Goal: Information Seeking & Learning: Learn about a topic

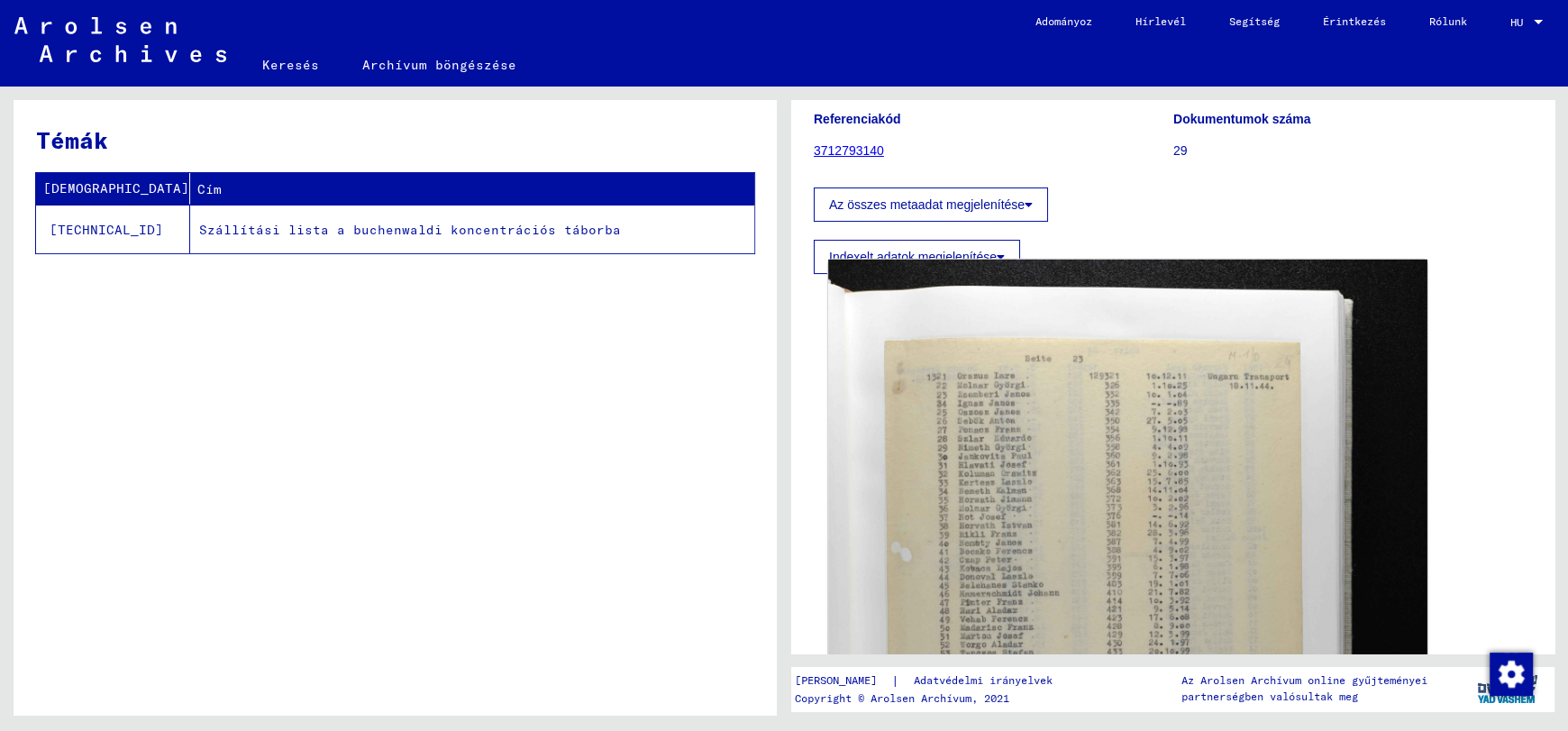
scroll to position [270, 0]
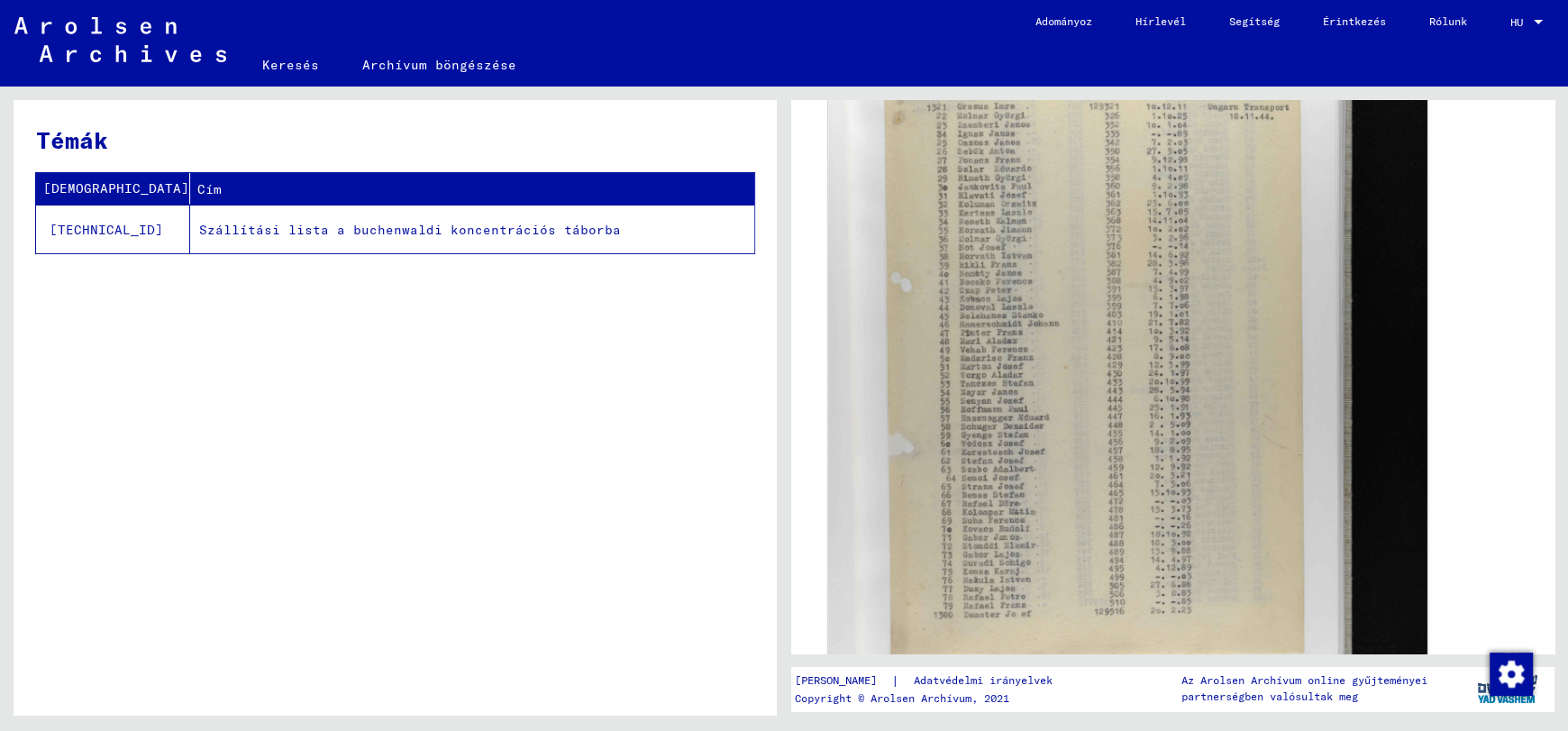
click at [1143, 429] on img at bounding box center [1127, 440] width 599 height 900
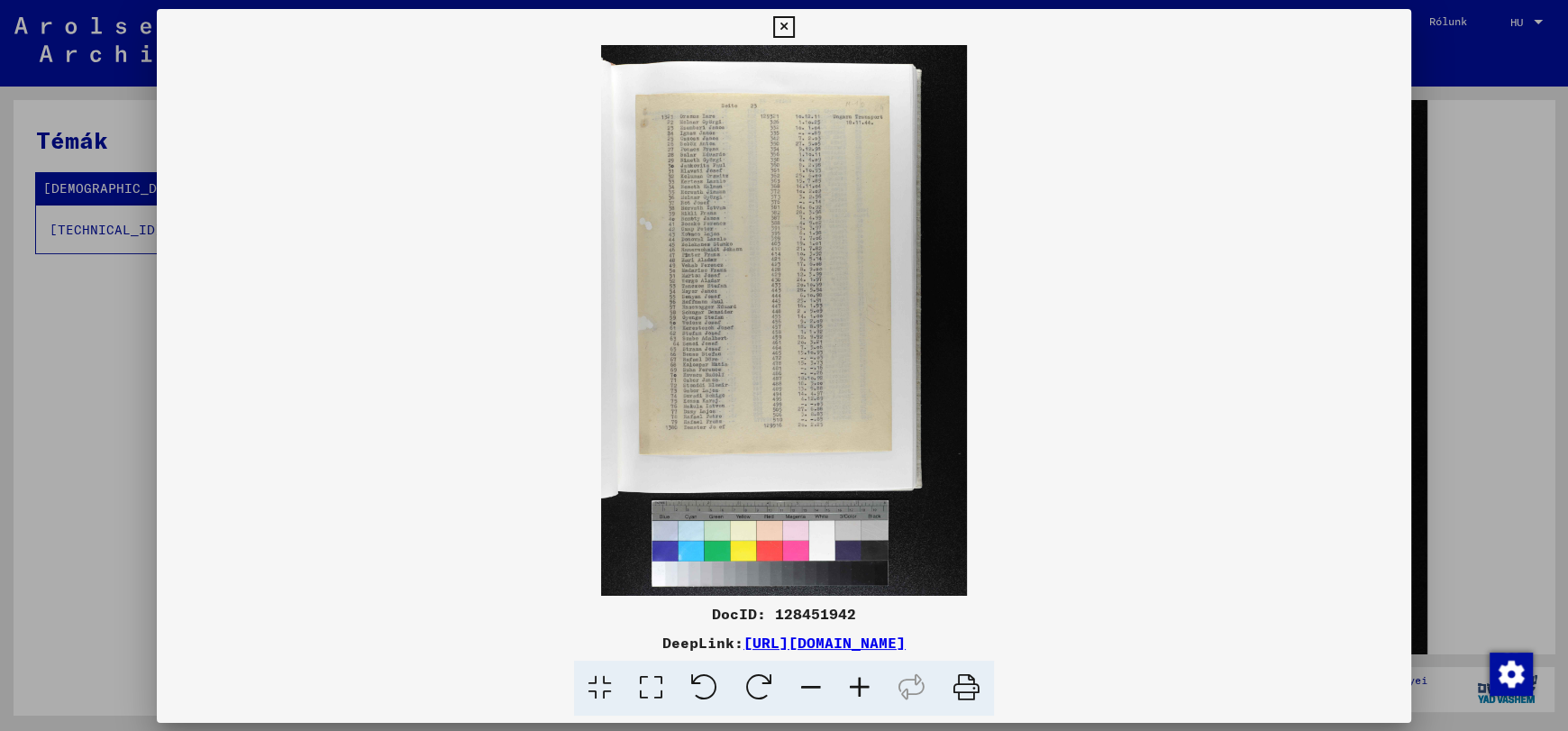
scroll to position [449, 0]
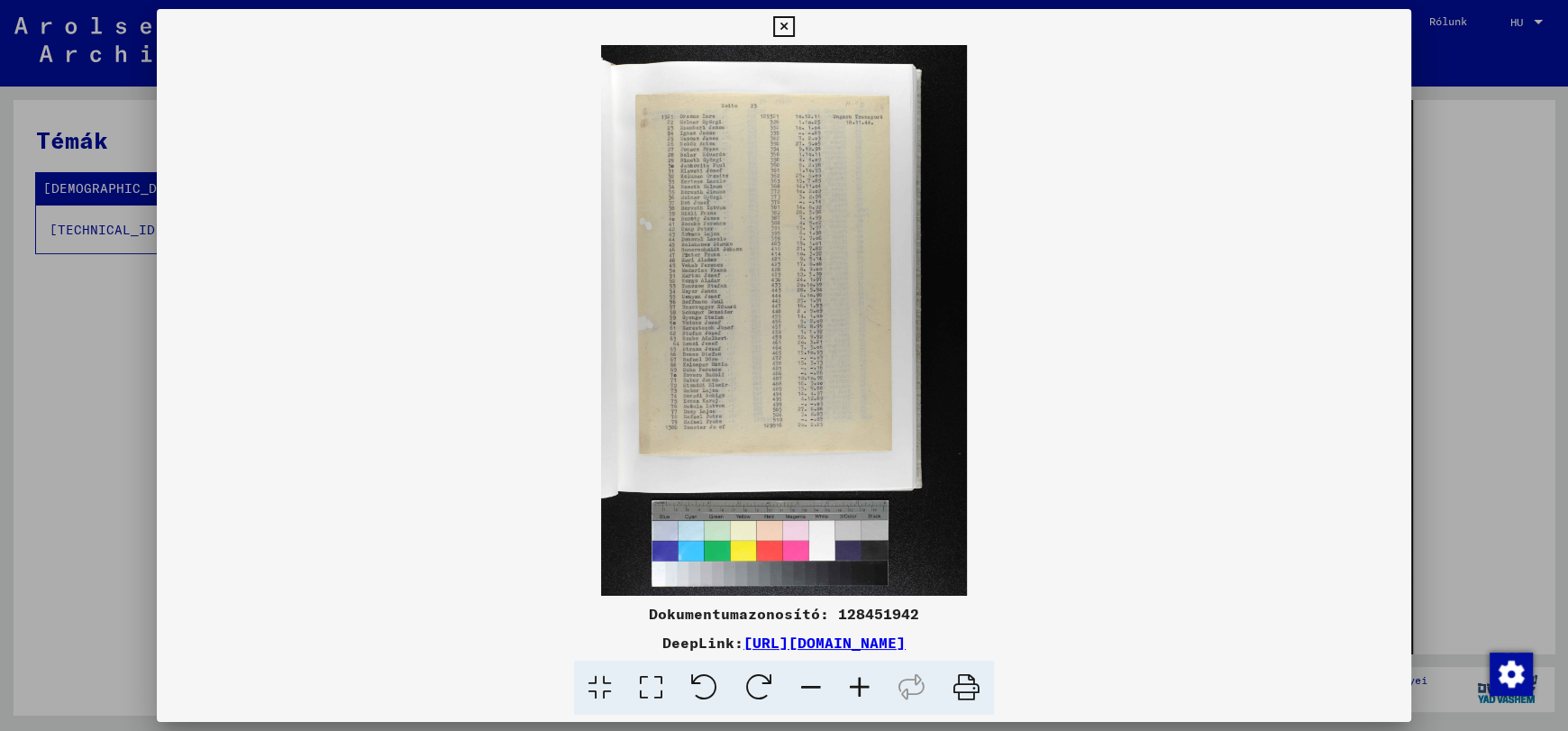
click at [346, 334] on img at bounding box center [784, 320] width 1255 height 551
click at [294, 327] on img at bounding box center [784, 320] width 1255 height 551
click at [787, 28] on icon at bounding box center [783, 26] width 20 height 21
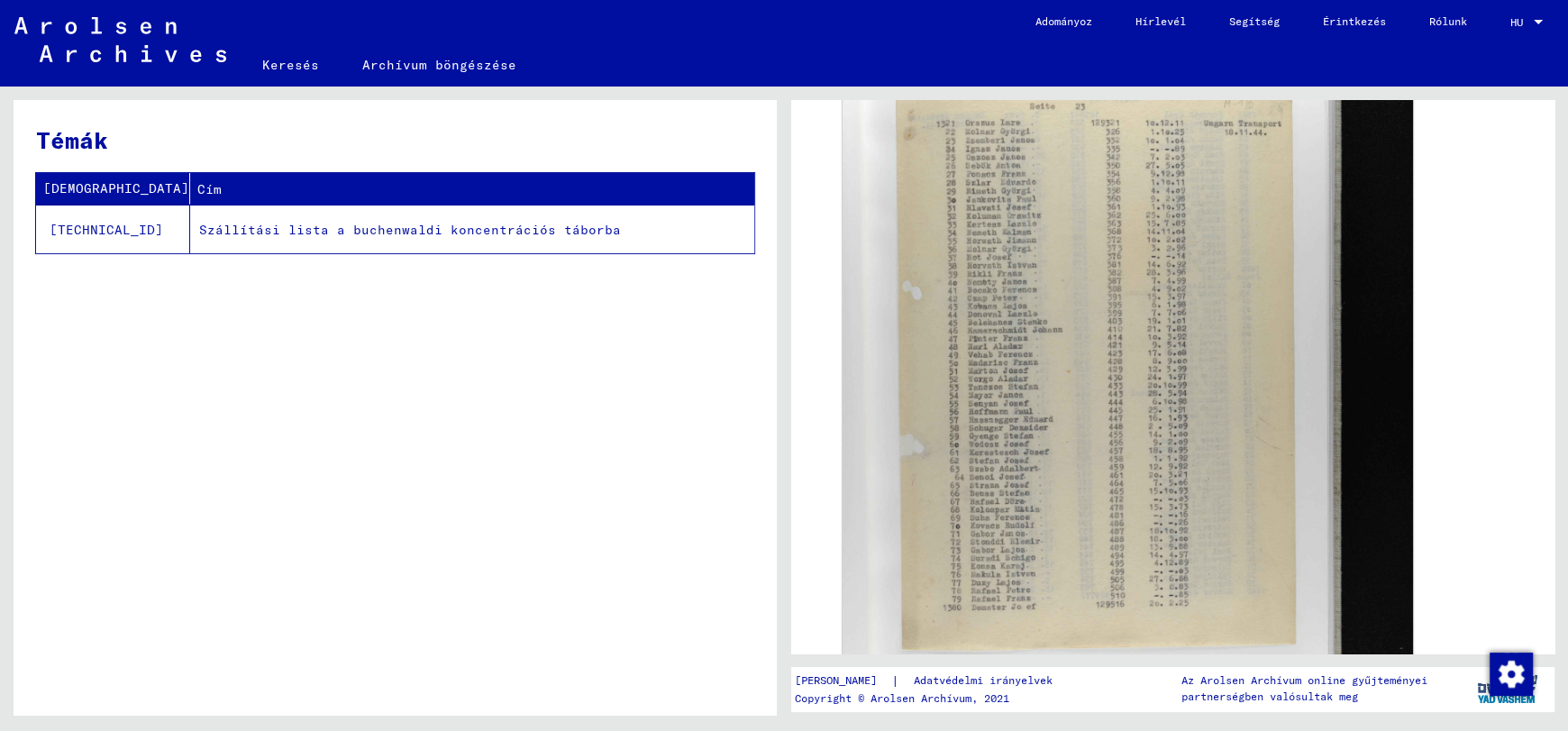
click at [340, 228] on font "Szállítási lista a buchenwaldi koncentrációs táborba" at bounding box center [409, 229] width 421 height 16
click at [369, 425] on div "Témák Aláírás Cím [TECHNICAL_ID] Szállítási lista a buchenwaldi koncentrációs t…" at bounding box center [395, 415] width 764 height 629
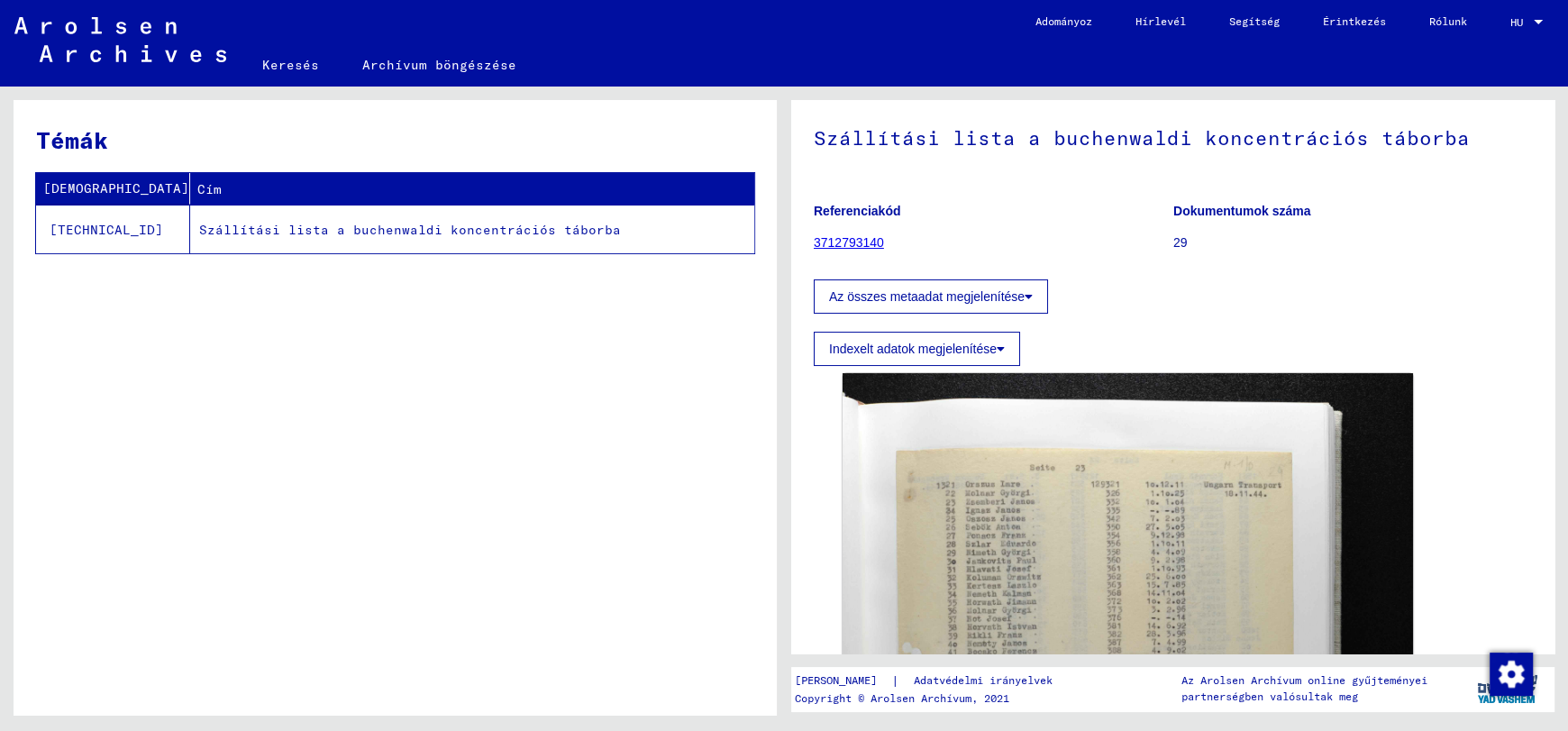
scroll to position [0, 0]
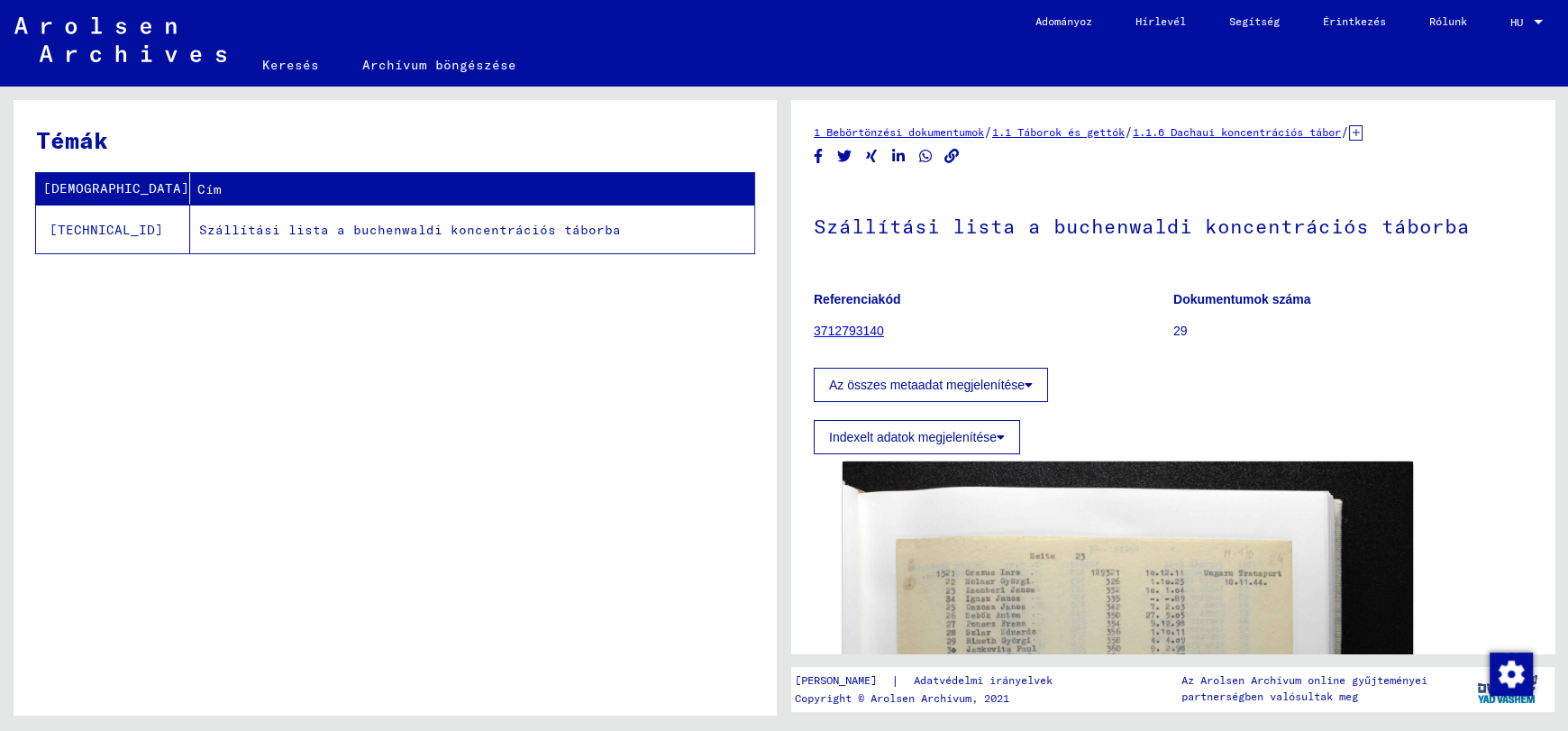
click at [856, 329] on font "3712793140" at bounding box center [849, 331] width 71 height 15
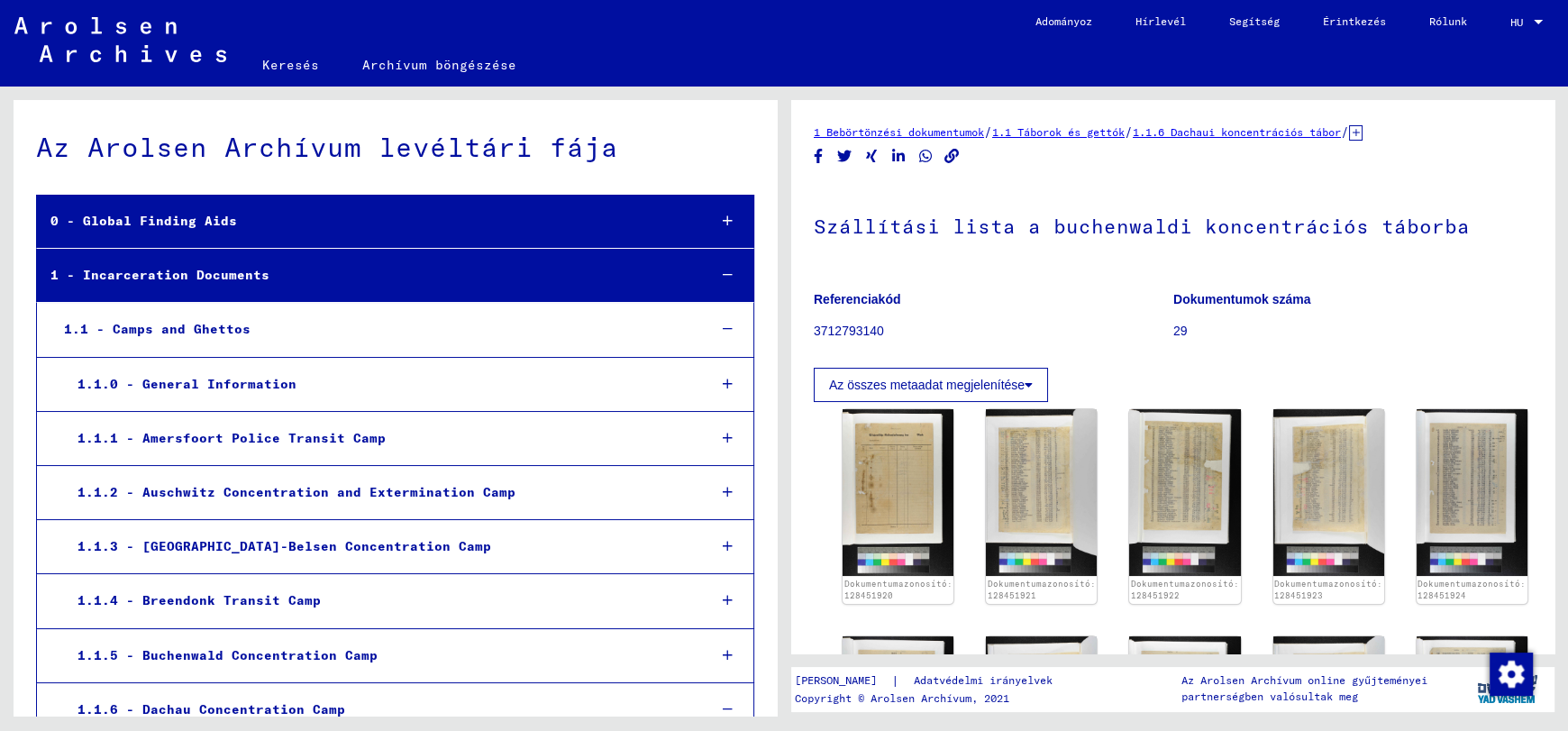
scroll to position [6030, 0]
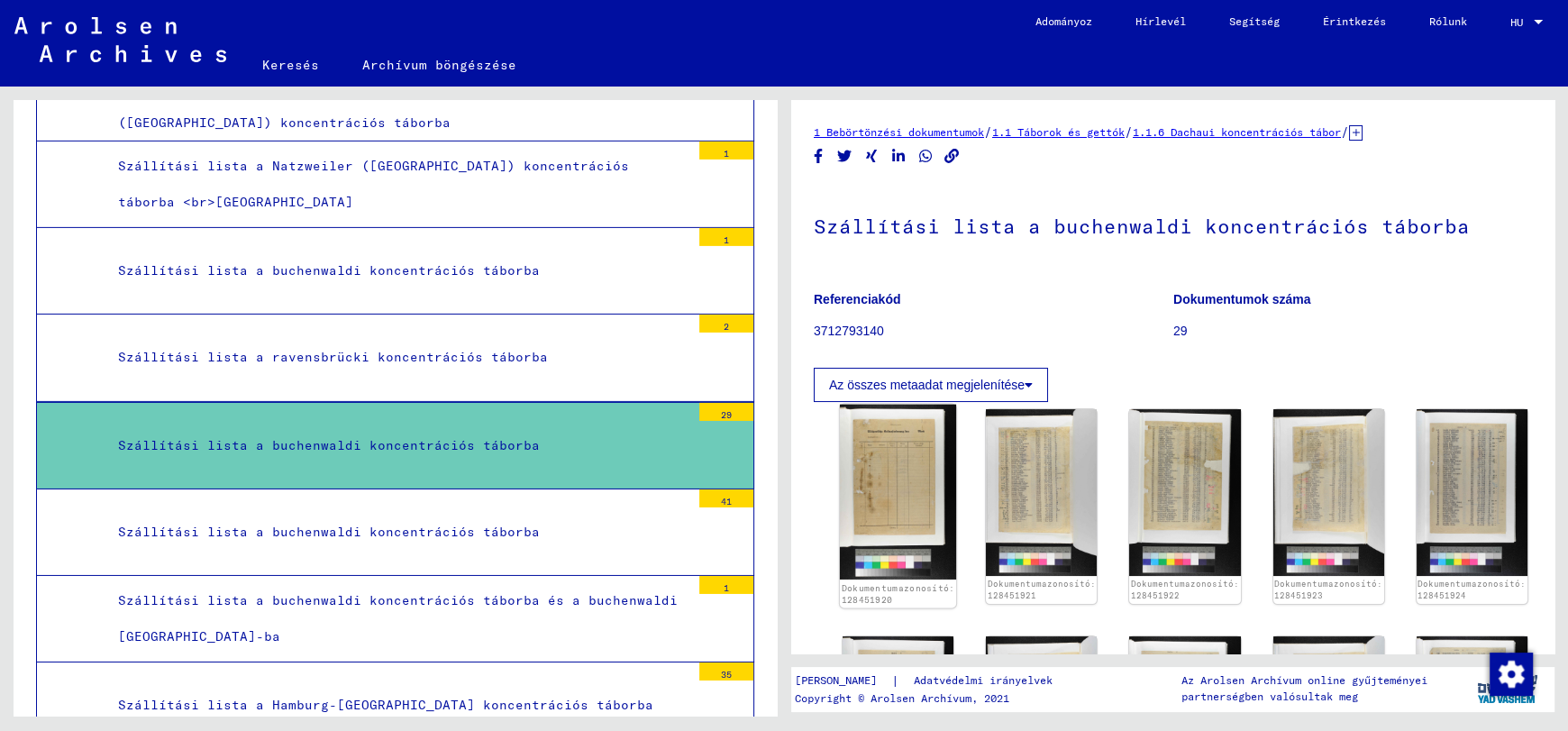
click at [876, 485] on img at bounding box center [897, 492] width 116 height 175
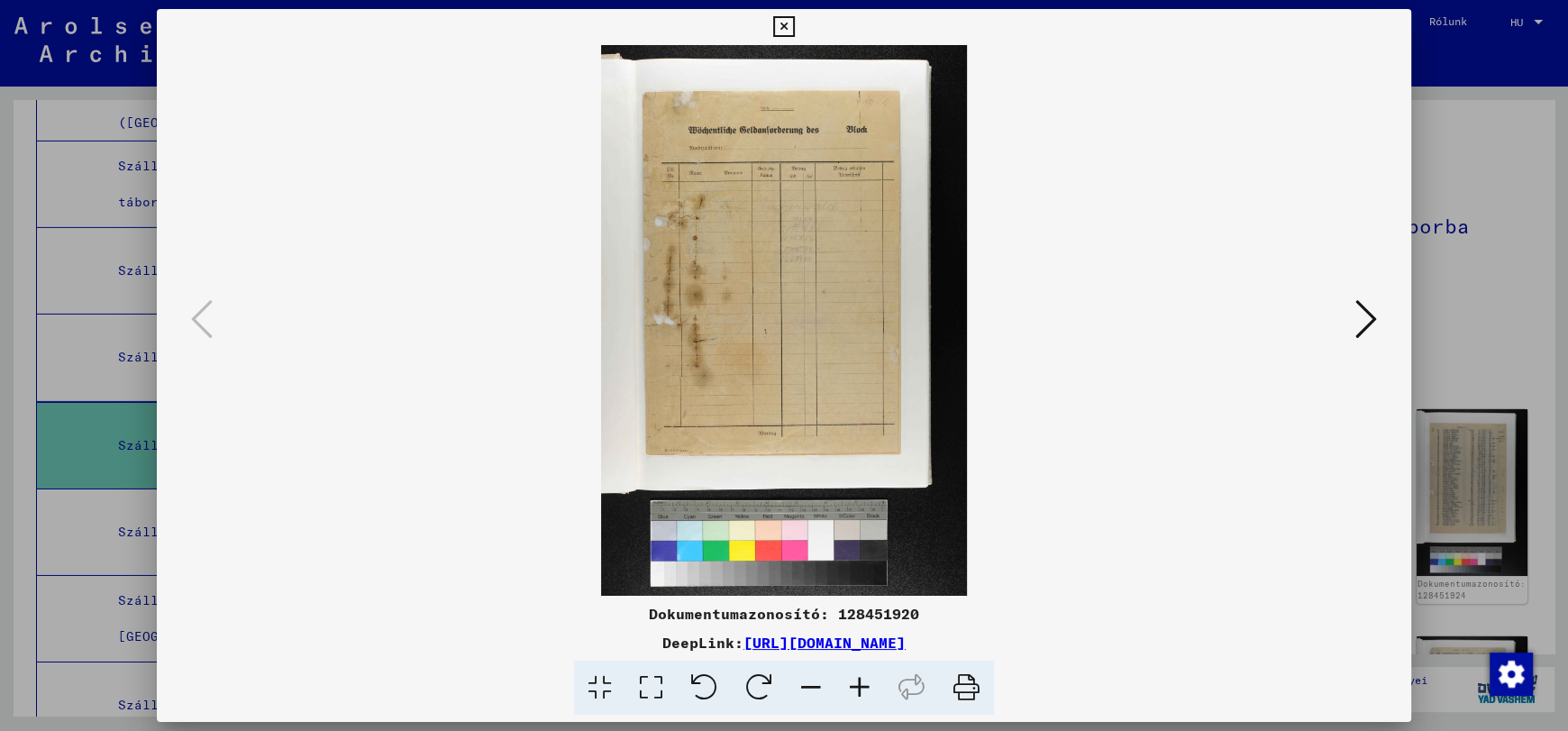
click at [860, 686] on icon at bounding box center [859, 687] width 48 height 55
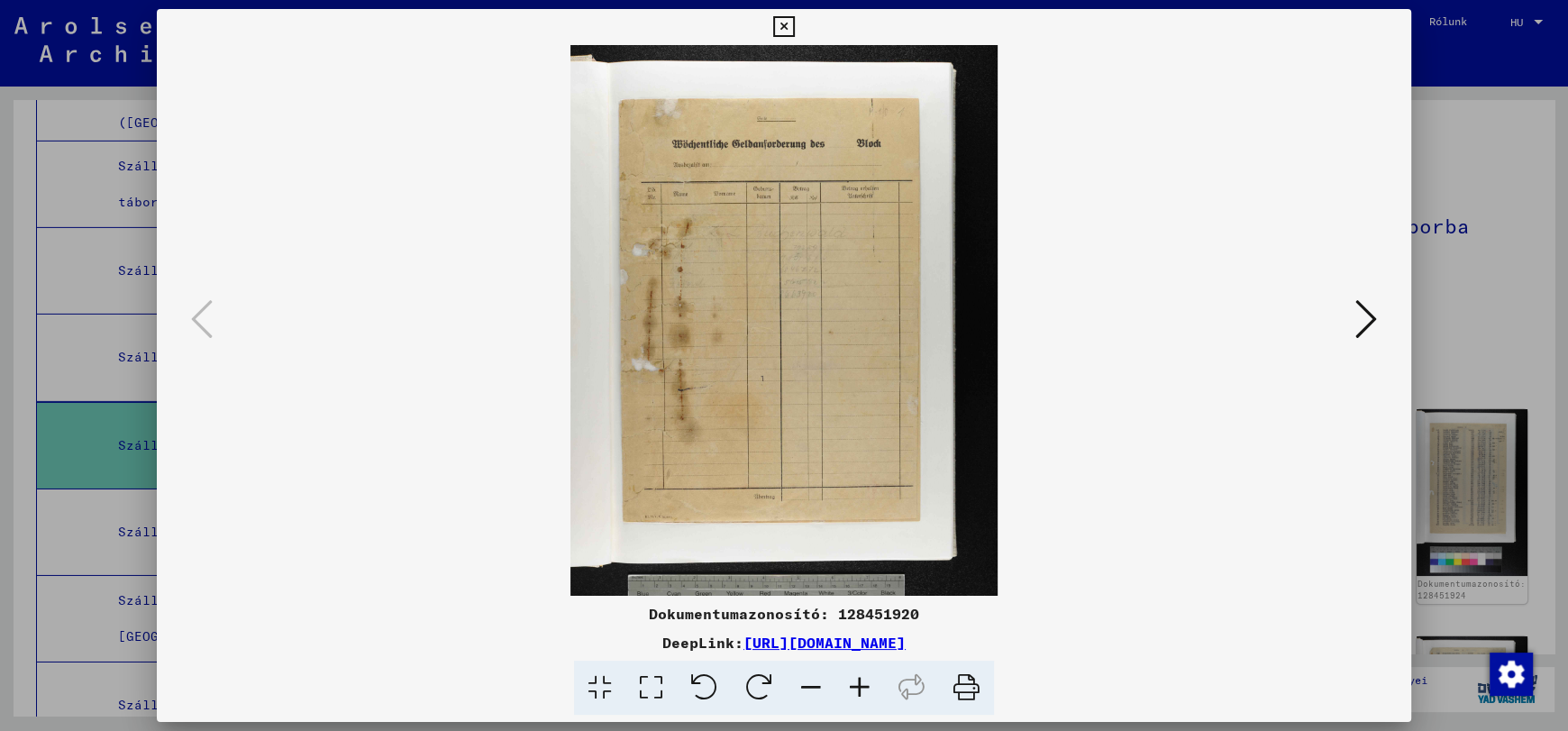
click at [860, 686] on icon at bounding box center [859, 687] width 48 height 55
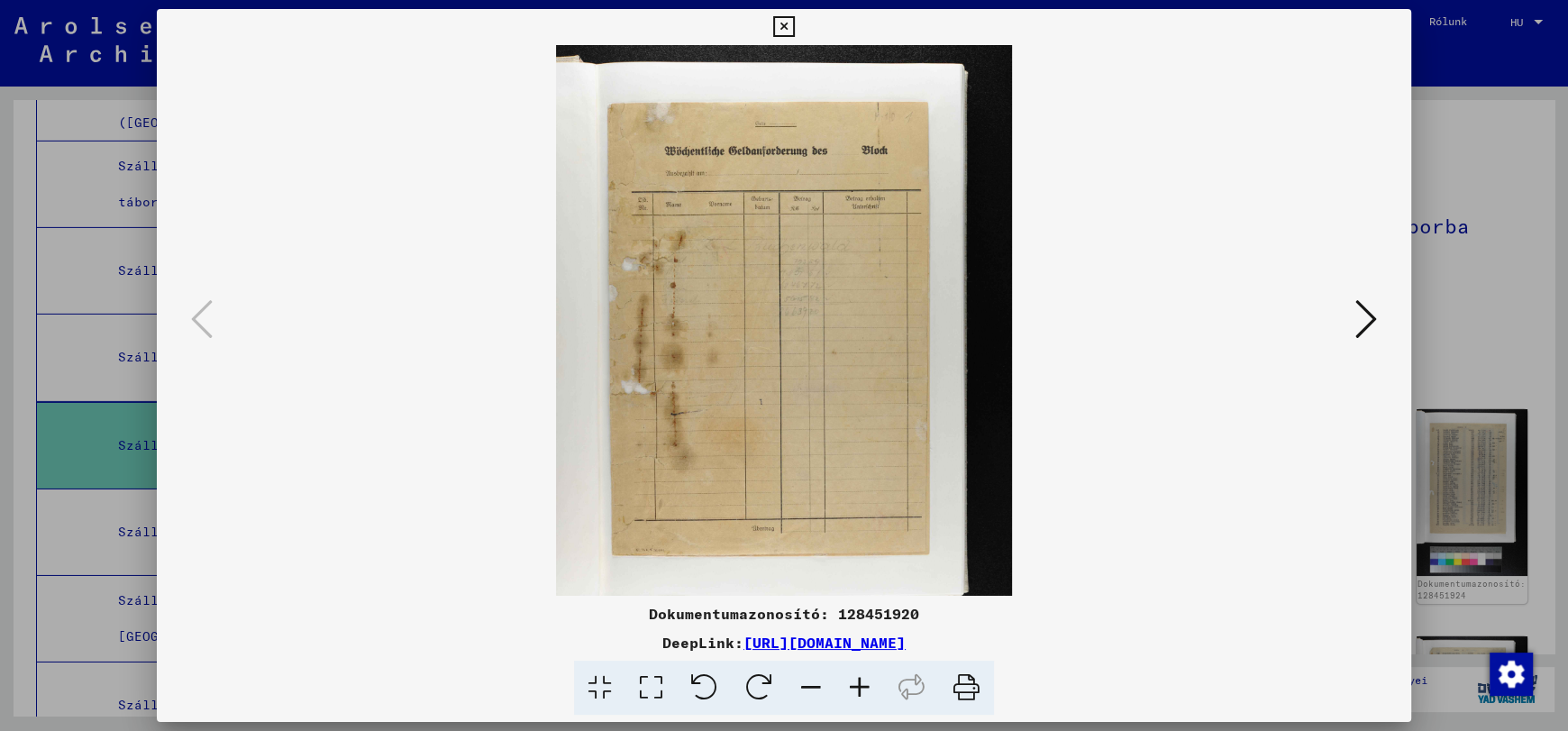
click at [860, 686] on icon at bounding box center [859, 687] width 48 height 55
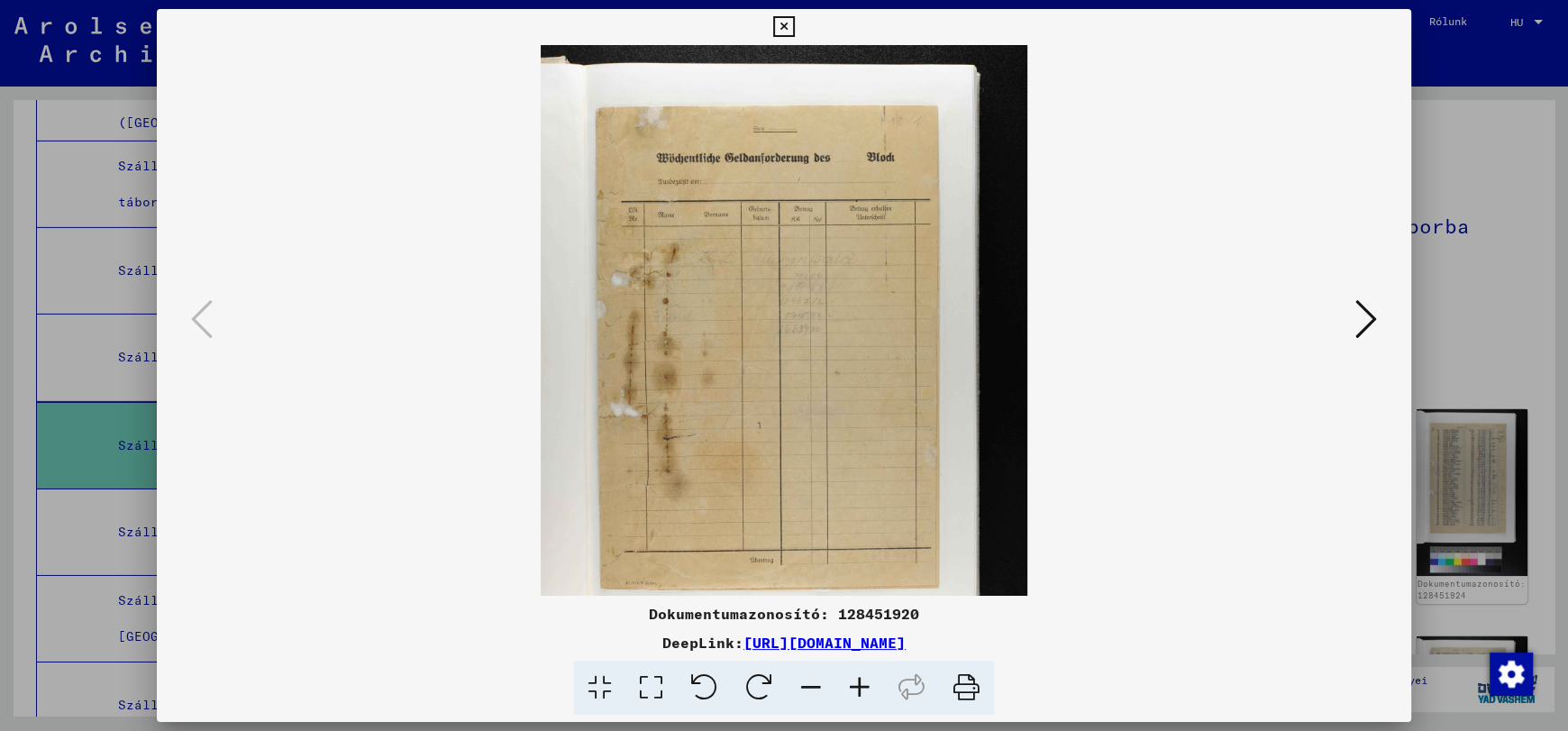
click at [860, 686] on icon at bounding box center [859, 687] width 48 height 55
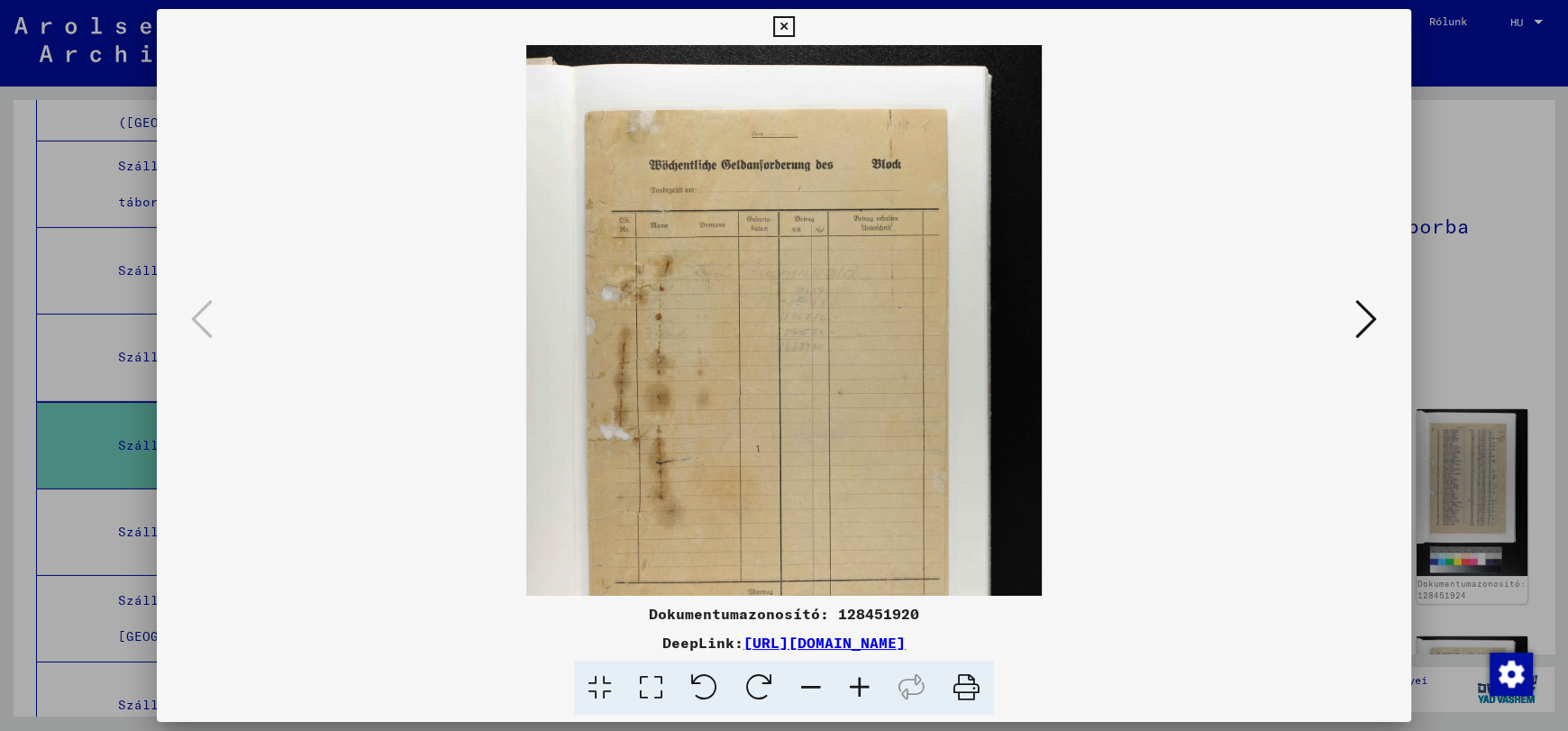
click at [860, 686] on icon at bounding box center [859, 687] width 48 height 55
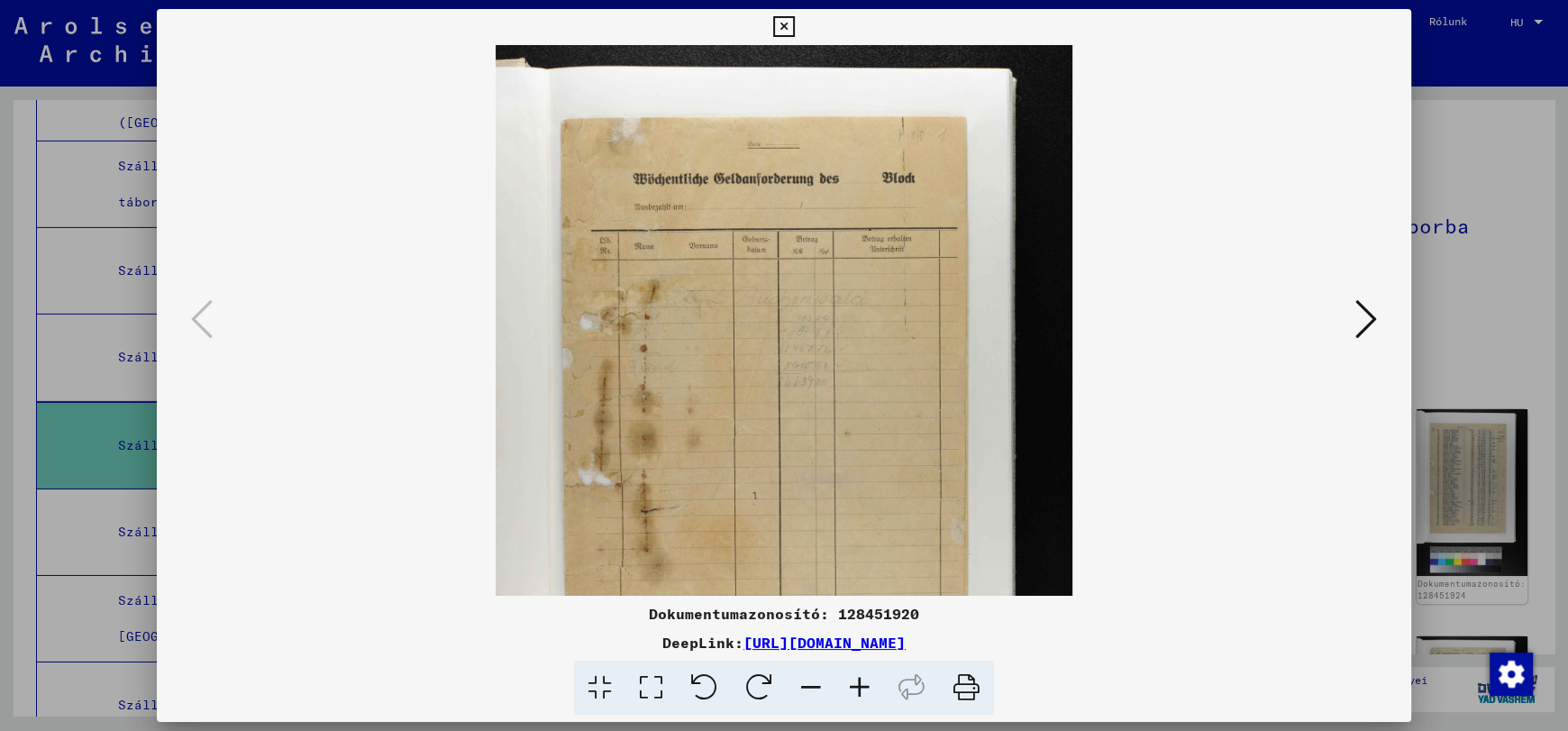
click at [860, 686] on icon at bounding box center [859, 687] width 48 height 55
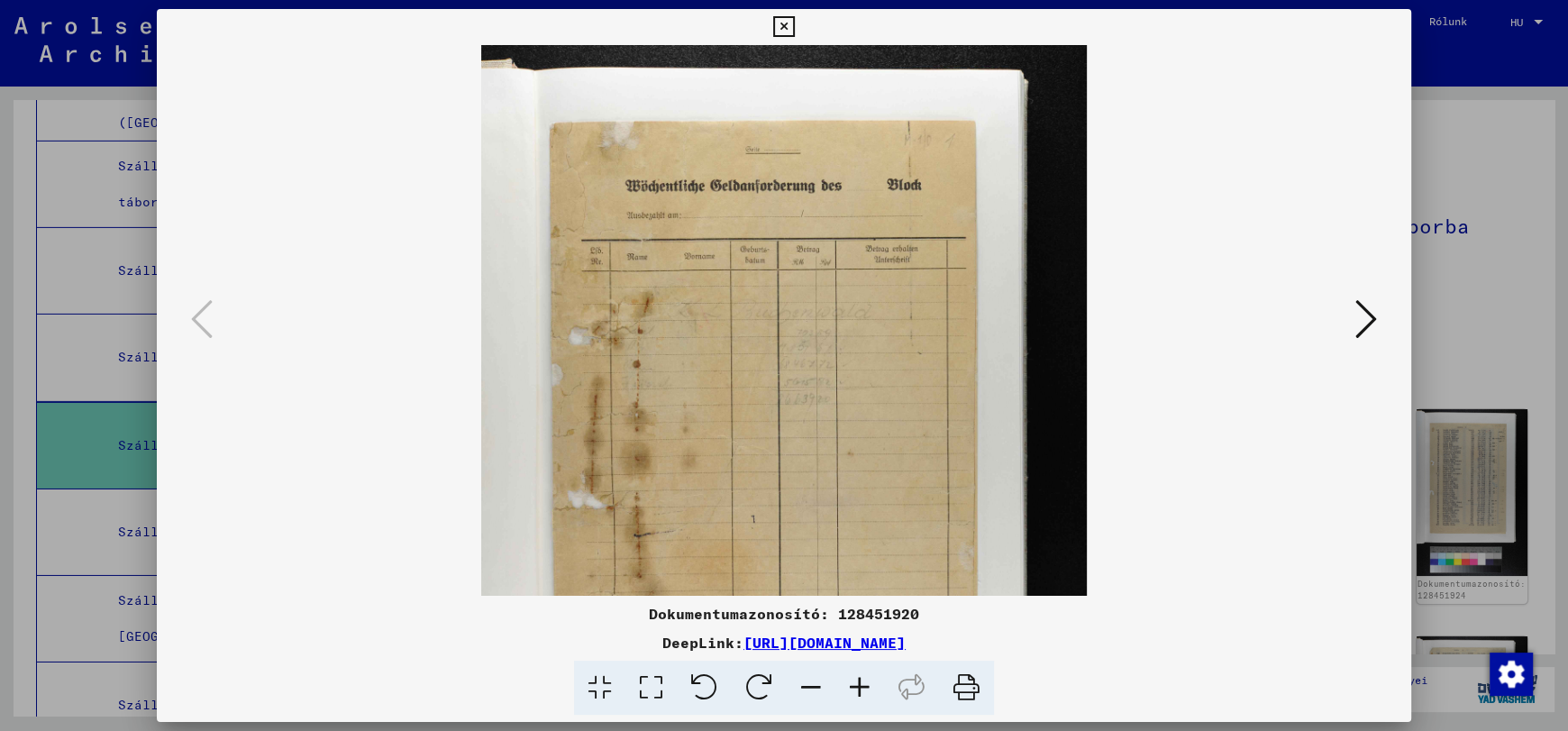
click at [860, 686] on icon at bounding box center [859, 687] width 48 height 55
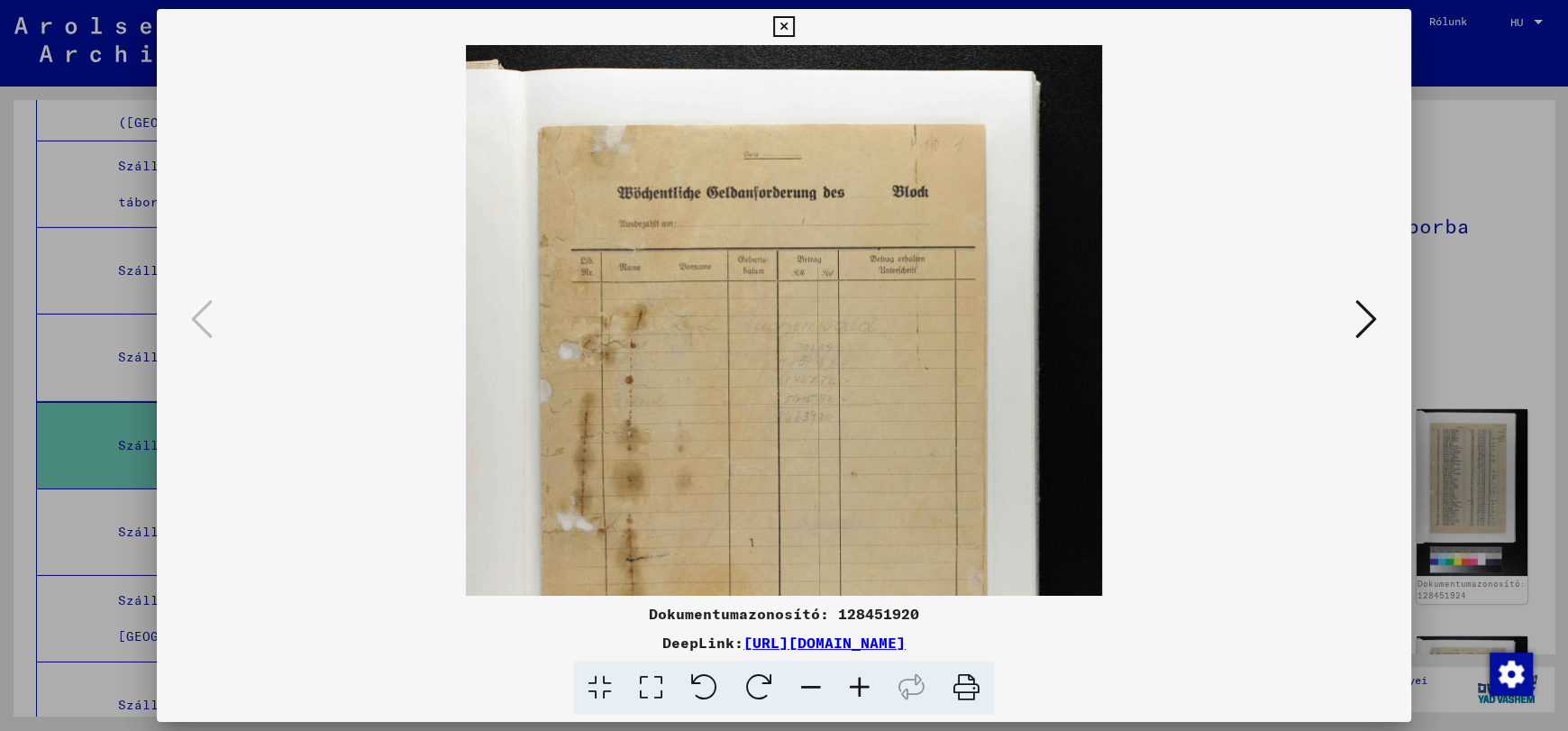
click at [860, 686] on icon at bounding box center [859, 687] width 48 height 55
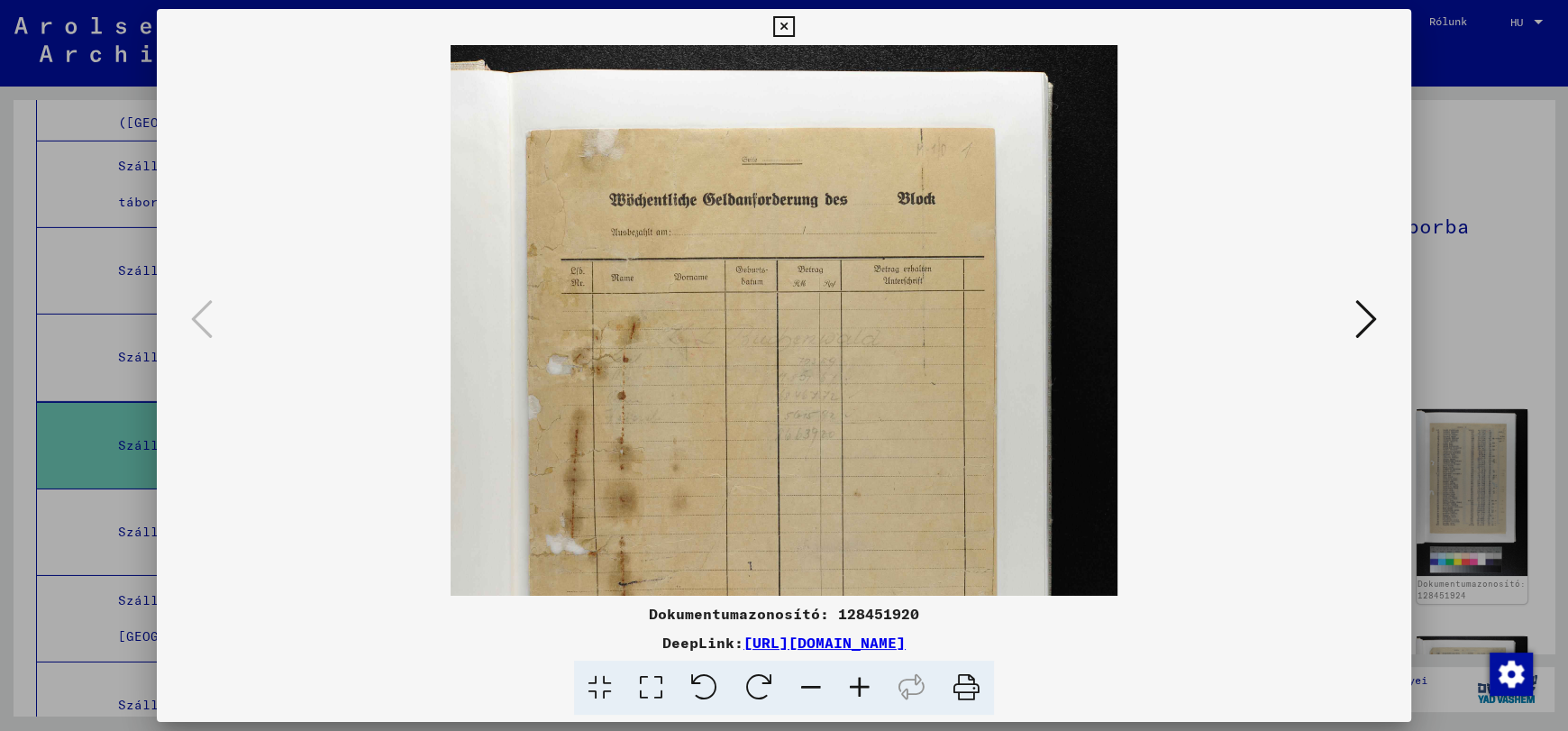
click at [860, 686] on icon at bounding box center [859, 687] width 48 height 55
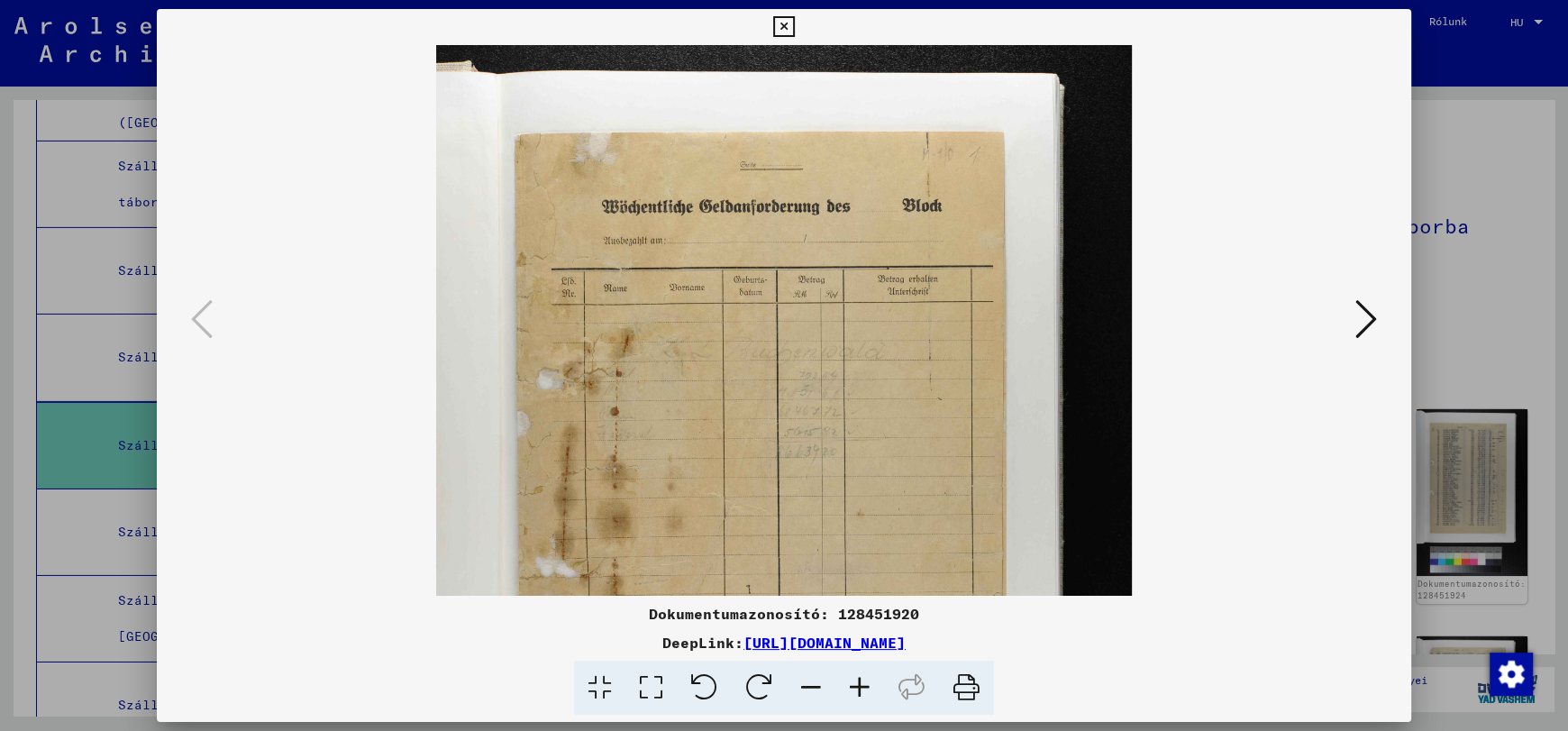
click at [860, 686] on icon at bounding box center [859, 687] width 48 height 55
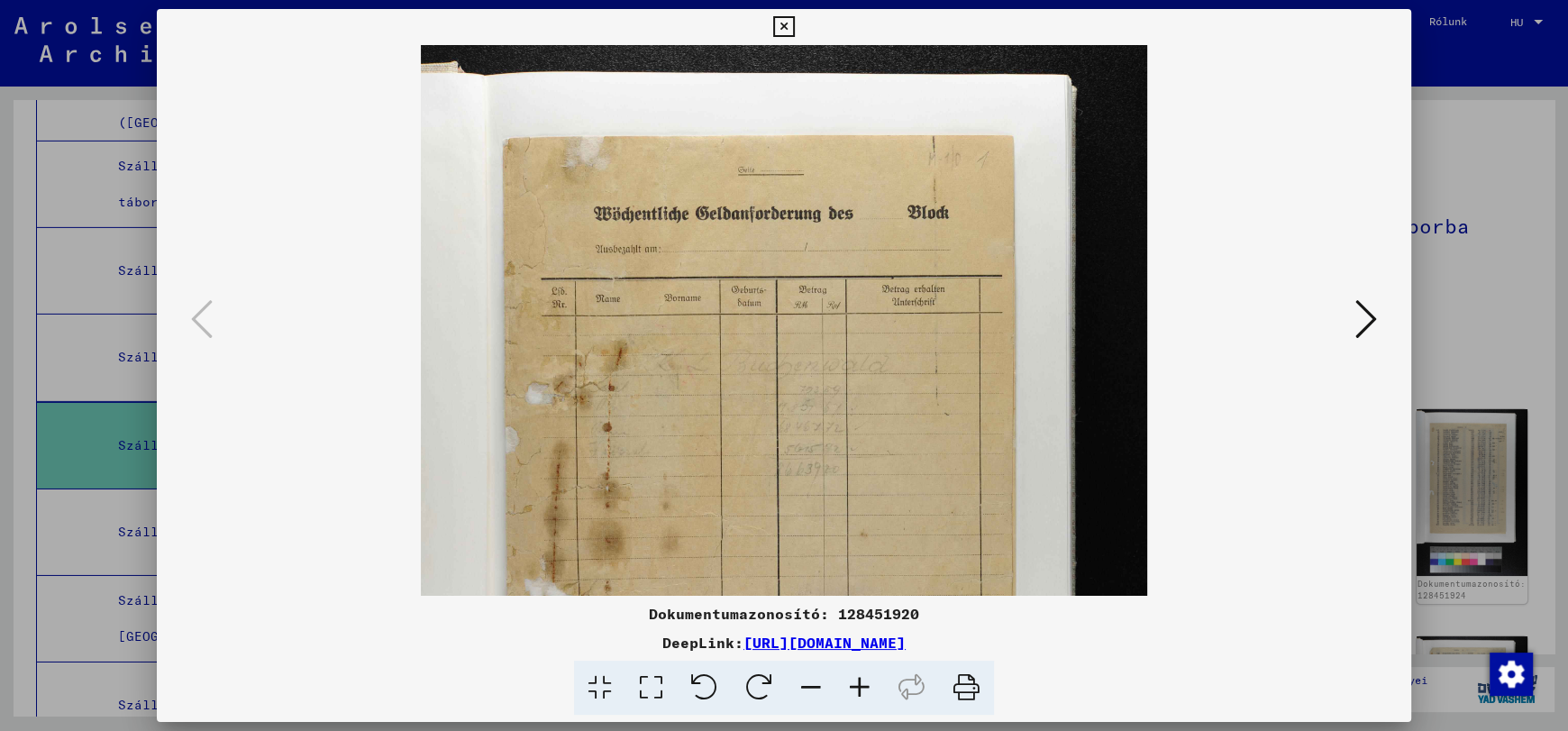
click at [860, 686] on icon at bounding box center [859, 687] width 48 height 55
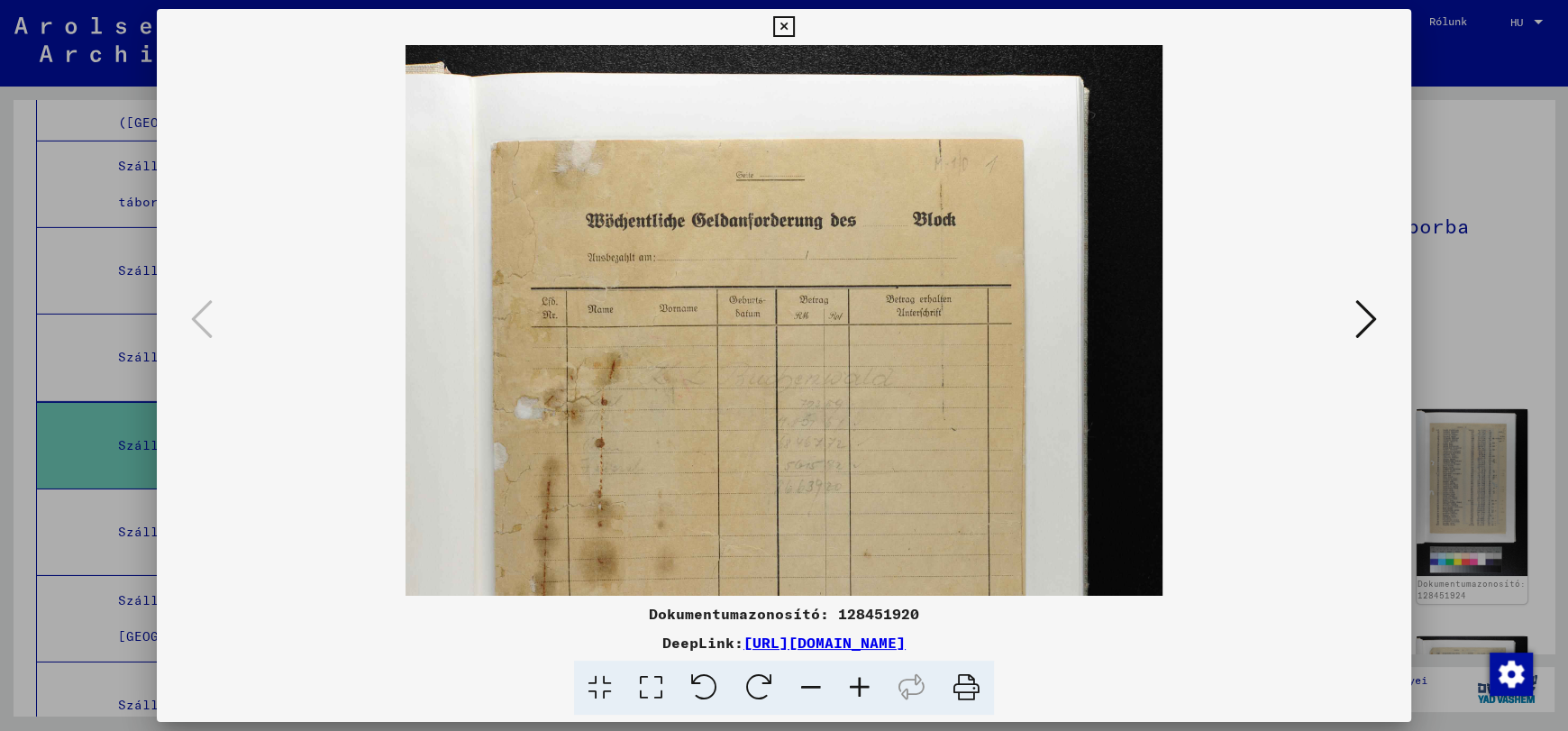
click at [860, 686] on icon at bounding box center [859, 687] width 48 height 55
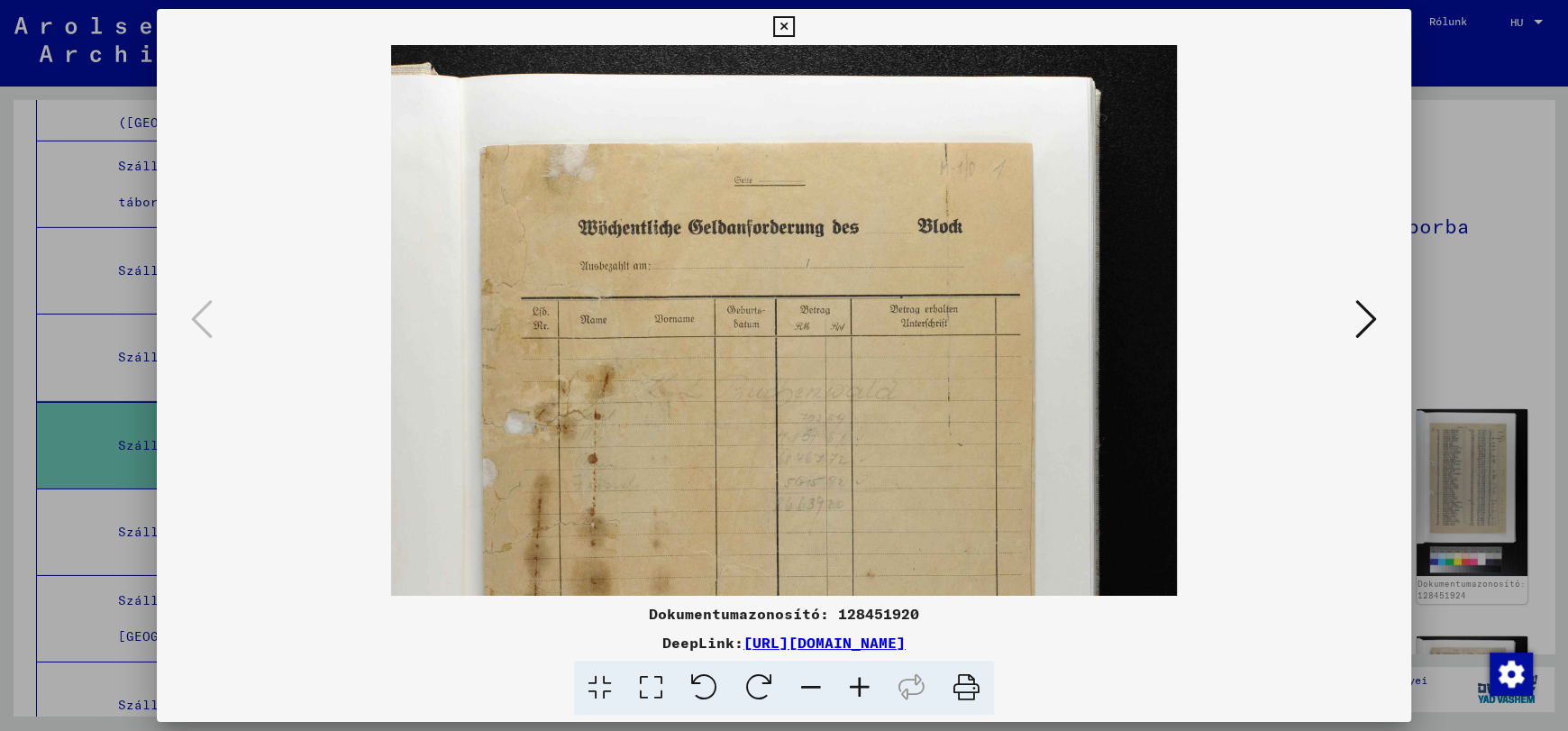
click at [860, 679] on icon at bounding box center [859, 687] width 48 height 55
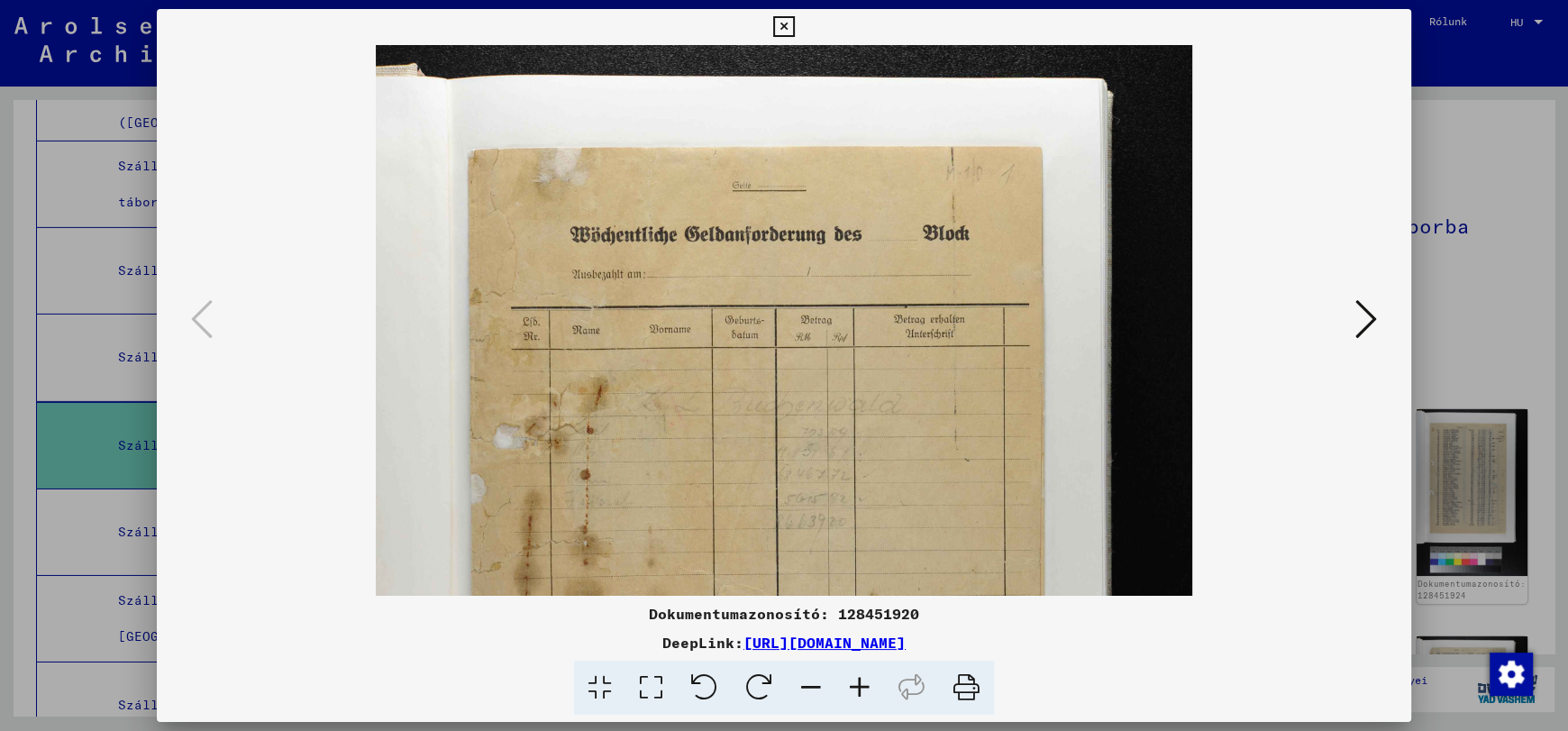
click at [858, 685] on icon at bounding box center [859, 687] width 48 height 55
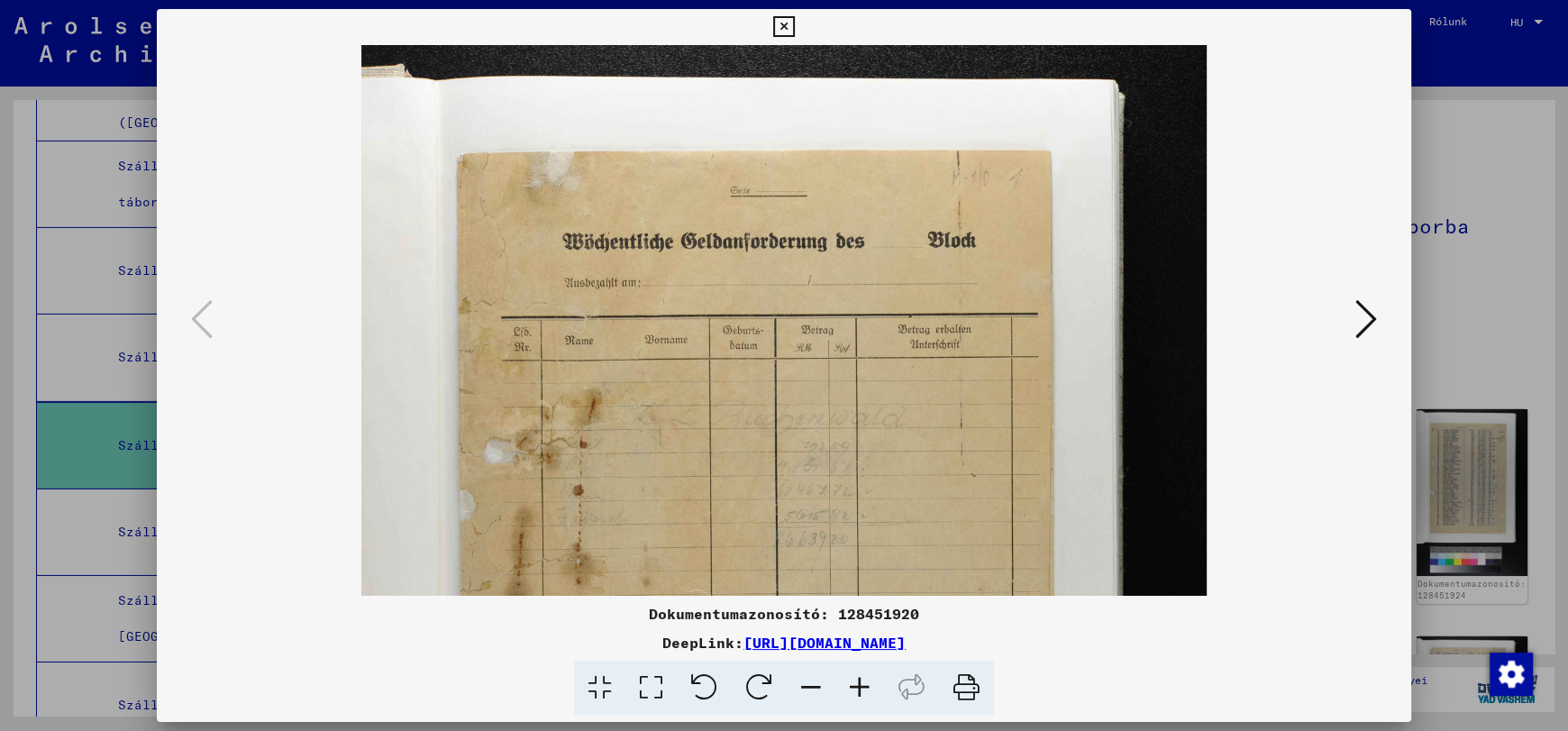
click at [858, 685] on icon at bounding box center [859, 687] width 48 height 55
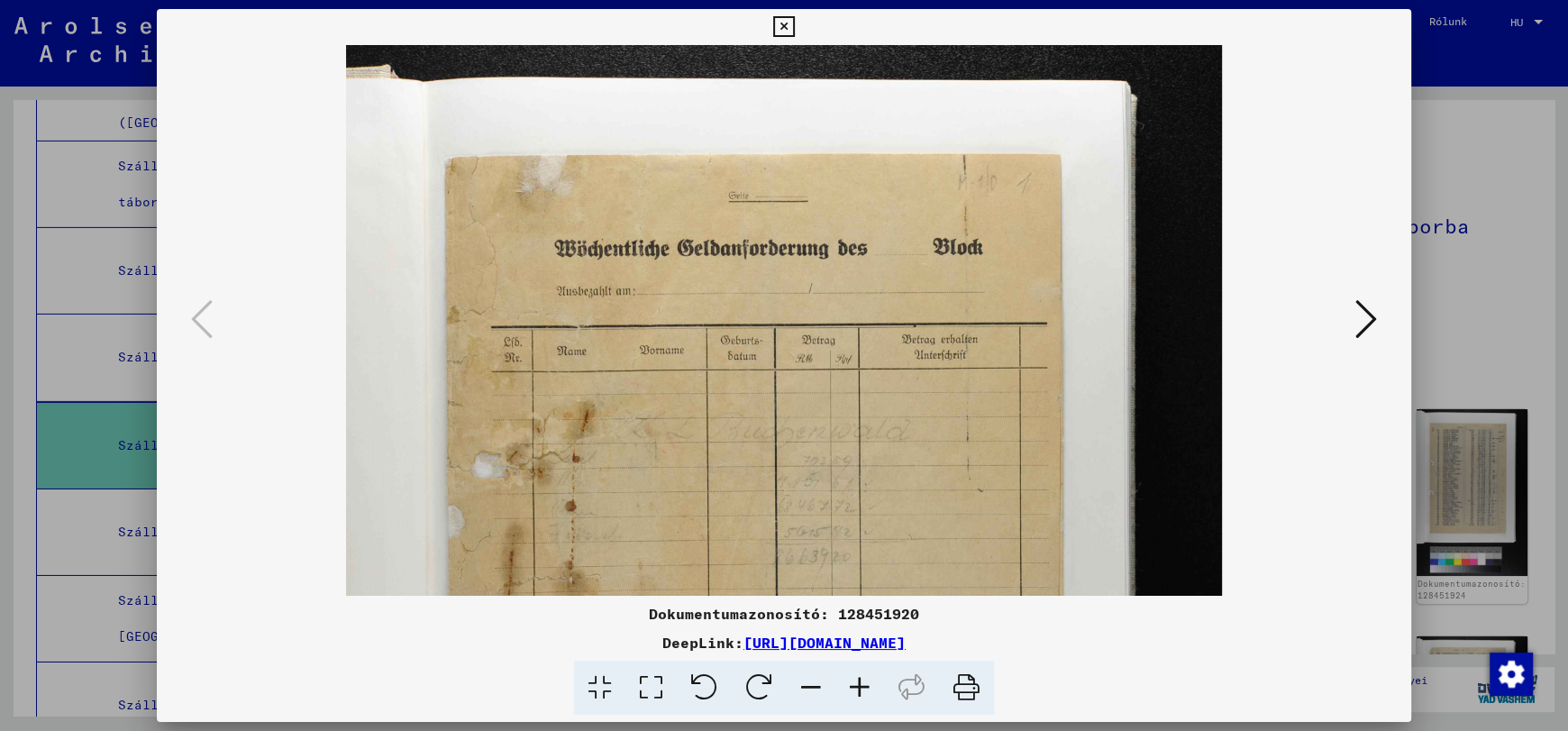
click at [1355, 319] on icon at bounding box center [1365, 319] width 21 height 44
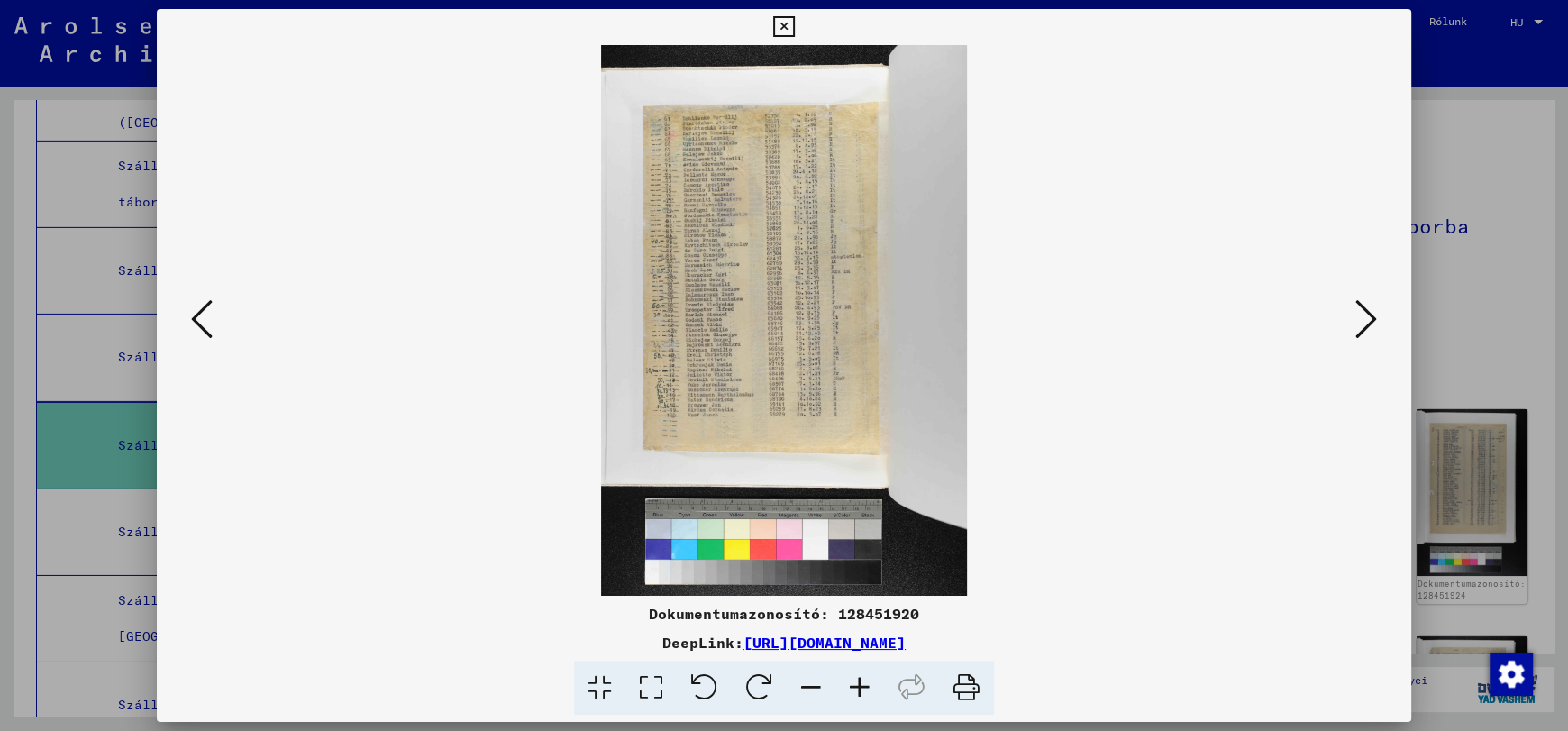
click at [858, 684] on icon at bounding box center [859, 687] width 48 height 55
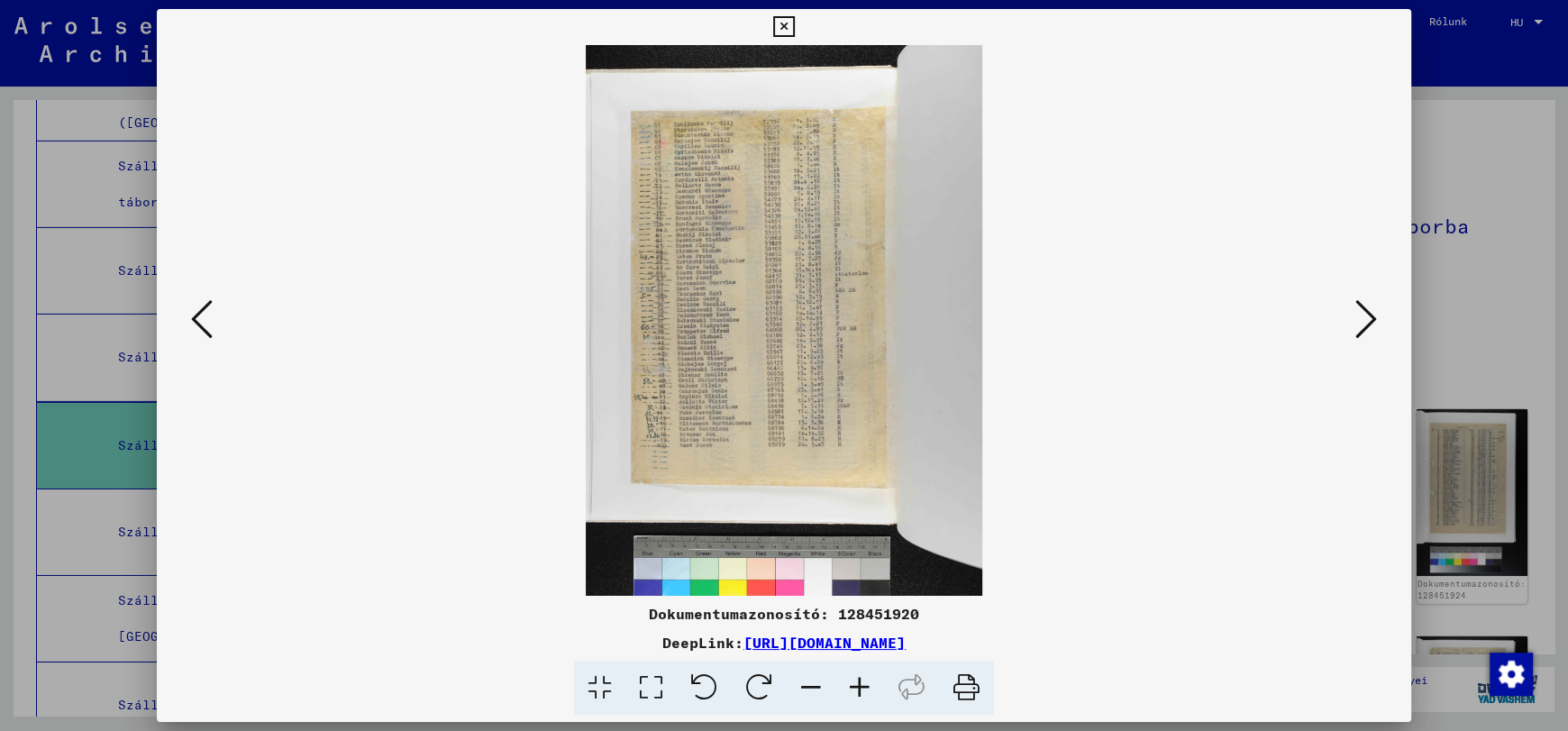
click at [858, 684] on icon at bounding box center [859, 687] width 48 height 55
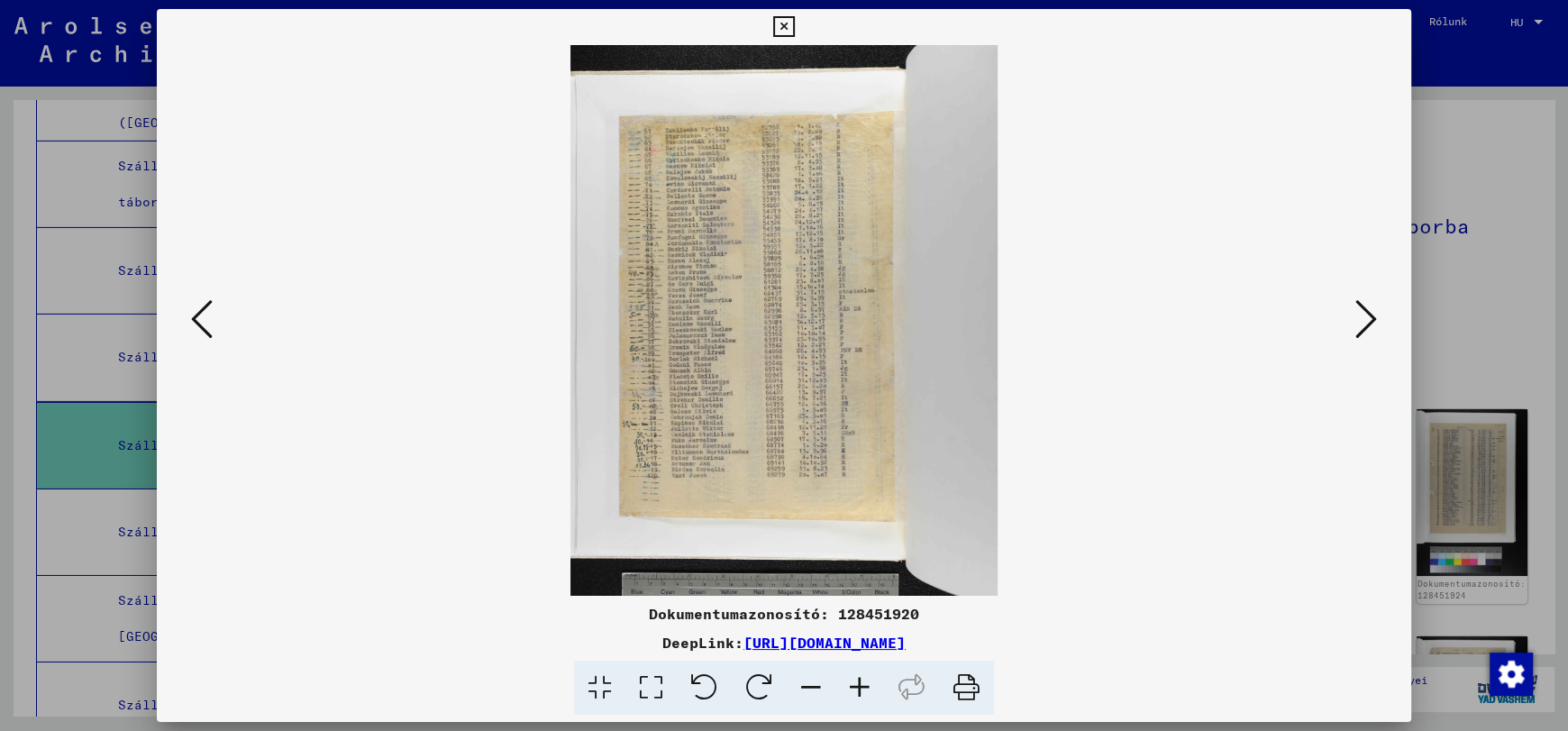
click at [858, 684] on icon at bounding box center [859, 687] width 48 height 55
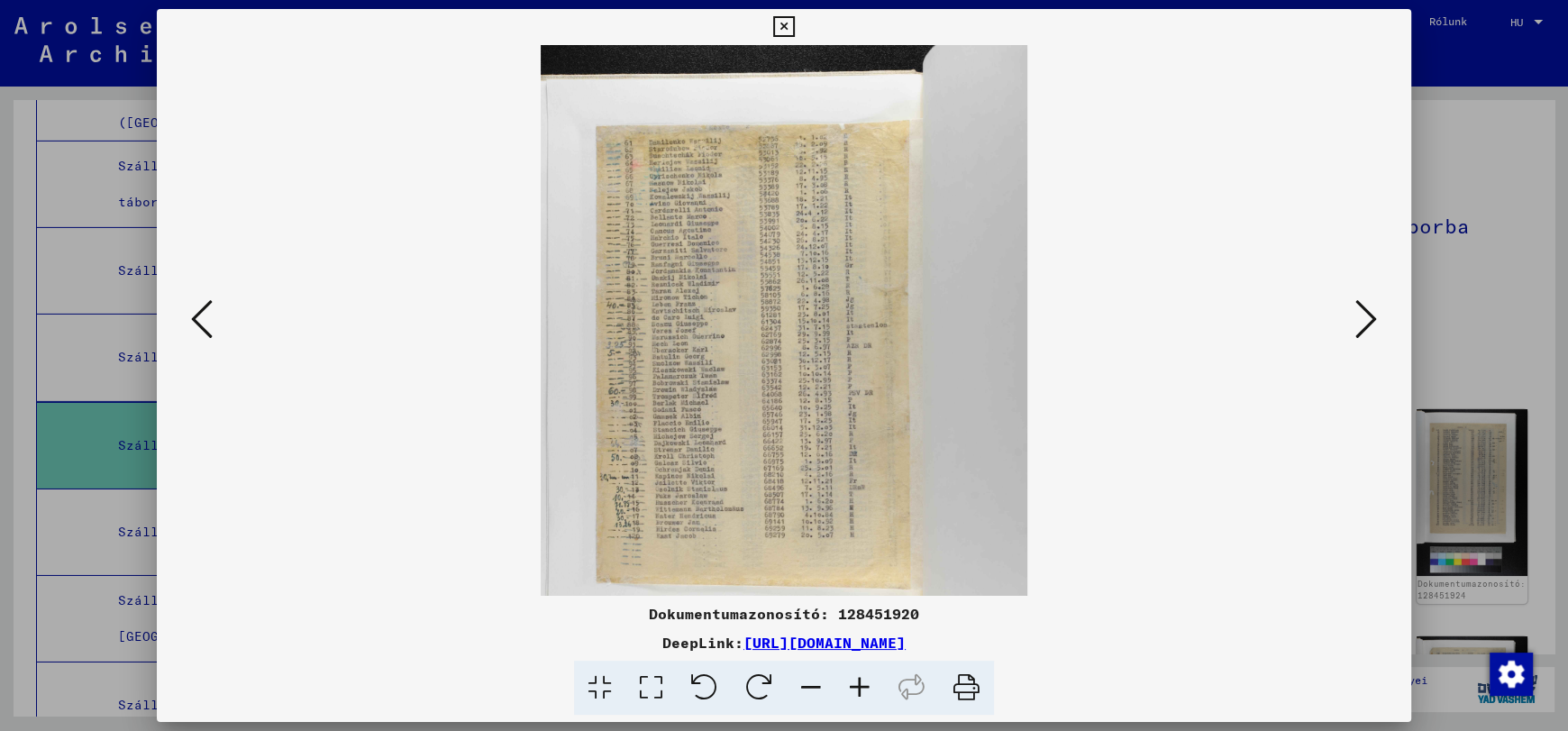
click at [858, 684] on icon at bounding box center [859, 687] width 48 height 55
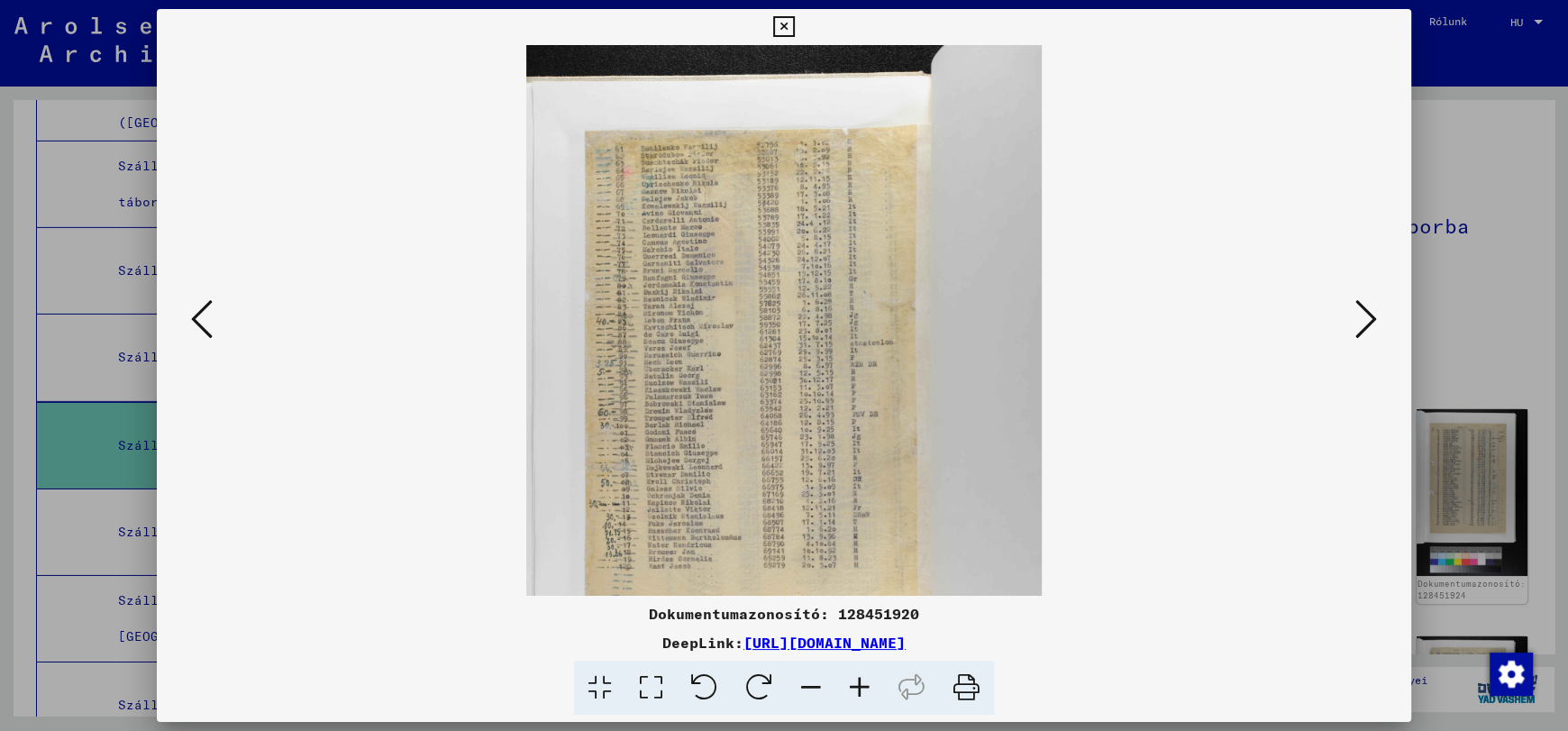
click at [858, 684] on icon at bounding box center [859, 687] width 48 height 55
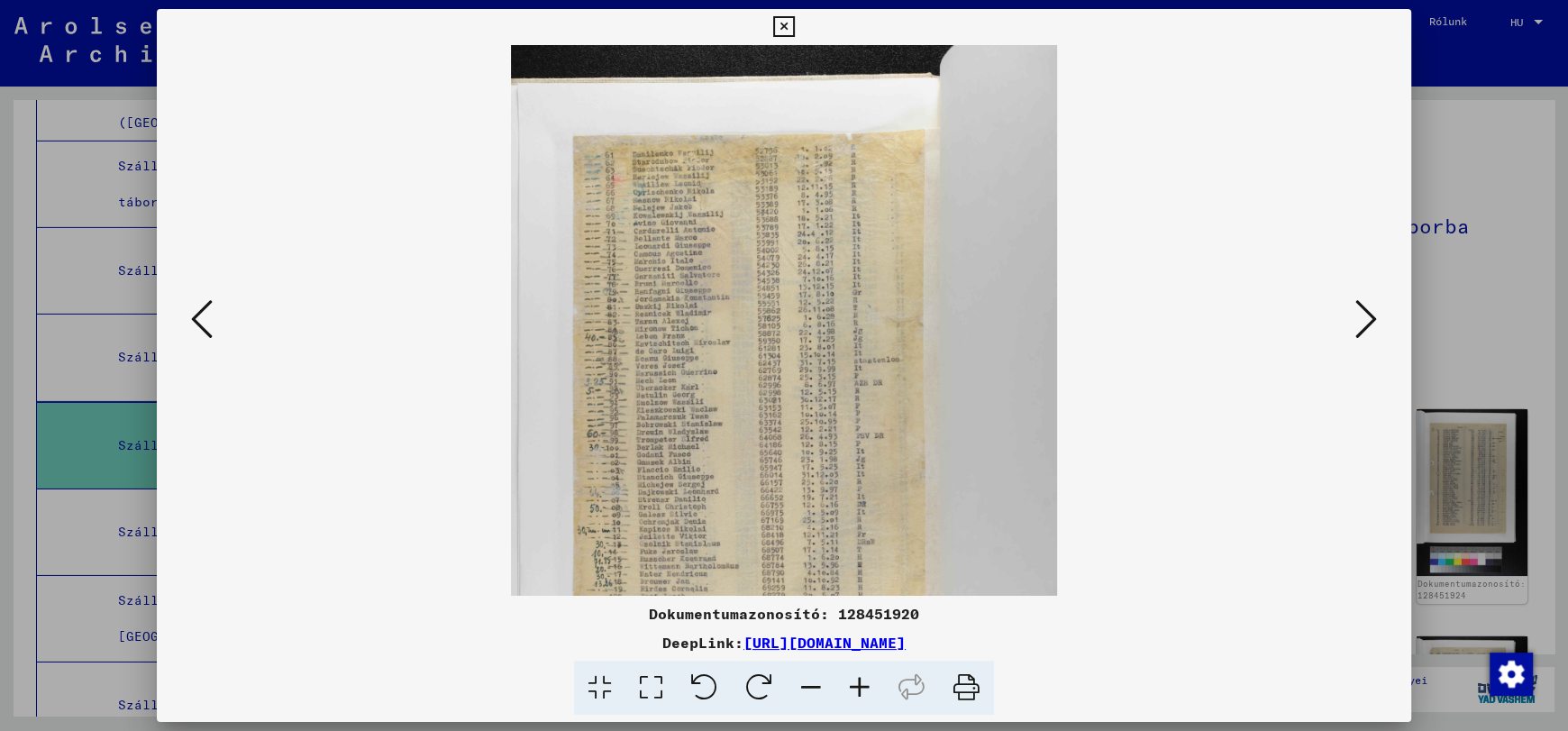
click at [858, 684] on icon at bounding box center [859, 687] width 48 height 55
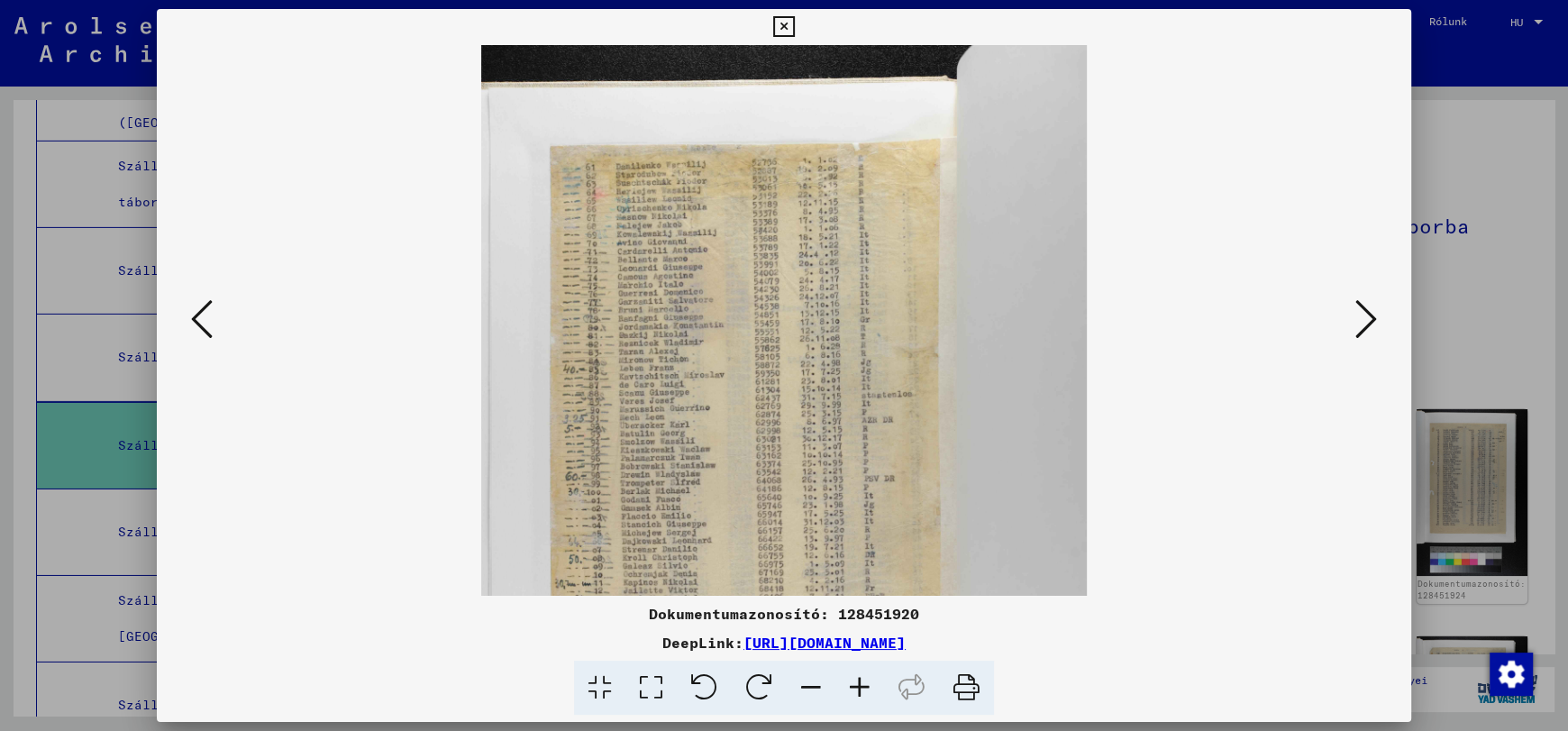
click at [858, 684] on icon at bounding box center [859, 687] width 48 height 55
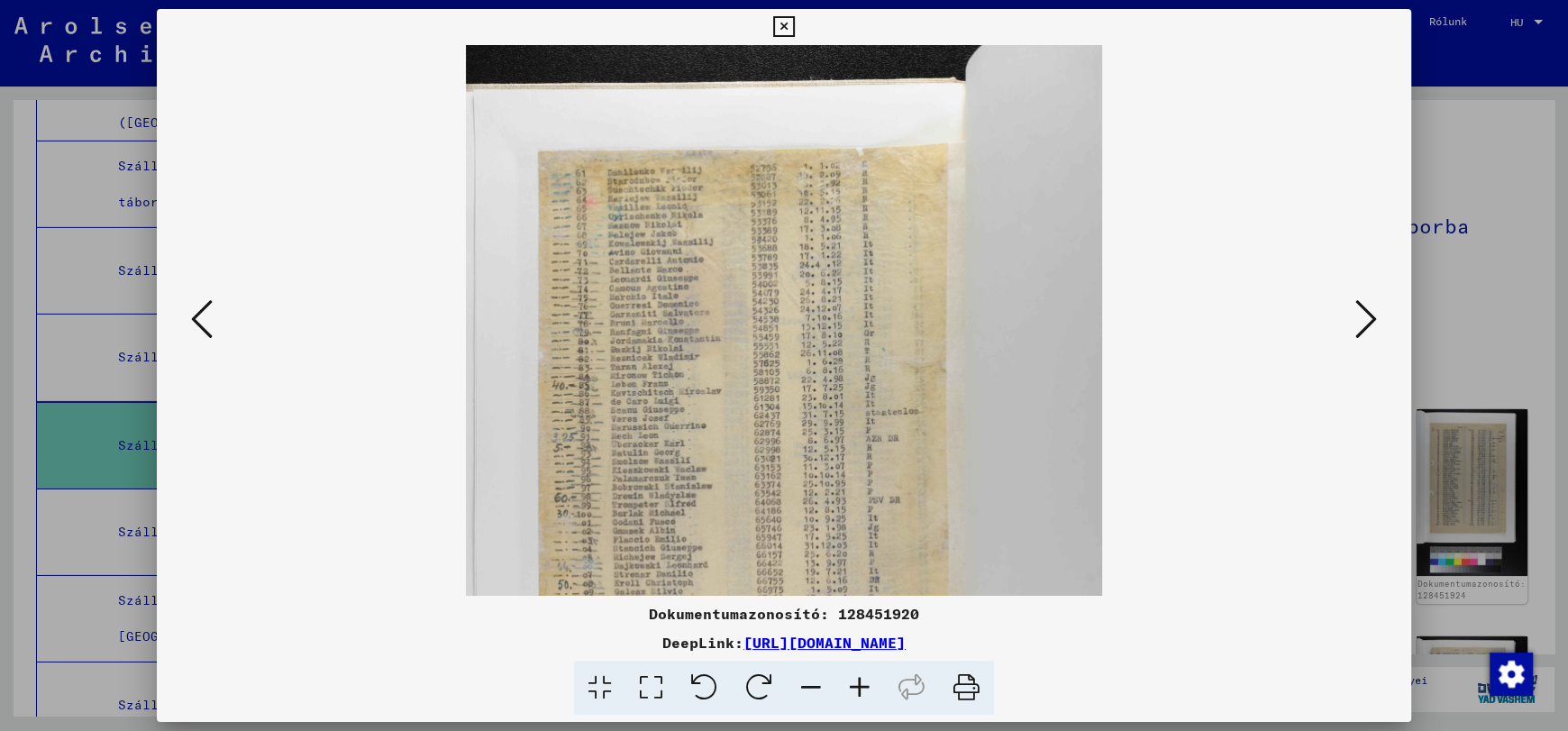
click at [858, 684] on icon at bounding box center [859, 687] width 48 height 55
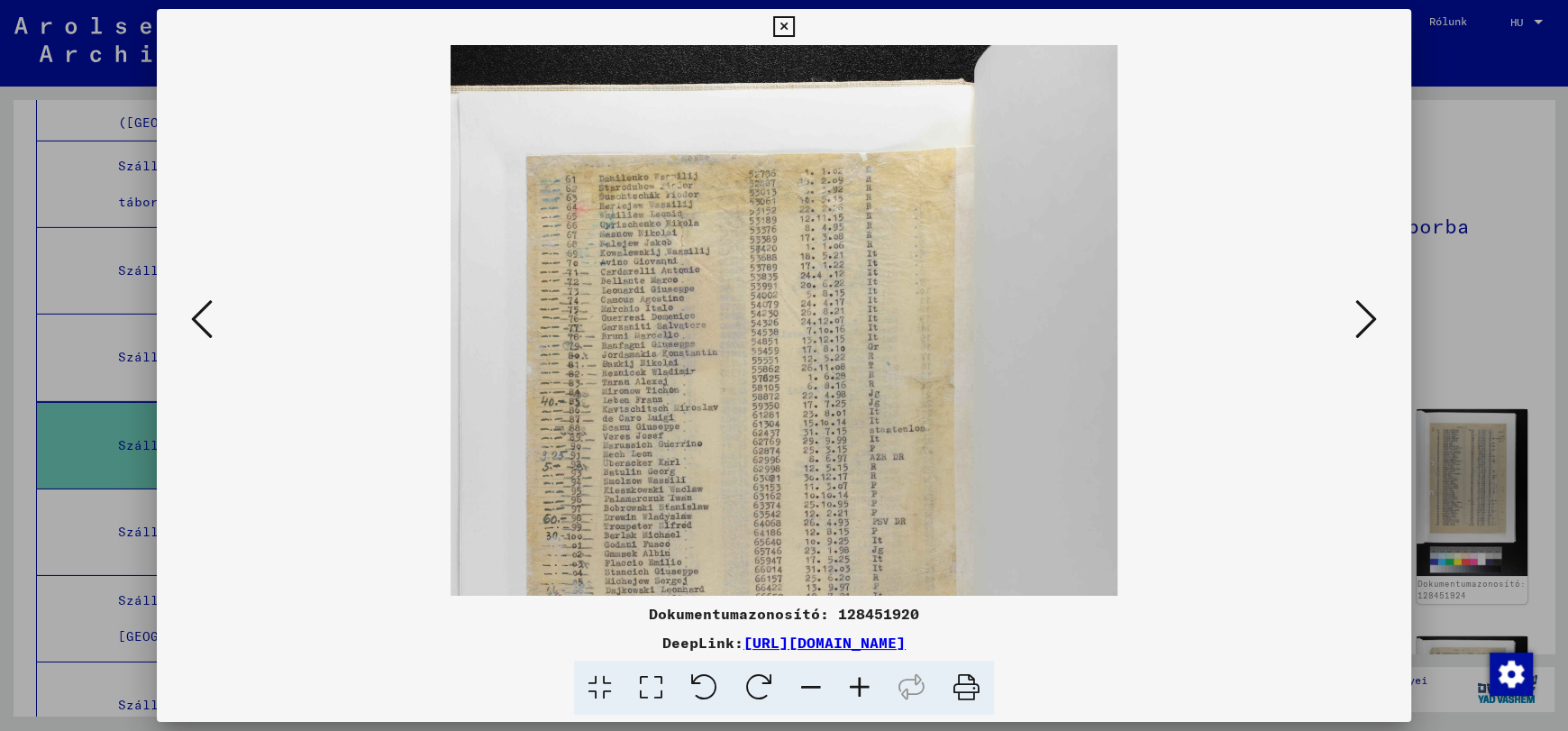
click at [858, 684] on icon at bounding box center [859, 687] width 48 height 55
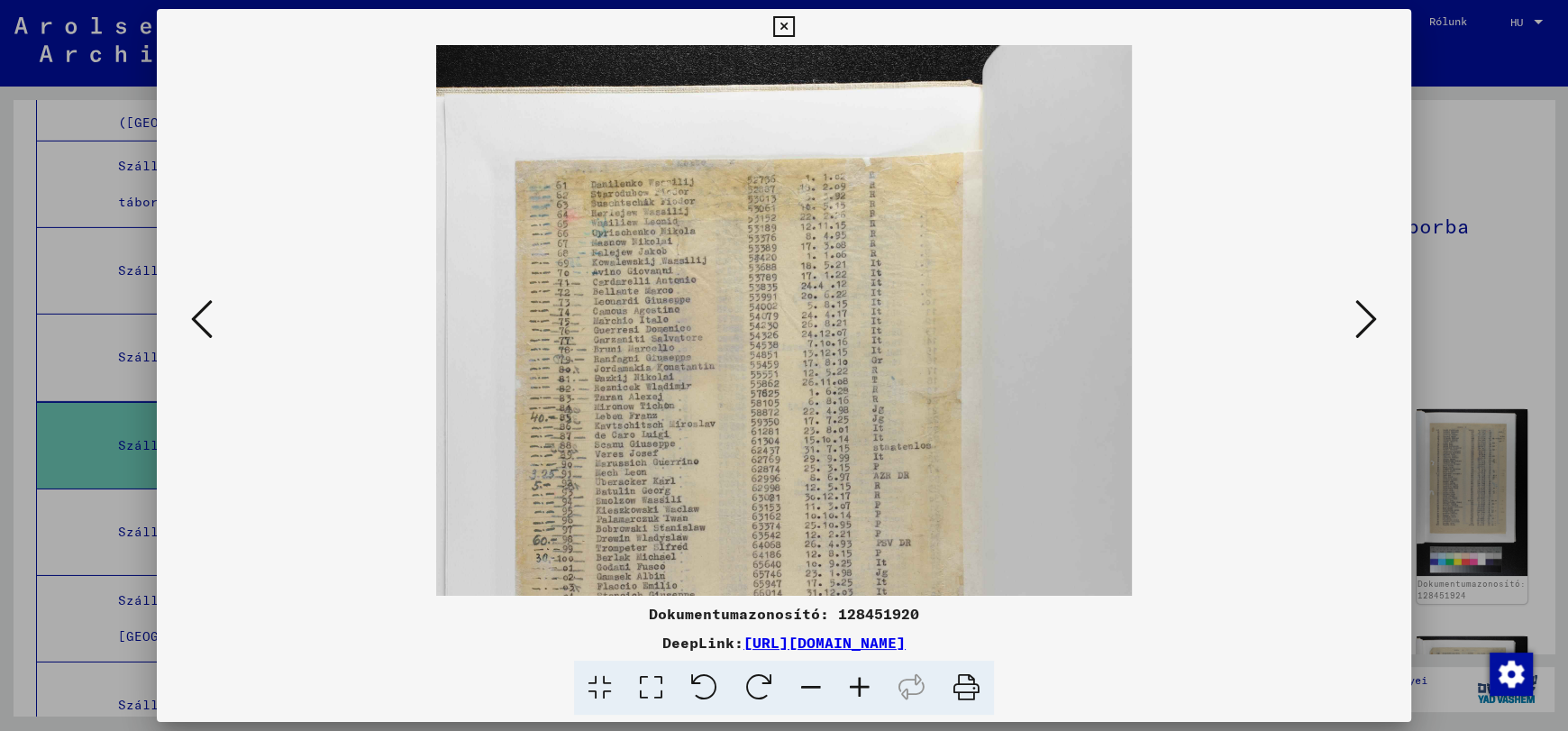
click at [858, 684] on icon at bounding box center [859, 687] width 48 height 55
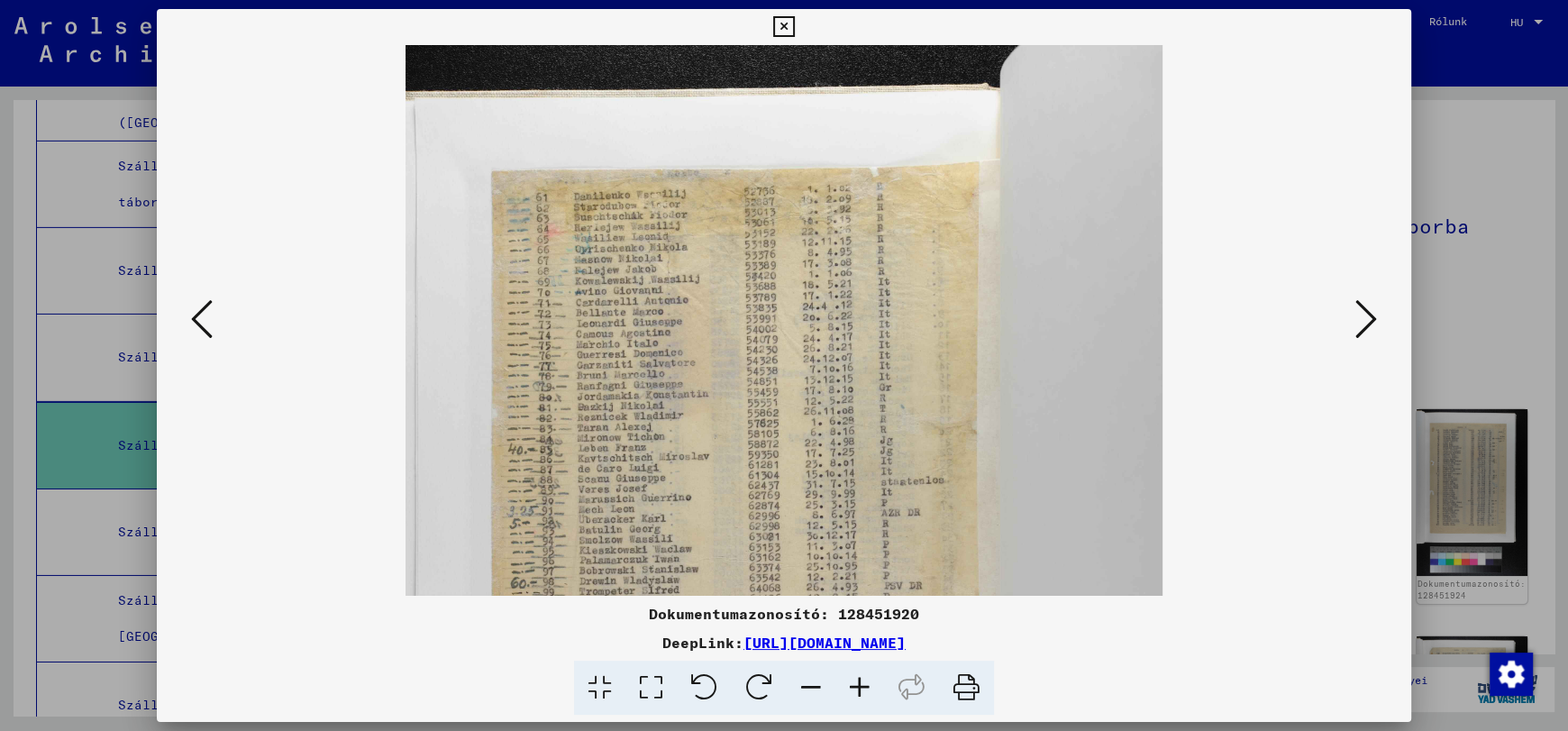
click at [858, 684] on icon at bounding box center [859, 687] width 48 height 55
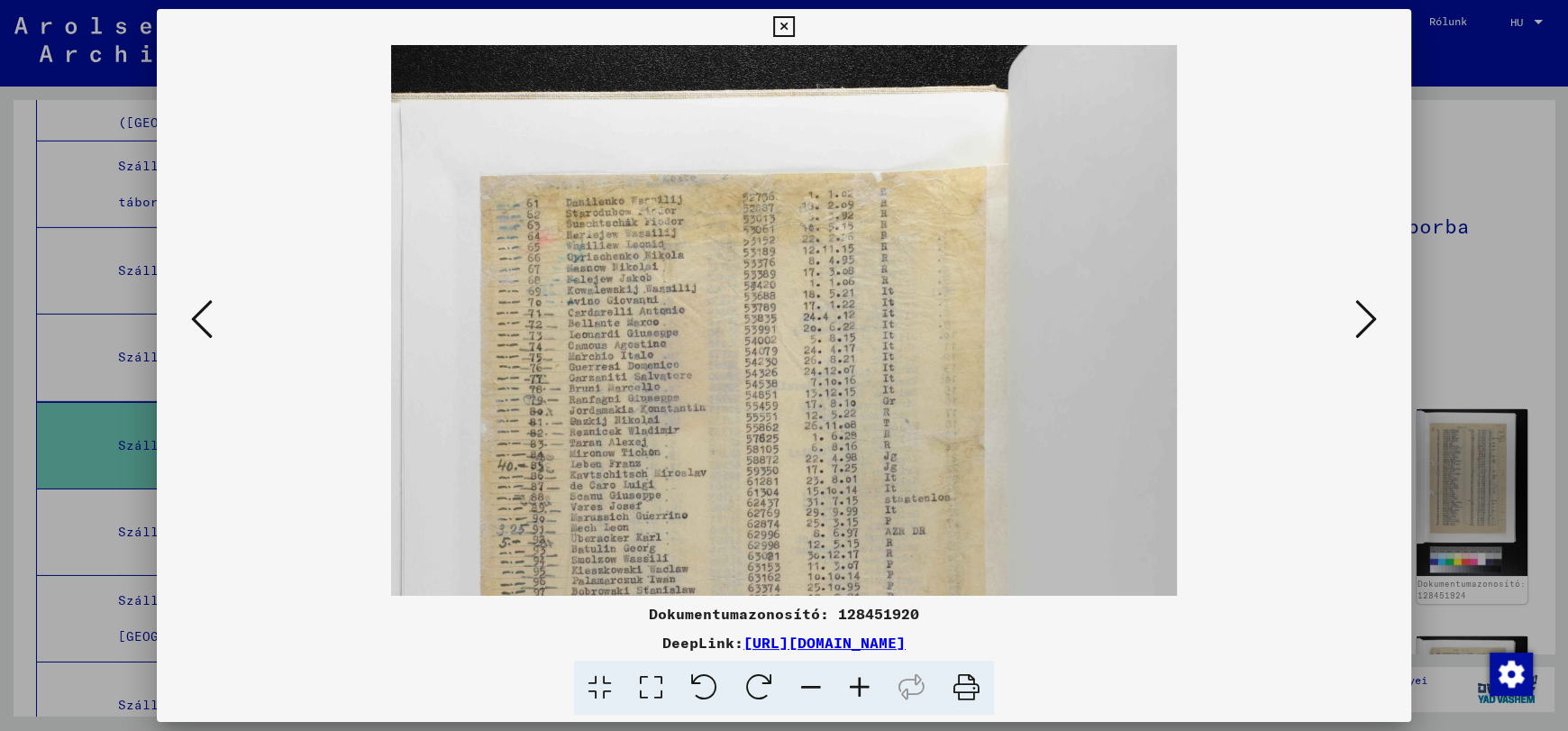
click at [858, 684] on icon at bounding box center [859, 687] width 48 height 55
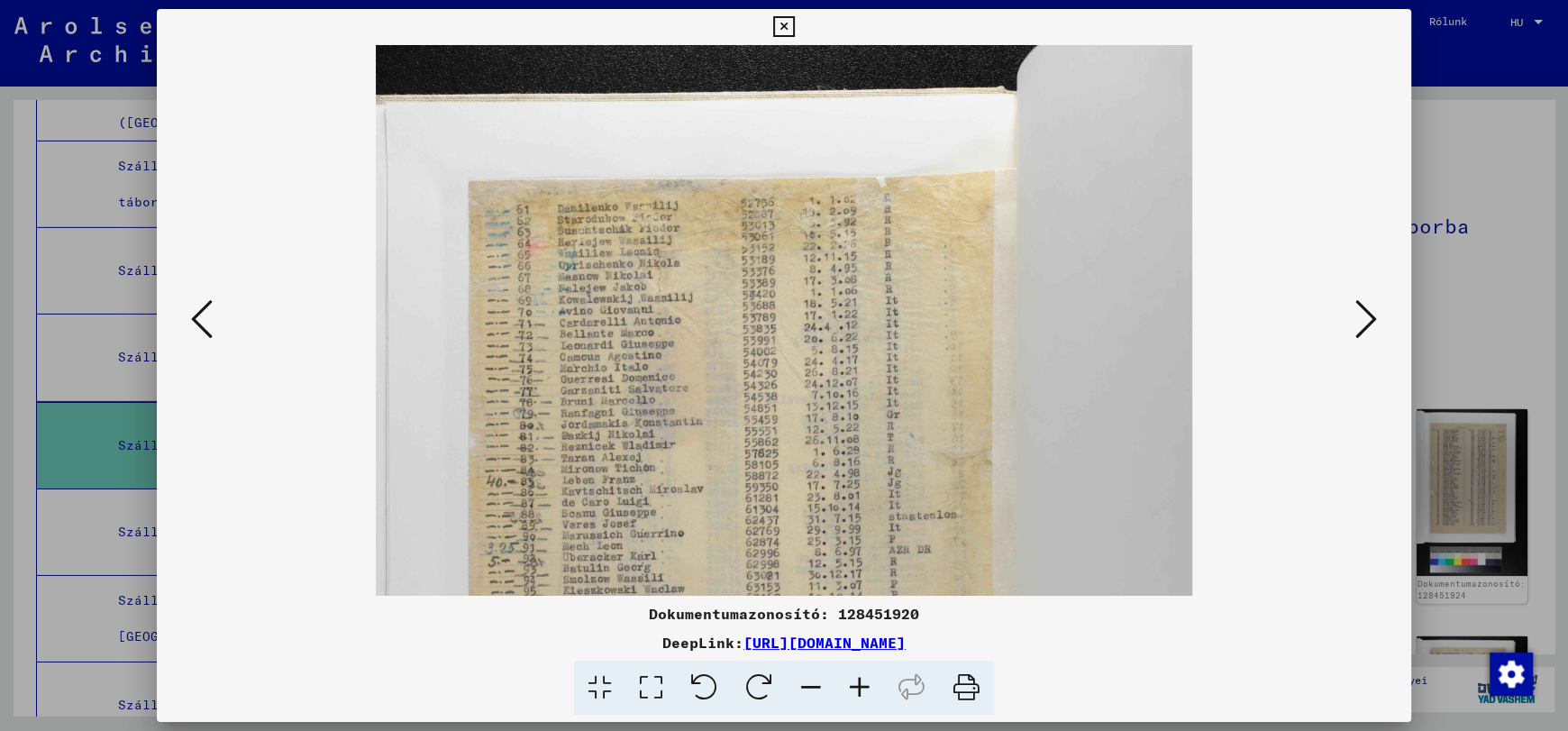
click at [858, 684] on icon at bounding box center [859, 687] width 48 height 55
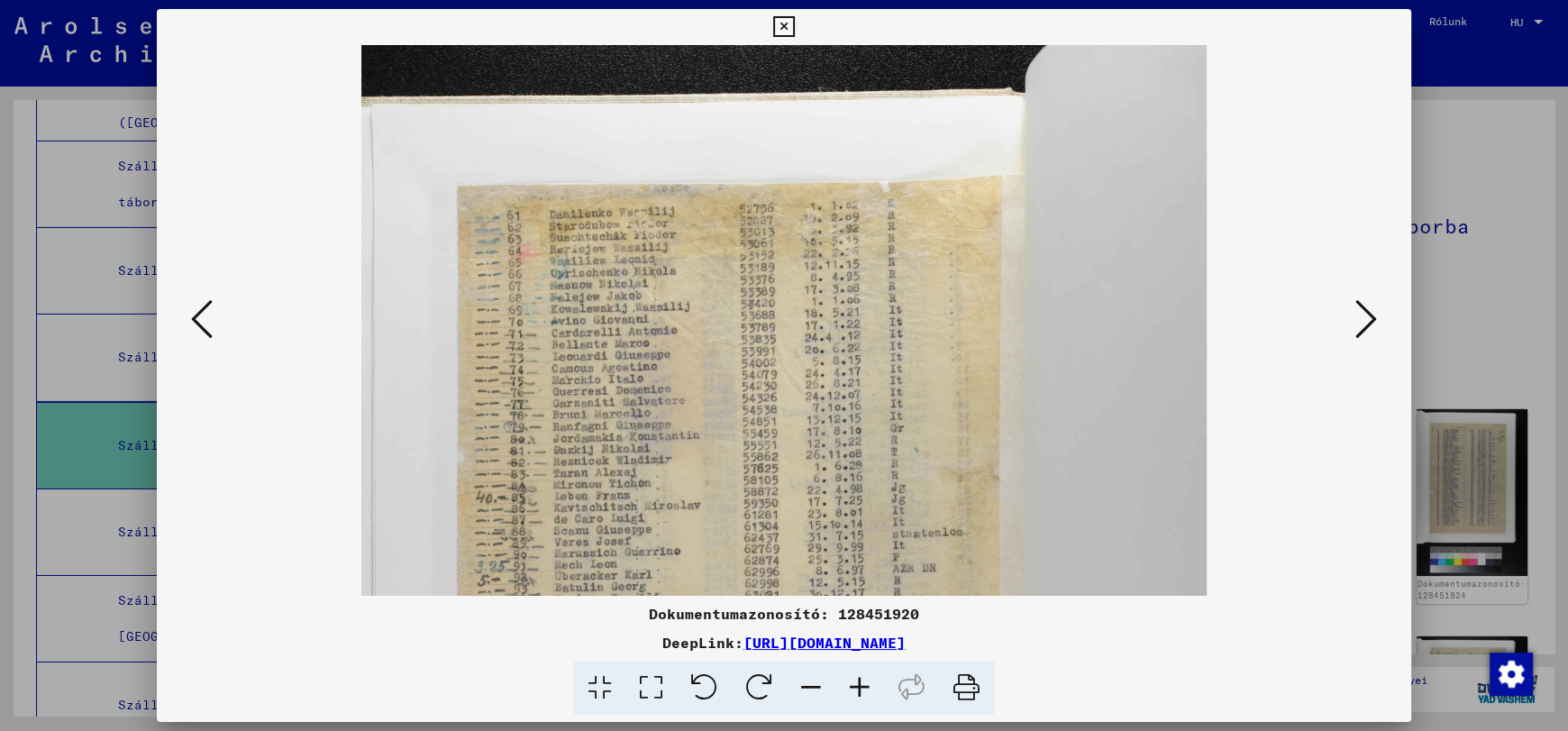
click at [858, 684] on icon at bounding box center [859, 687] width 48 height 55
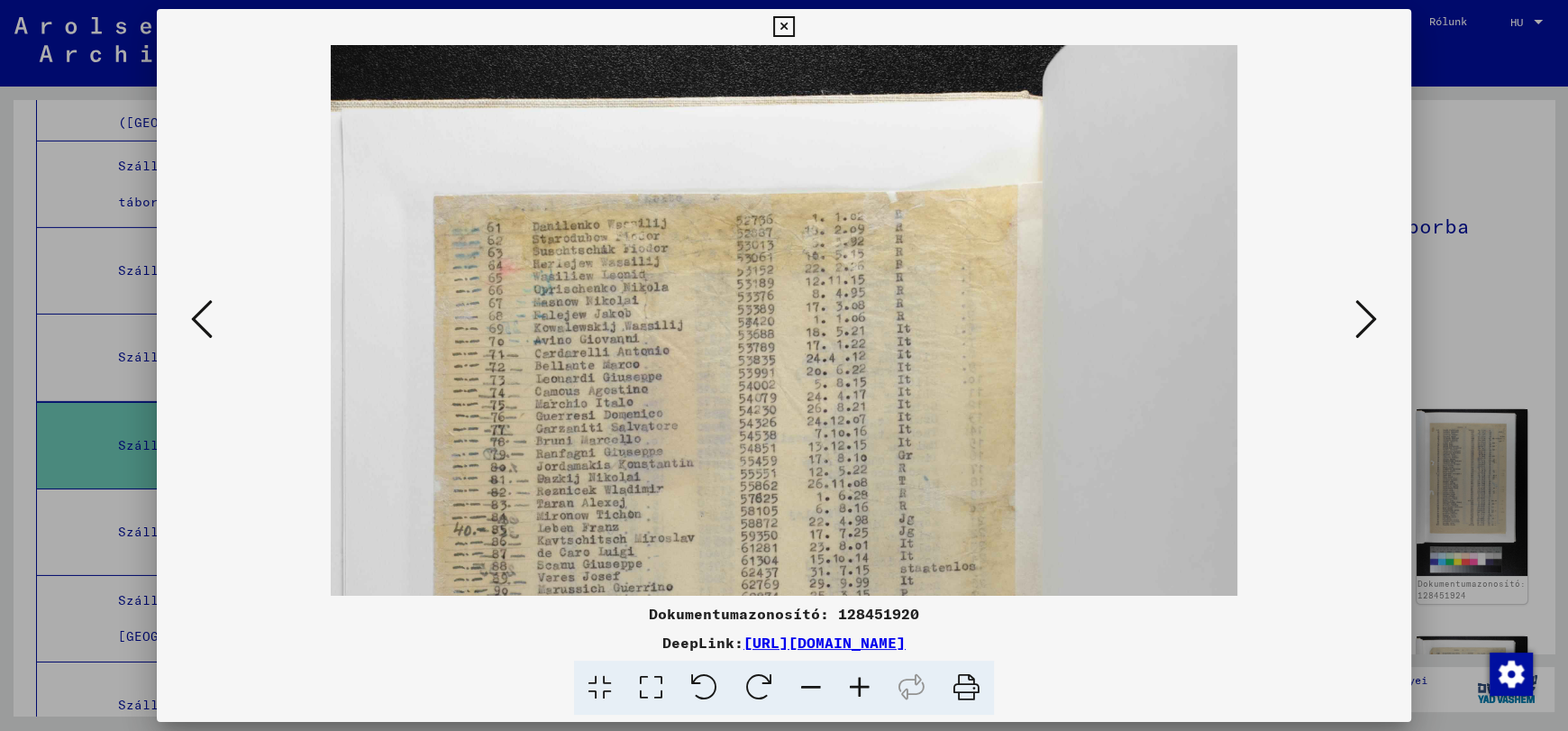
click at [858, 684] on icon at bounding box center [859, 687] width 48 height 55
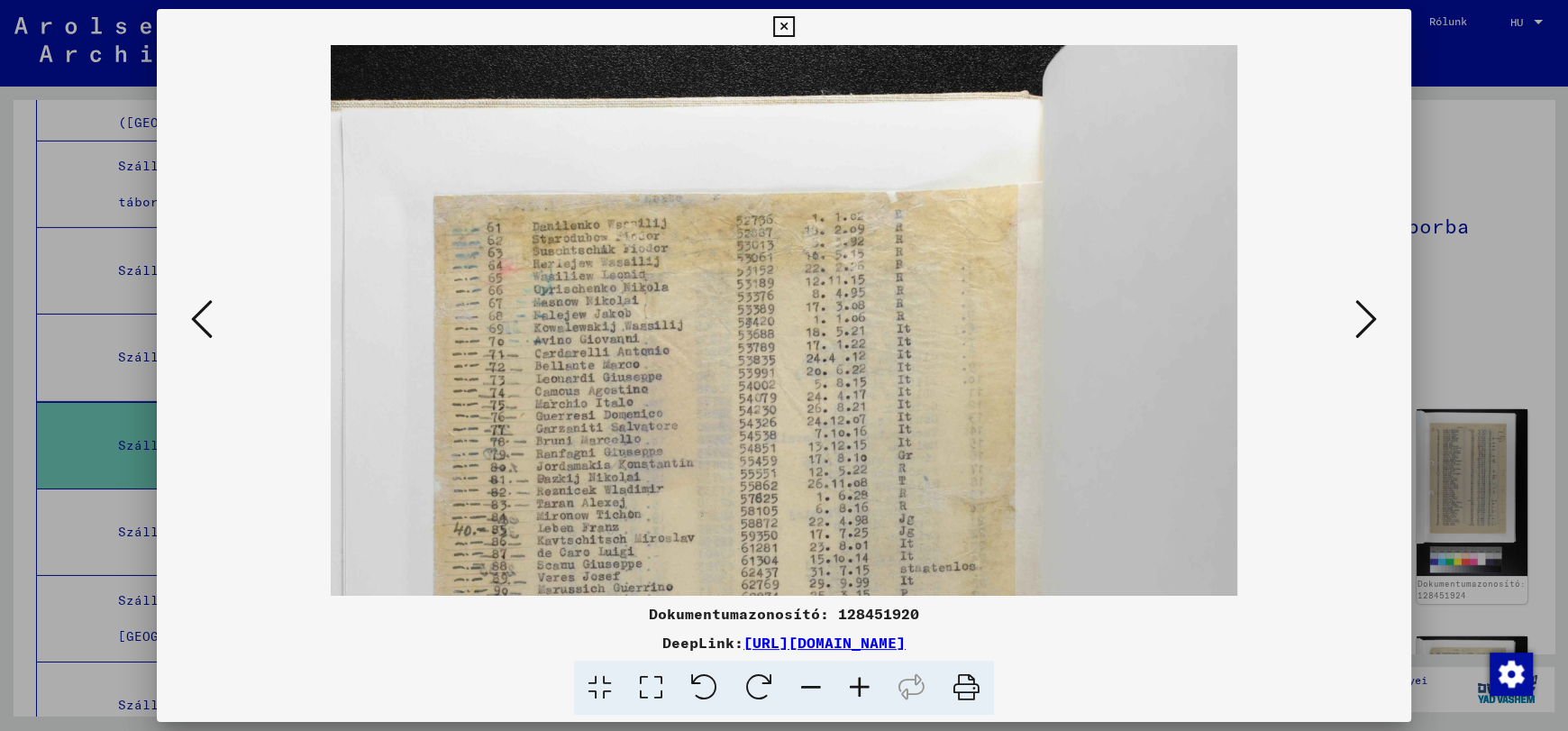
click at [858, 684] on icon at bounding box center [859, 687] width 48 height 55
click at [781, 23] on icon at bounding box center [783, 26] width 20 height 21
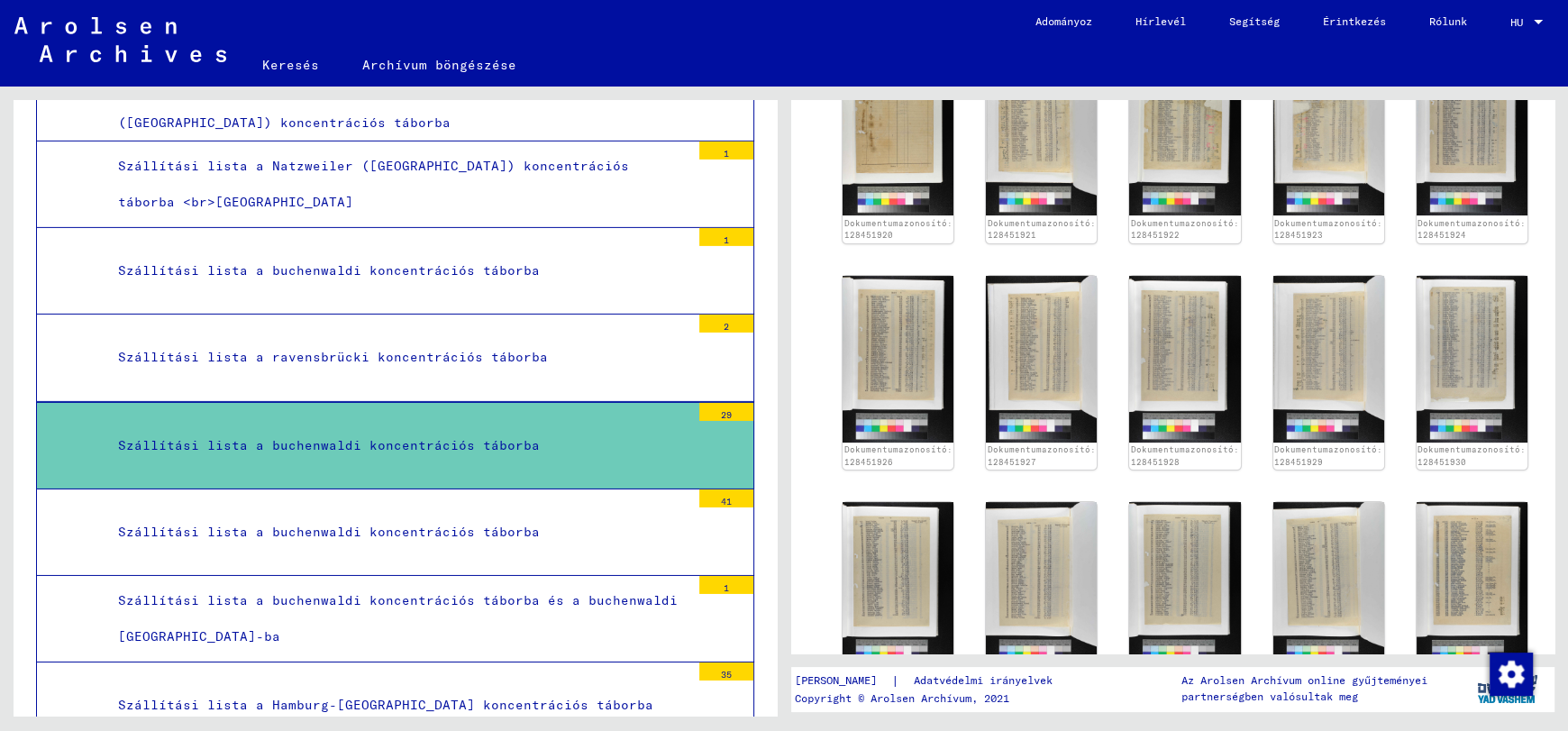
scroll to position [89, 0]
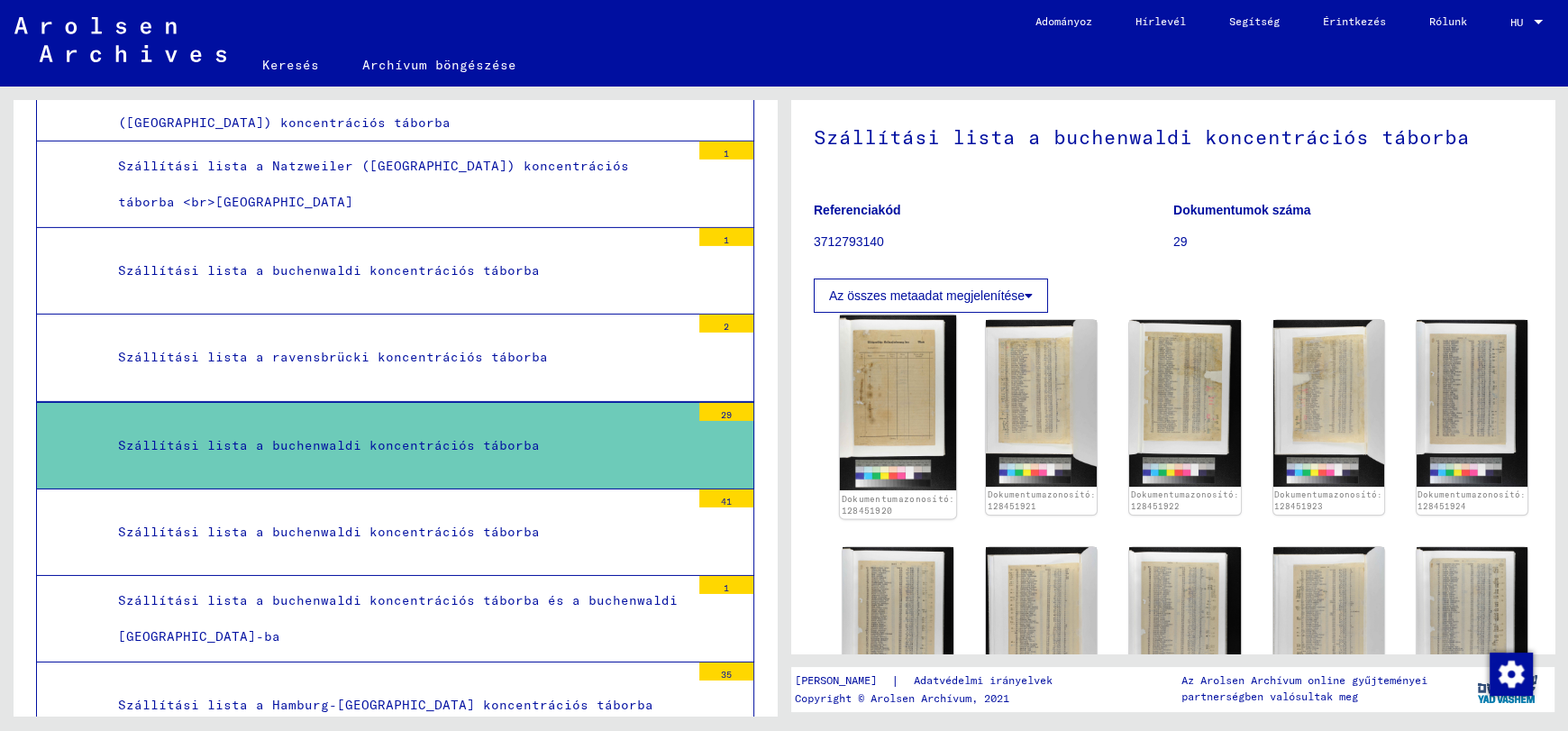
click at [871, 392] on img at bounding box center [897, 403] width 116 height 175
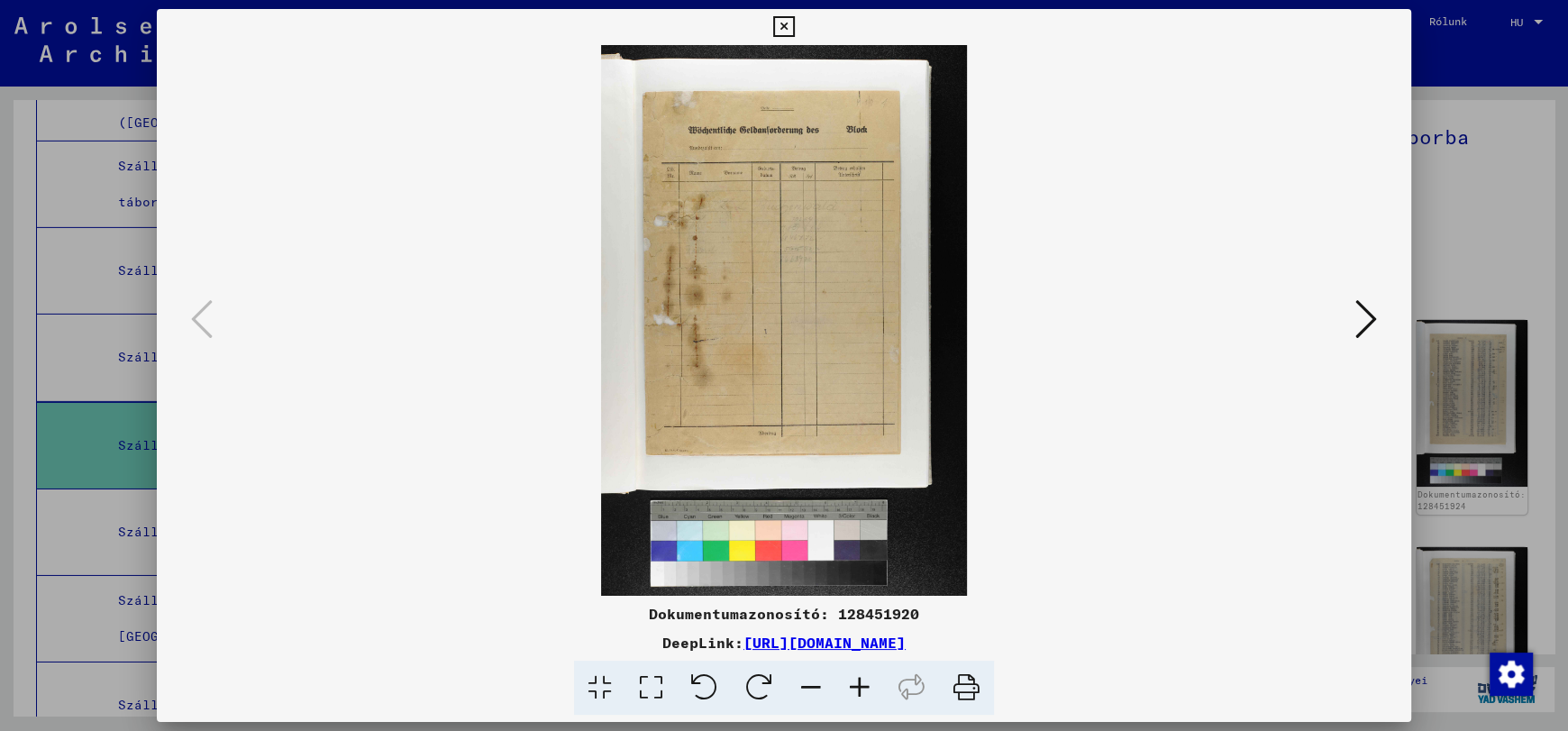
click at [1367, 320] on icon at bounding box center [1365, 319] width 21 height 44
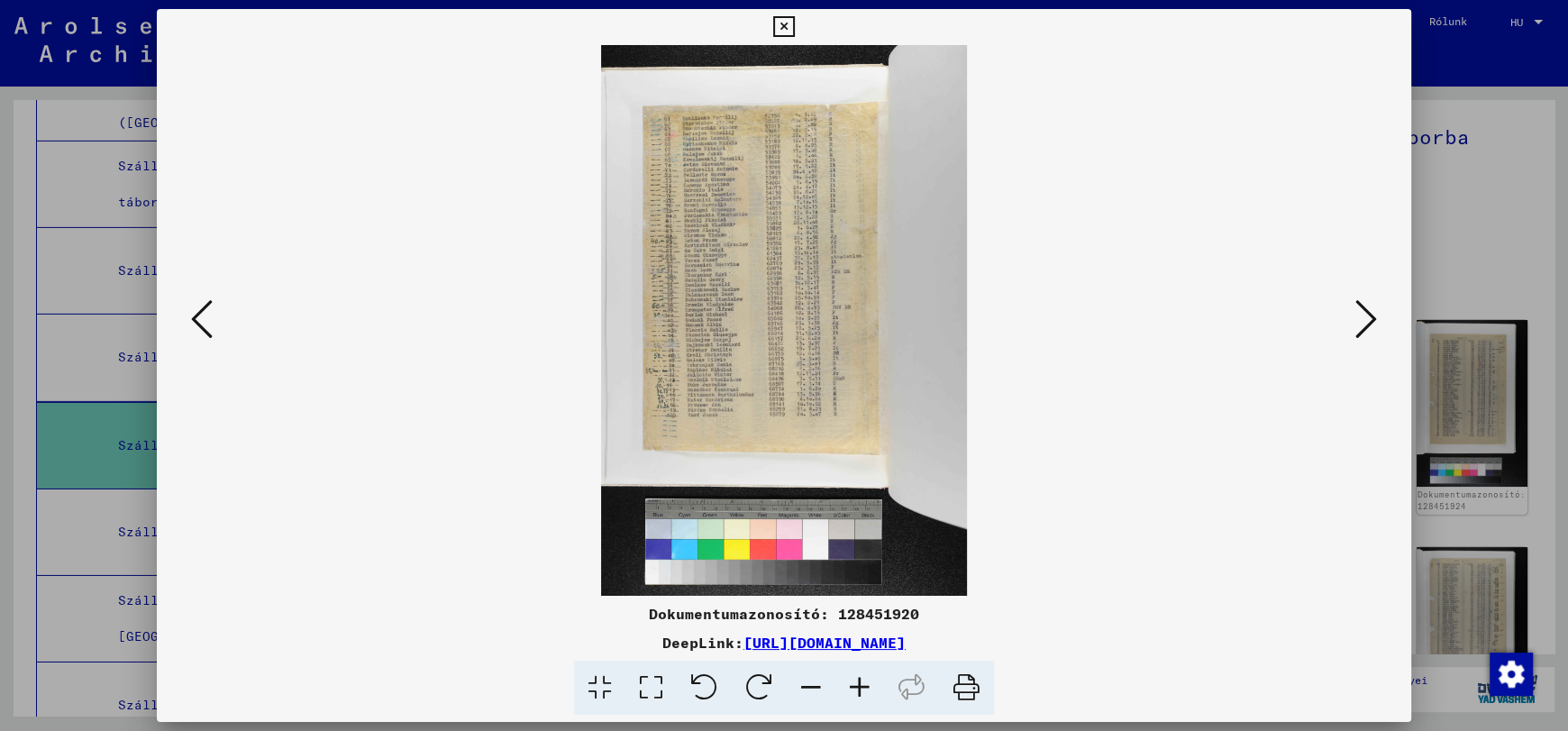
click at [1367, 320] on icon at bounding box center [1365, 319] width 21 height 44
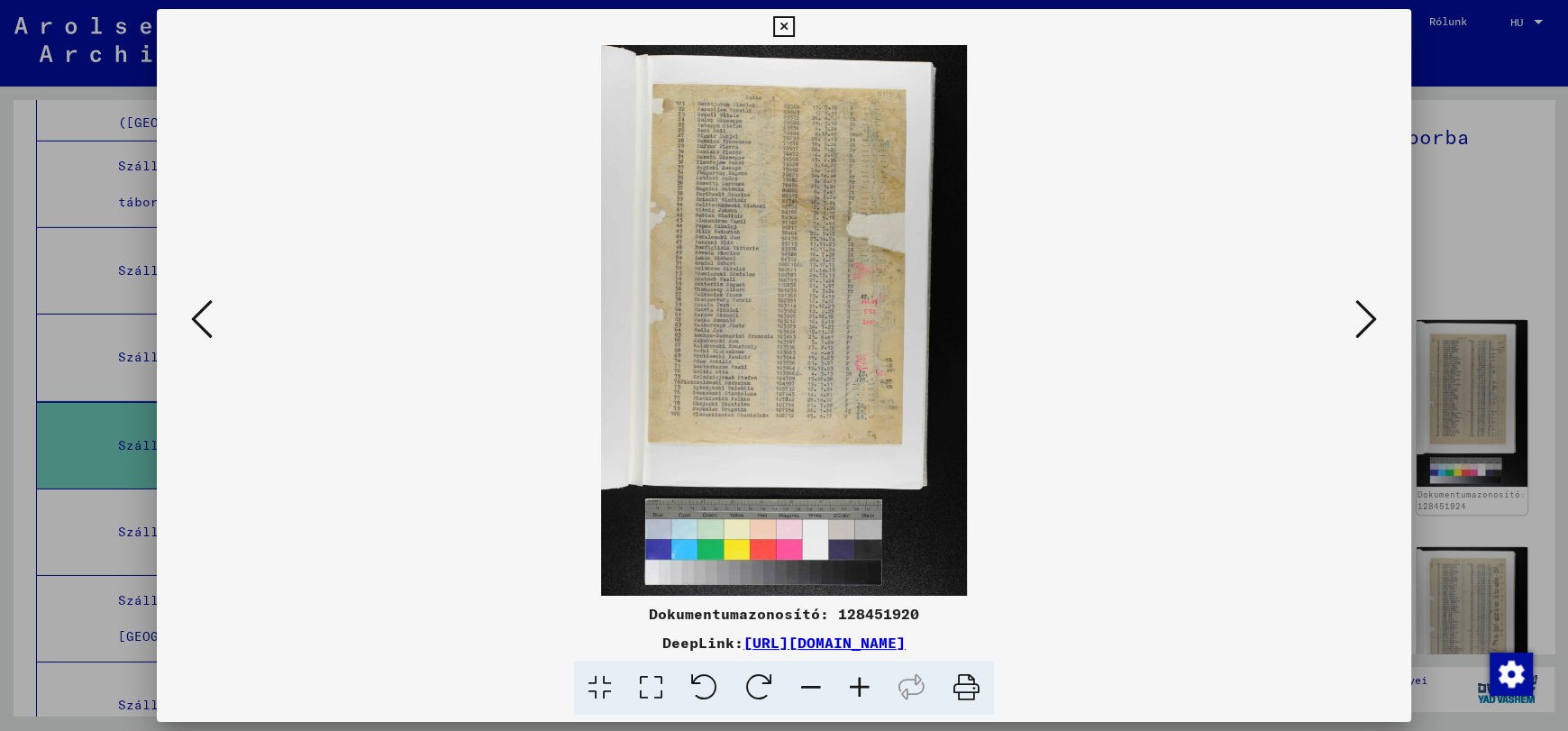
click at [1367, 320] on icon at bounding box center [1365, 319] width 21 height 44
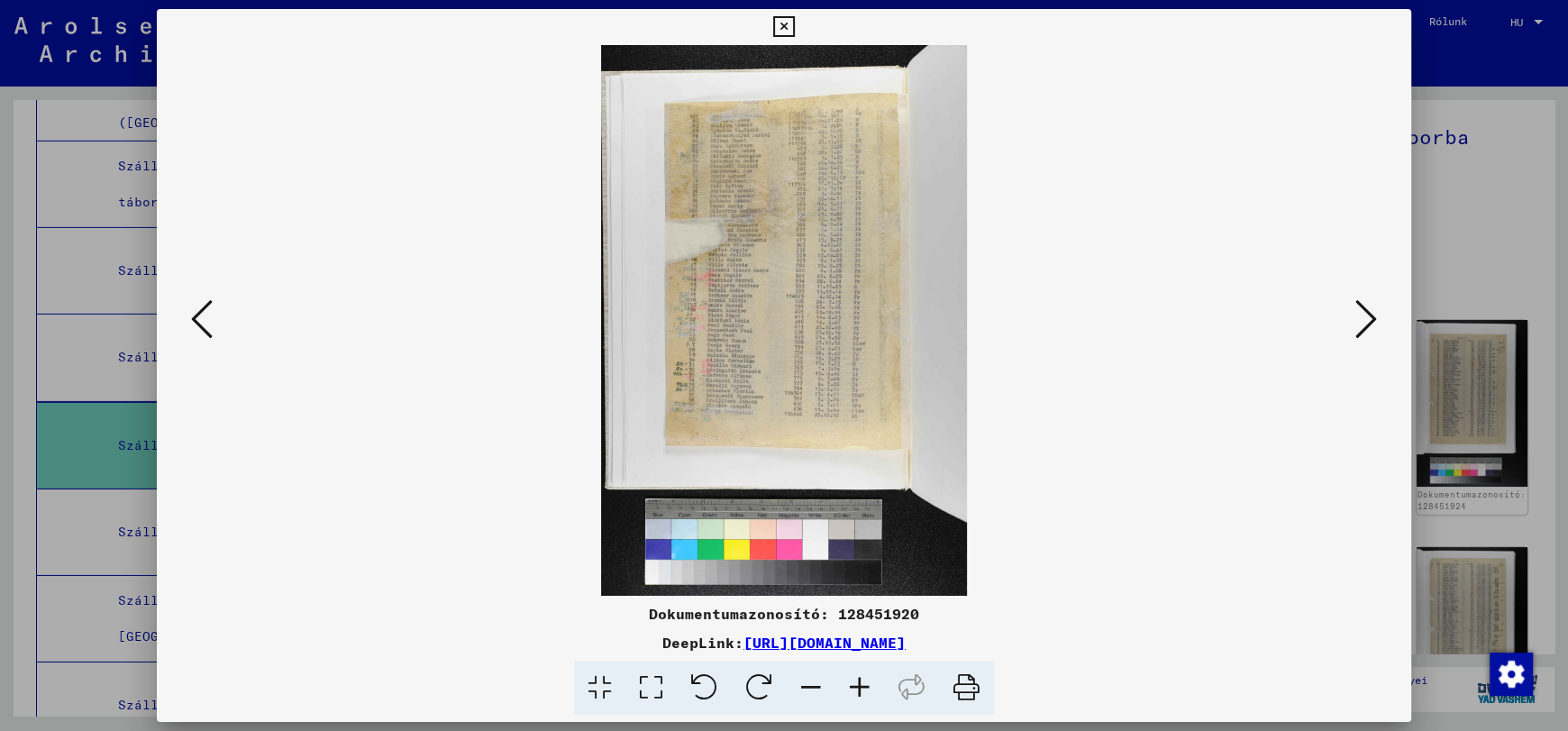
click at [1367, 320] on icon at bounding box center [1365, 319] width 21 height 44
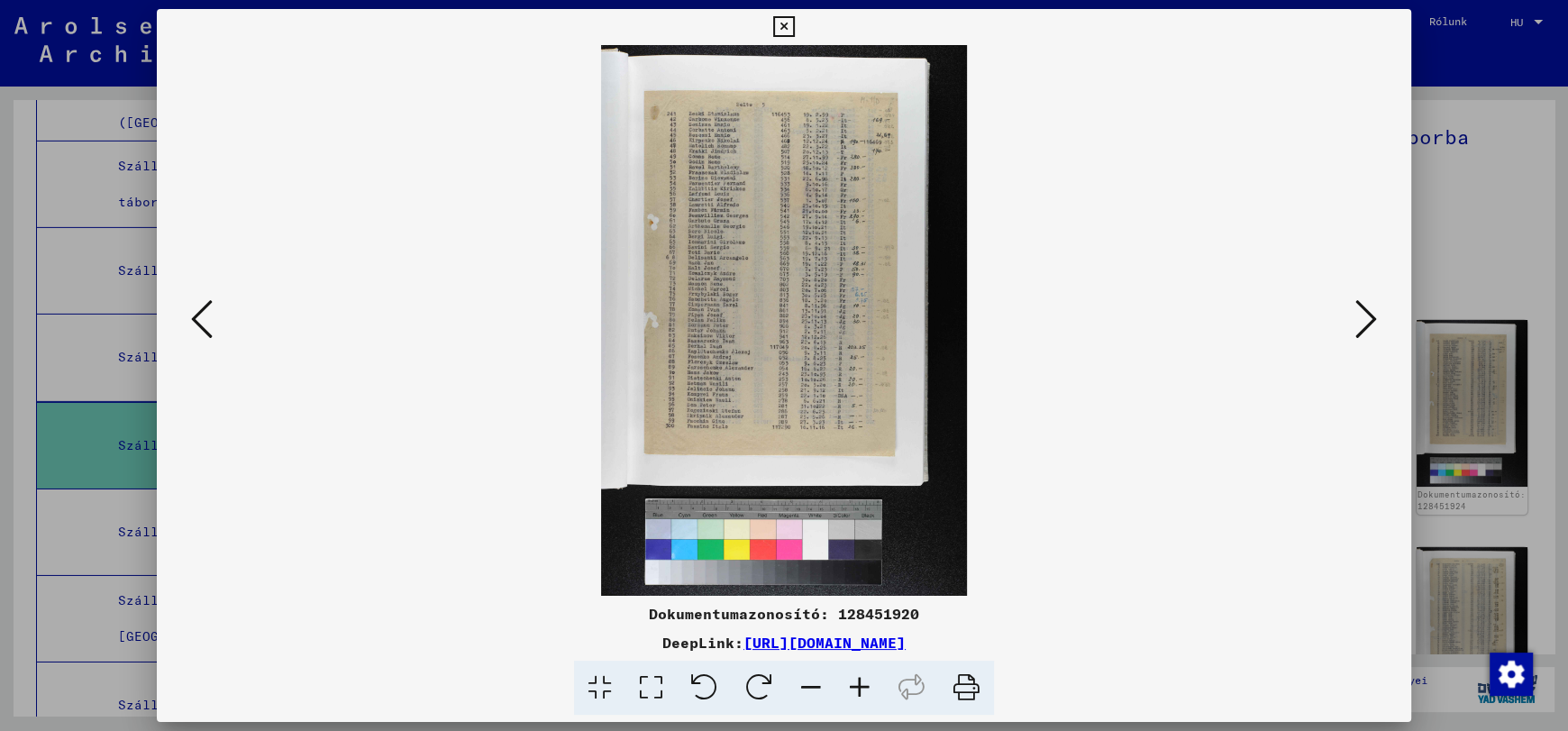
click at [1367, 320] on icon at bounding box center [1365, 319] width 21 height 44
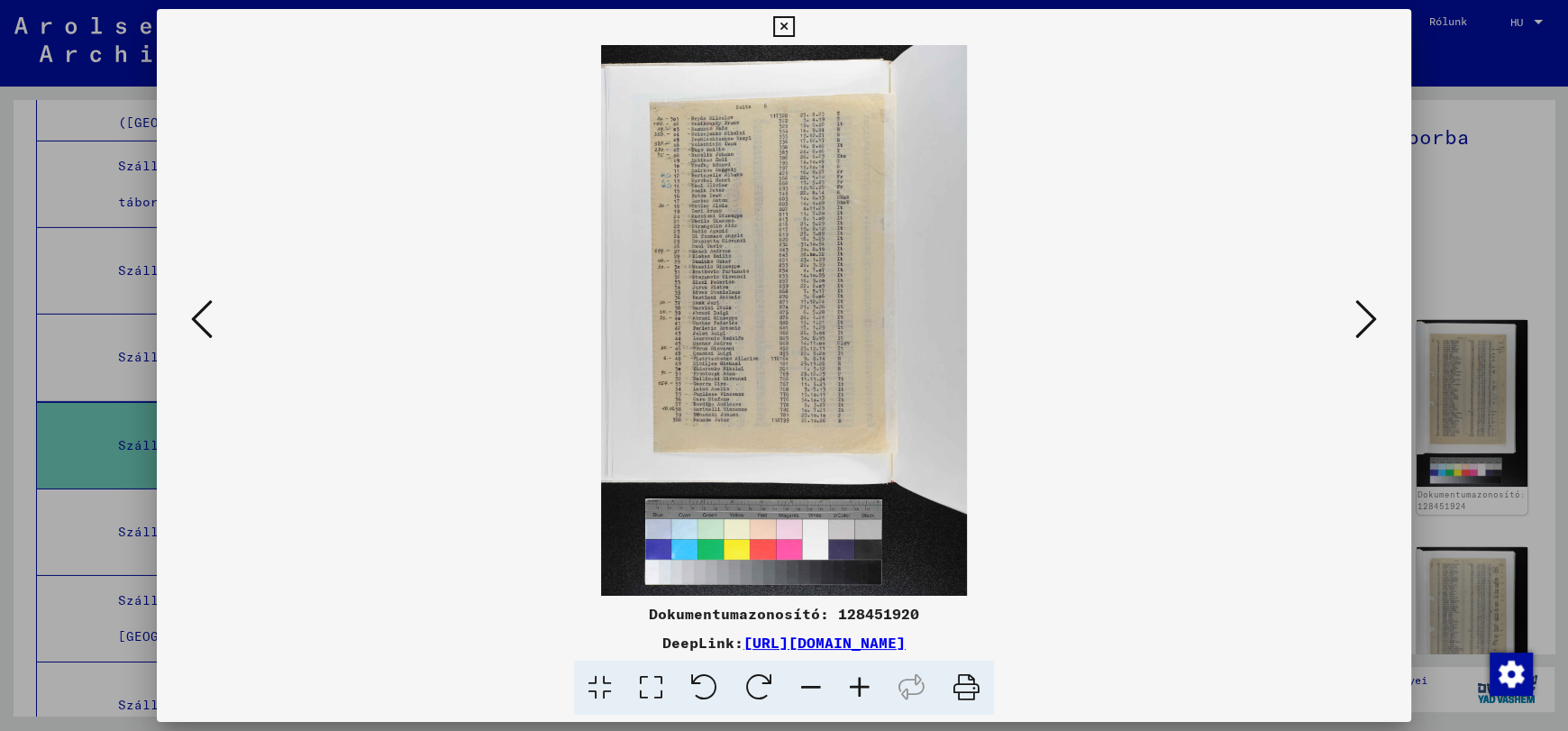
click at [1367, 320] on icon at bounding box center [1365, 319] width 21 height 44
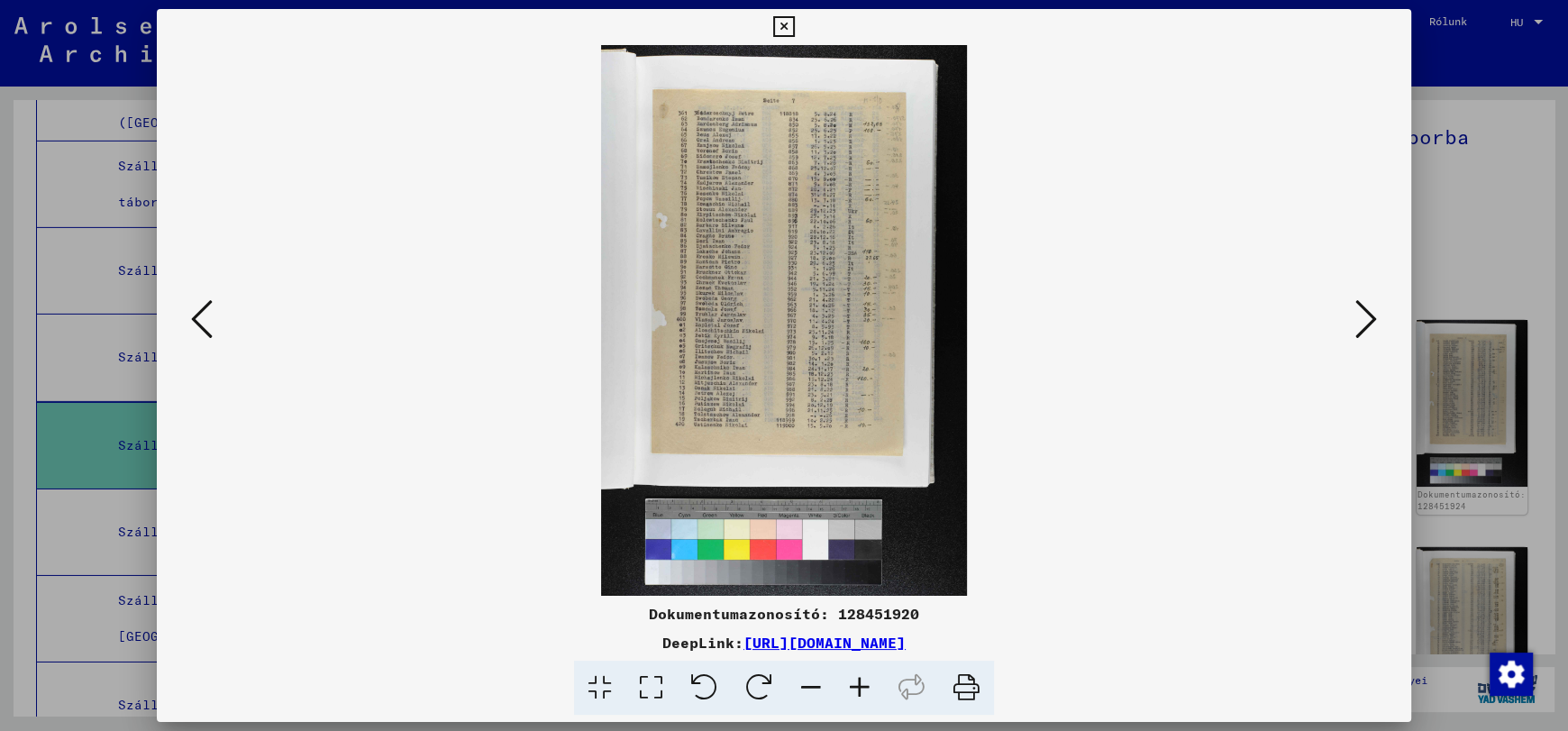
click at [1367, 320] on icon at bounding box center [1365, 319] width 21 height 44
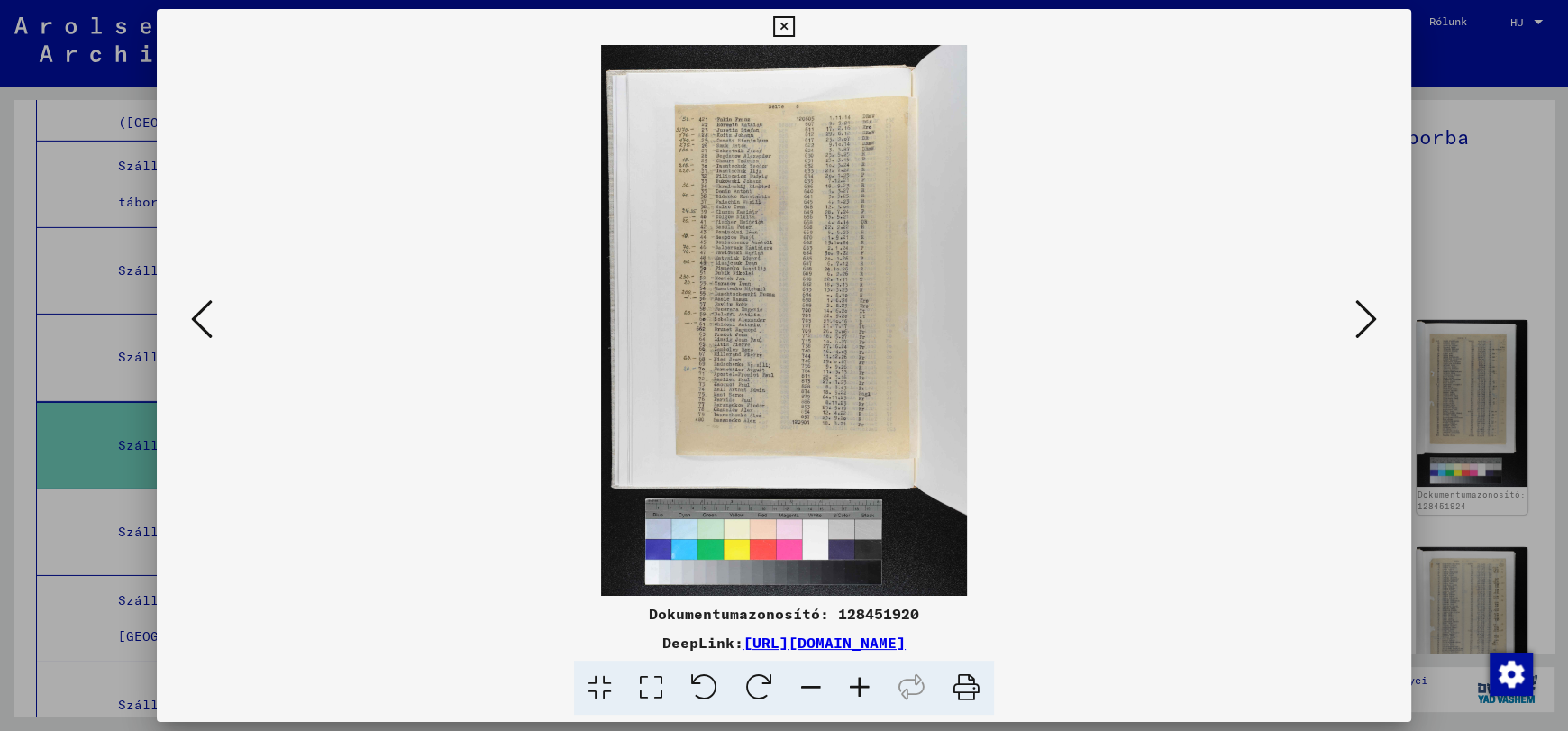
click at [1367, 320] on icon at bounding box center [1365, 319] width 21 height 44
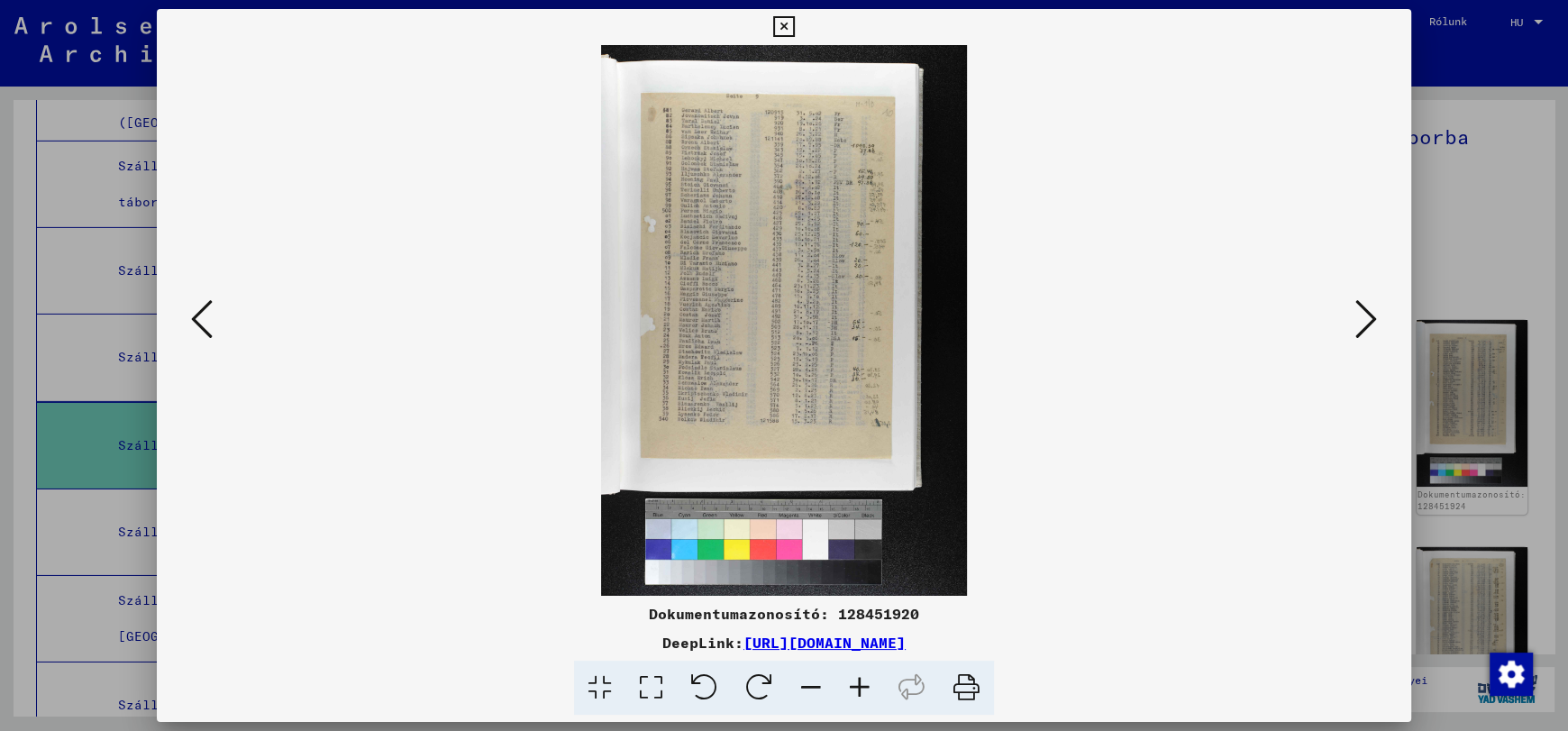
click at [1367, 320] on icon at bounding box center [1365, 319] width 21 height 44
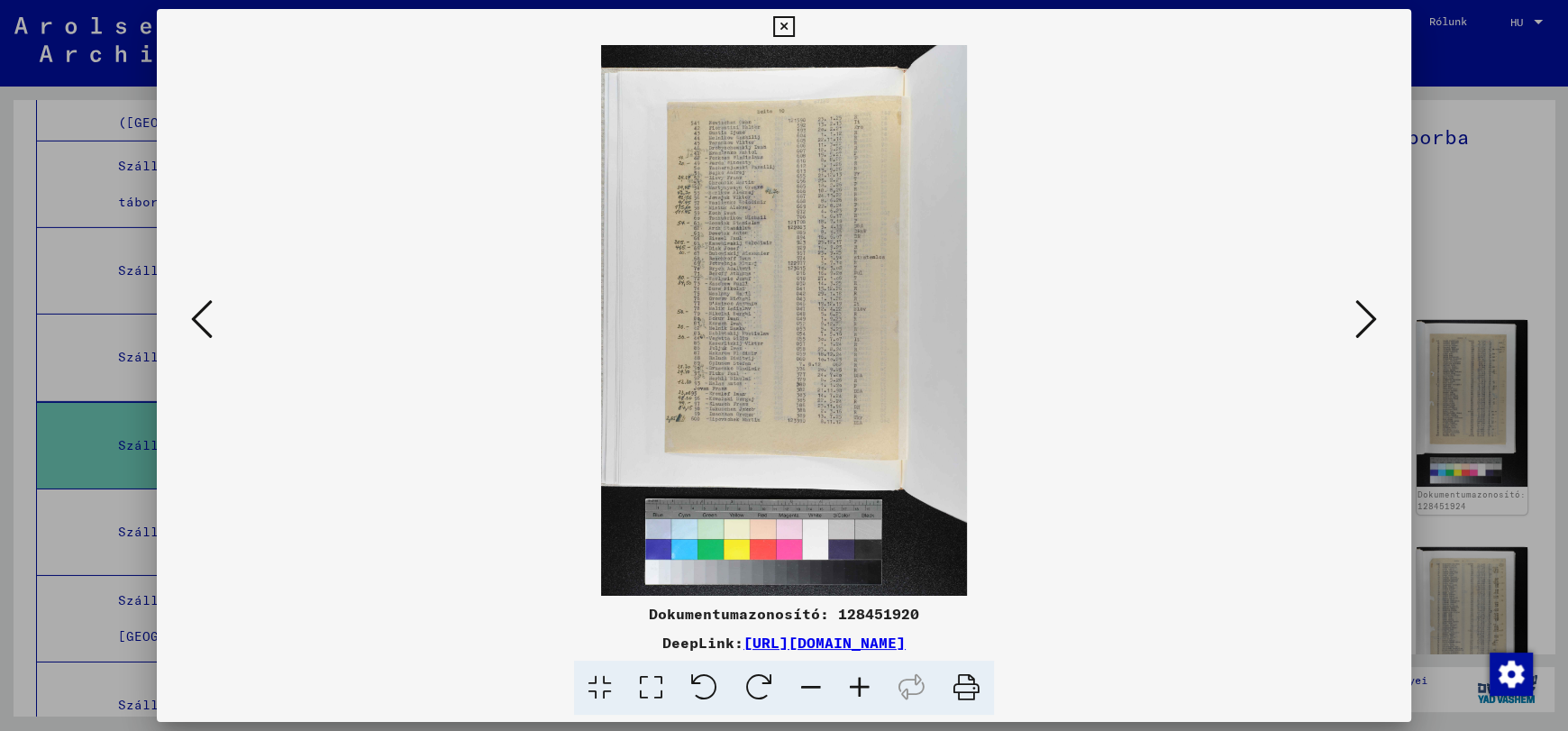
click at [1367, 320] on icon at bounding box center [1365, 319] width 21 height 44
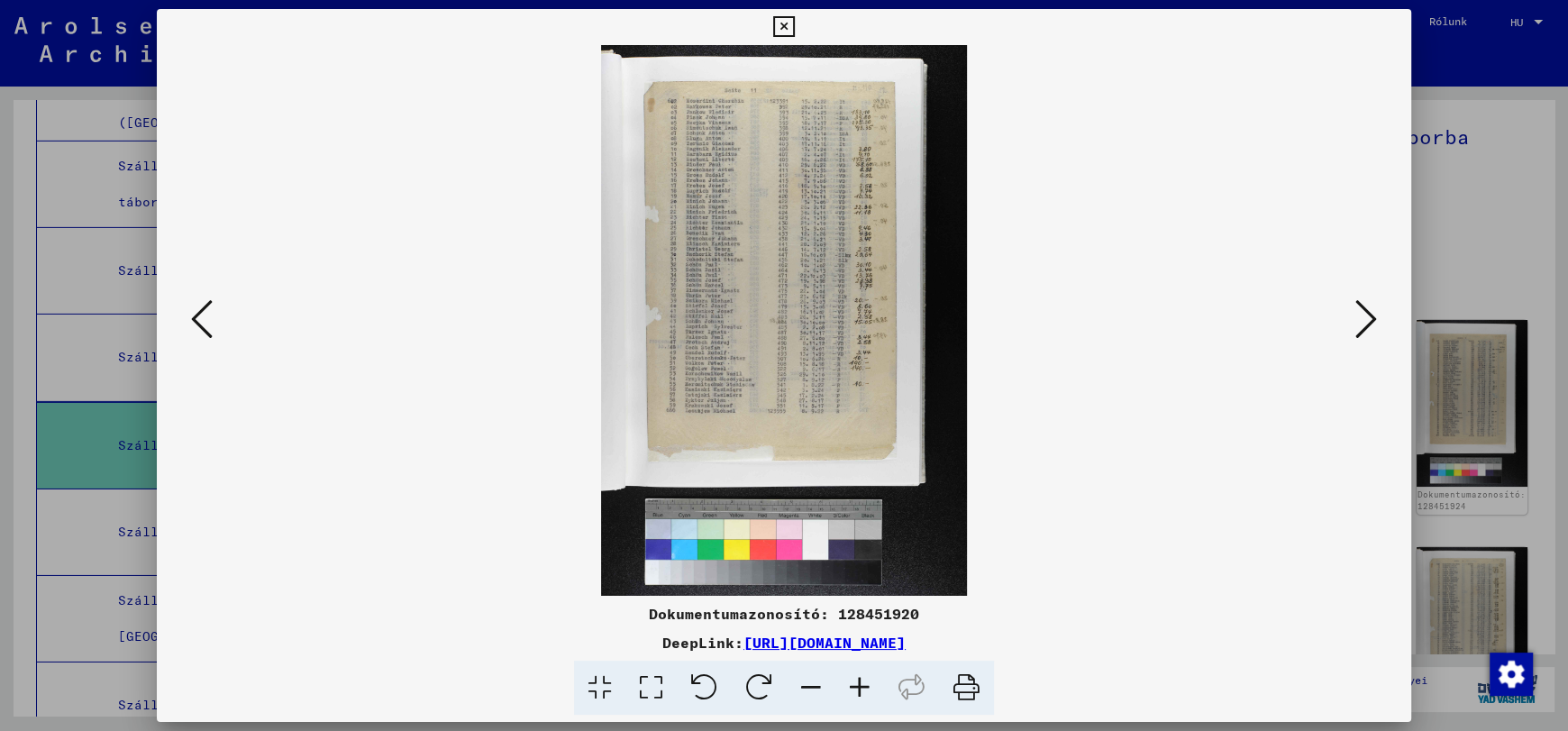
click at [870, 676] on icon at bounding box center [859, 687] width 48 height 55
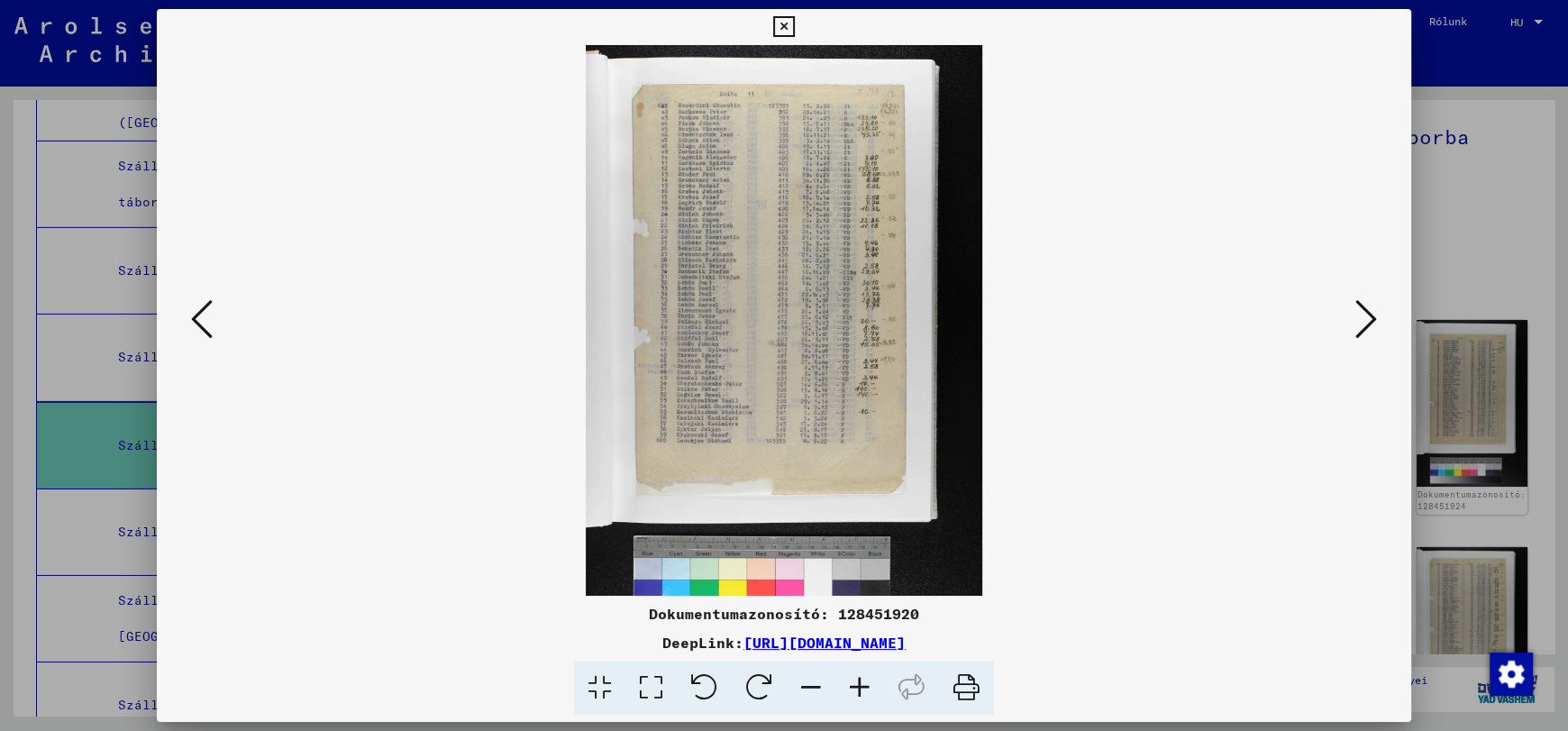
click at [870, 676] on icon at bounding box center [859, 687] width 48 height 55
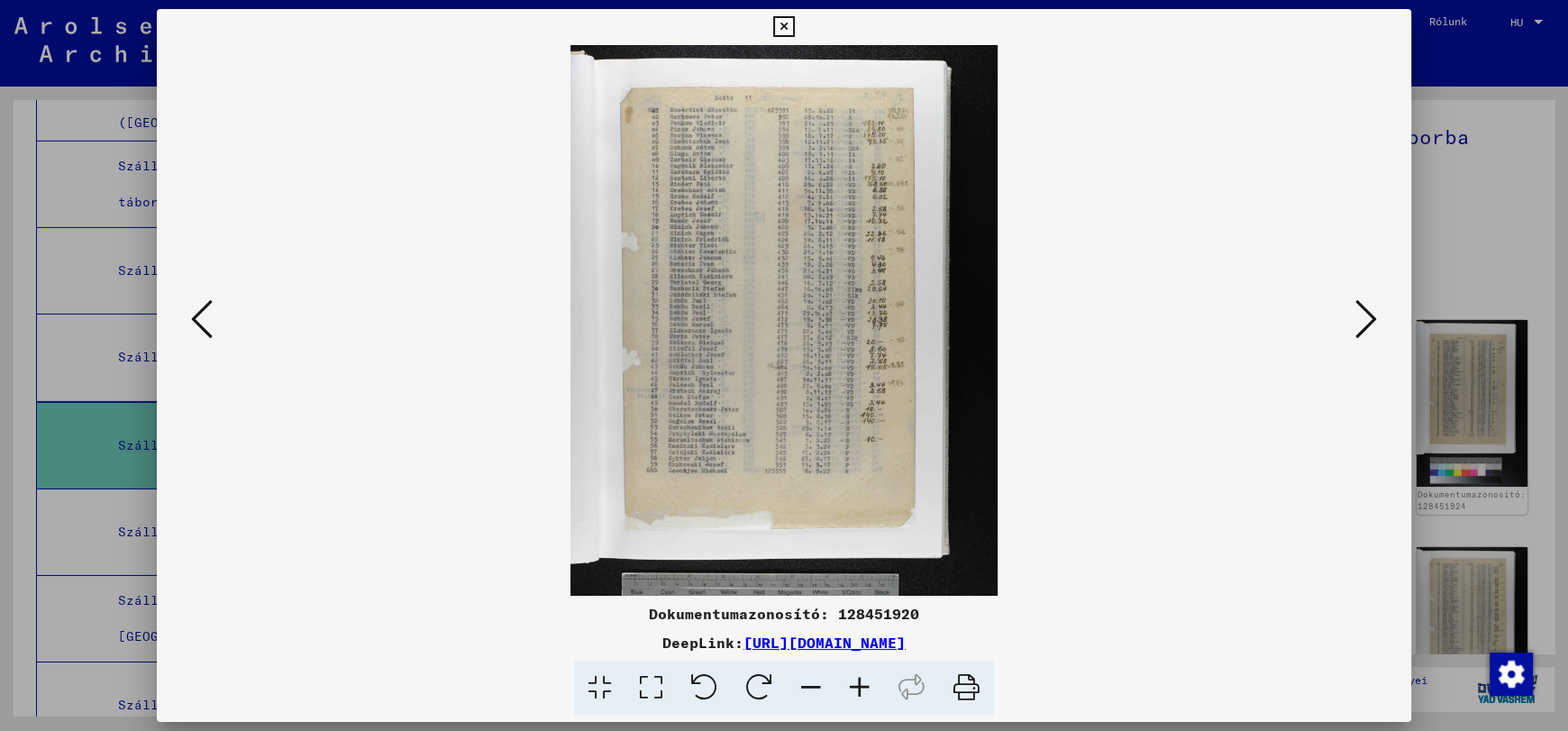
click at [870, 676] on icon at bounding box center [859, 687] width 48 height 55
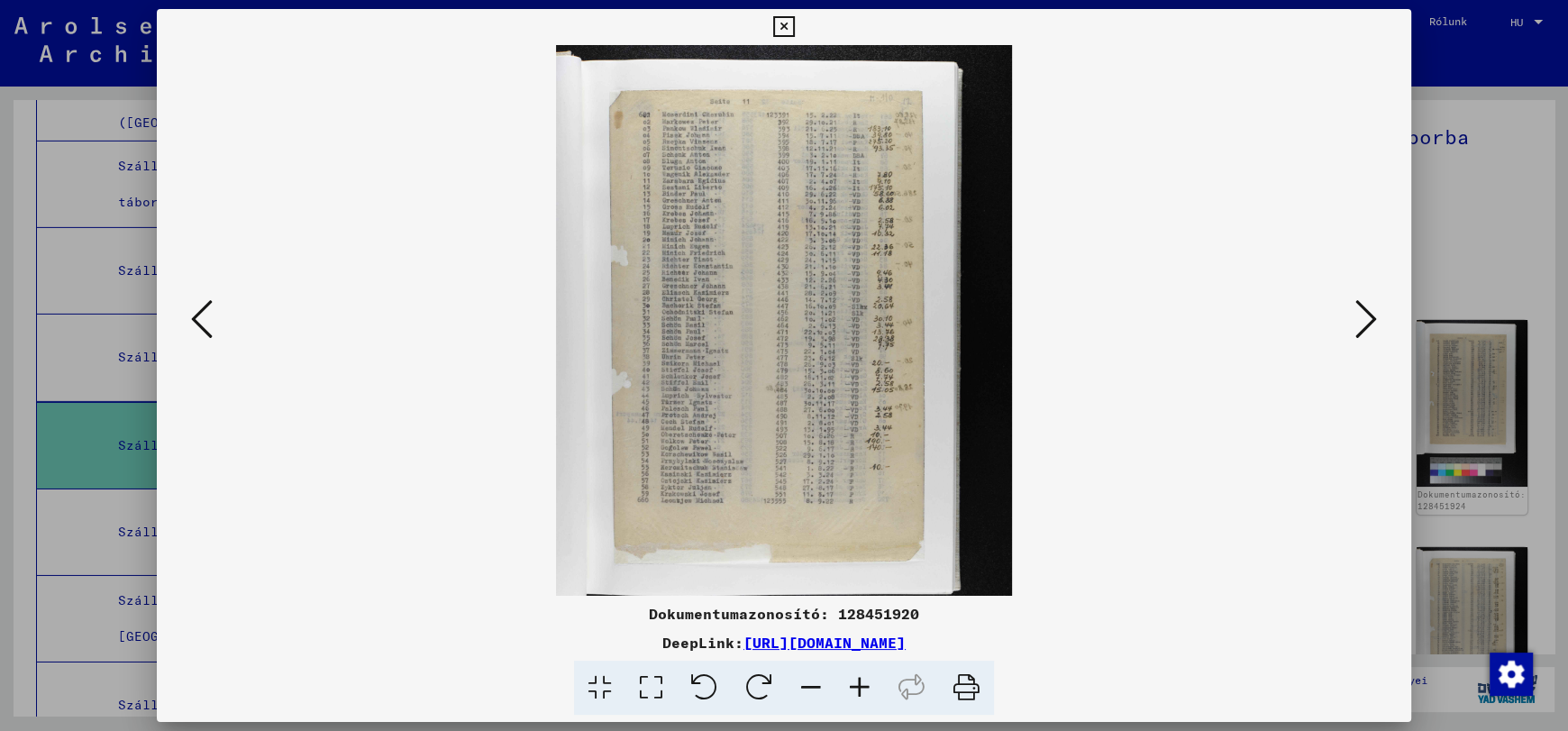
click at [870, 676] on icon at bounding box center [859, 687] width 48 height 55
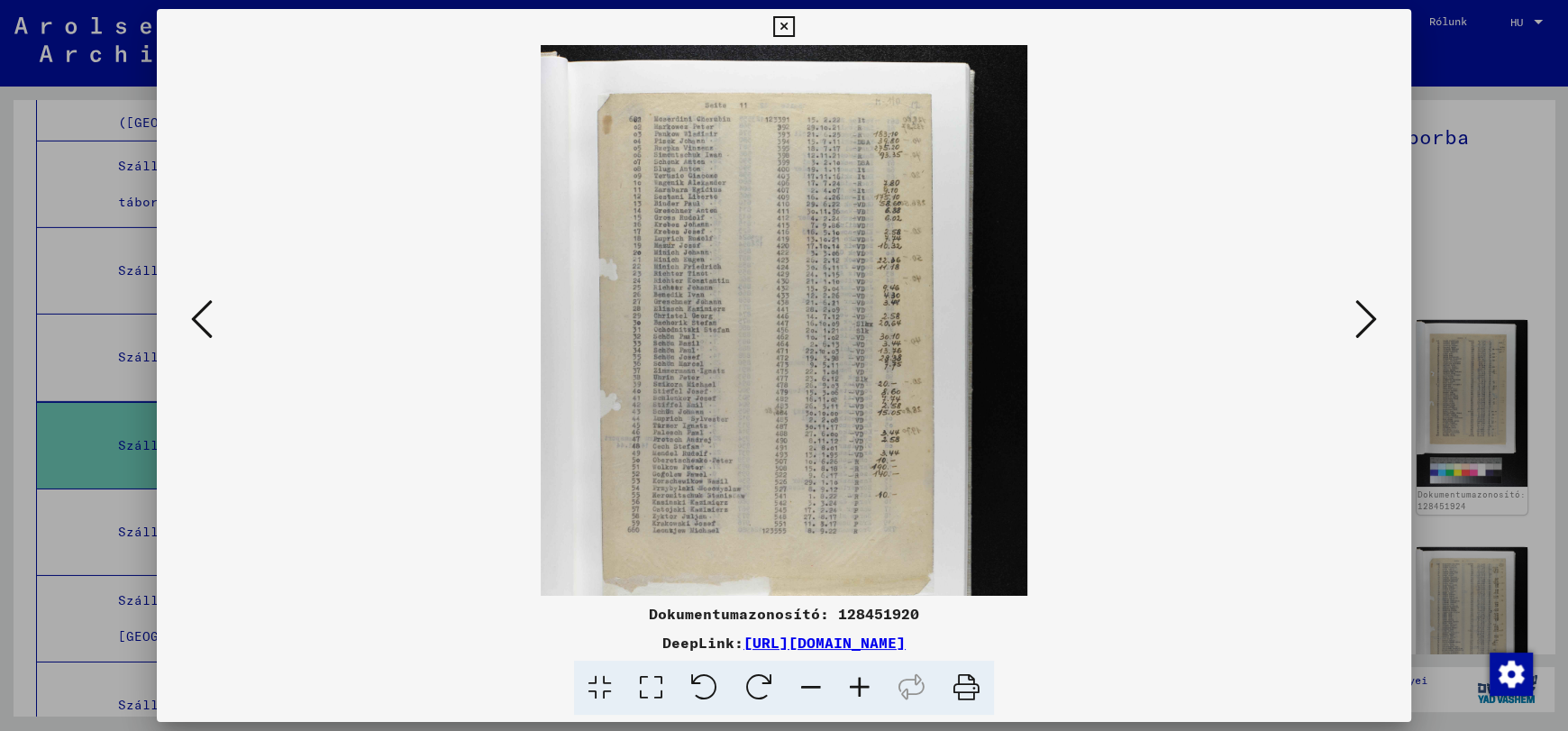
click at [870, 676] on icon at bounding box center [859, 687] width 48 height 55
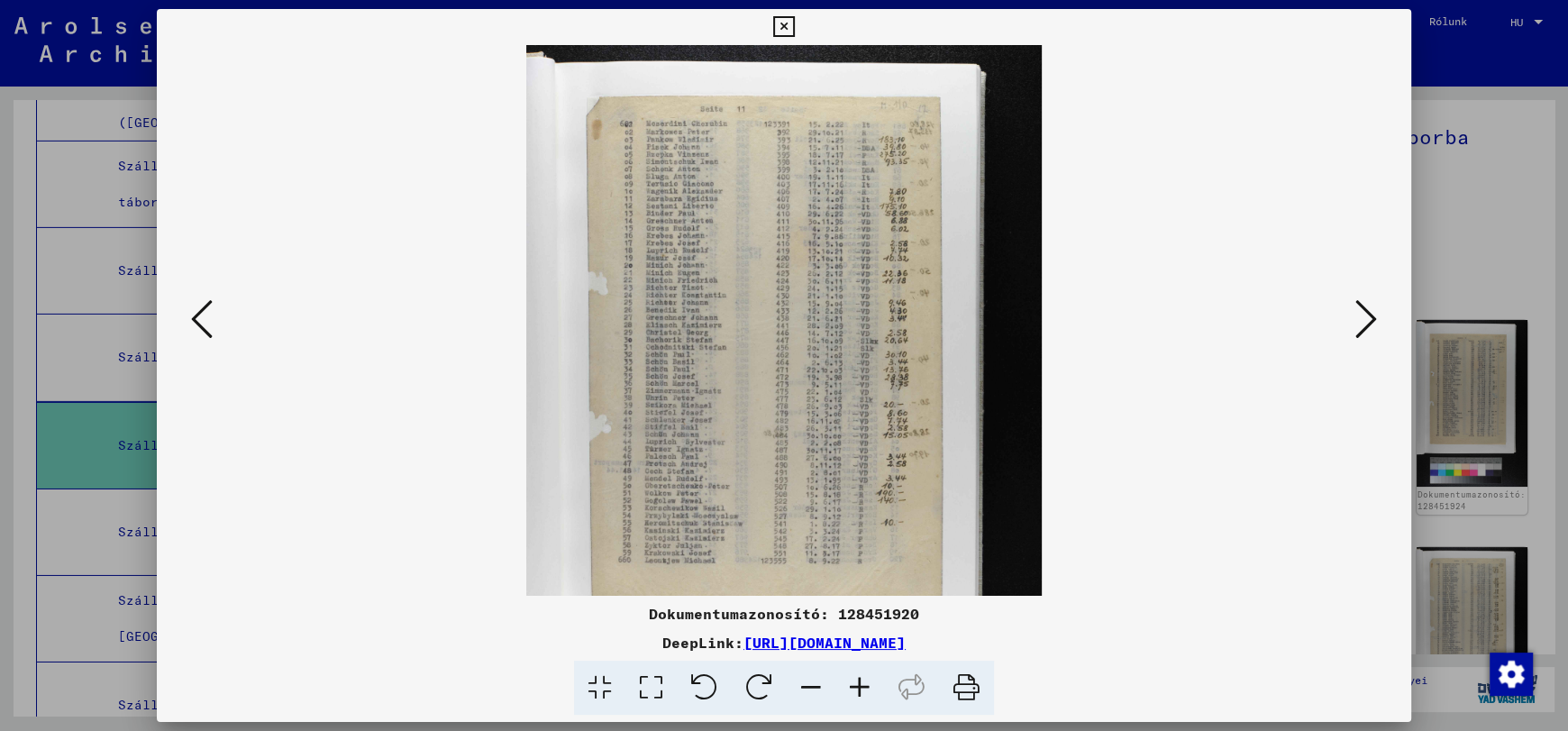
click at [870, 676] on icon at bounding box center [859, 687] width 48 height 55
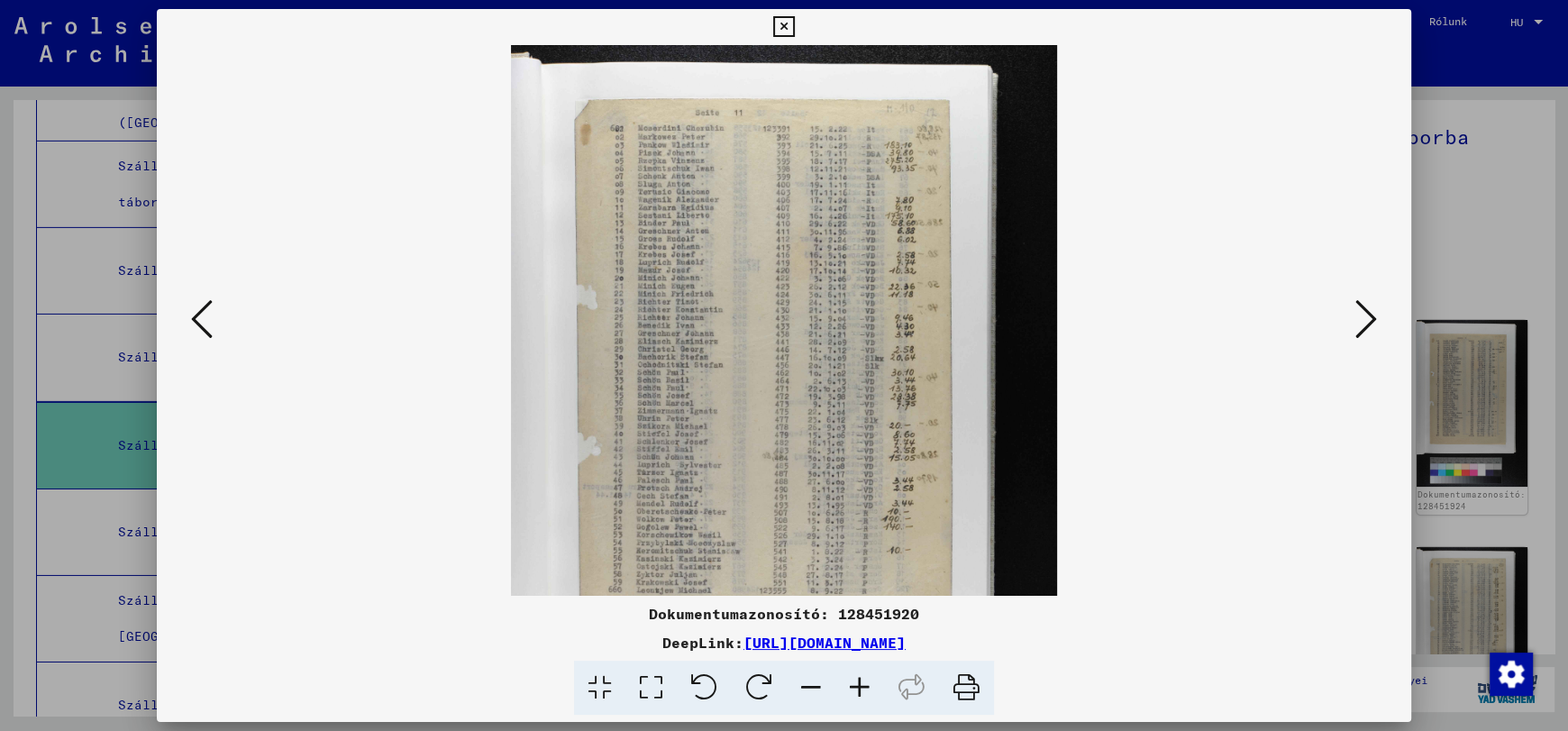
click at [870, 676] on icon at bounding box center [859, 687] width 48 height 55
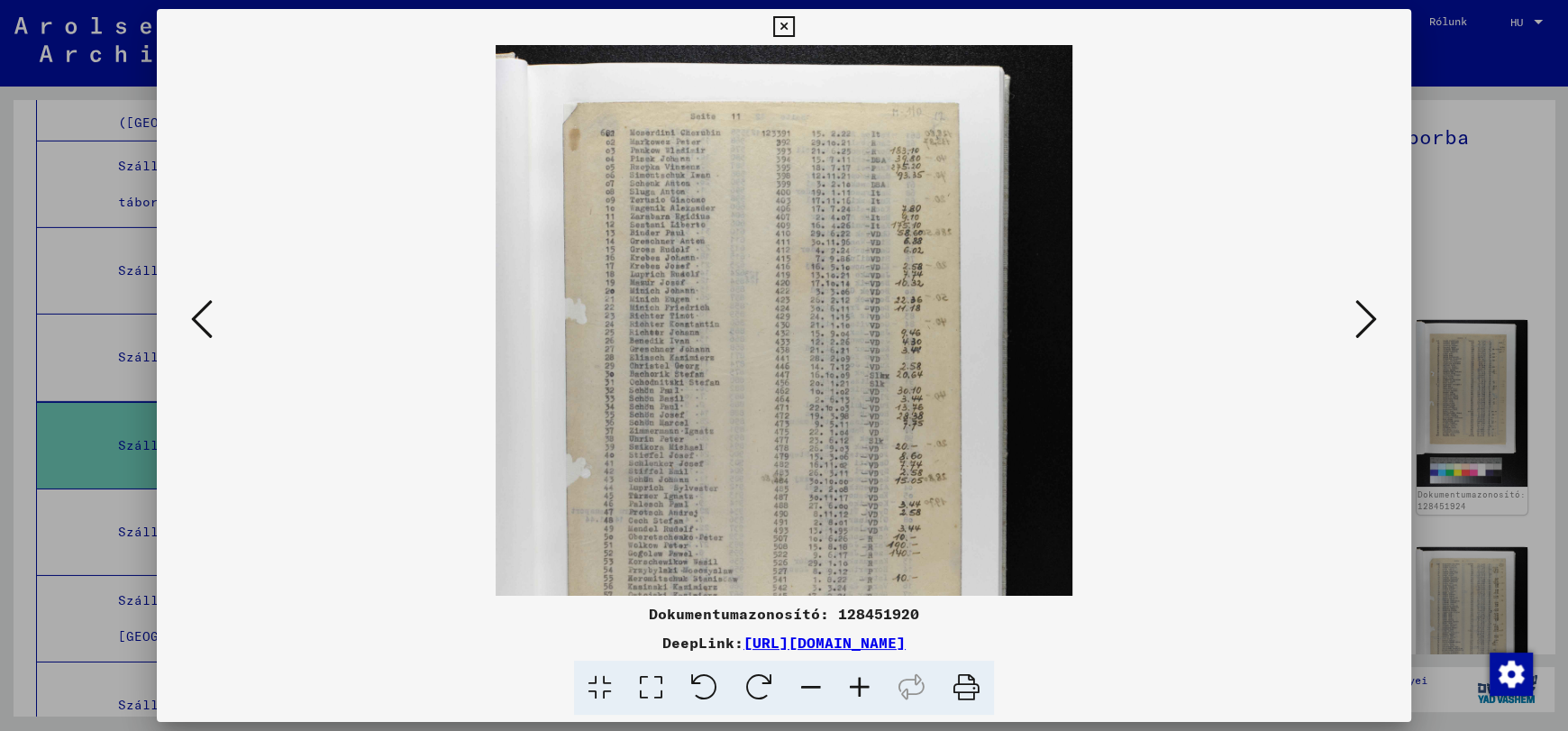
click at [870, 676] on icon at bounding box center [859, 687] width 48 height 55
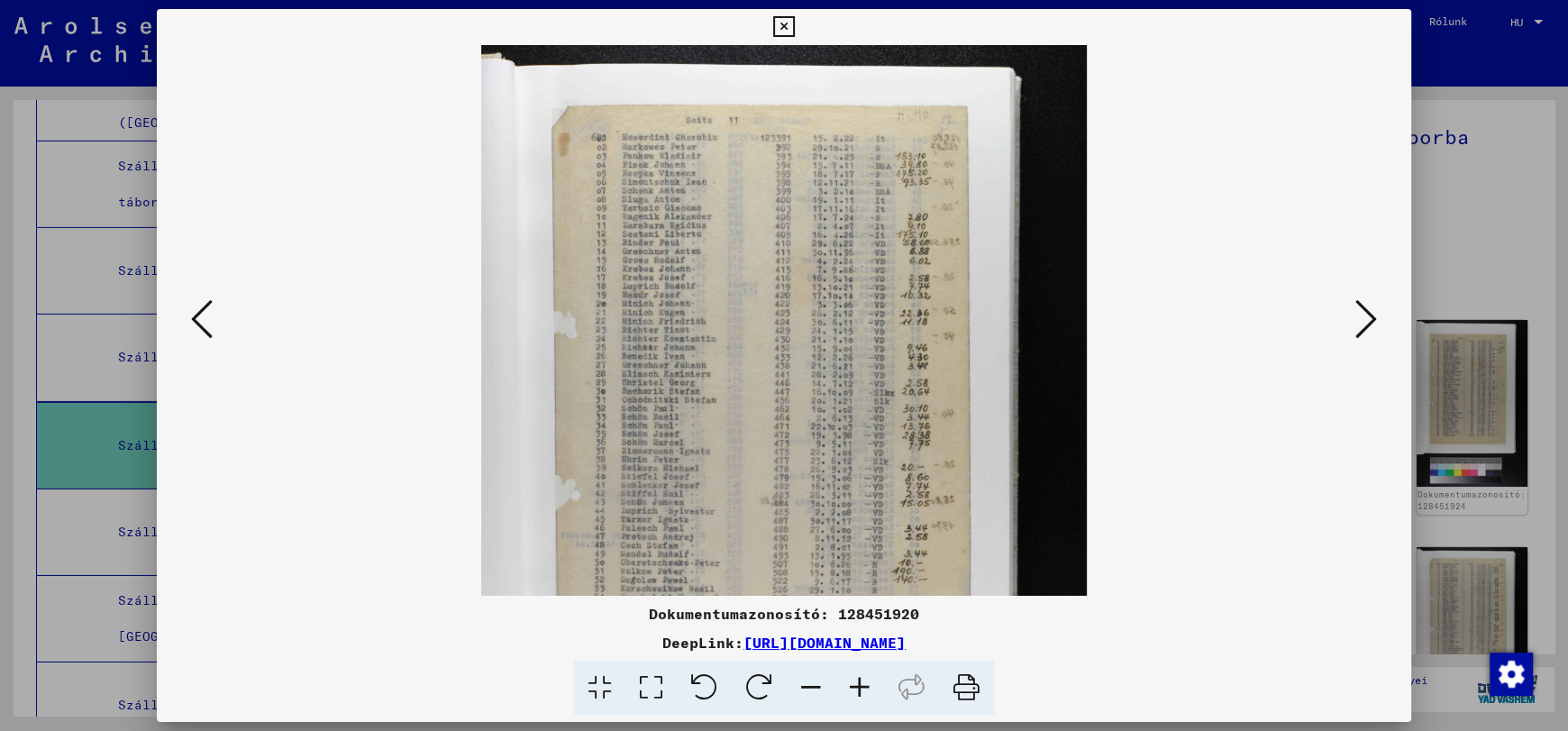
click at [870, 676] on icon at bounding box center [859, 687] width 48 height 55
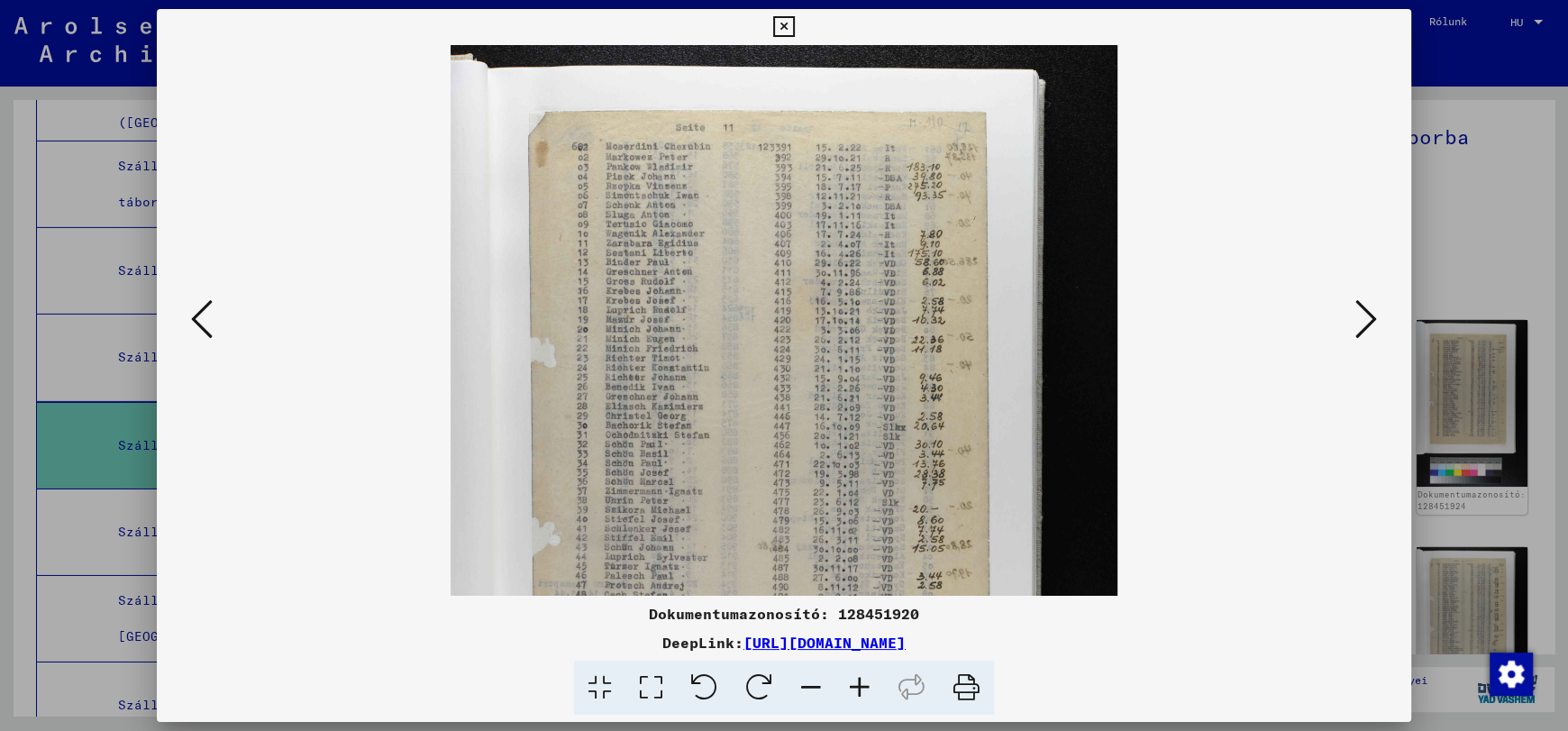
click at [870, 676] on icon at bounding box center [859, 687] width 48 height 55
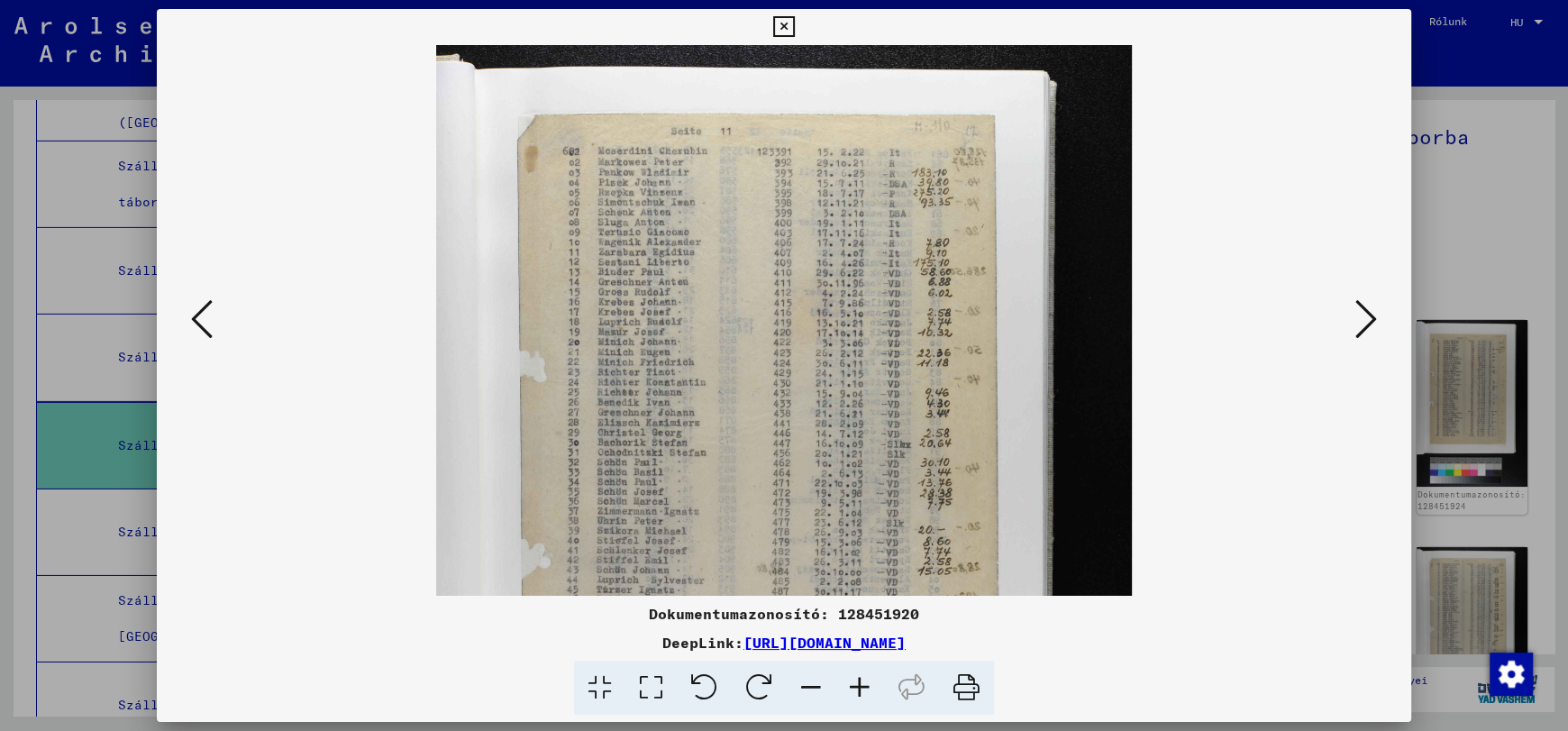
click at [870, 676] on icon at bounding box center [859, 687] width 48 height 55
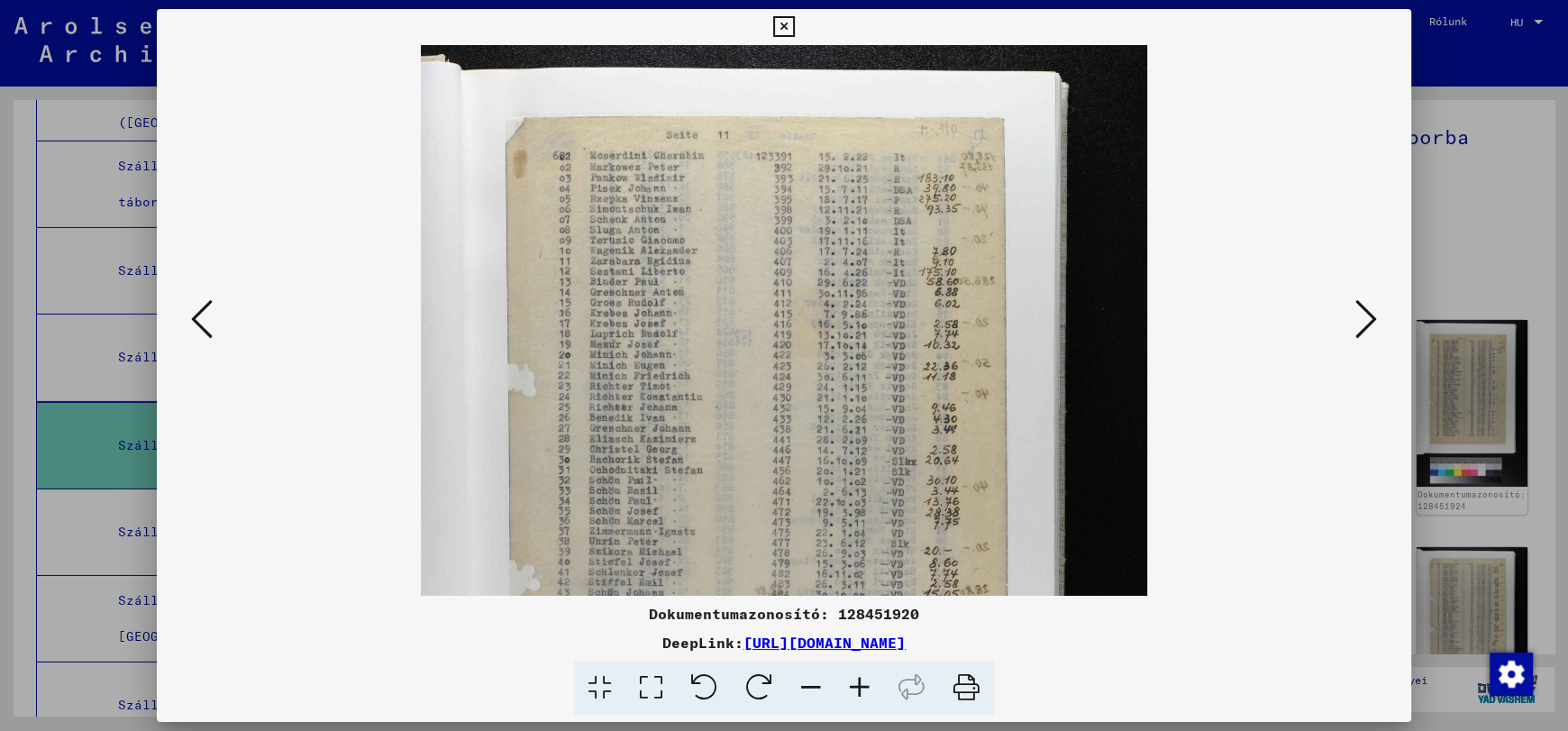
click at [870, 676] on icon at bounding box center [859, 687] width 48 height 55
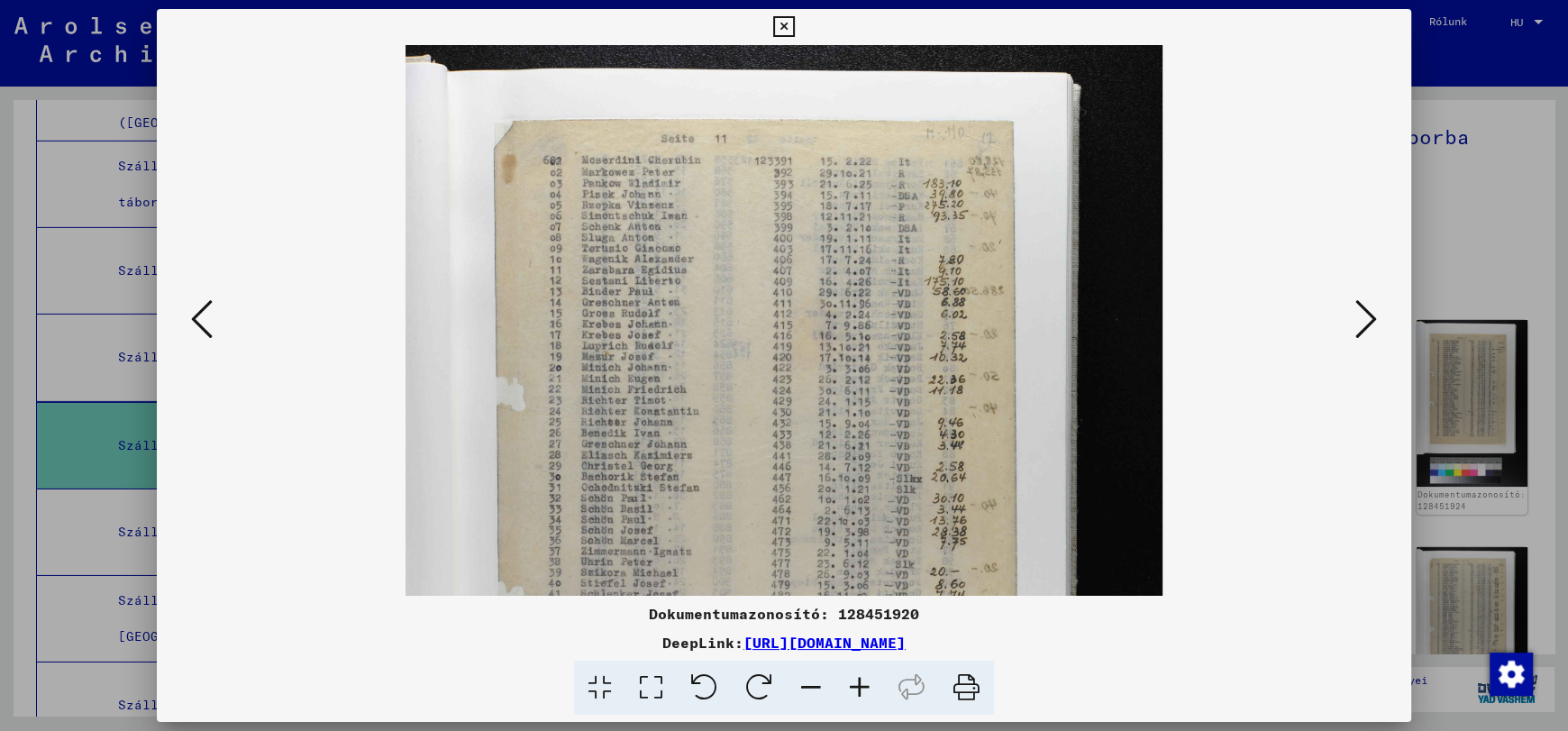
click at [870, 676] on icon at bounding box center [859, 687] width 48 height 55
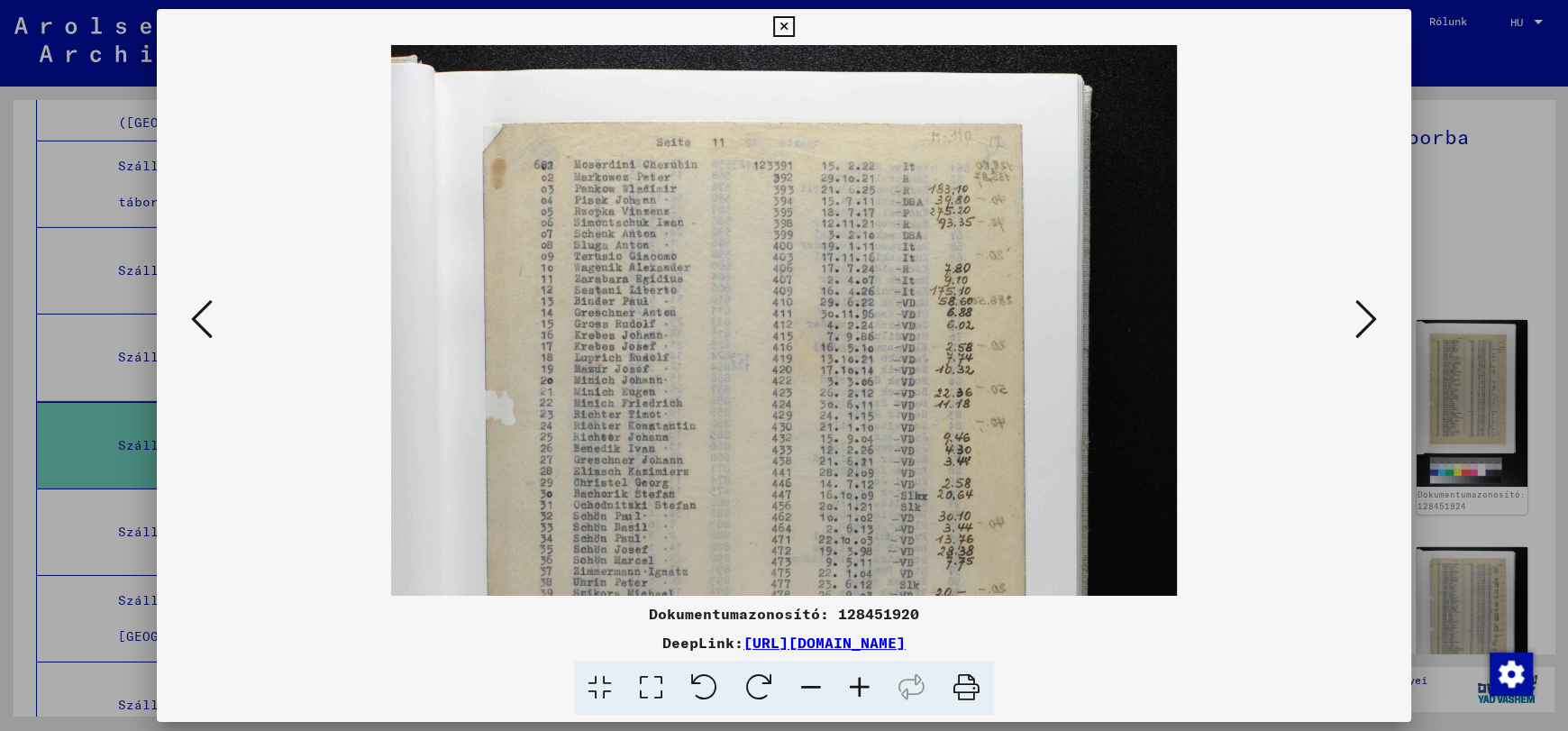
click at [870, 676] on icon at bounding box center [859, 687] width 48 height 55
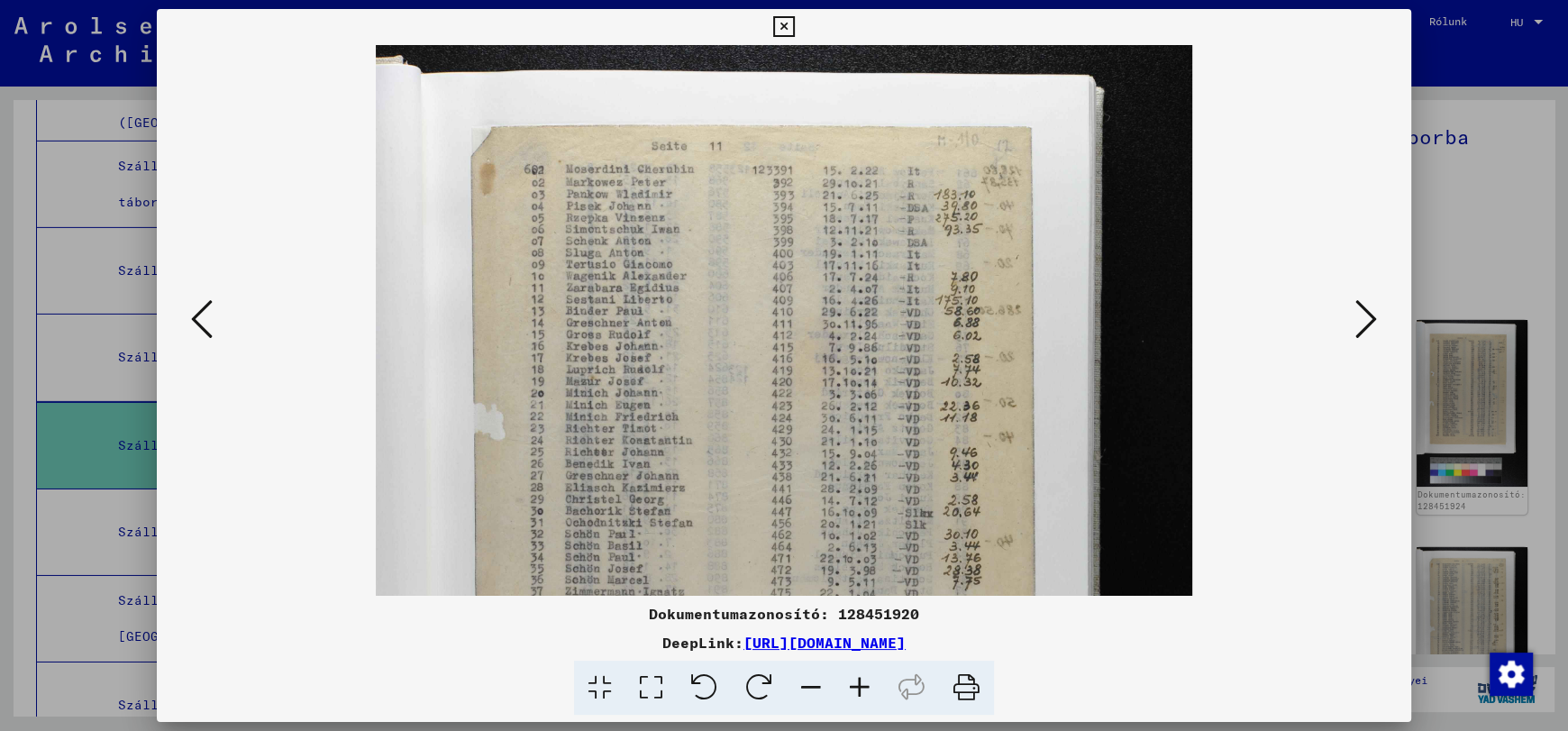
click at [870, 676] on icon at bounding box center [859, 687] width 48 height 55
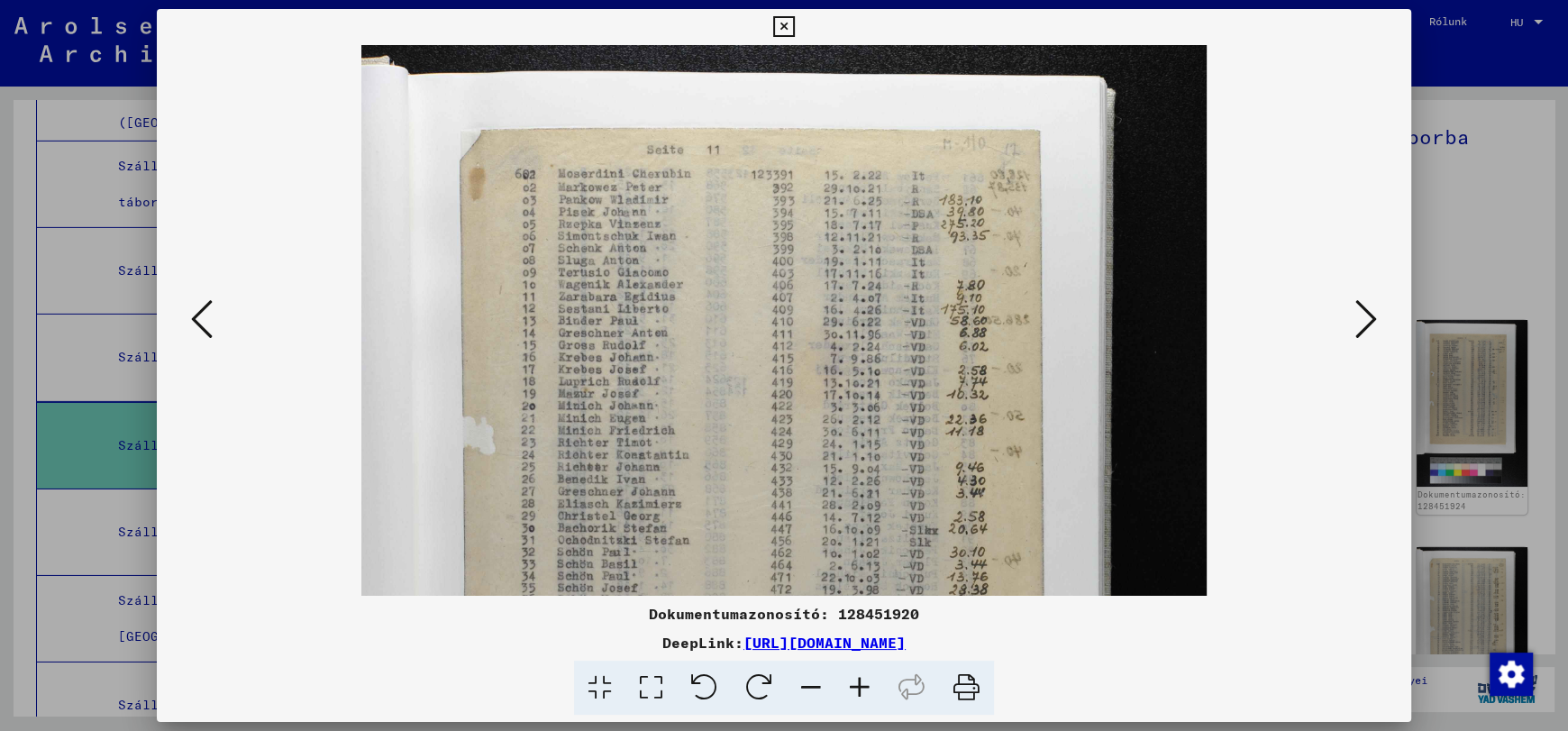
click at [870, 676] on icon at bounding box center [859, 687] width 48 height 55
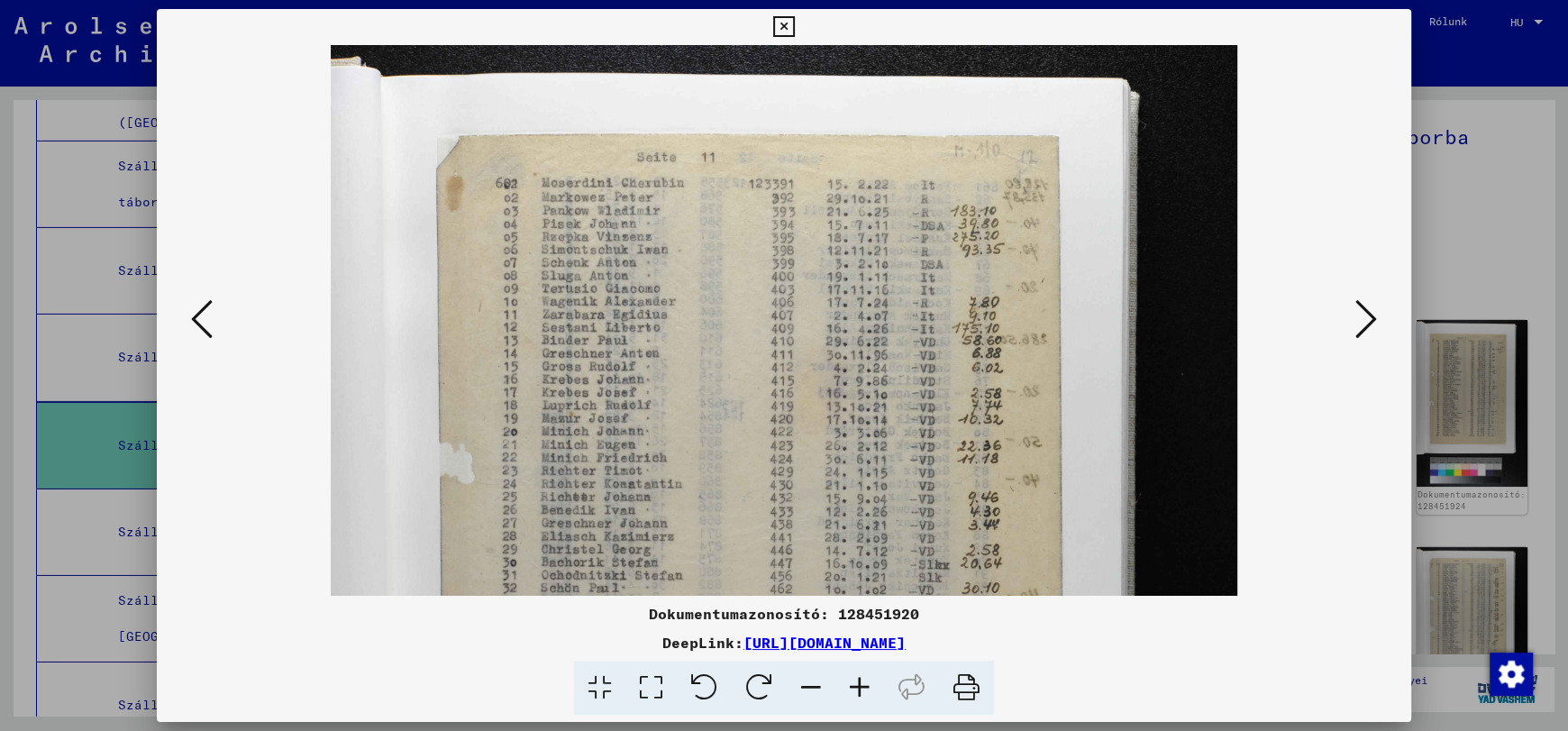
click at [870, 676] on icon at bounding box center [859, 687] width 48 height 55
click at [1363, 320] on icon at bounding box center [1365, 319] width 21 height 44
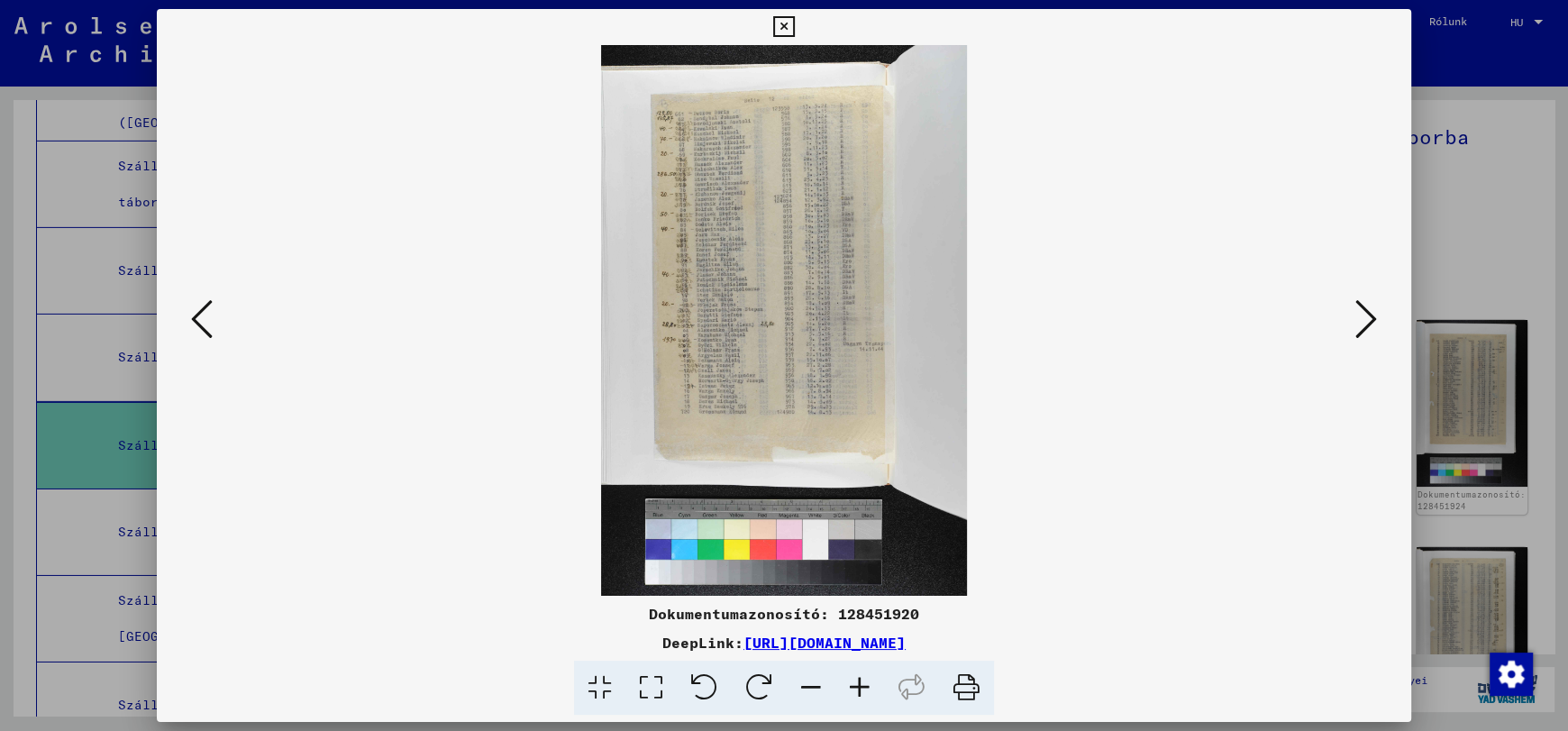
click at [1362, 319] on icon at bounding box center [1365, 319] width 21 height 44
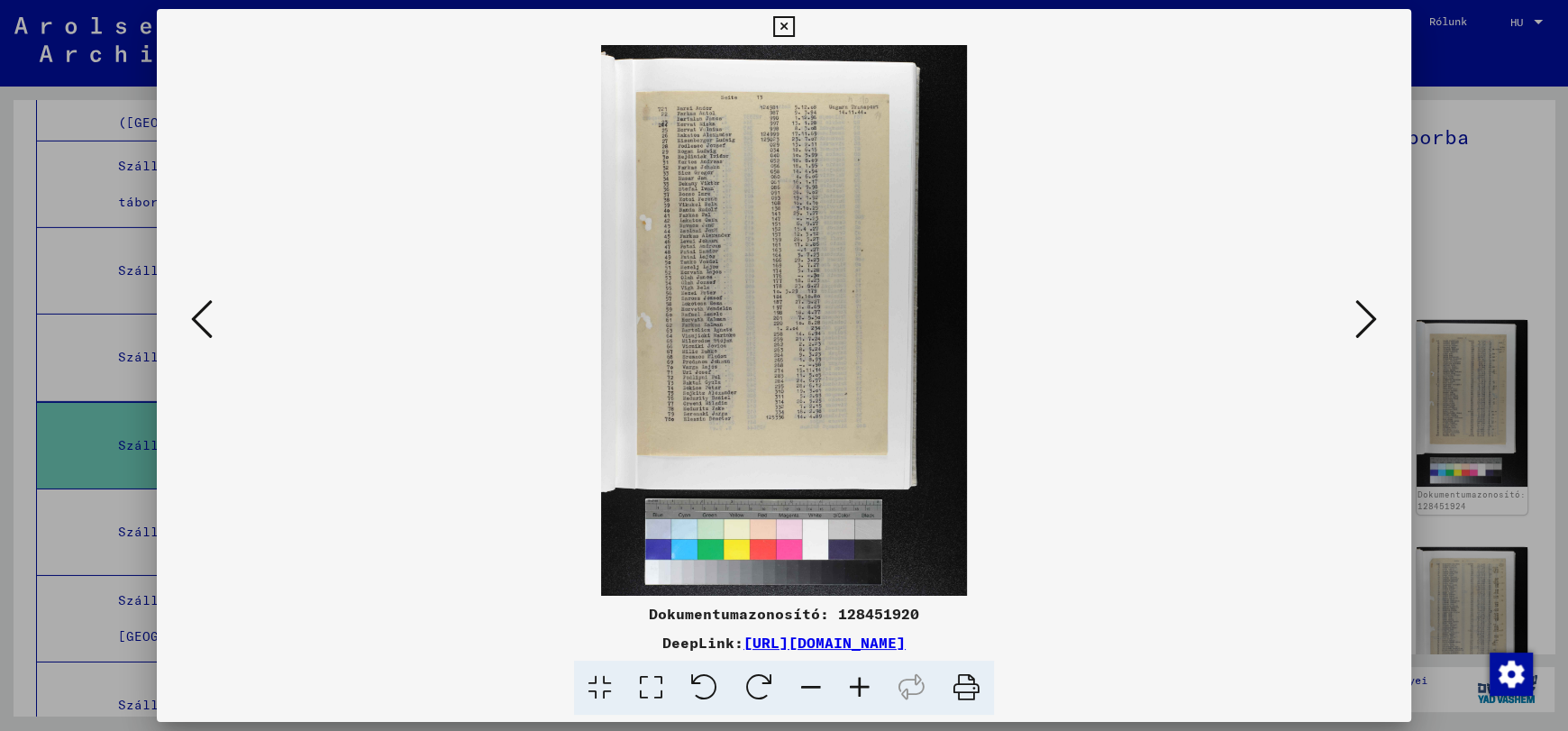
click at [862, 686] on icon at bounding box center [859, 687] width 48 height 55
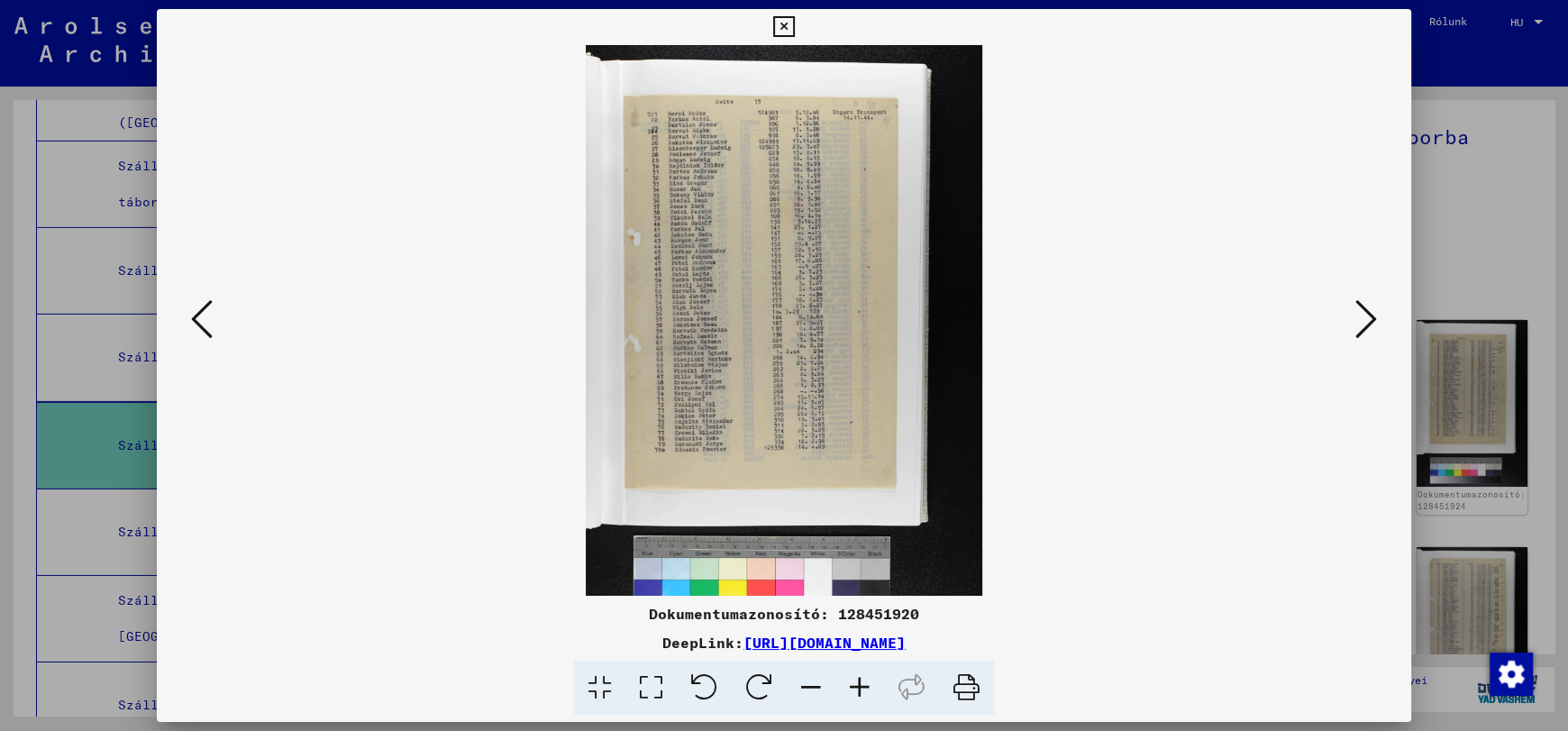
click at [862, 686] on icon at bounding box center [859, 687] width 48 height 55
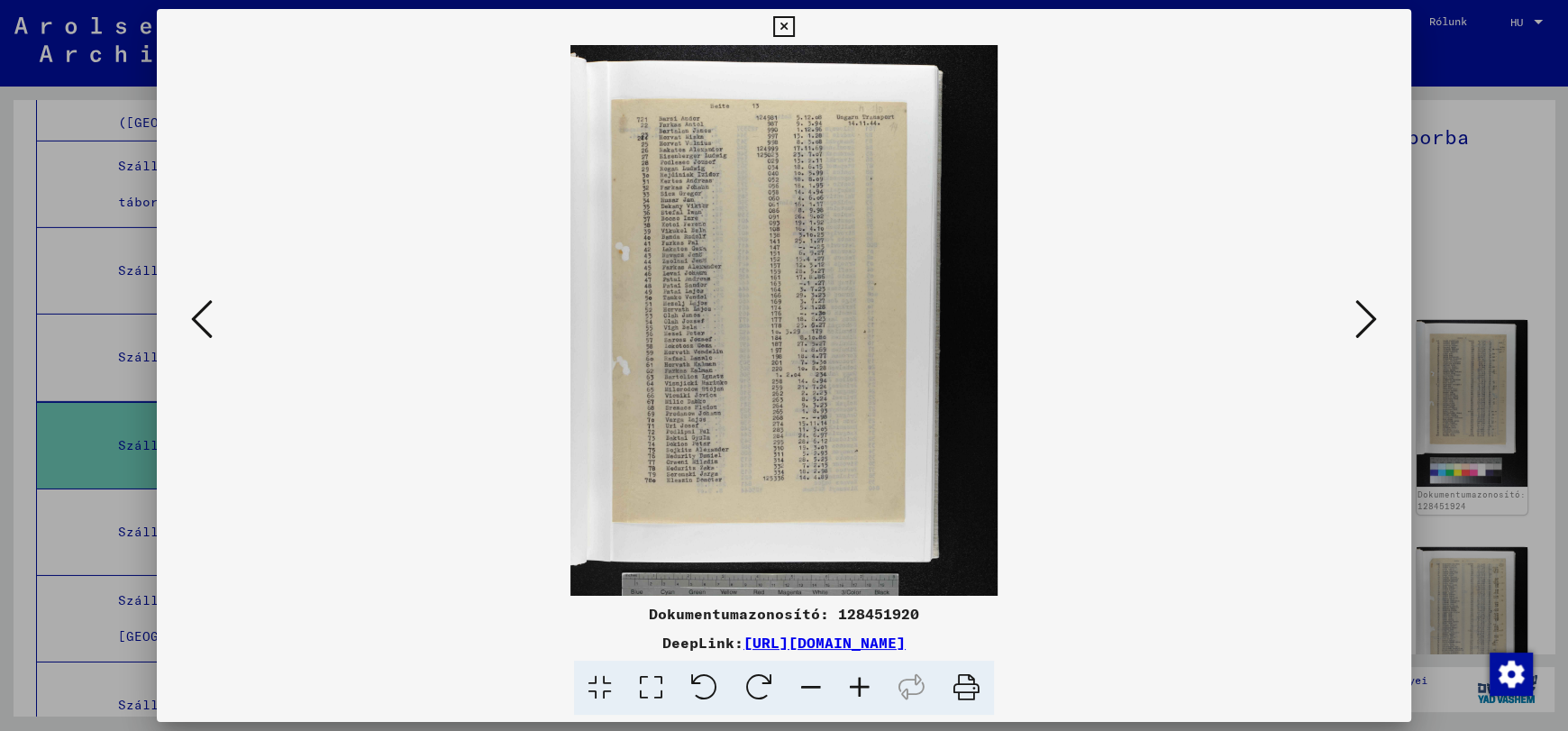
click at [862, 686] on icon at bounding box center [859, 687] width 48 height 55
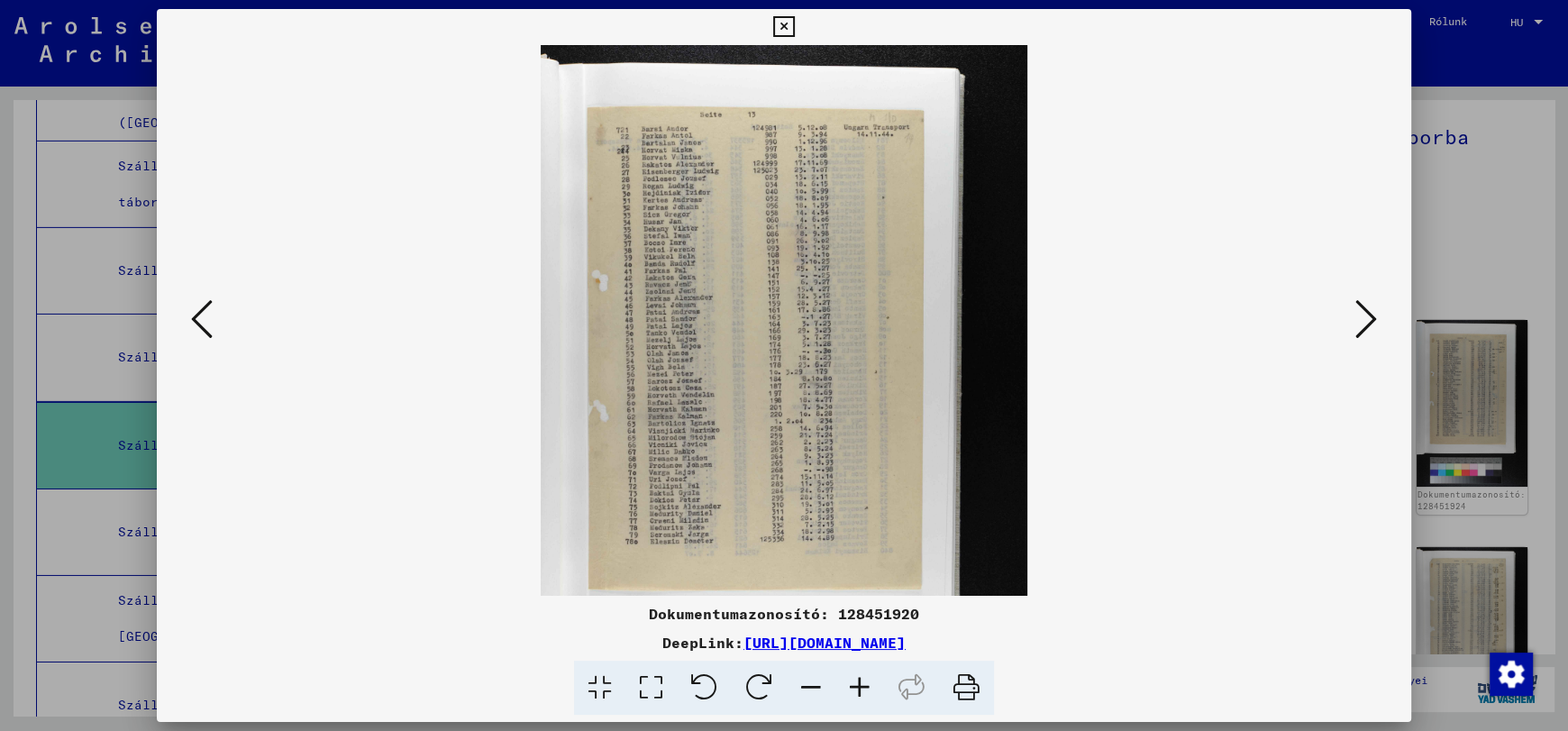
click at [862, 686] on icon at bounding box center [859, 687] width 48 height 55
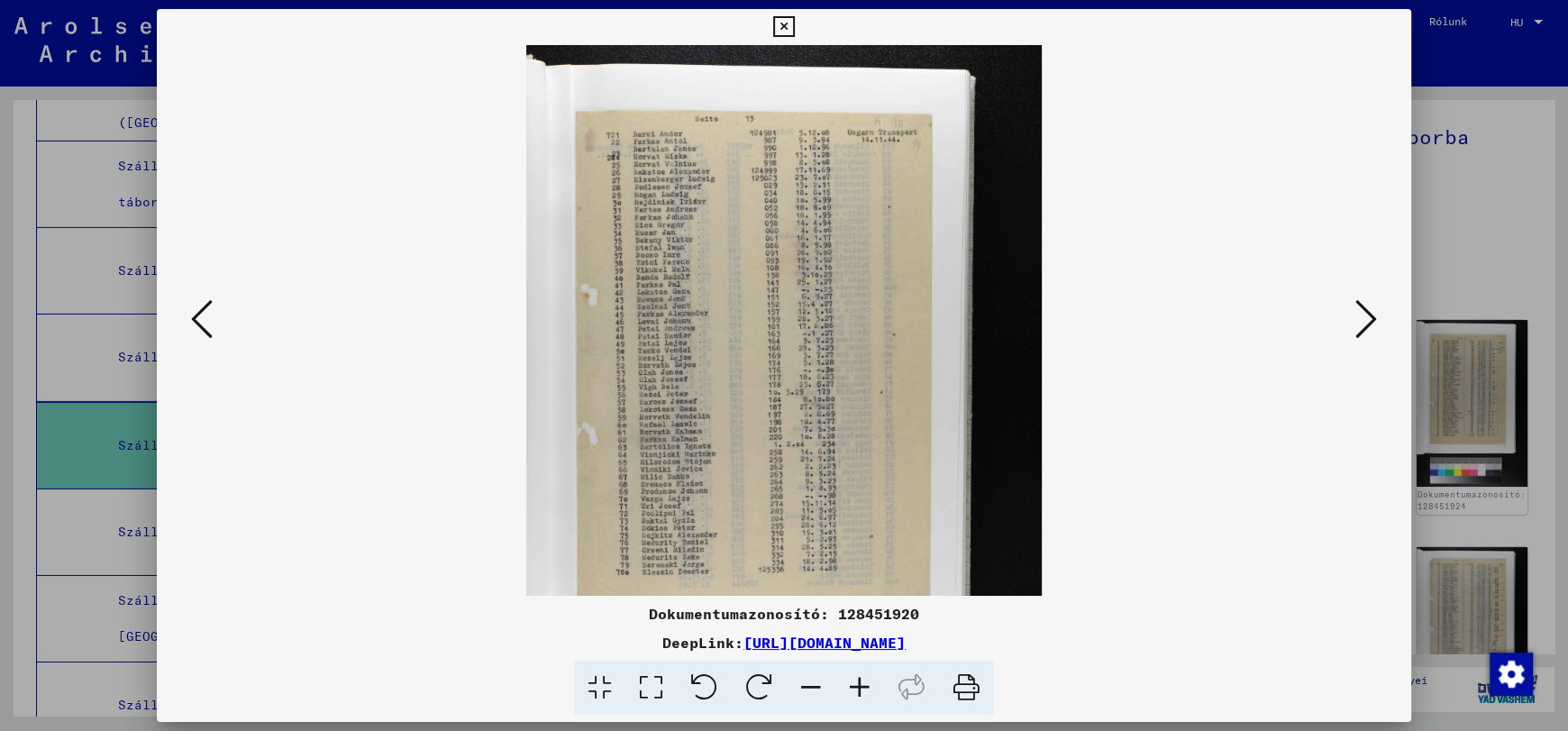
click at [862, 686] on icon at bounding box center [859, 687] width 48 height 55
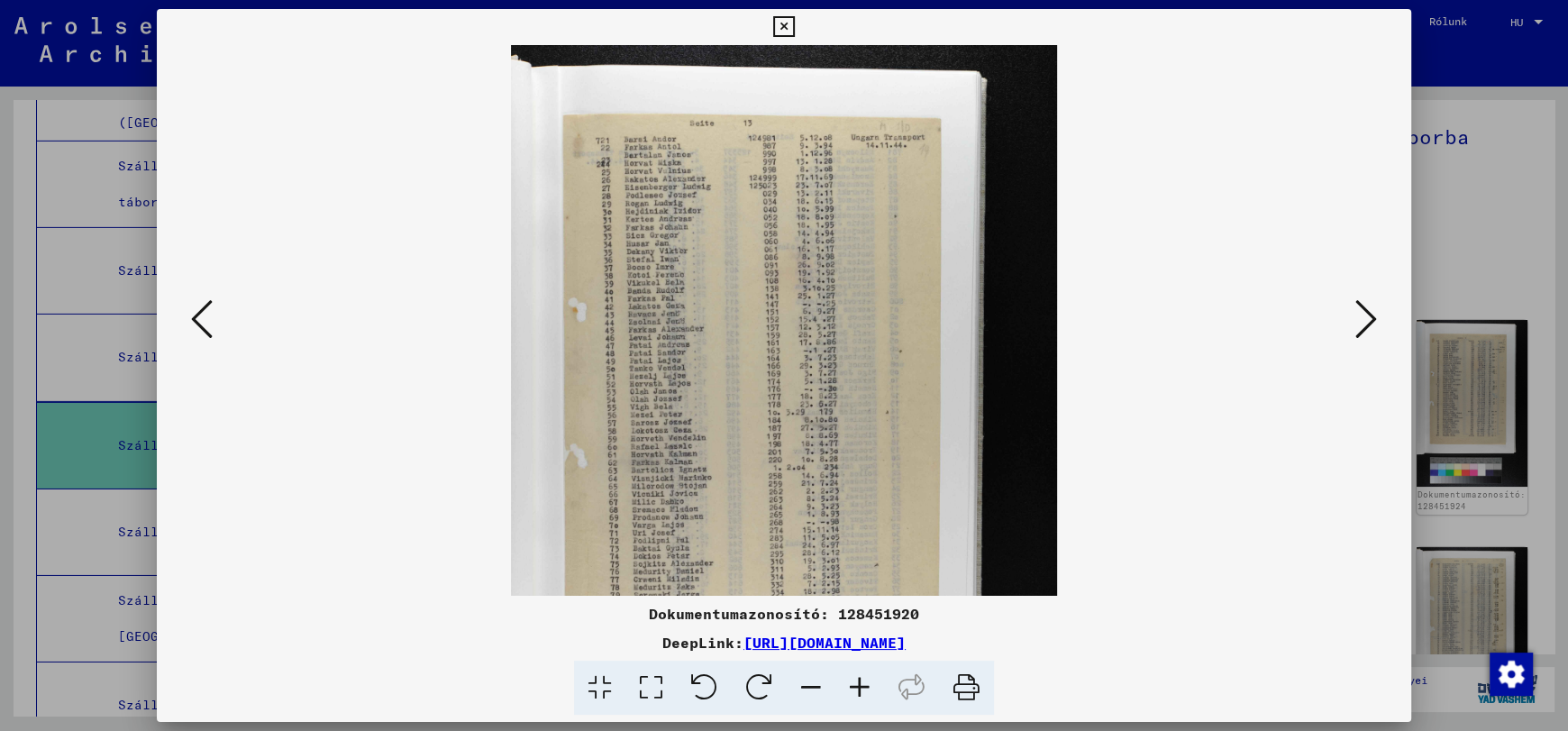
click at [862, 686] on icon at bounding box center [859, 687] width 48 height 55
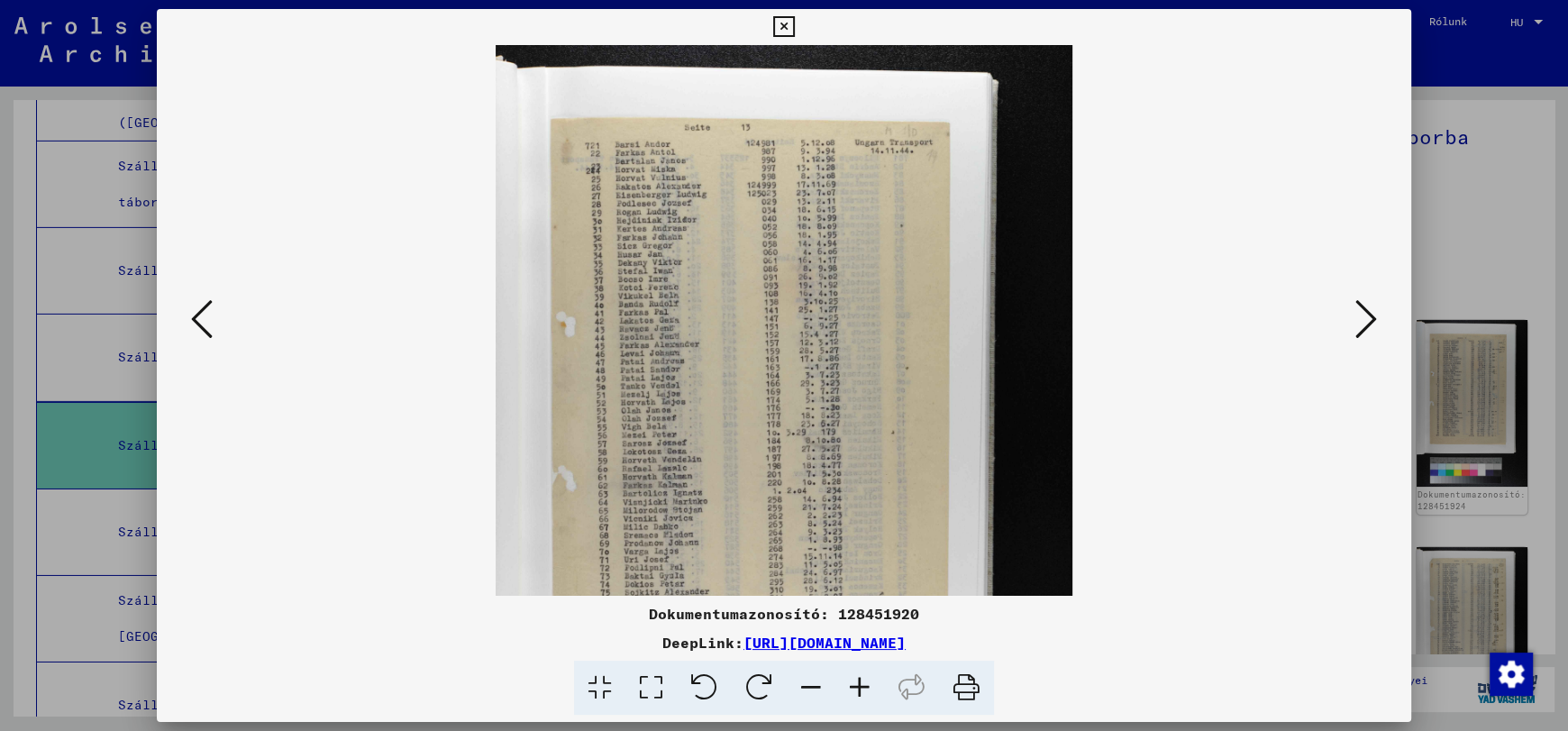
click at [862, 686] on icon at bounding box center [859, 687] width 48 height 55
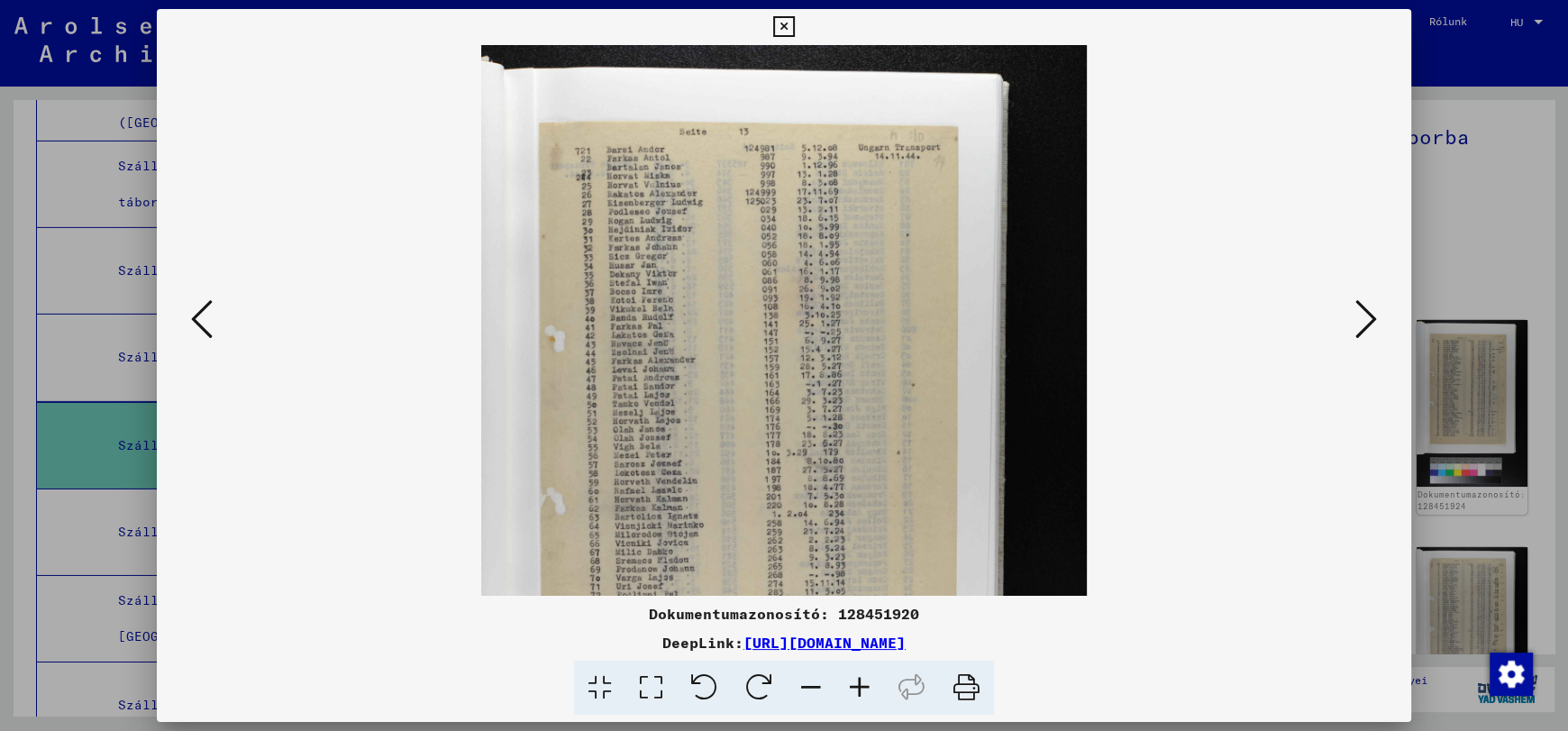
click at [862, 686] on icon at bounding box center [859, 687] width 48 height 55
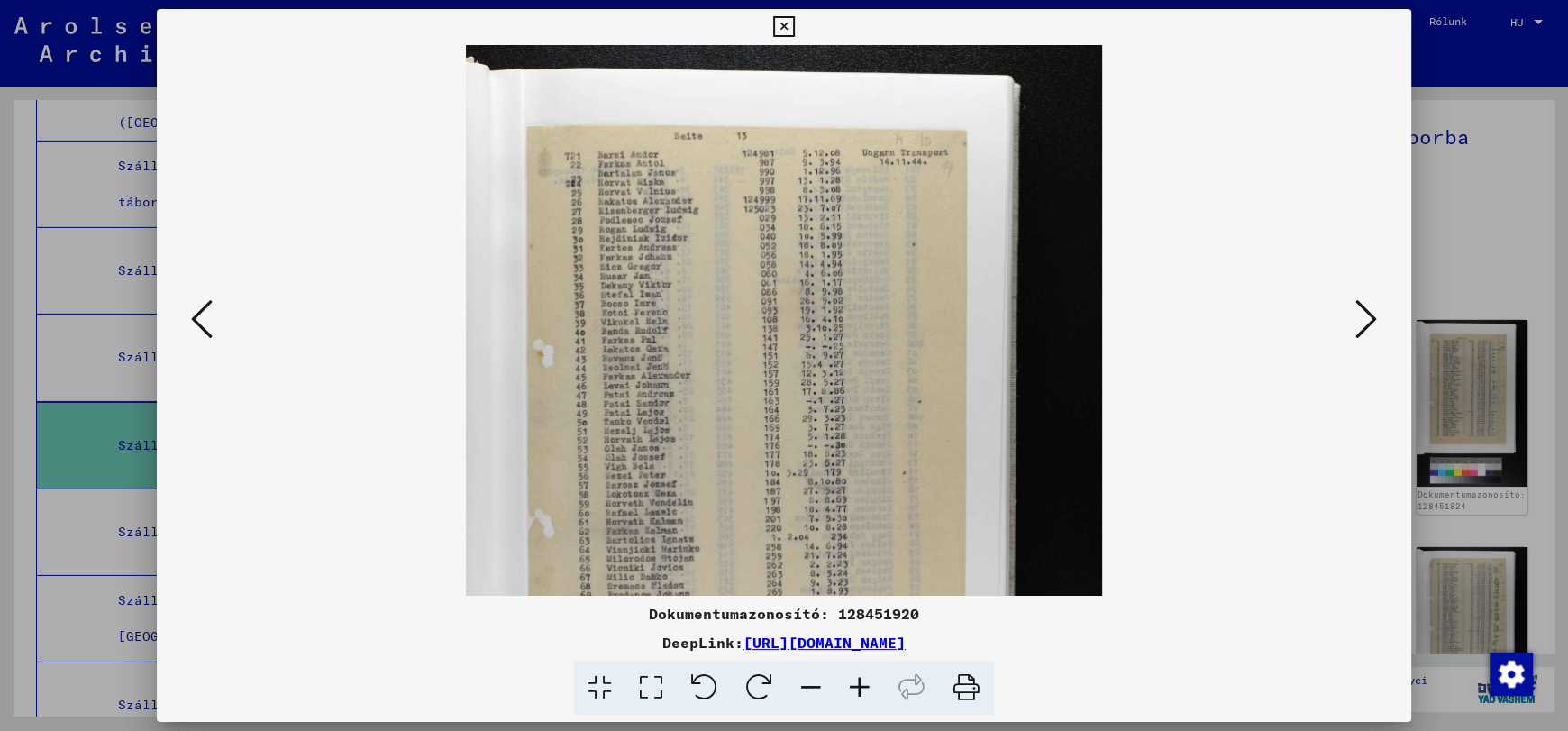
click at [862, 686] on icon at bounding box center [859, 687] width 48 height 55
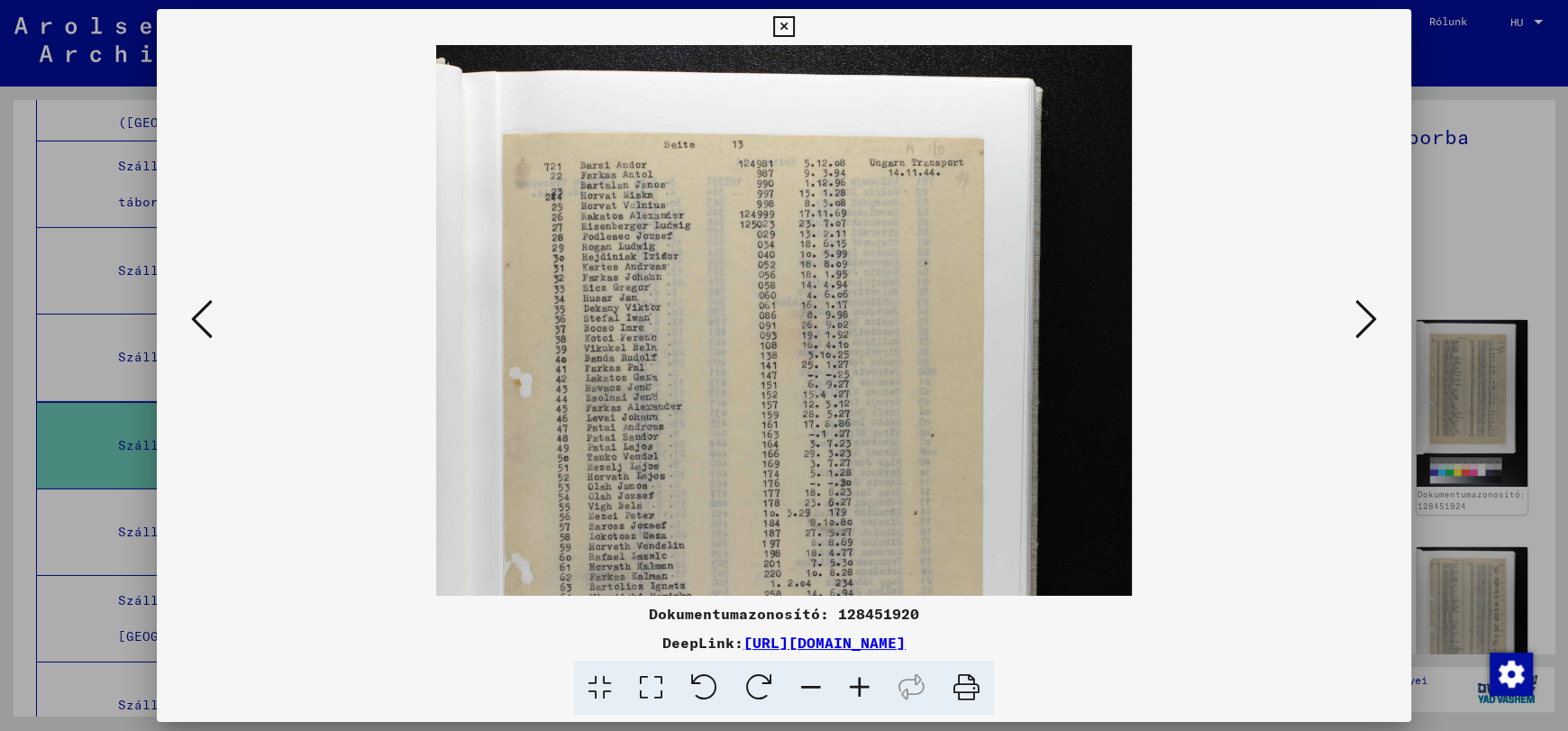
click at [862, 686] on icon at bounding box center [859, 687] width 48 height 55
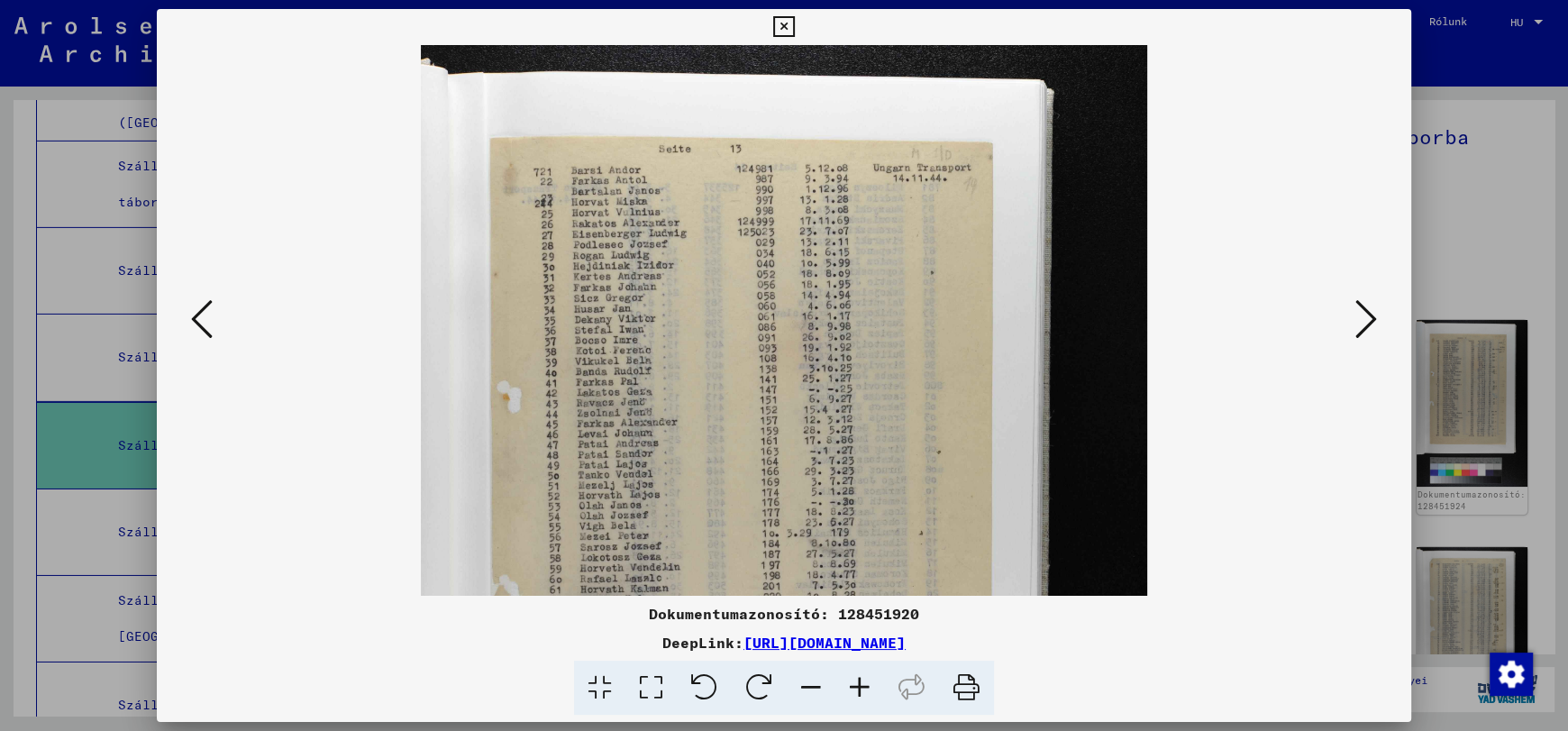
click at [862, 686] on icon at bounding box center [859, 687] width 48 height 55
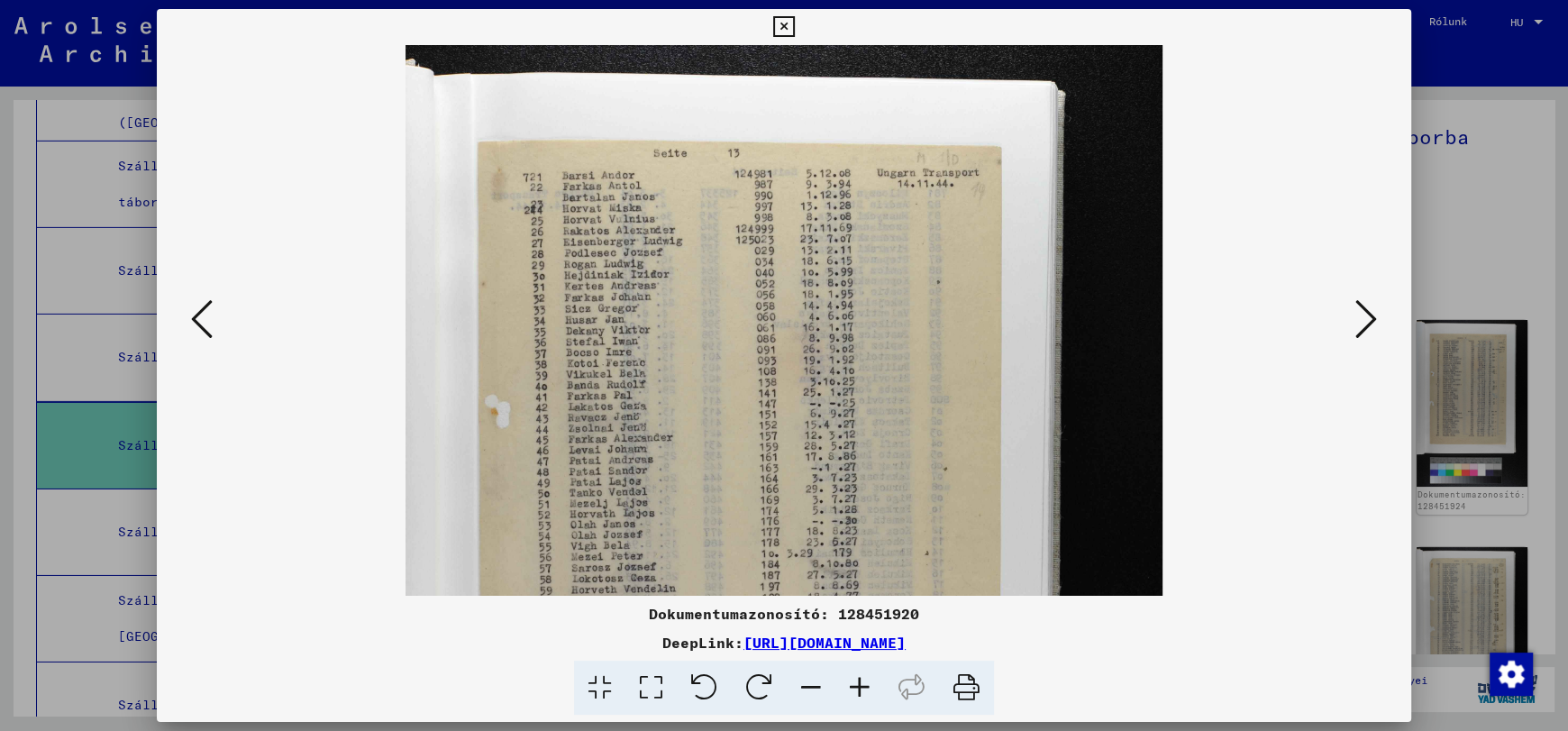
click at [862, 686] on icon at bounding box center [859, 687] width 48 height 55
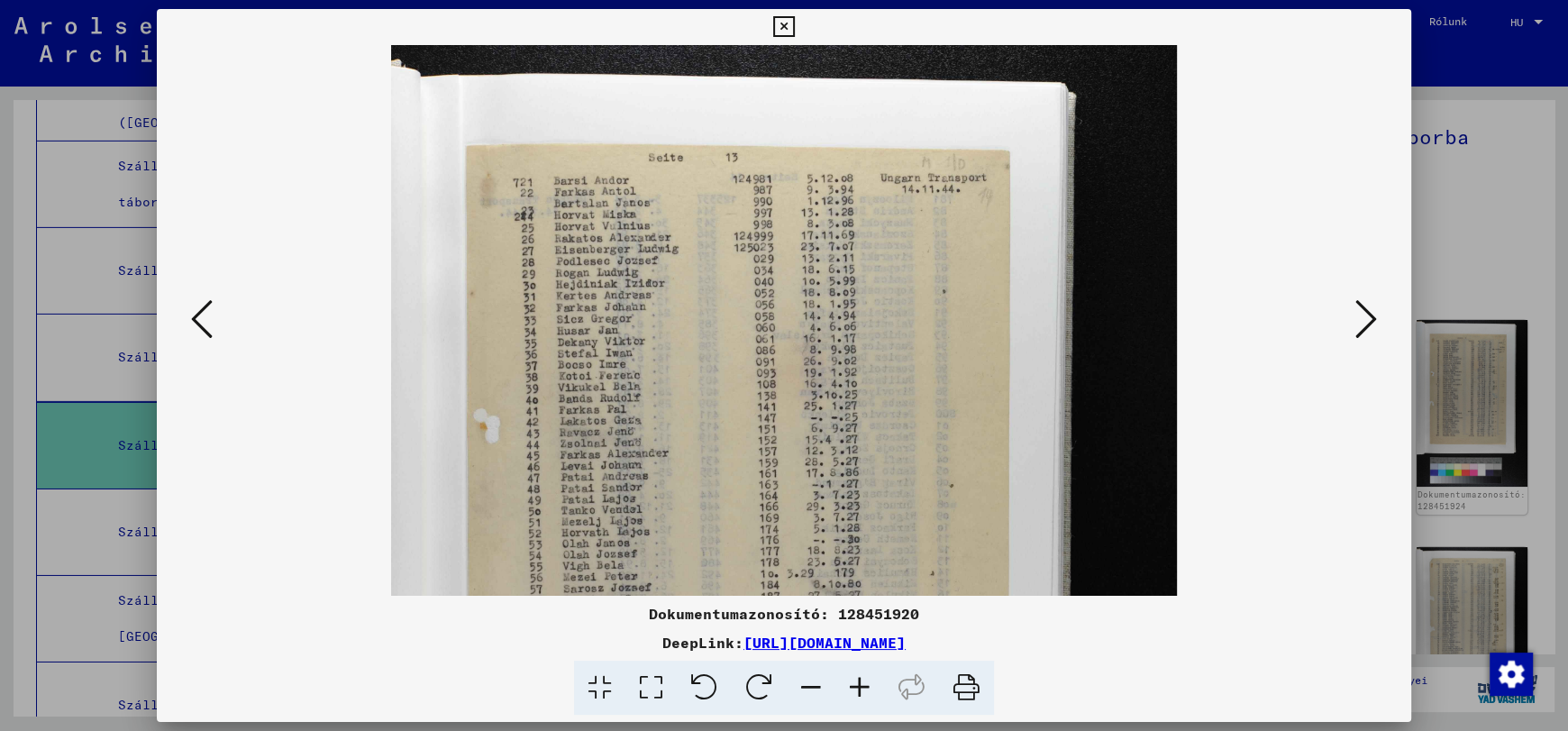
click at [862, 686] on icon at bounding box center [859, 687] width 48 height 55
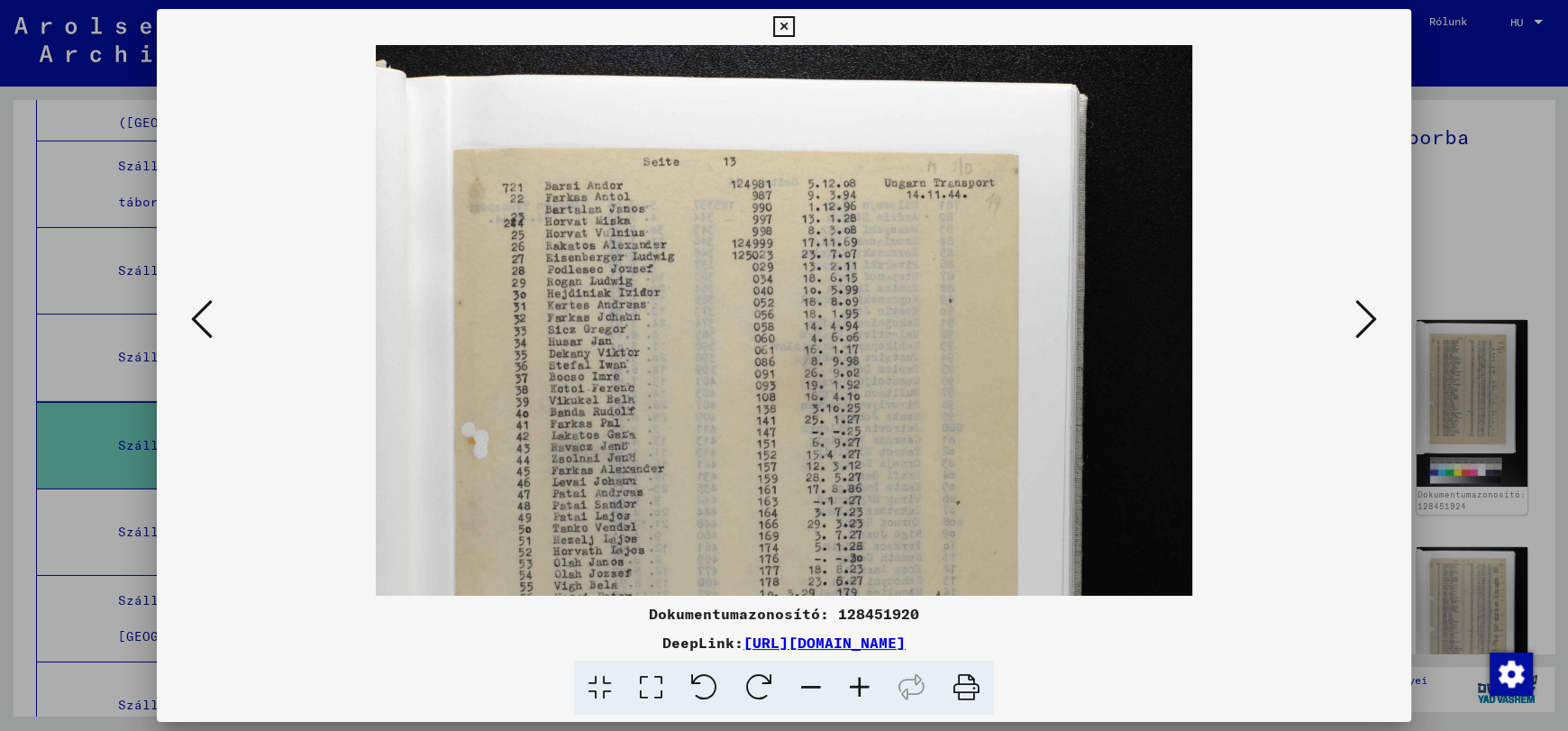
click at [862, 686] on icon at bounding box center [859, 687] width 48 height 55
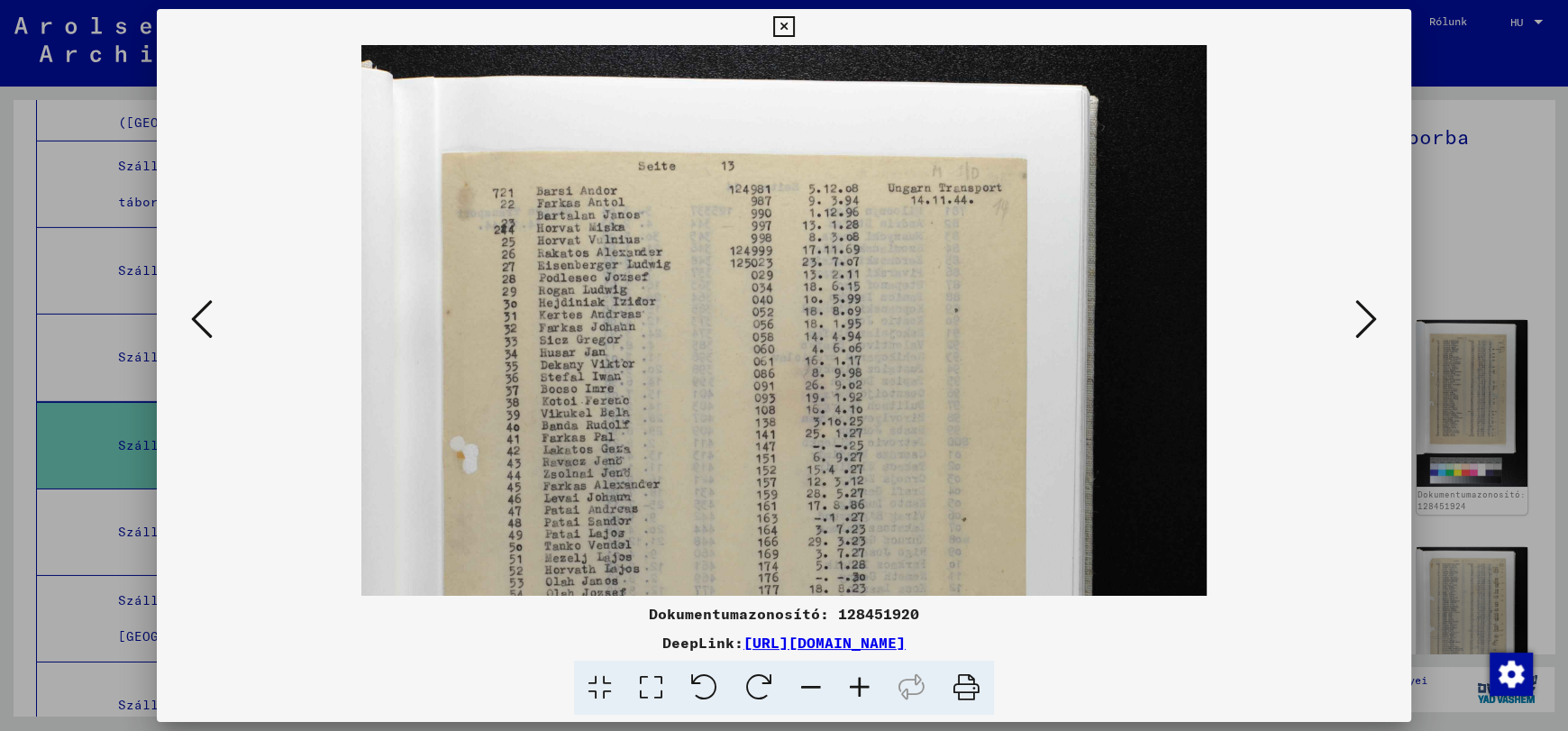
click at [862, 686] on icon at bounding box center [859, 687] width 48 height 55
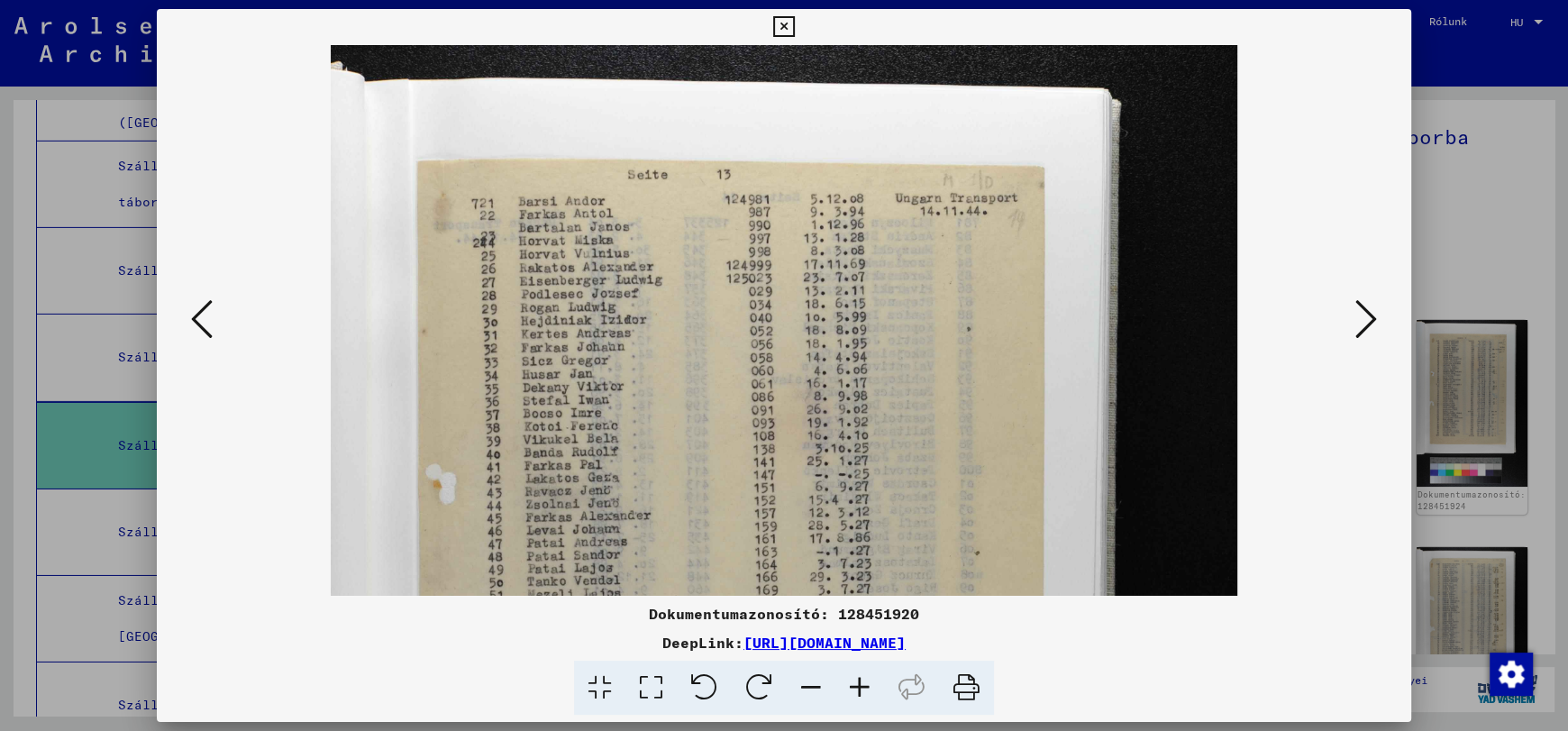
click at [862, 686] on icon at bounding box center [859, 687] width 48 height 55
click at [577, 201] on img at bounding box center [784, 725] width 906 height 1362
click at [1369, 319] on icon at bounding box center [1365, 319] width 21 height 44
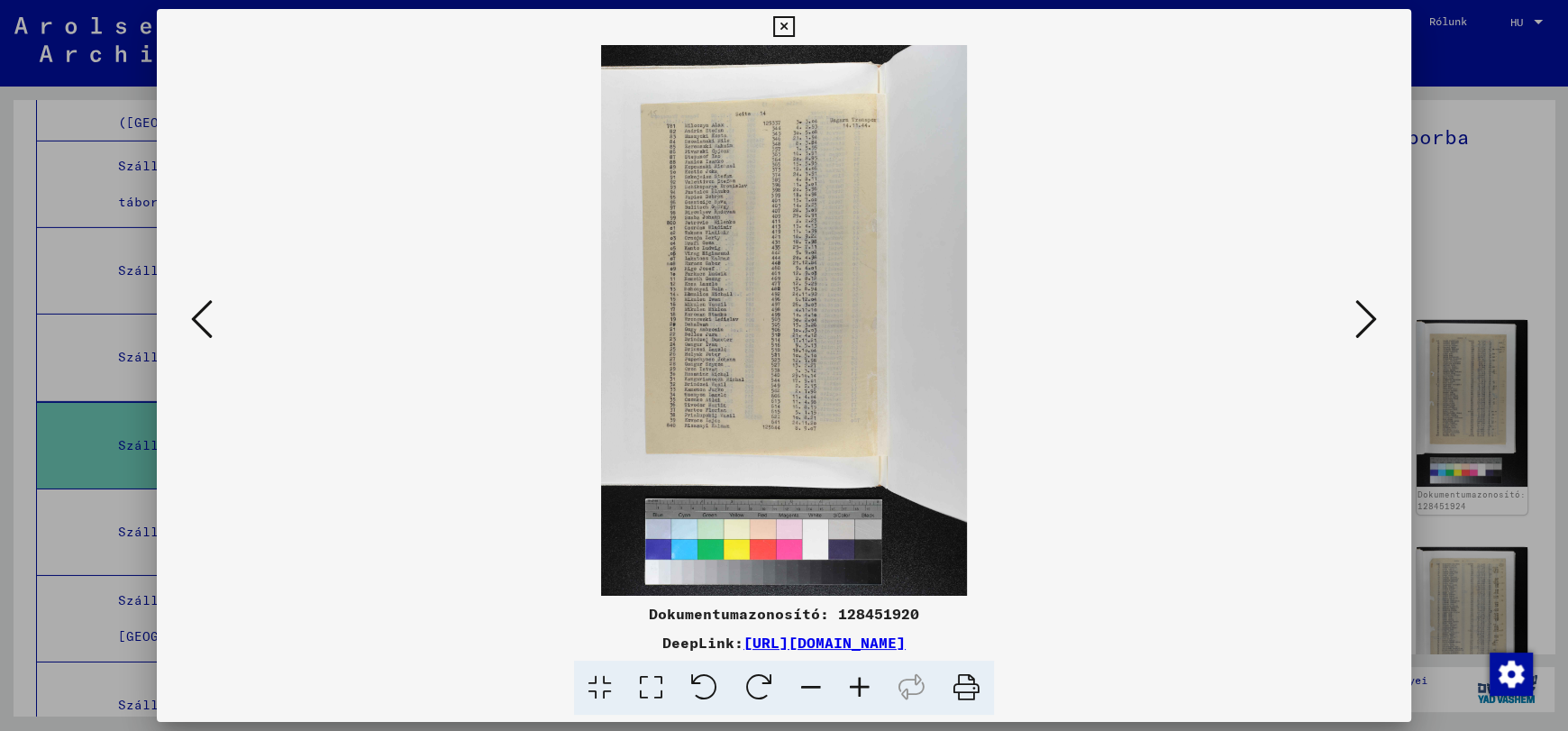
click at [860, 687] on icon at bounding box center [859, 687] width 48 height 55
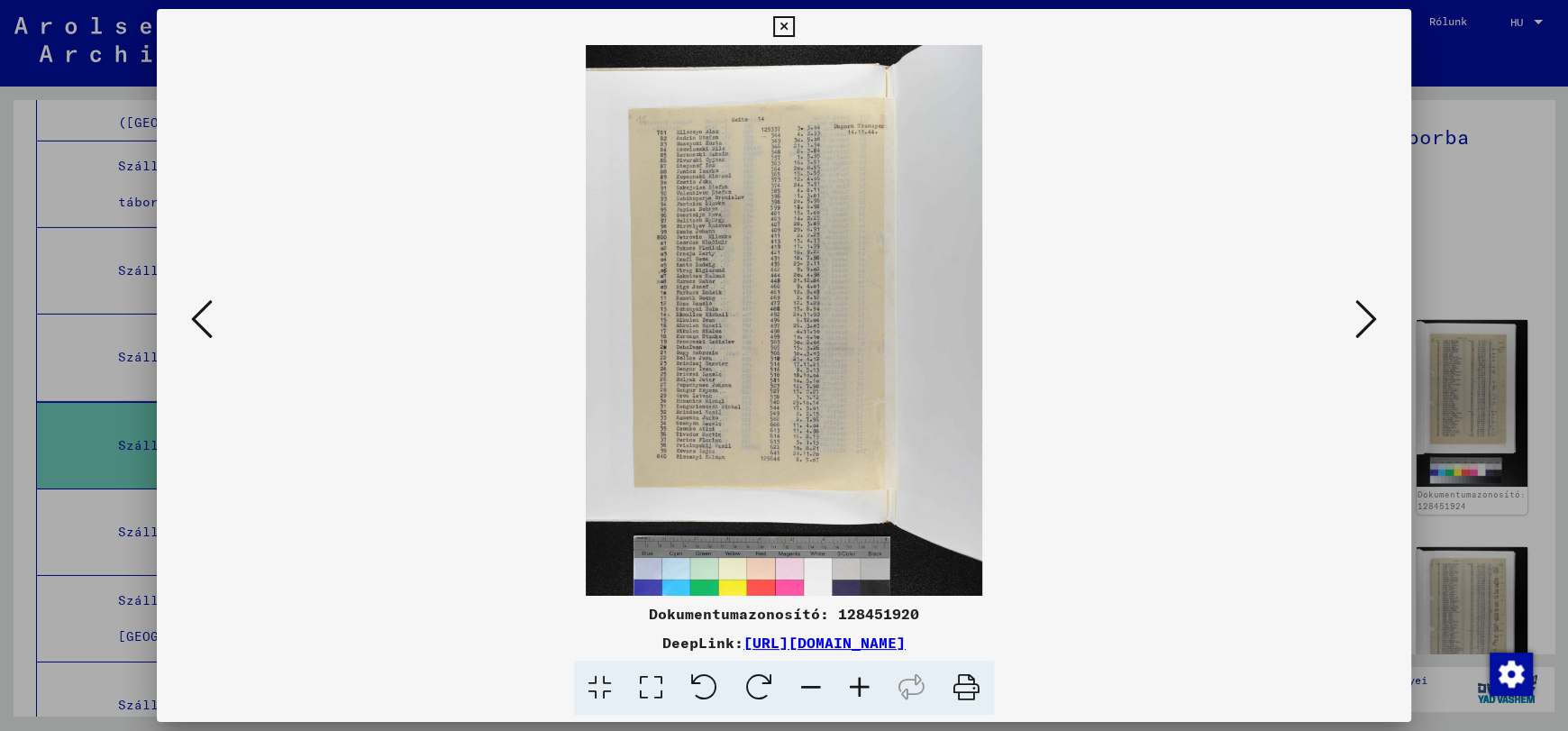
click at [860, 687] on icon at bounding box center [859, 687] width 48 height 55
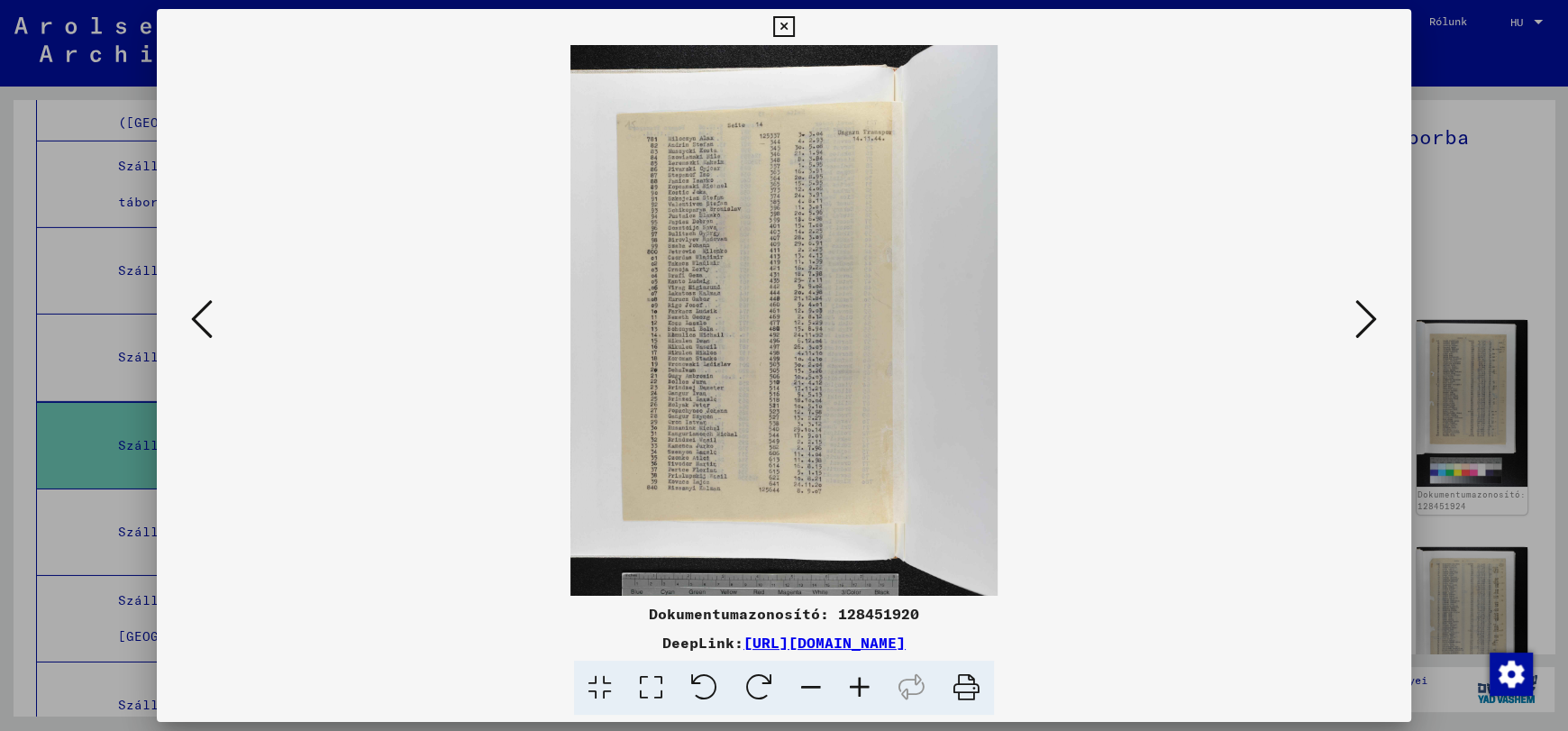
click at [860, 687] on icon at bounding box center [859, 687] width 48 height 55
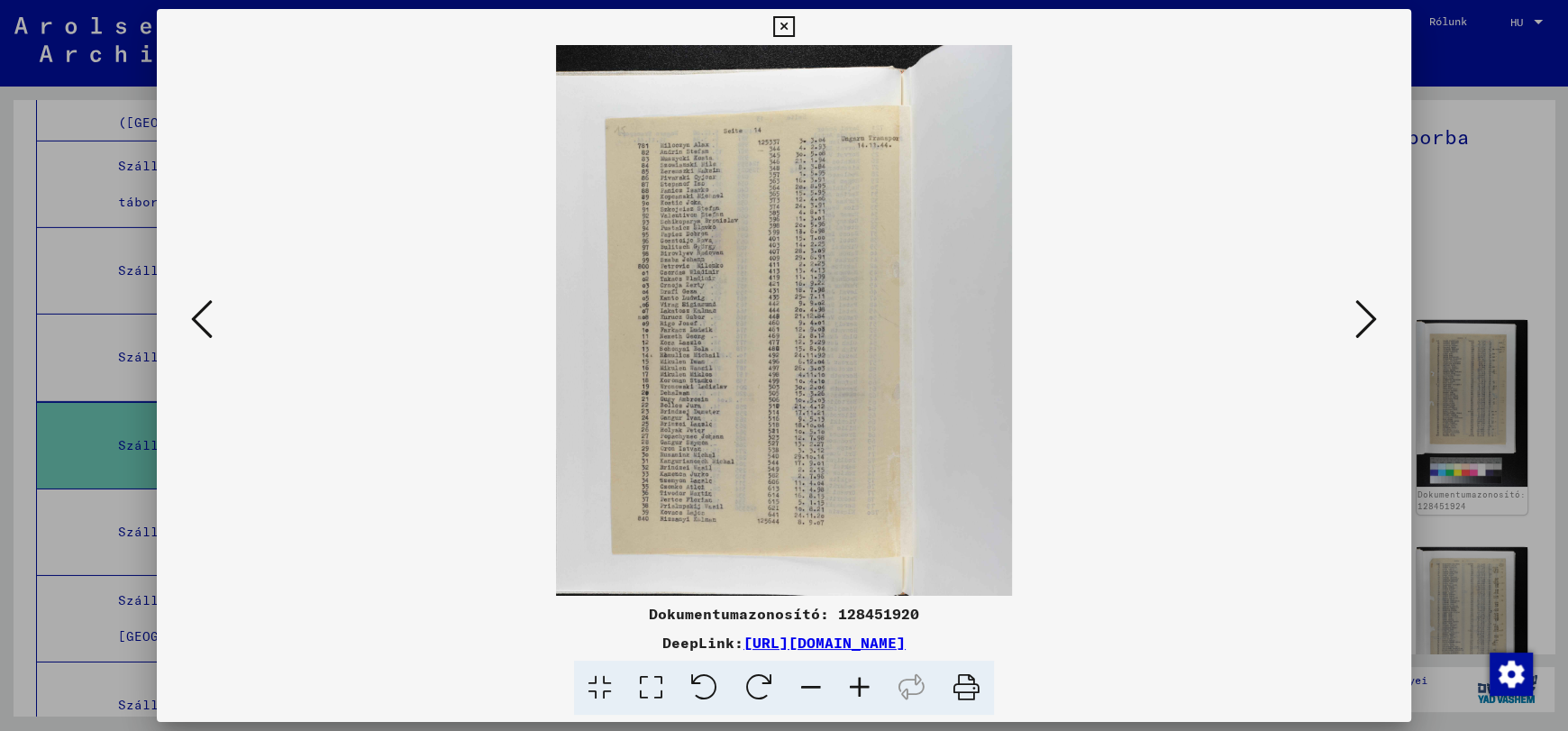
click at [860, 687] on icon at bounding box center [859, 687] width 48 height 55
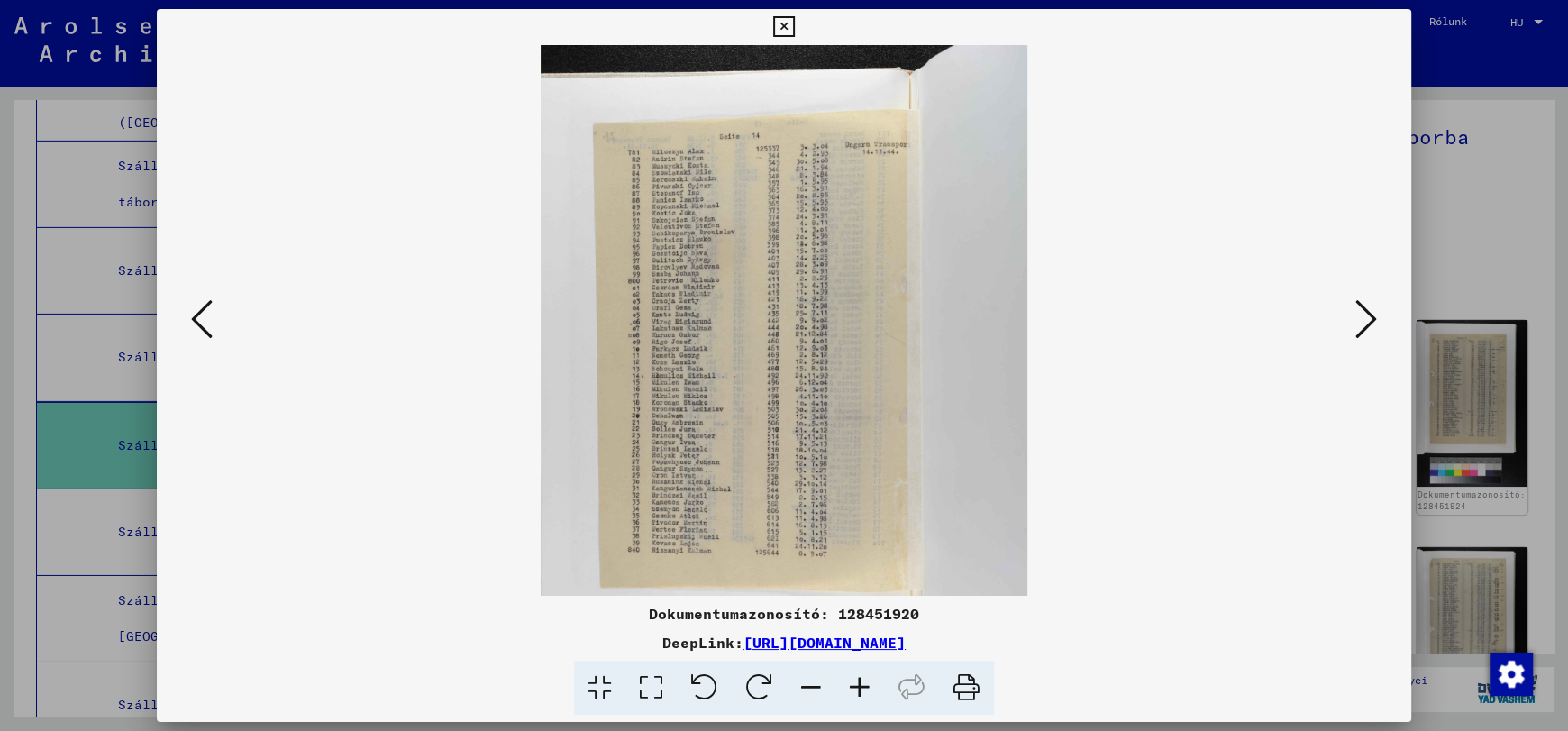
click at [860, 687] on icon at bounding box center [859, 687] width 48 height 55
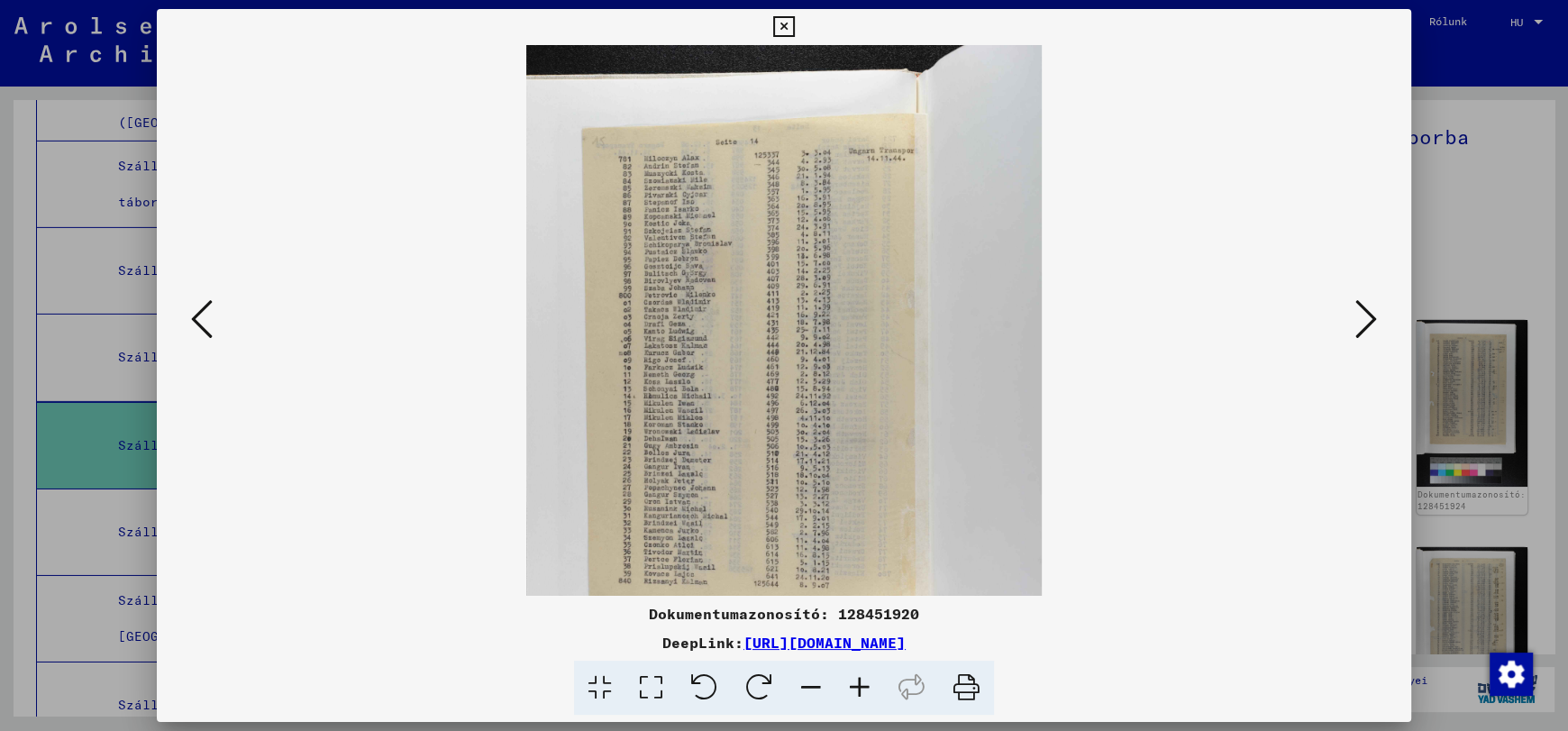
click at [860, 687] on icon at bounding box center [859, 687] width 48 height 55
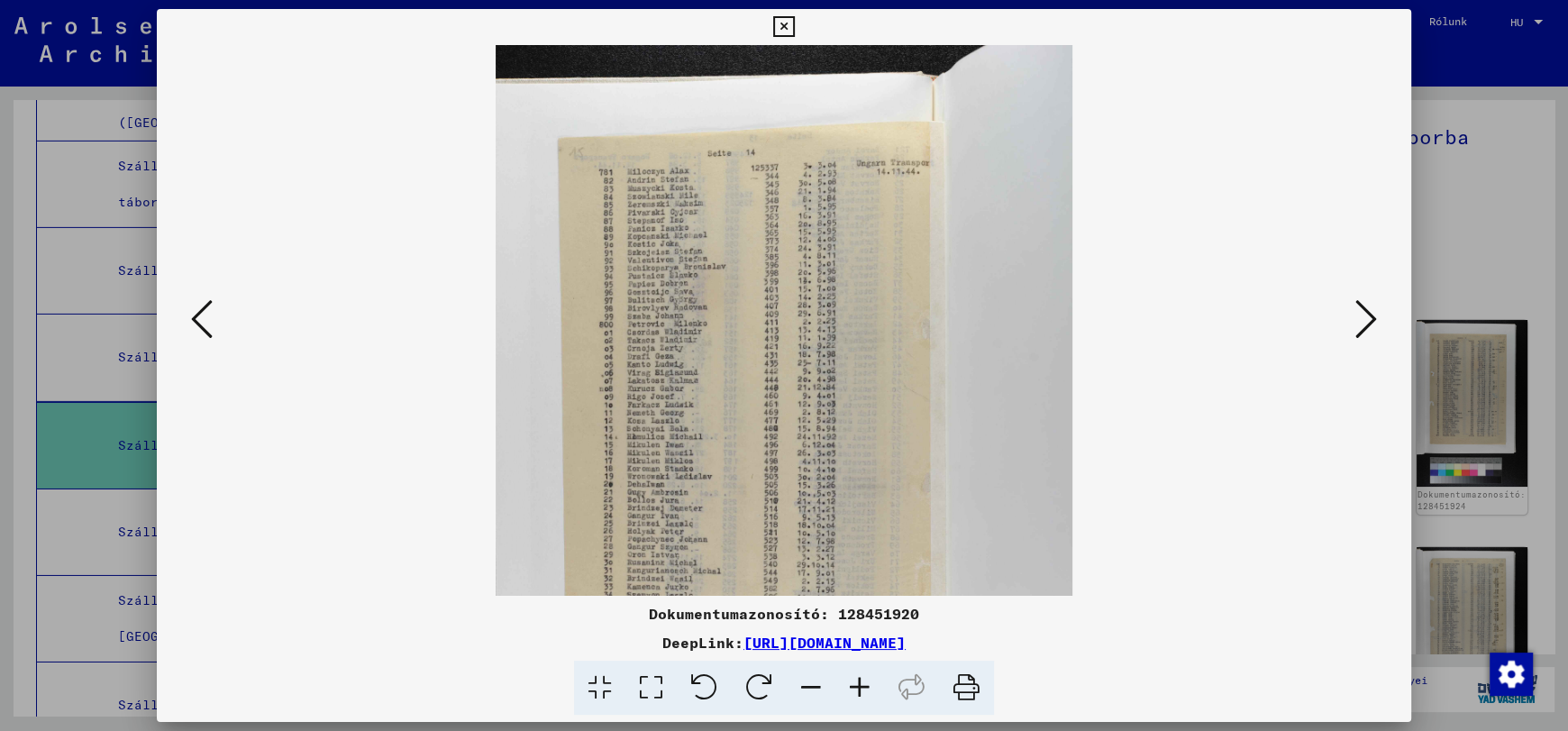
click at [860, 687] on icon at bounding box center [859, 687] width 48 height 55
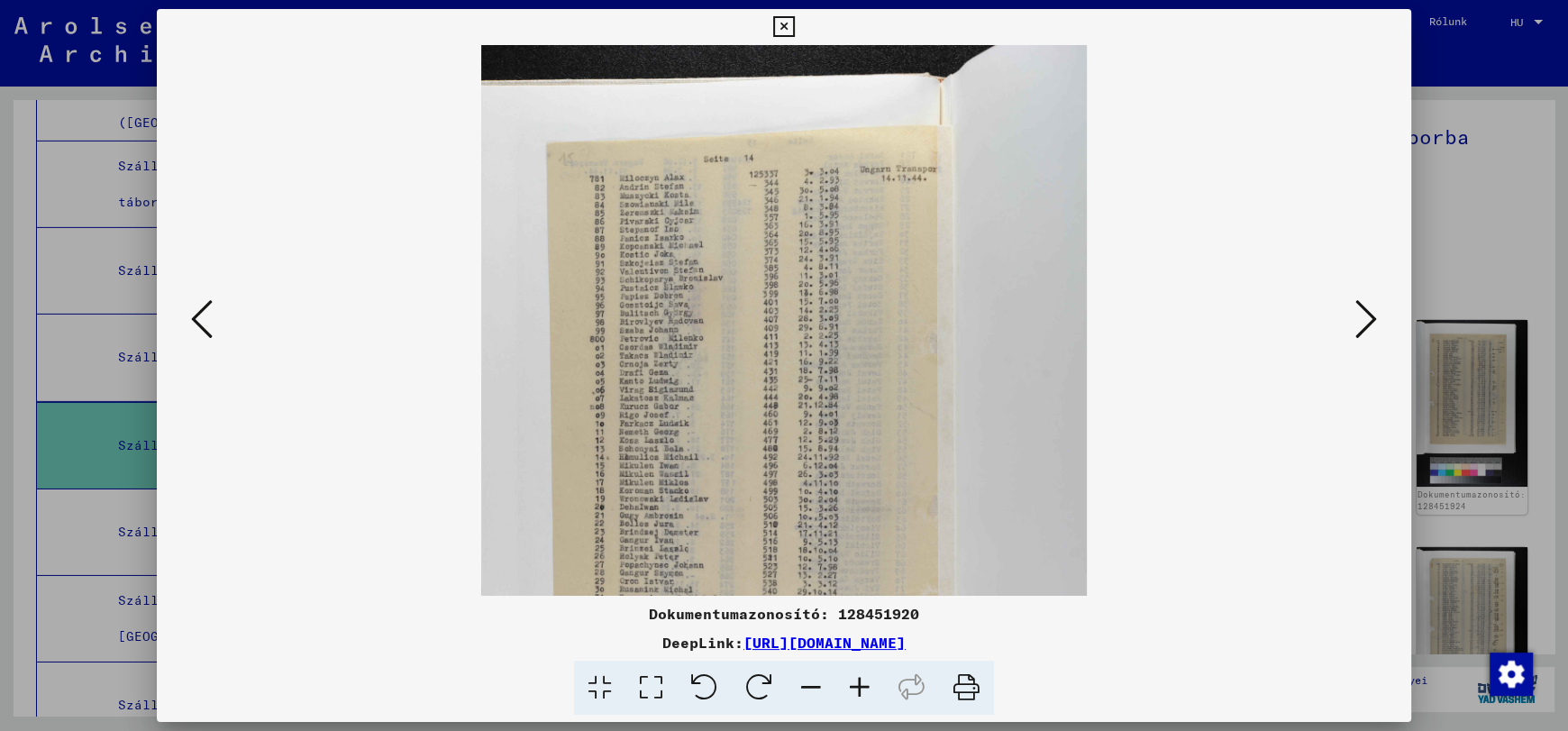
click at [860, 687] on icon at bounding box center [859, 687] width 48 height 55
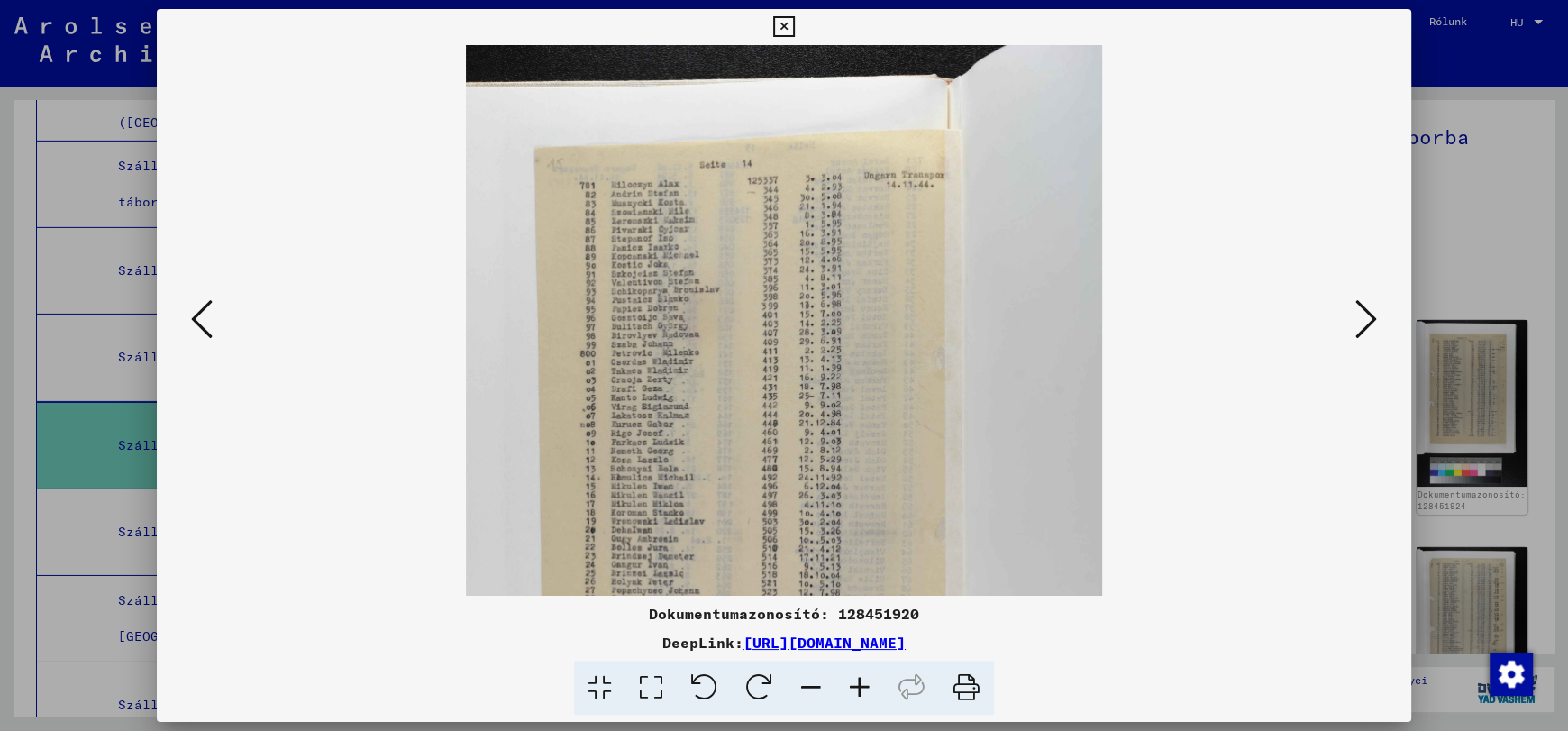
click at [860, 687] on icon at bounding box center [859, 687] width 48 height 55
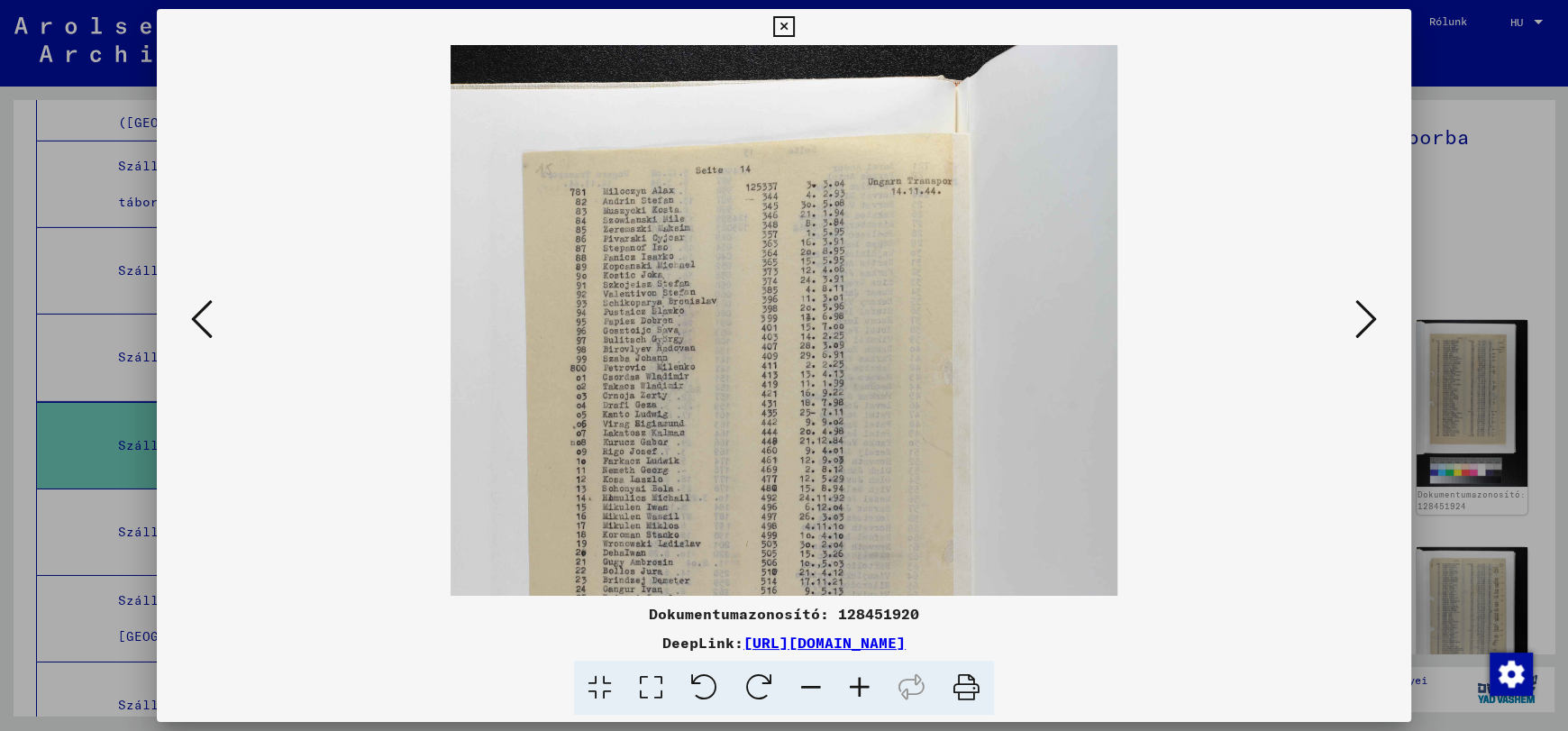
click at [860, 687] on icon at bounding box center [859, 687] width 48 height 55
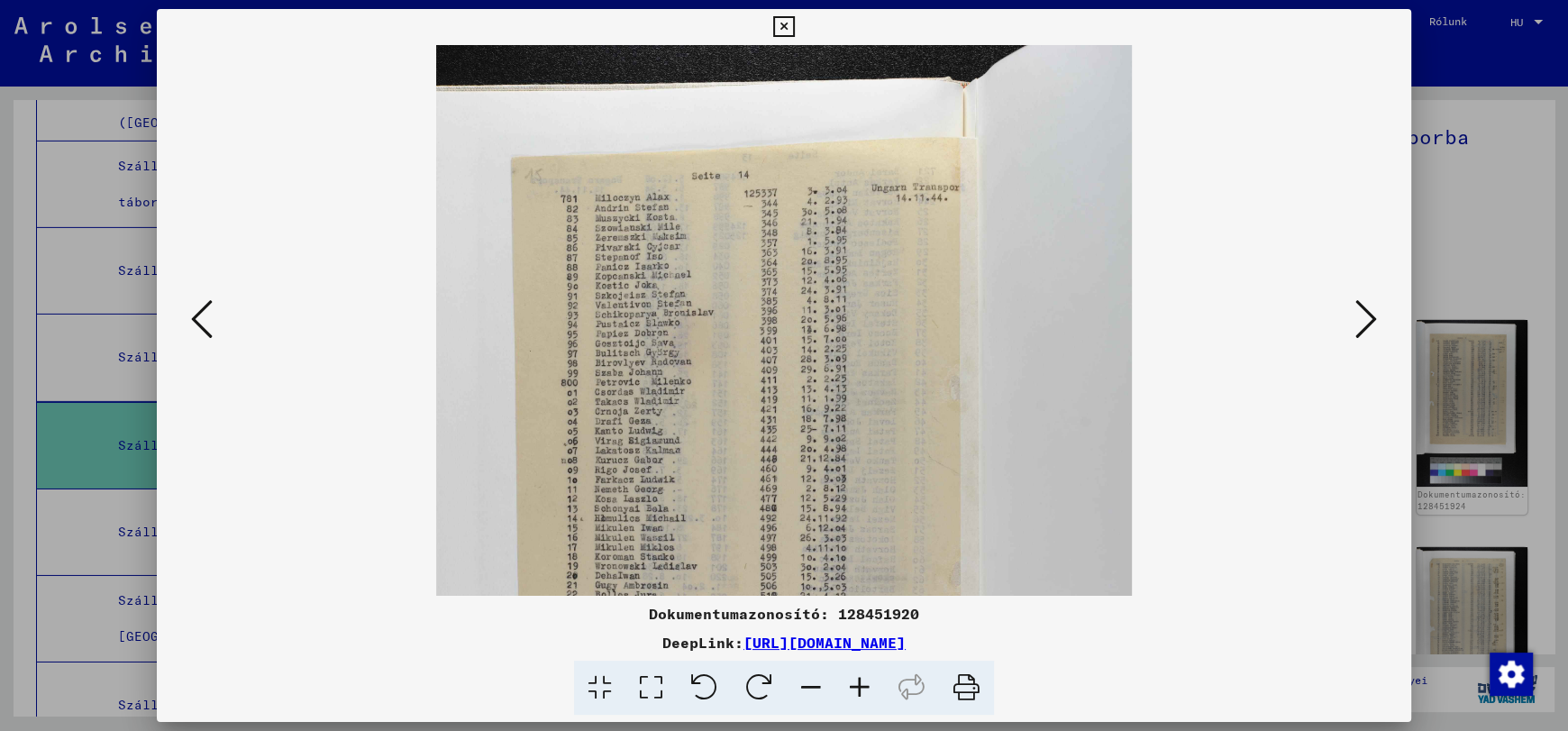
click at [860, 687] on icon at bounding box center [859, 687] width 48 height 55
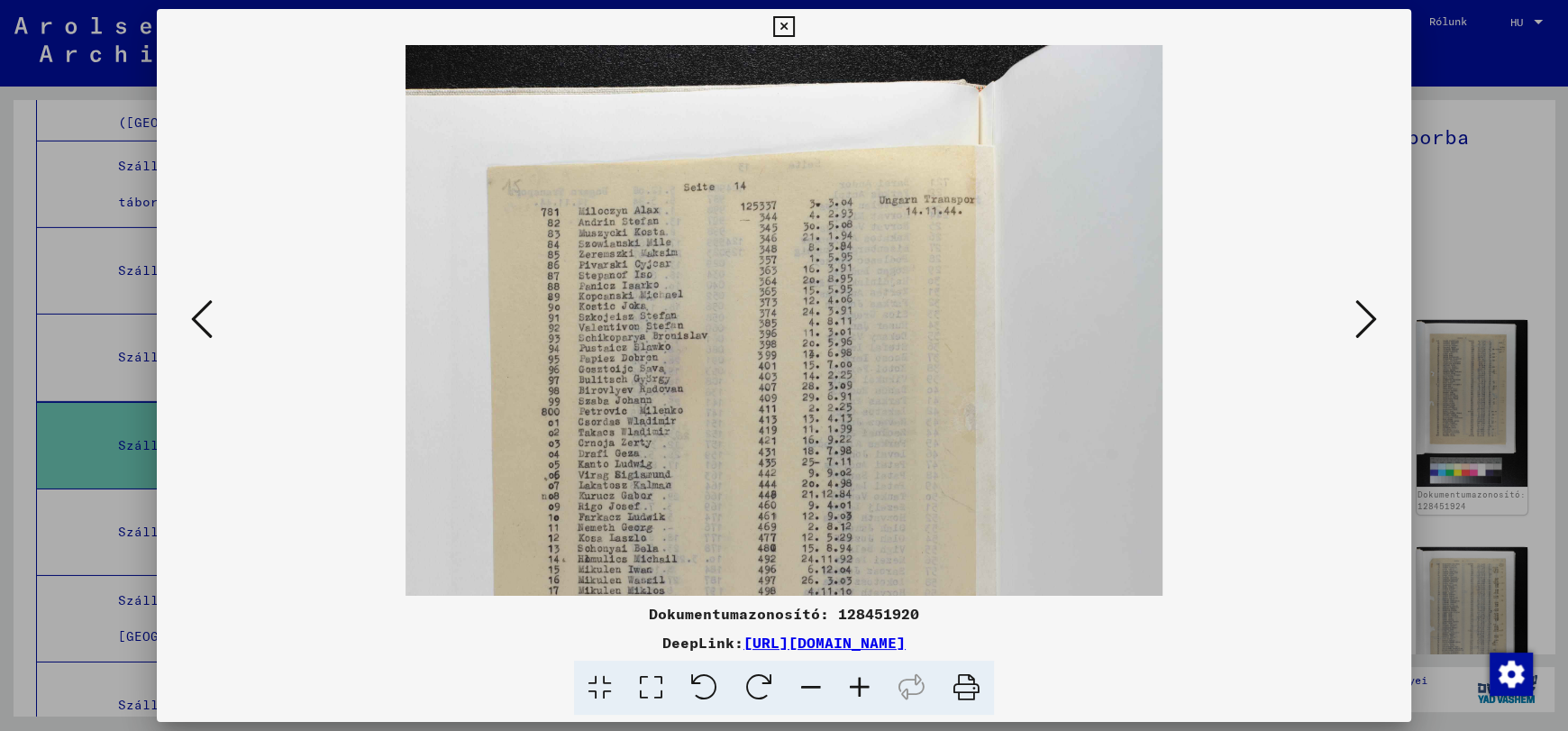
click at [860, 687] on icon at bounding box center [859, 687] width 48 height 55
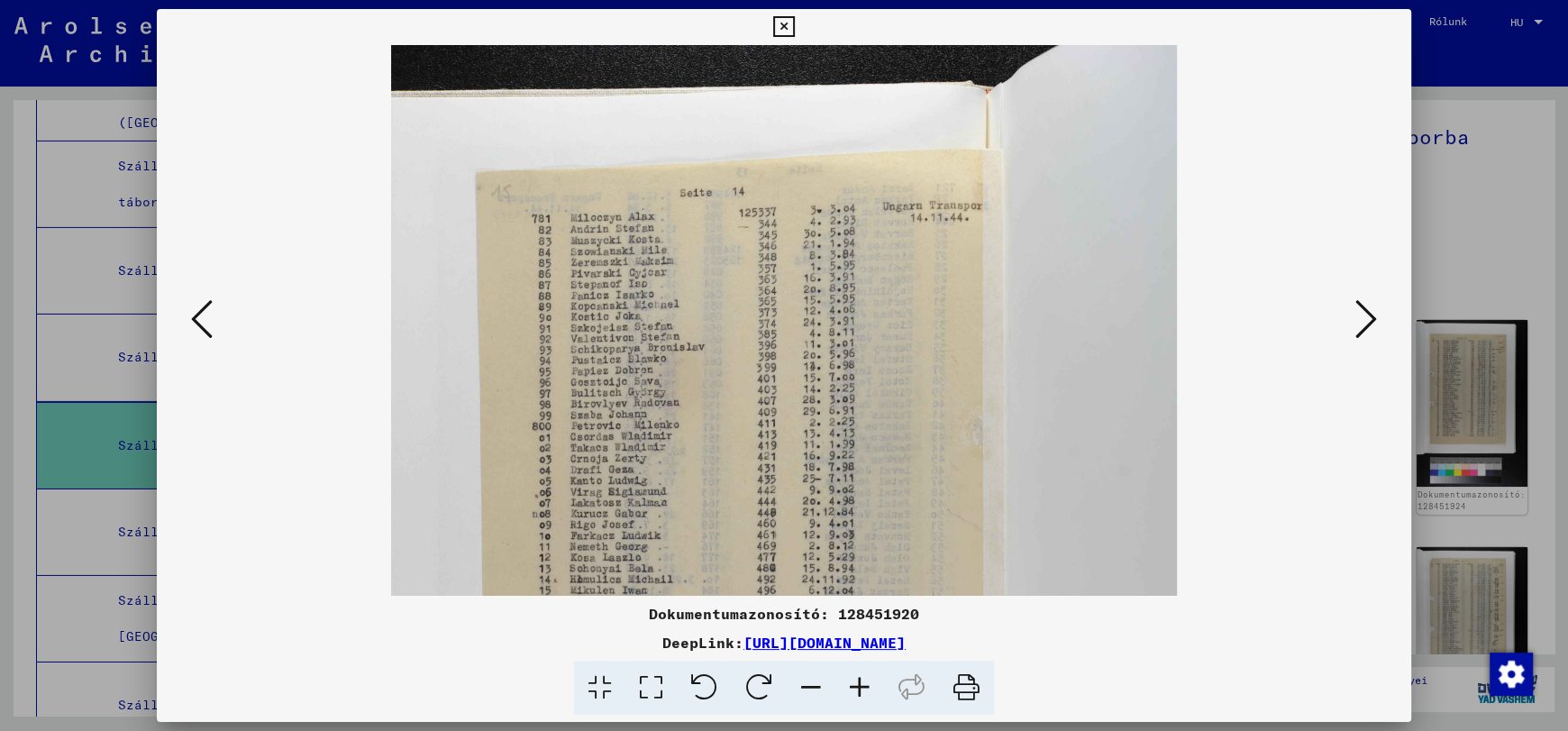
click at [860, 687] on icon at bounding box center [859, 687] width 48 height 55
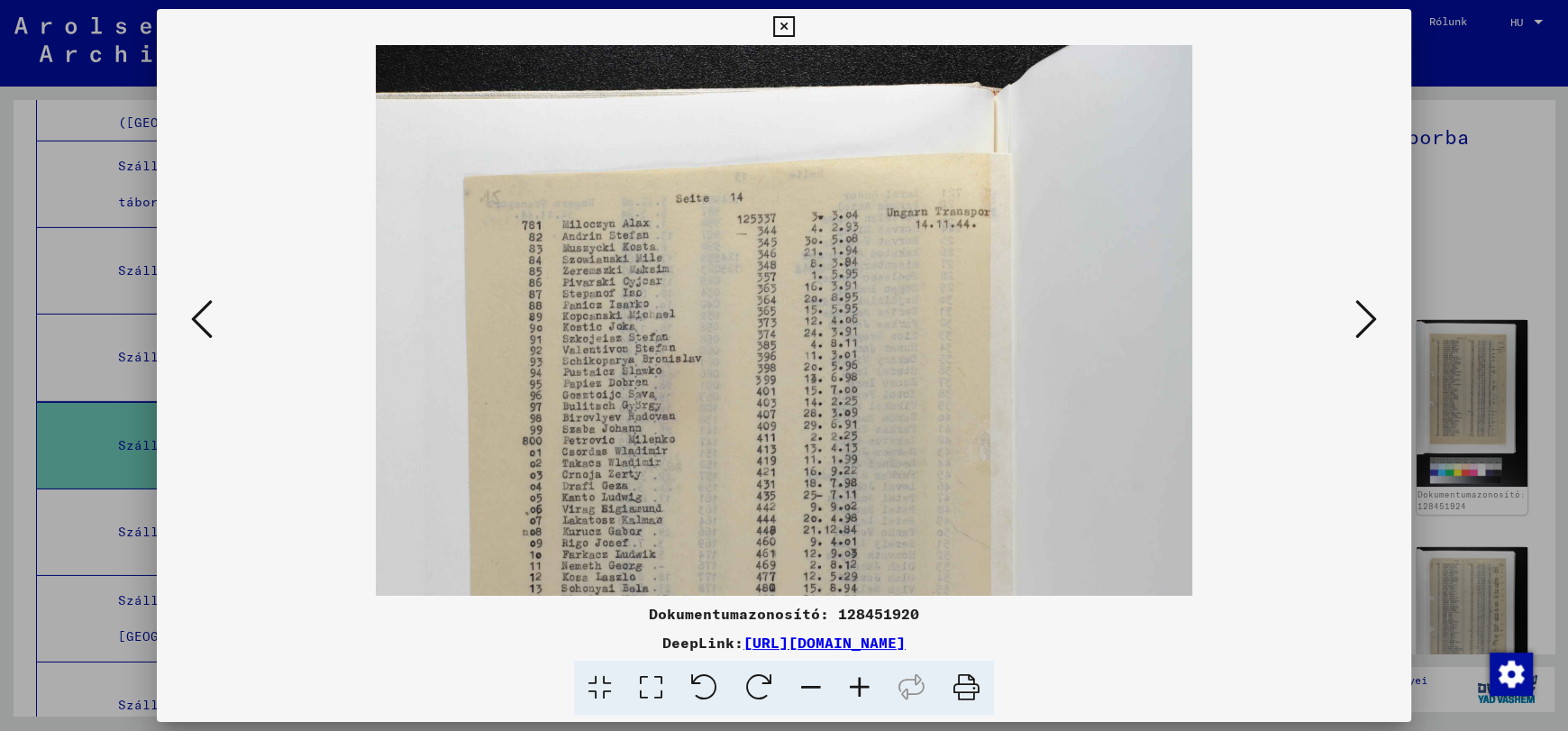
click at [860, 687] on icon at bounding box center [859, 687] width 48 height 55
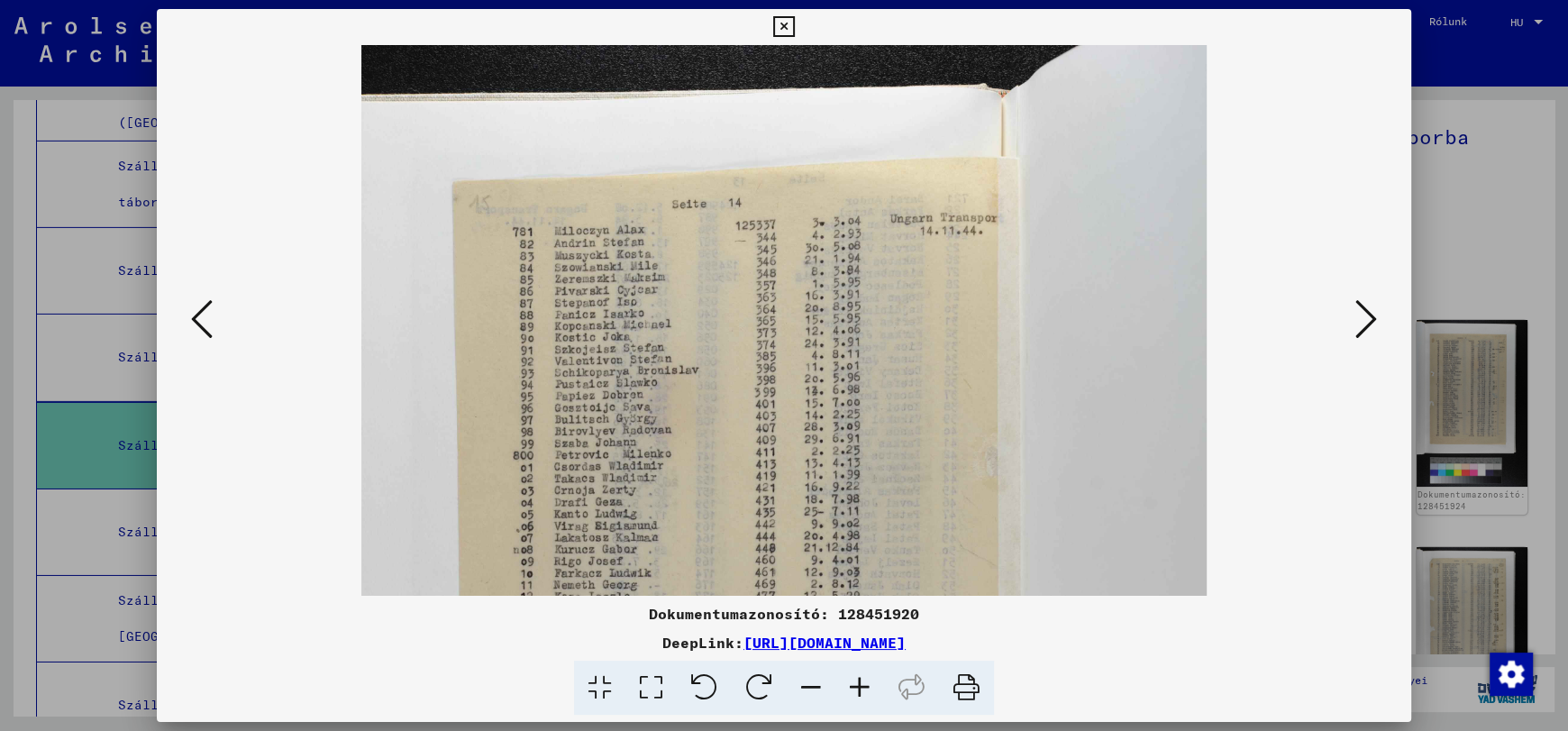
click at [860, 687] on icon at bounding box center [859, 687] width 48 height 55
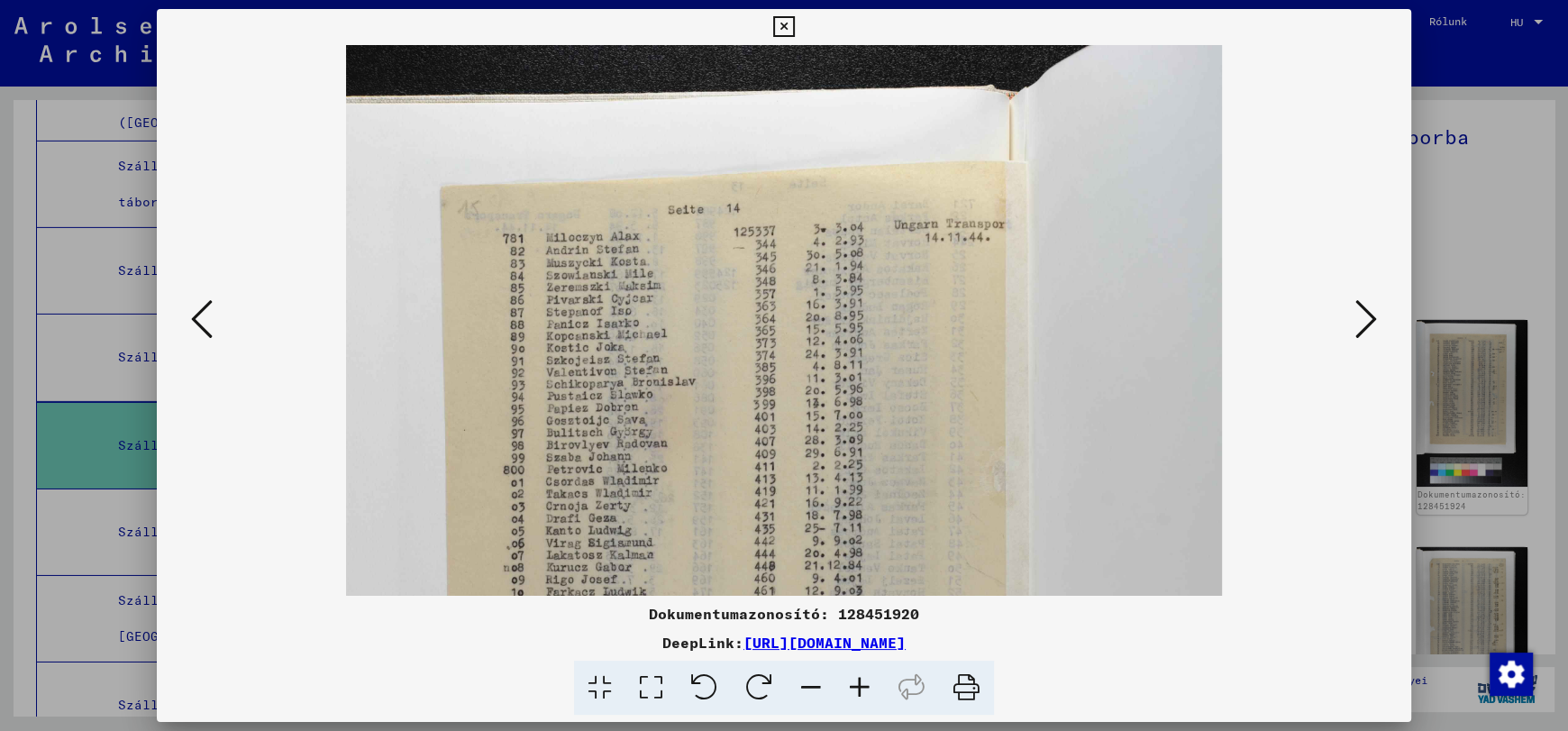
click at [860, 687] on icon at bounding box center [859, 687] width 48 height 55
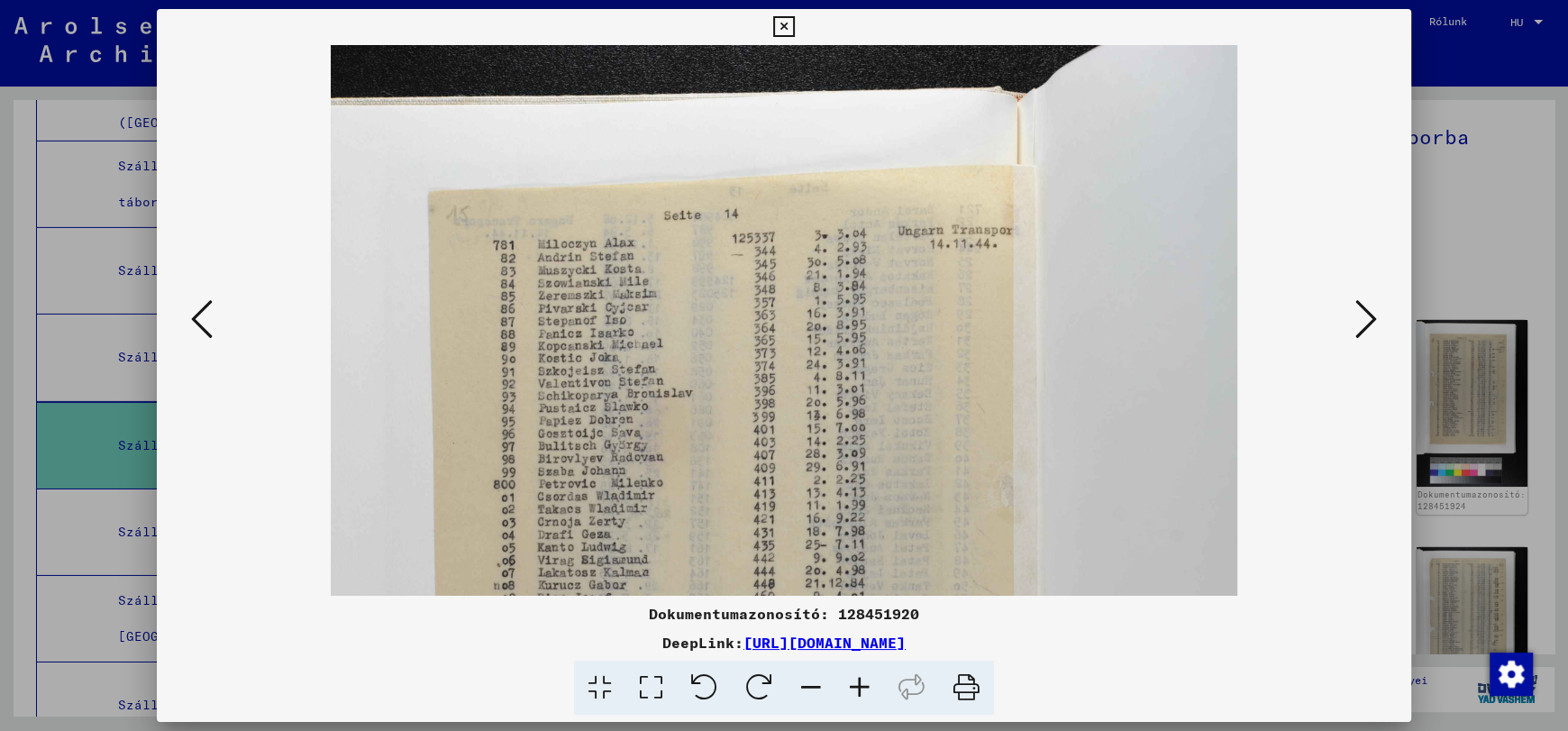
click at [860, 687] on icon at bounding box center [859, 687] width 48 height 55
click at [1368, 318] on icon at bounding box center [1365, 319] width 21 height 44
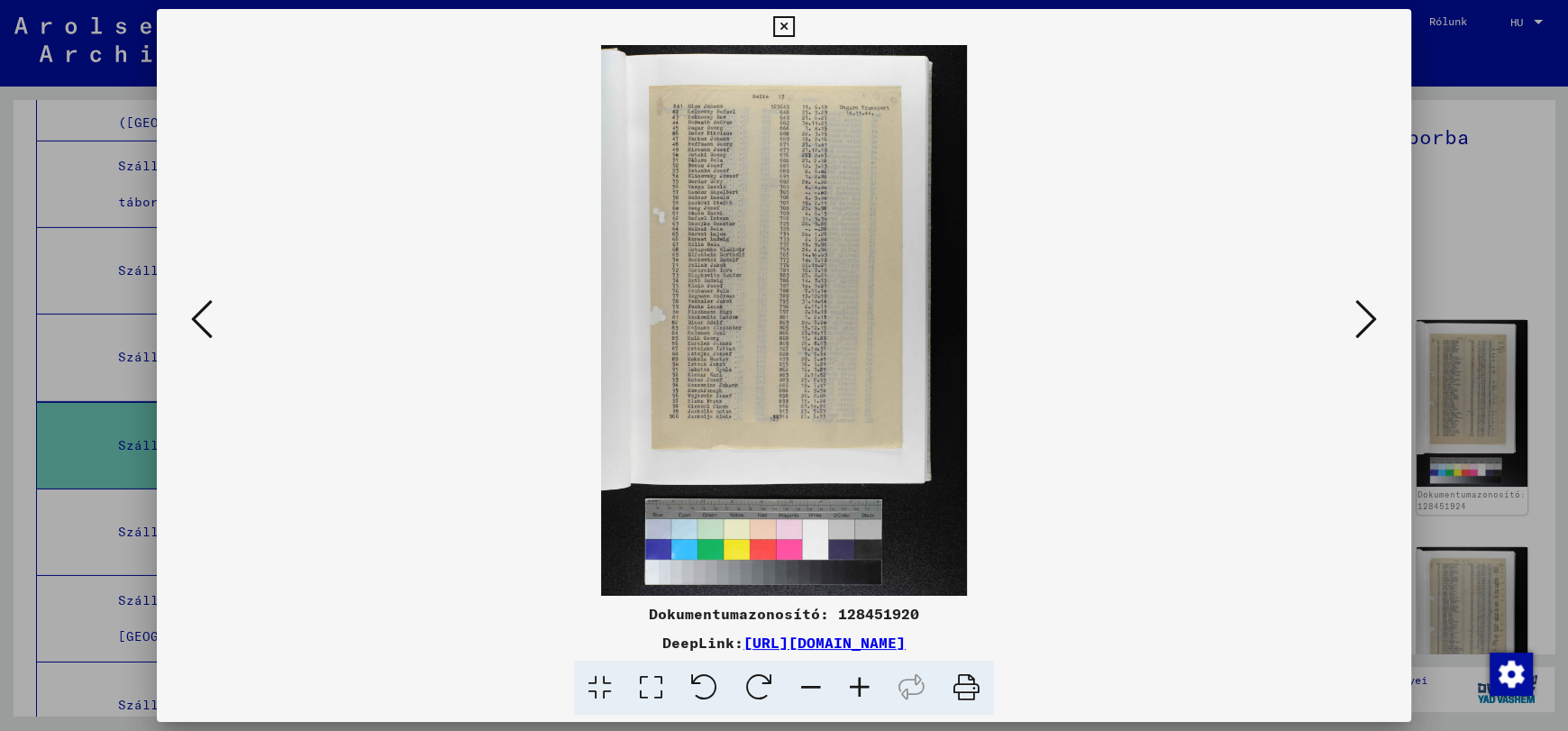
click at [859, 689] on icon at bounding box center [859, 687] width 48 height 55
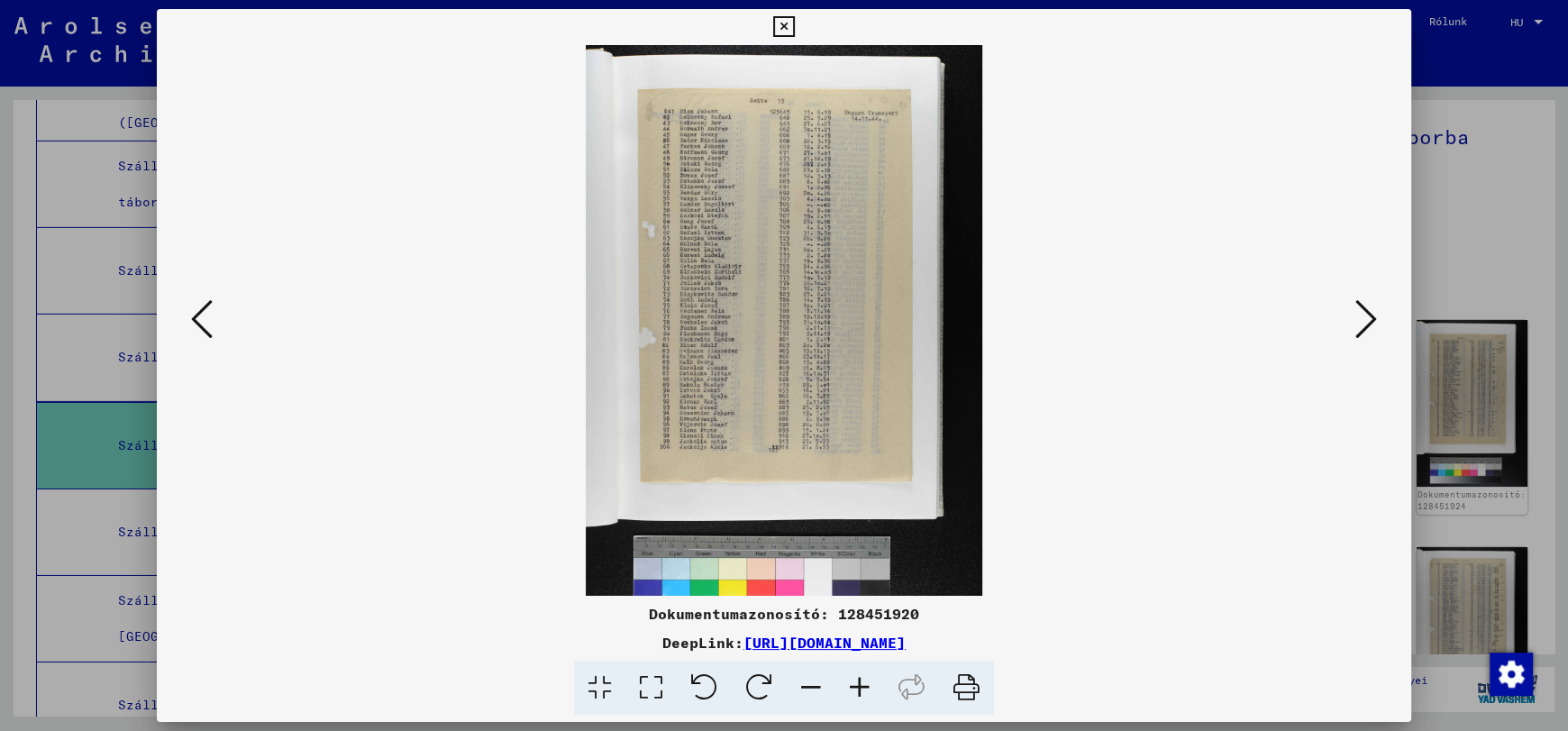
click at [859, 689] on icon at bounding box center [859, 687] width 48 height 55
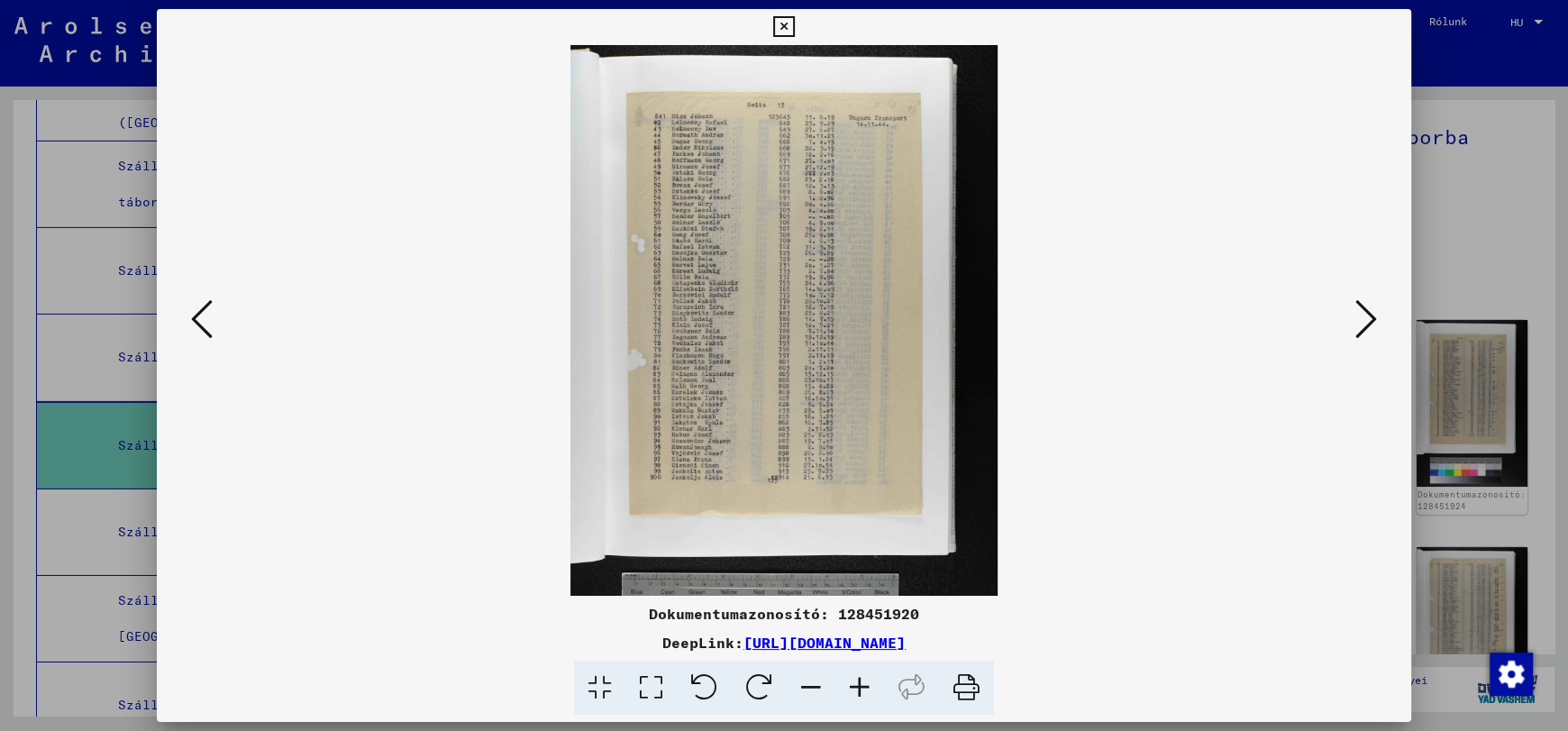
click at [859, 689] on icon at bounding box center [859, 687] width 48 height 55
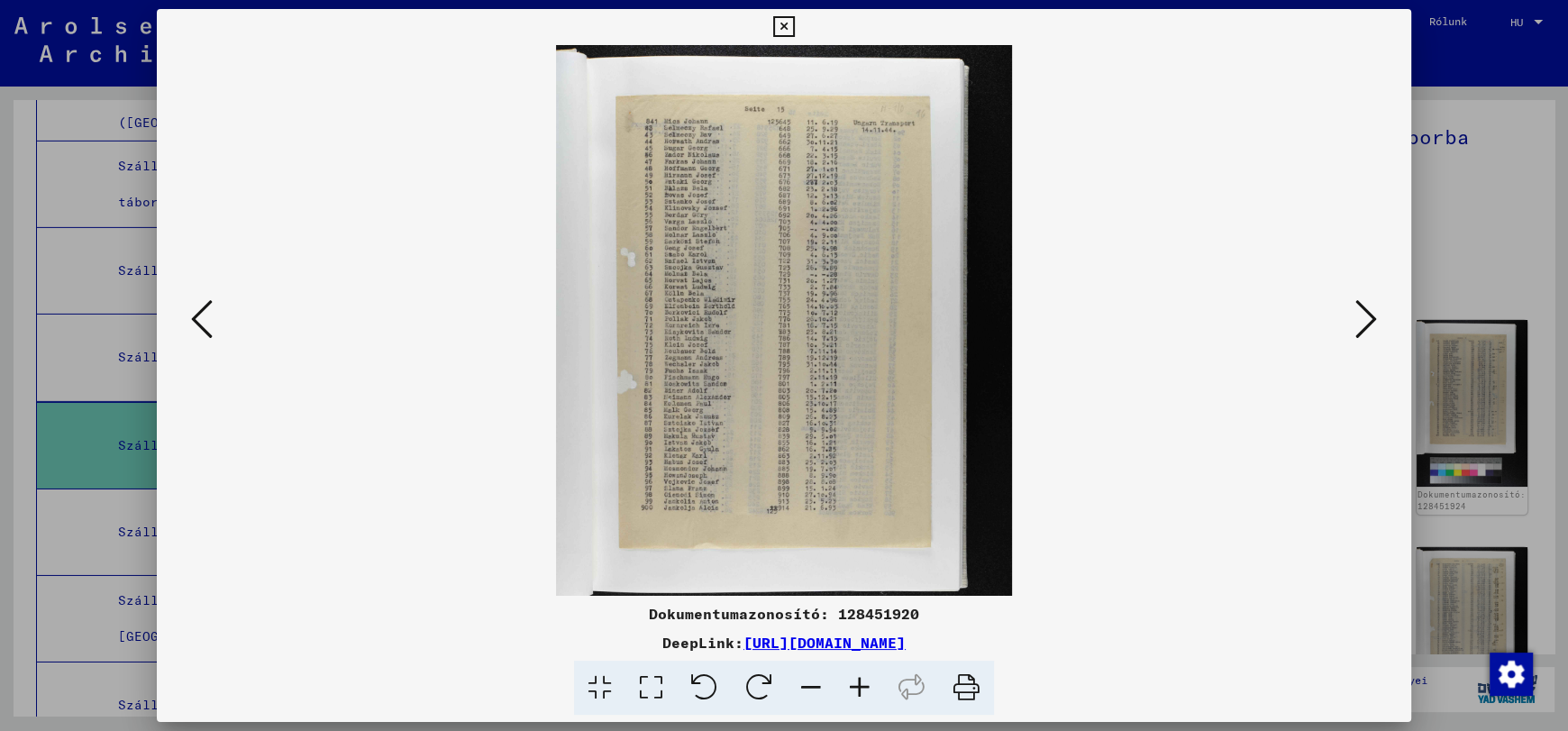
click at [859, 689] on icon at bounding box center [859, 687] width 48 height 55
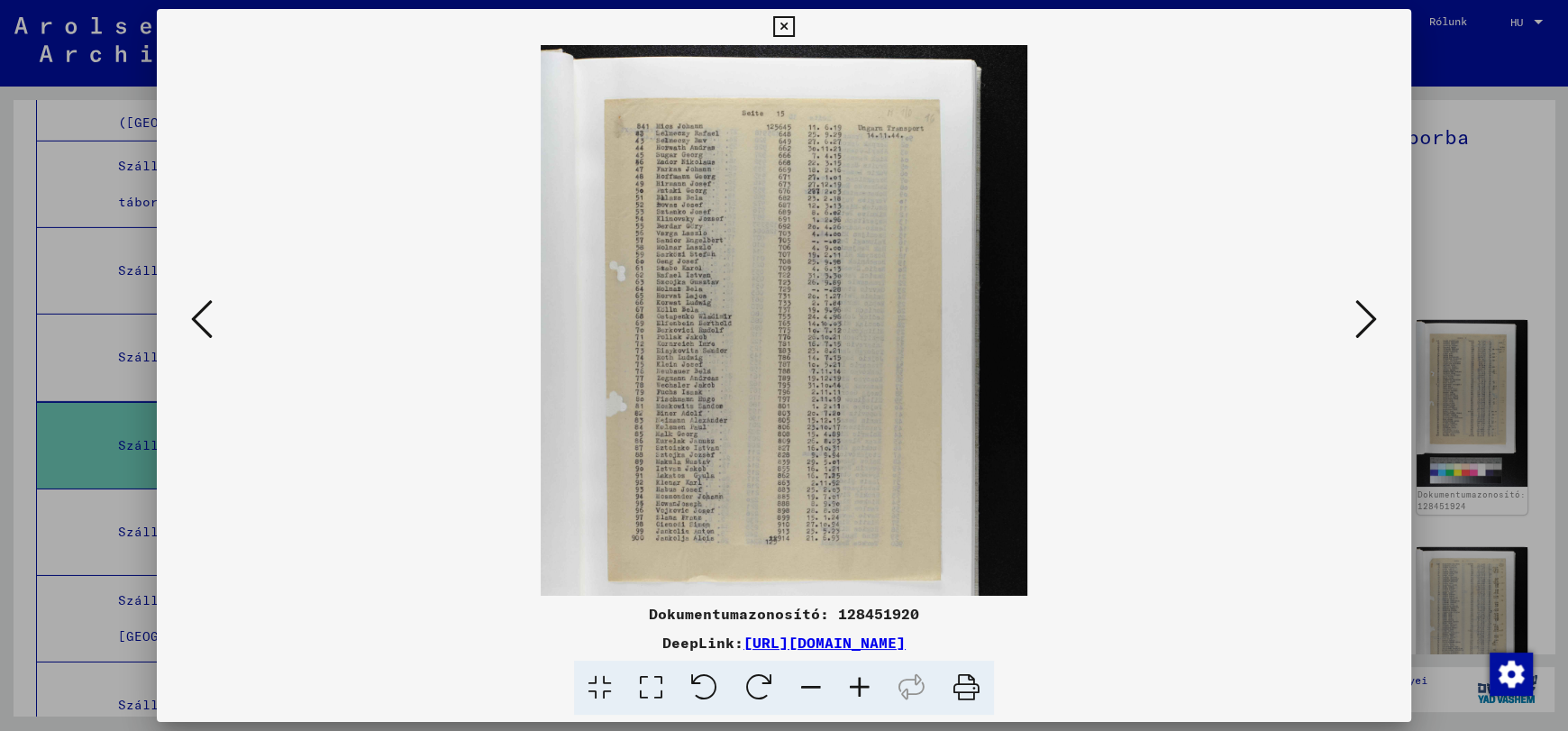
click at [859, 689] on icon at bounding box center [859, 687] width 48 height 55
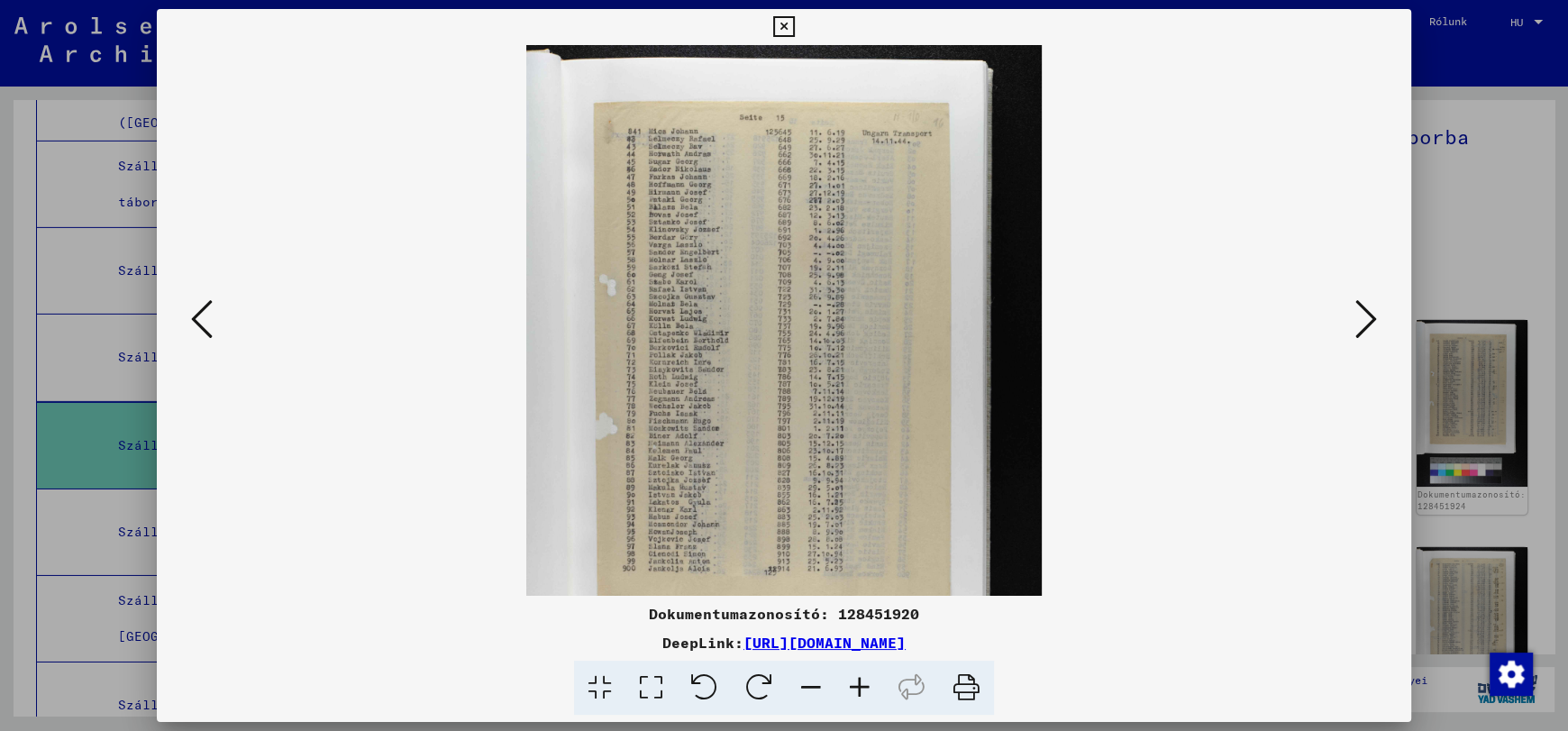
click at [859, 689] on icon at bounding box center [859, 687] width 48 height 55
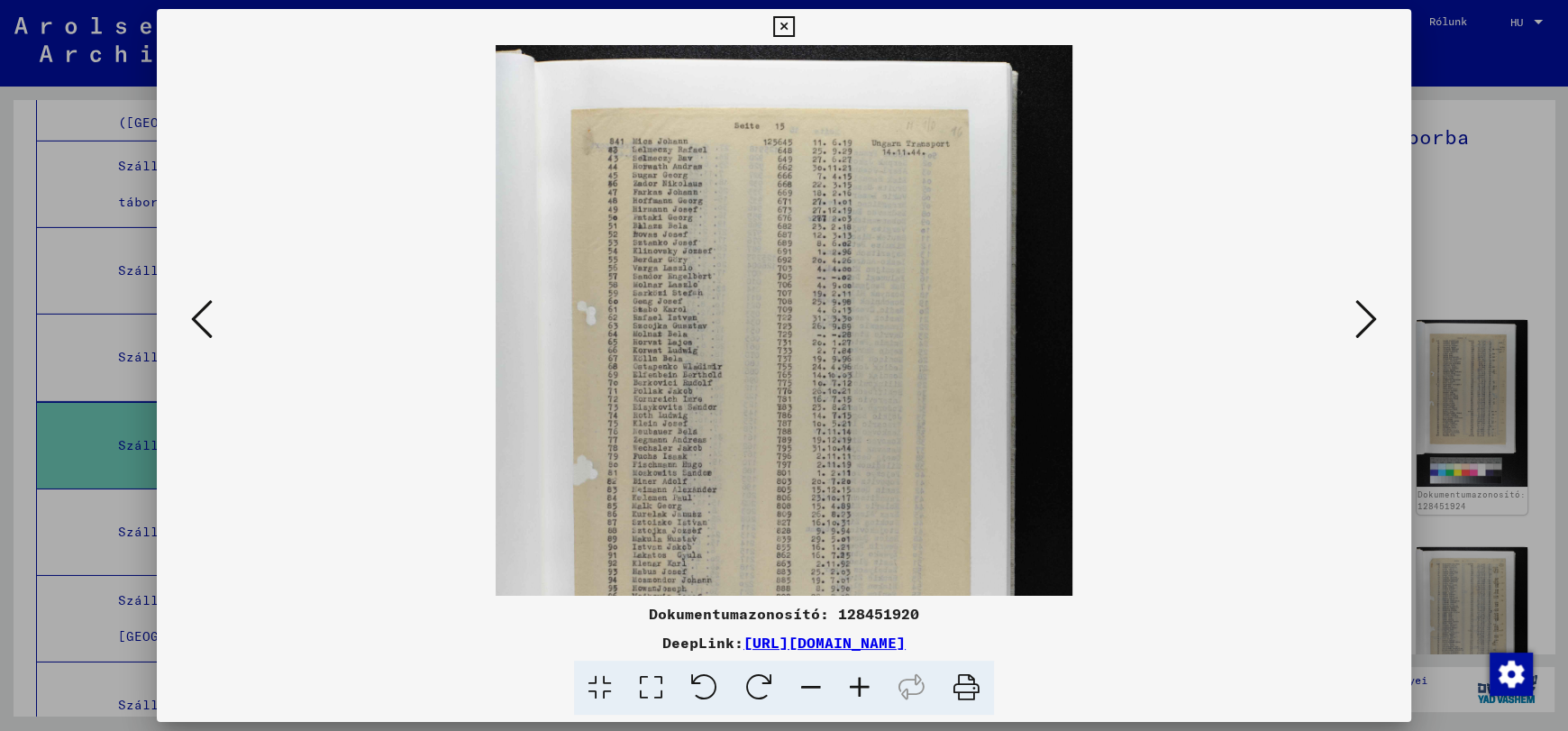
click at [859, 689] on icon at bounding box center [859, 687] width 48 height 55
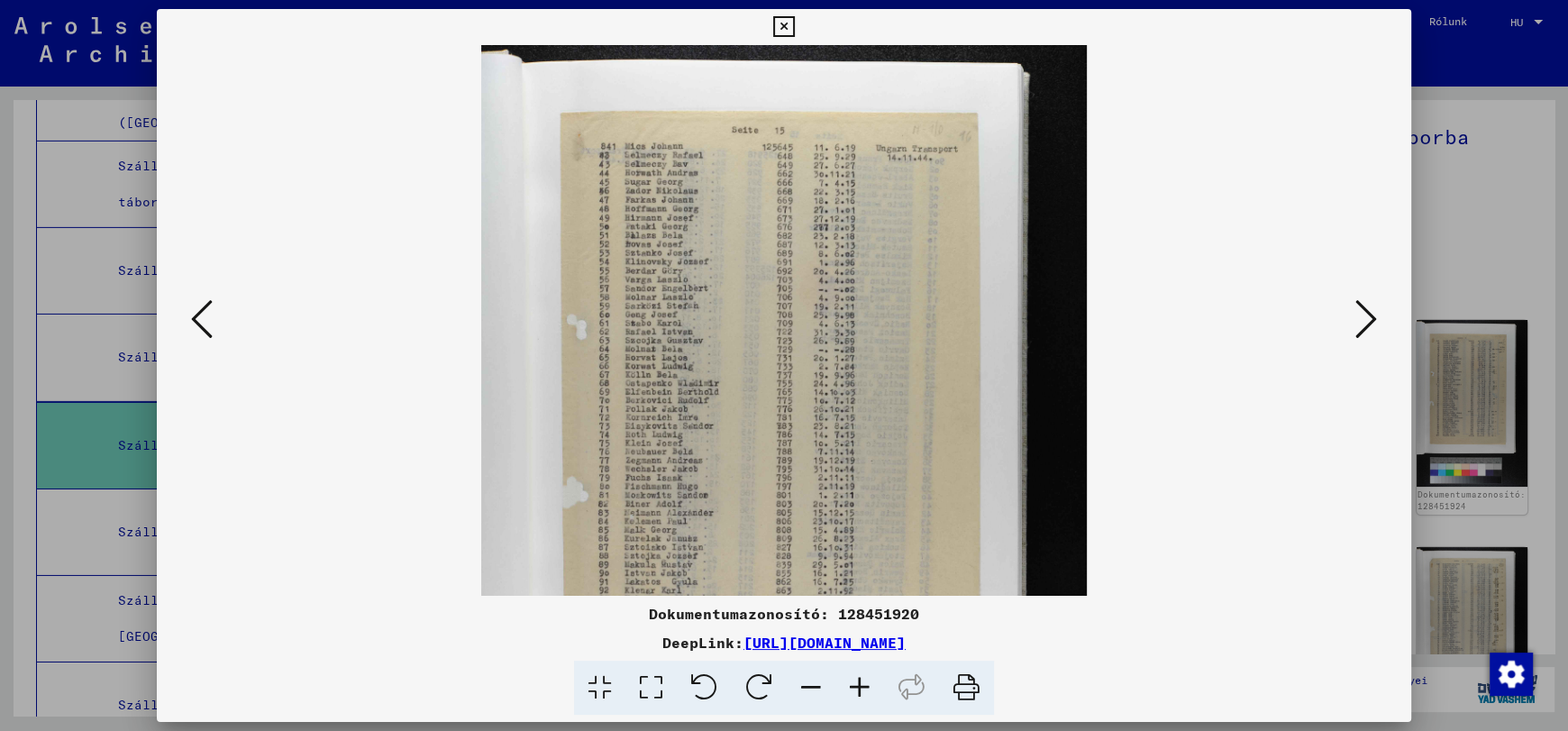
click at [859, 689] on icon at bounding box center [859, 687] width 48 height 55
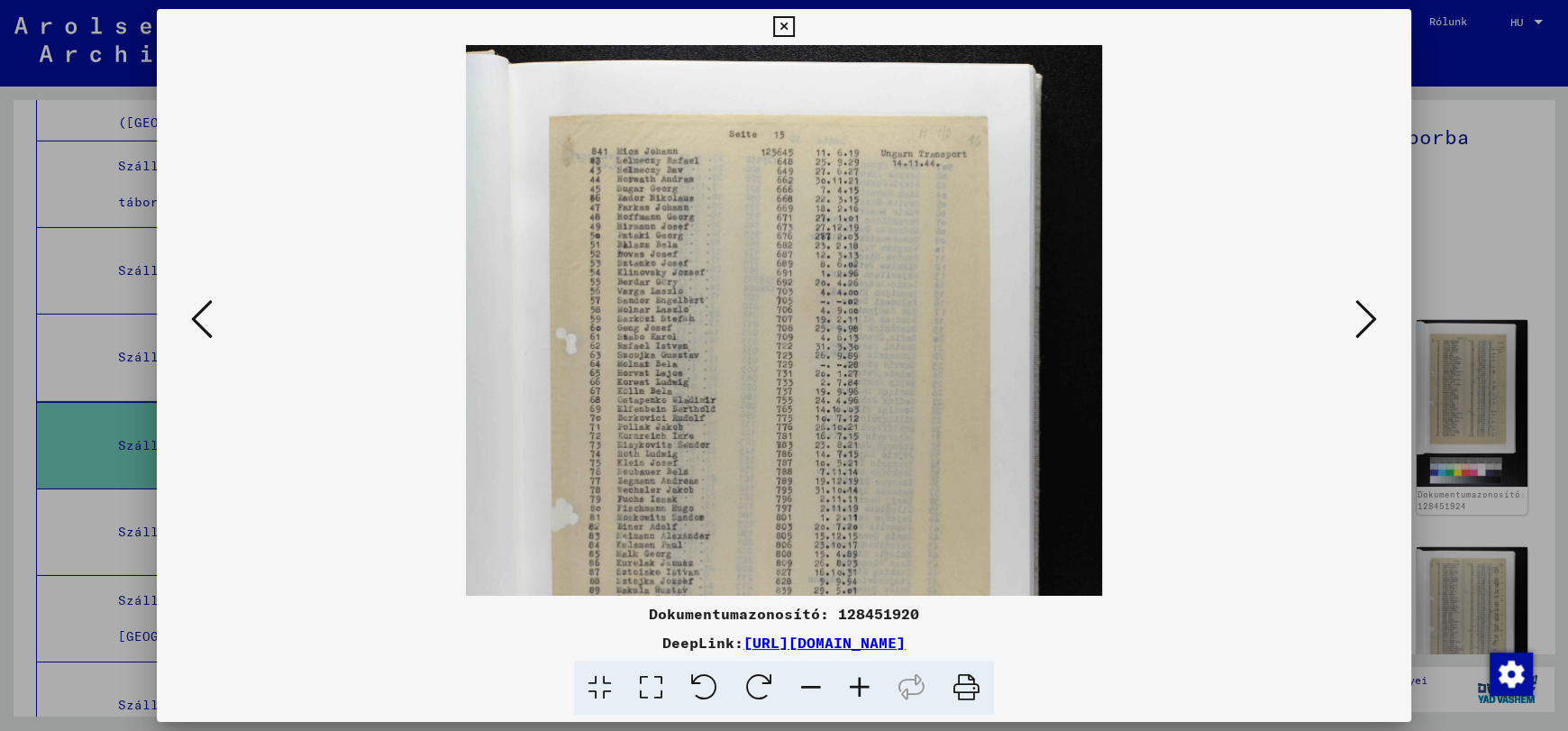
click at [859, 689] on icon at bounding box center [859, 687] width 48 height 55
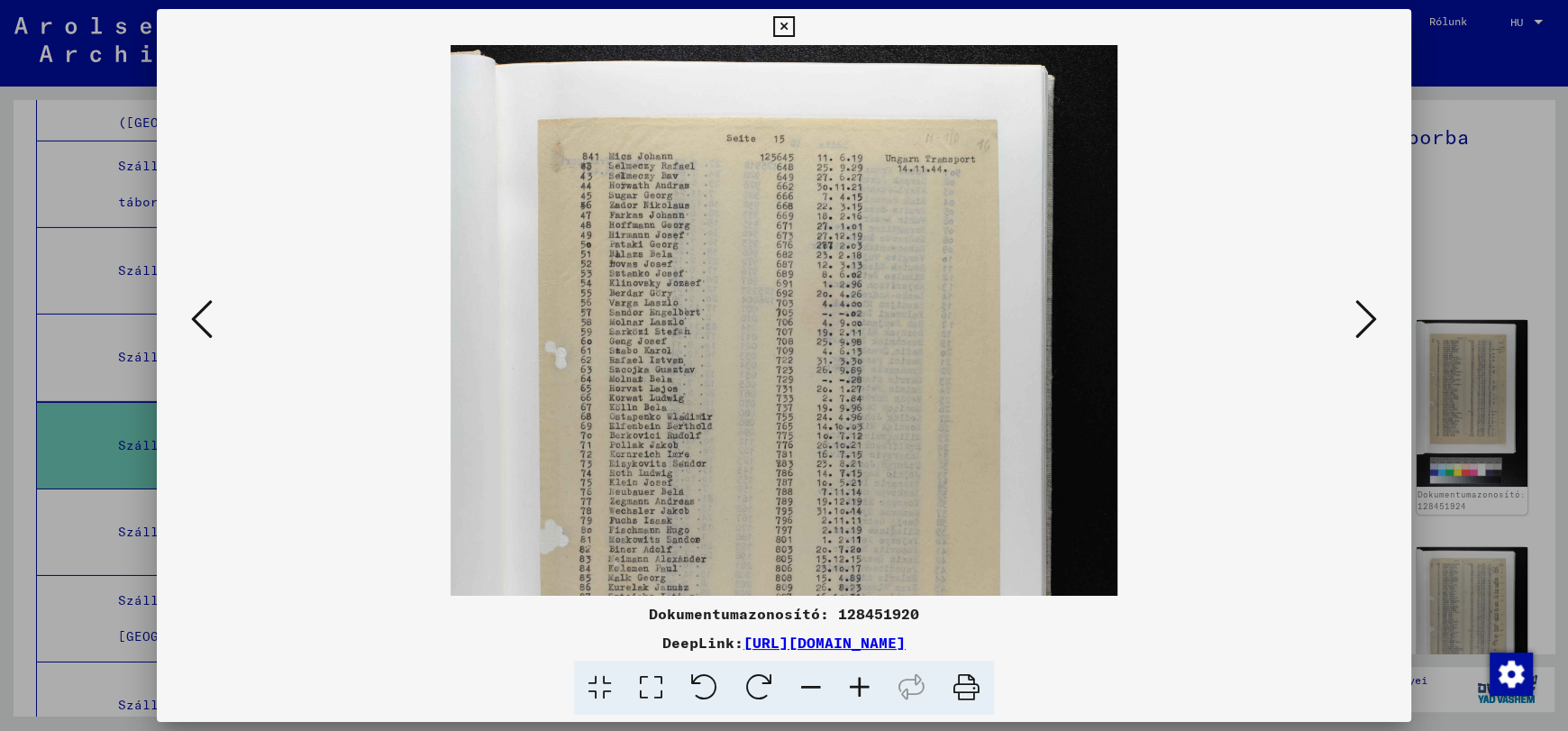
click at [859, 689] on icon at bounding box center [859, 687] width 48 height 55
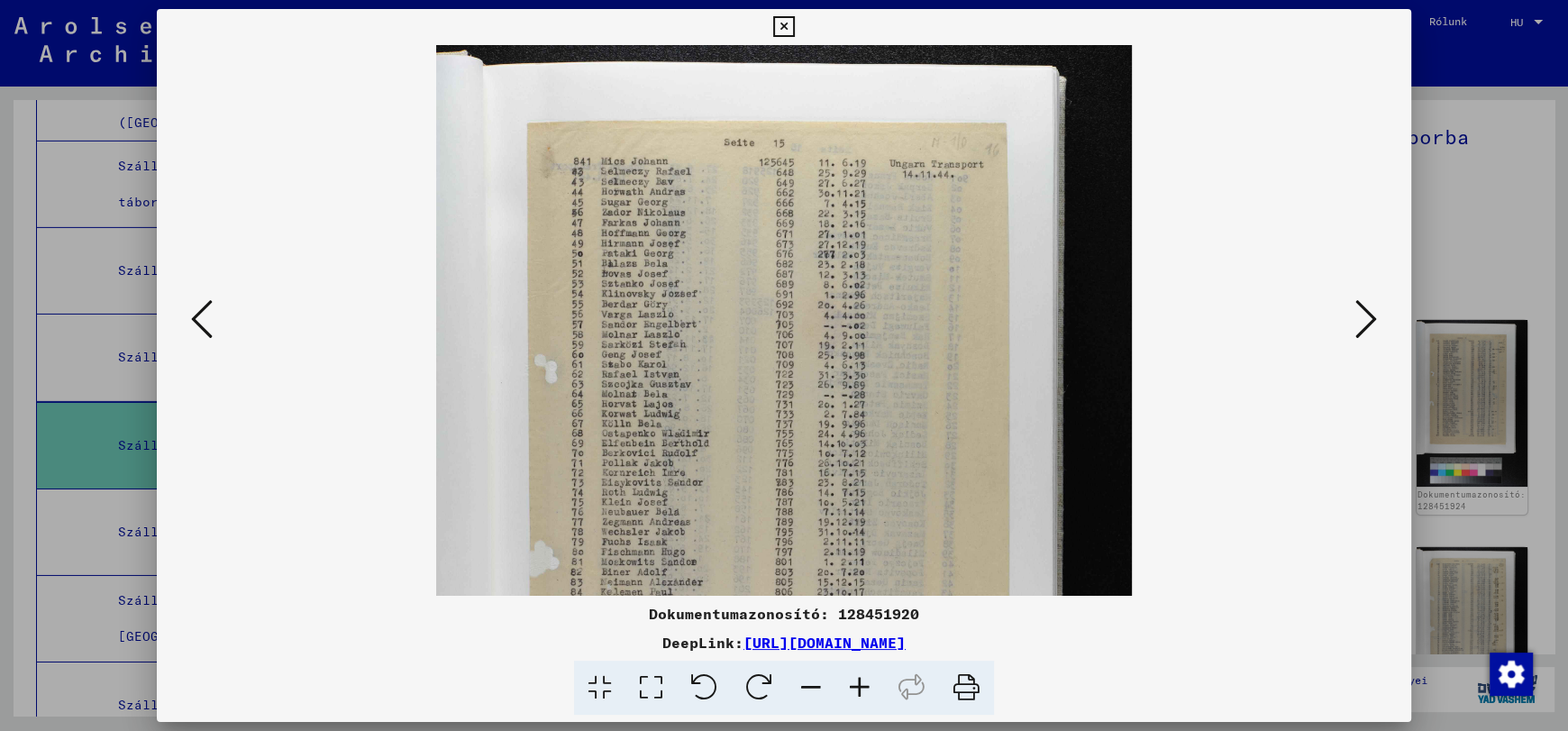
click at [859, 689] on icon at bounding box center [859, 687] width 48 height 55
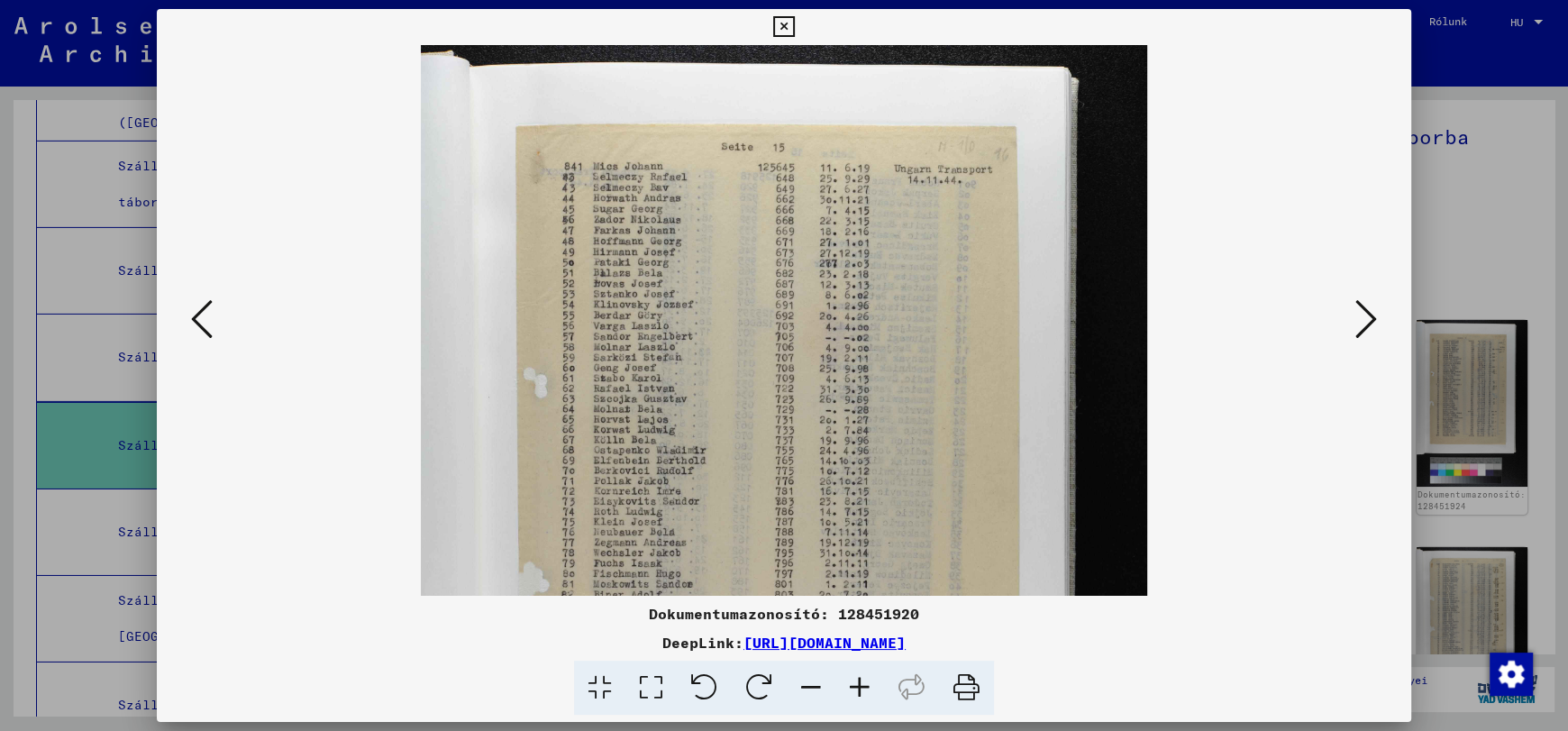
click at [859, 689] on icon at bounding box center [859, 687] width 48 height 55
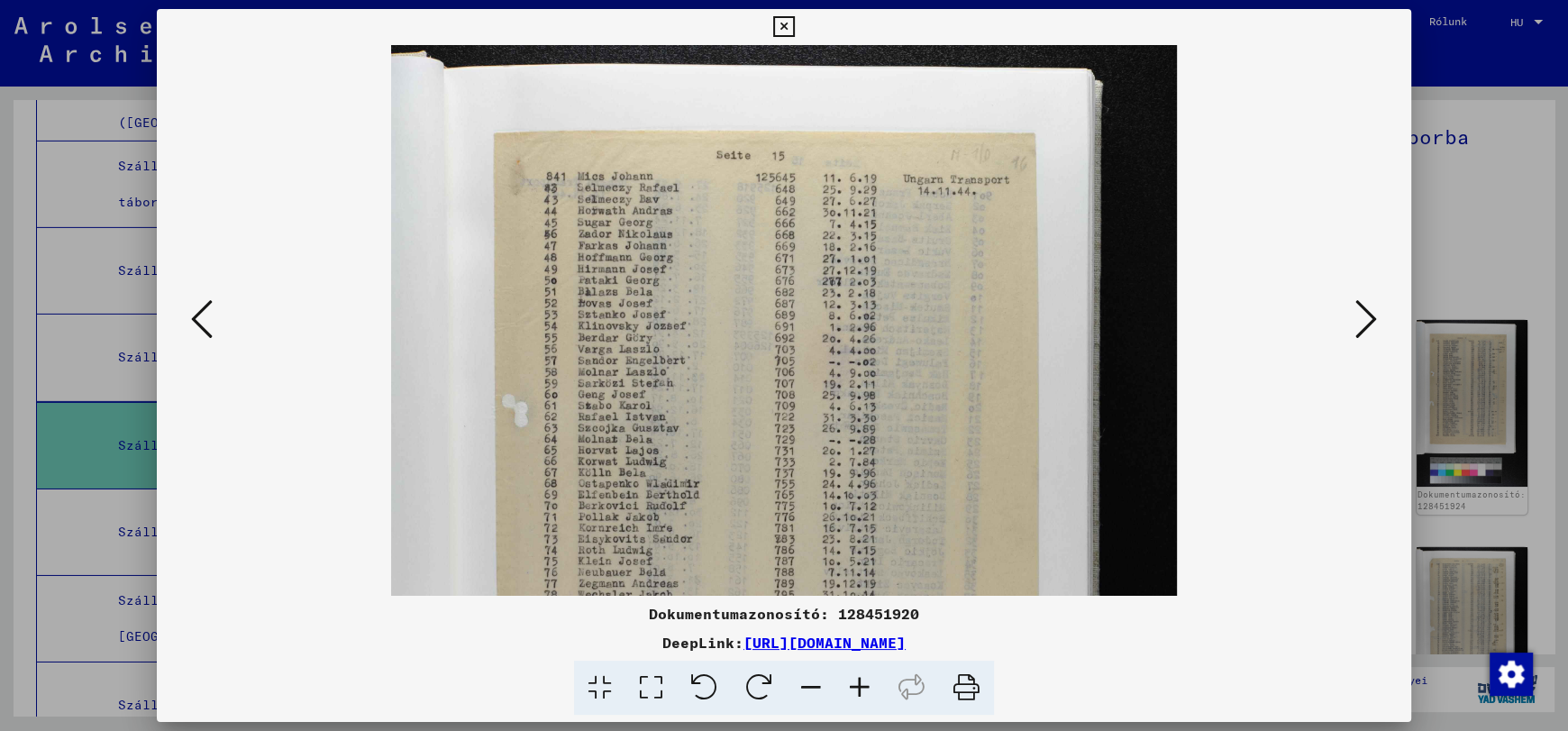
click at [859, 689] on icon at bounding box center [859, 687] width 48 height 55
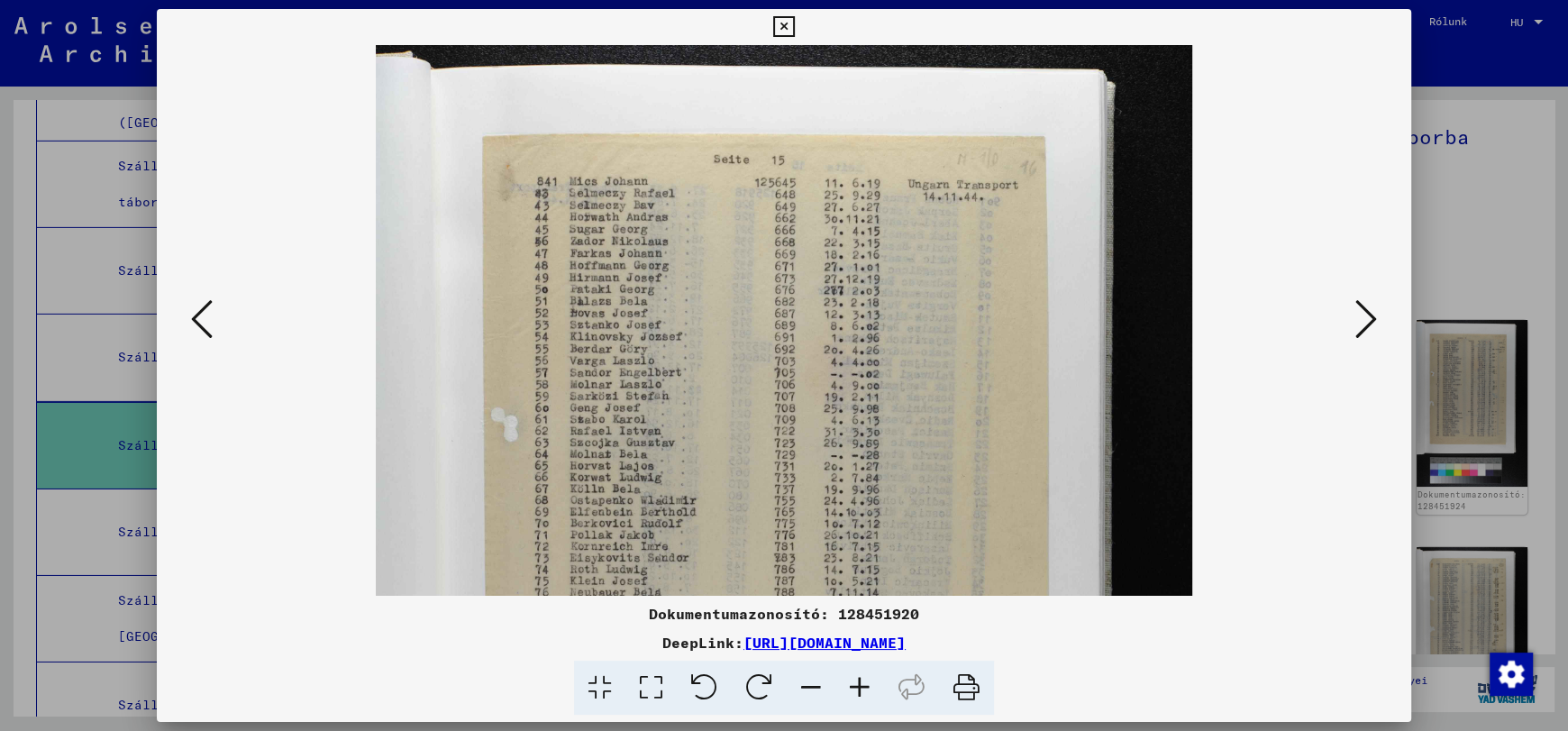
click at [859, 689] on icon at bounding box center [859, 687] width 48 height 55
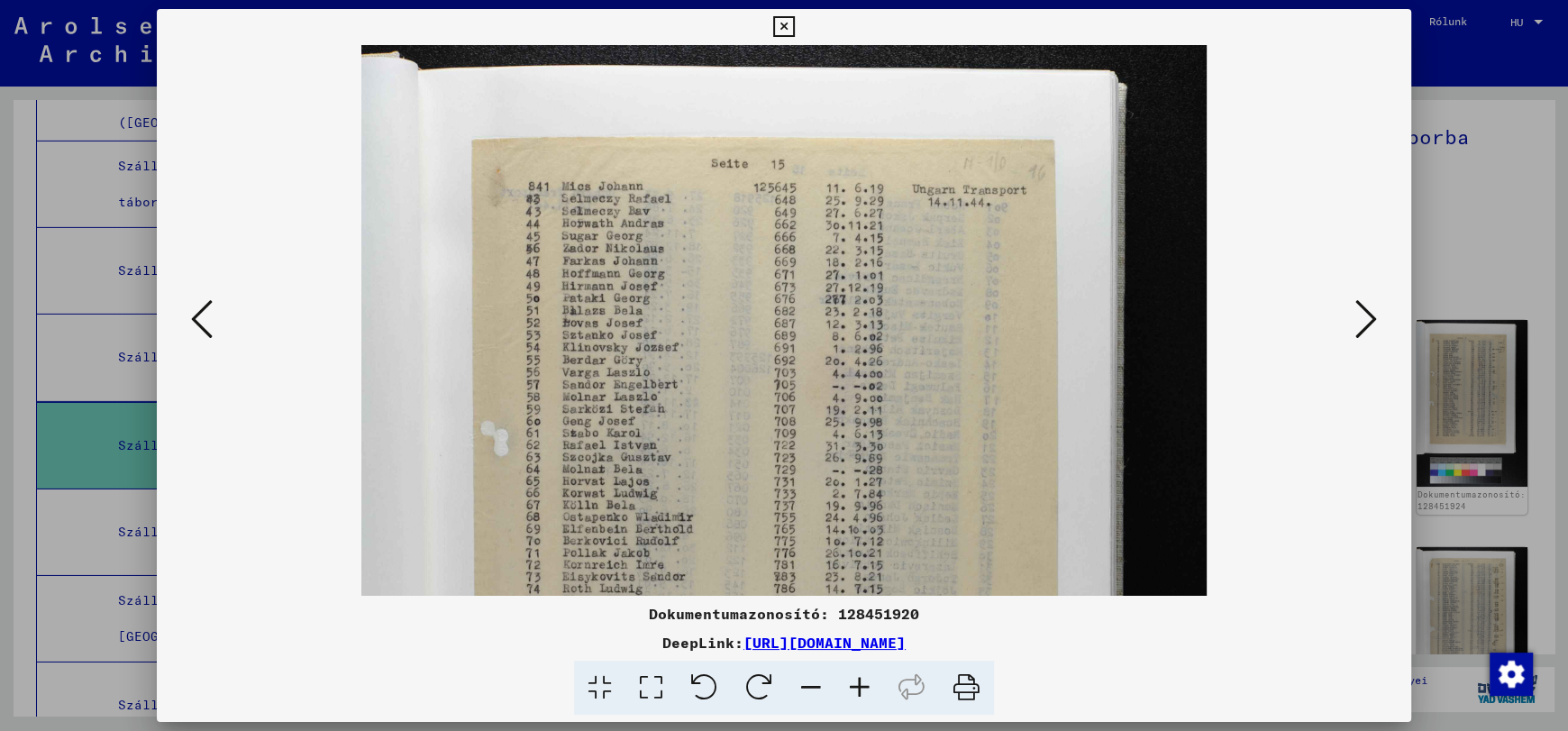
click at [859, 689] on icon at bounding box center [859, 687] width 48 height 55
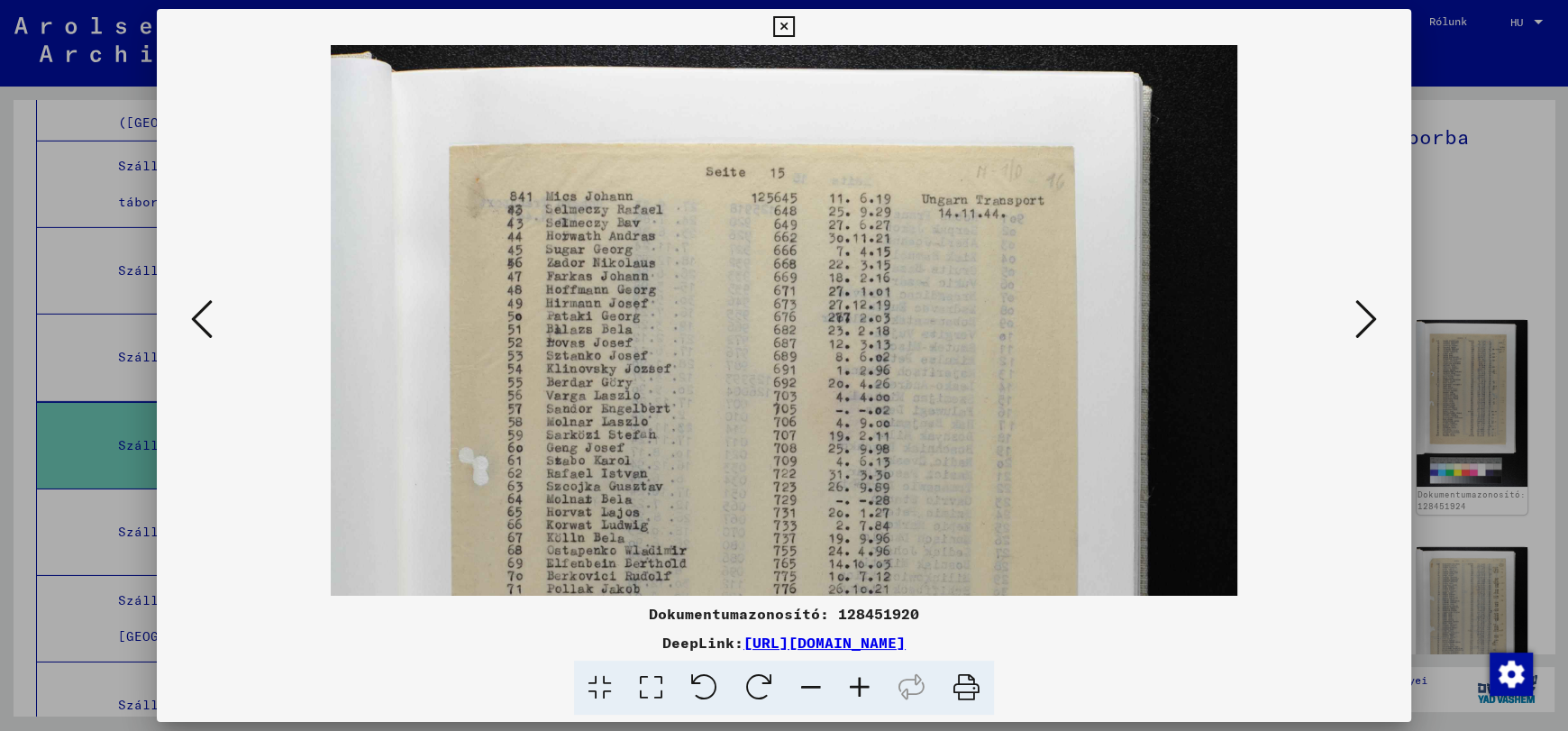
click at [859, 689] on icon at bounding box center [859, 687] width 48 height 55
click at [1380, 321] on button at bounding box center [1365, 320] width 33 height 51
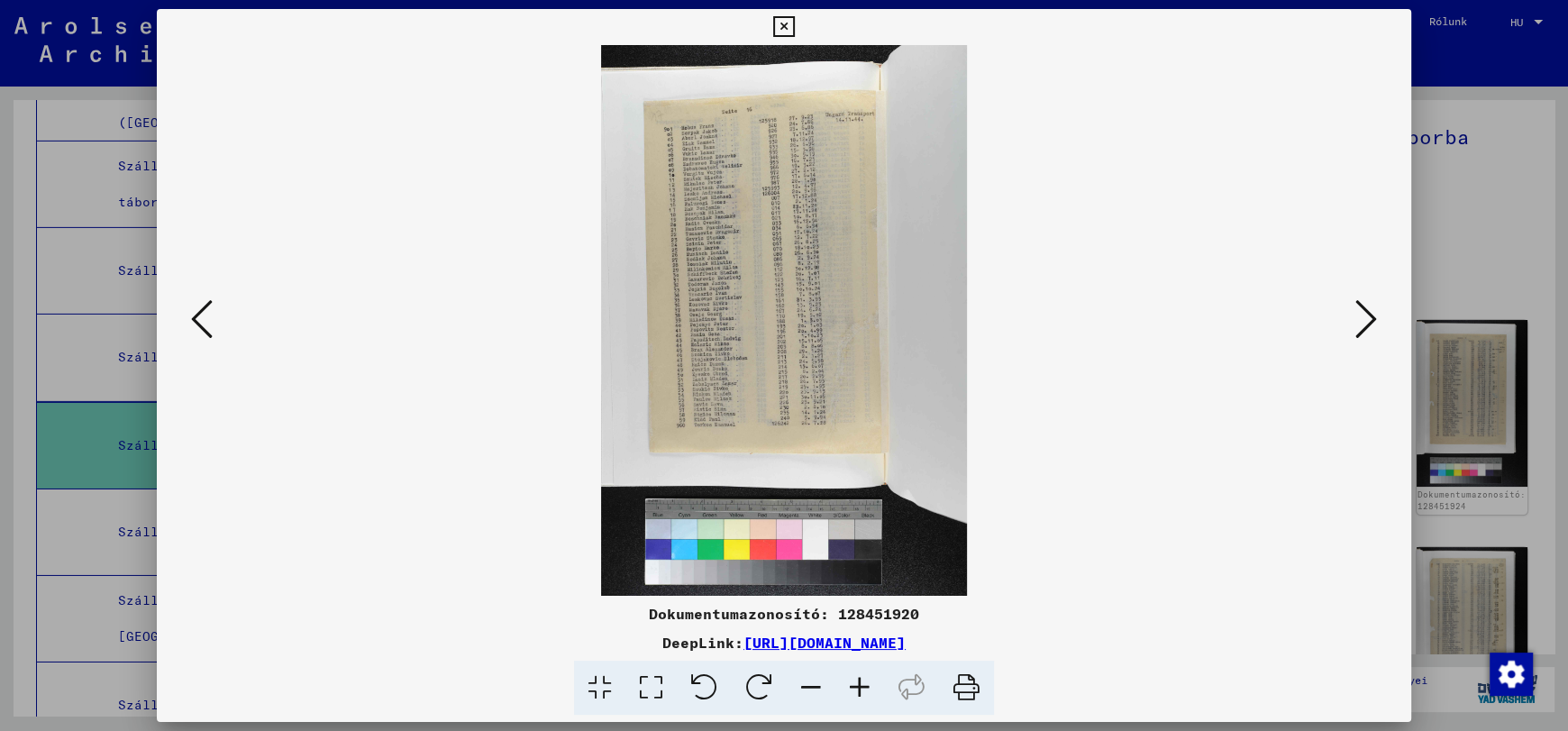
click at [858, 684] on icon at bounding box center [859, 687] width 48 height 55
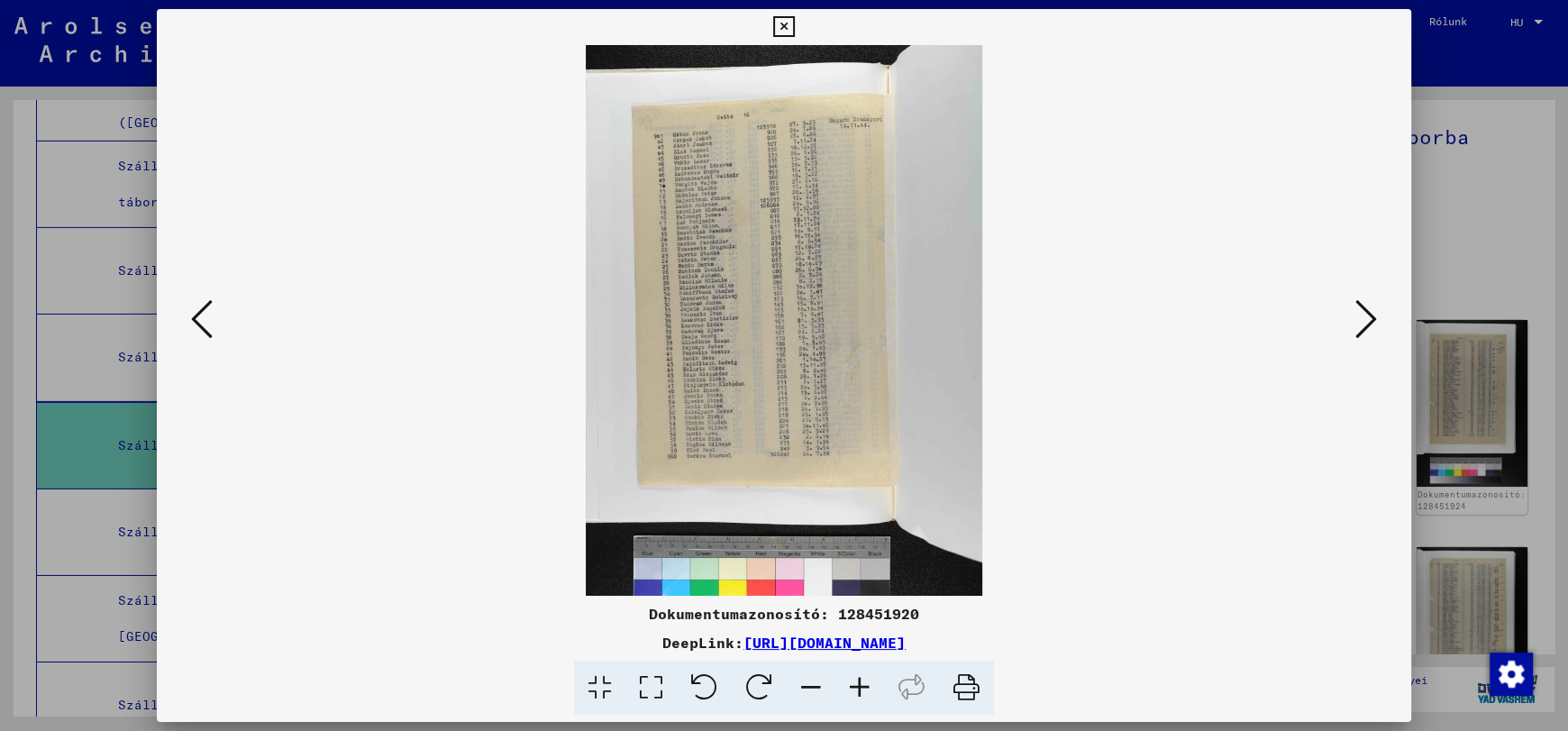
click at [858, 684] on icon at bounding box center [859, 687] width 48 height 55
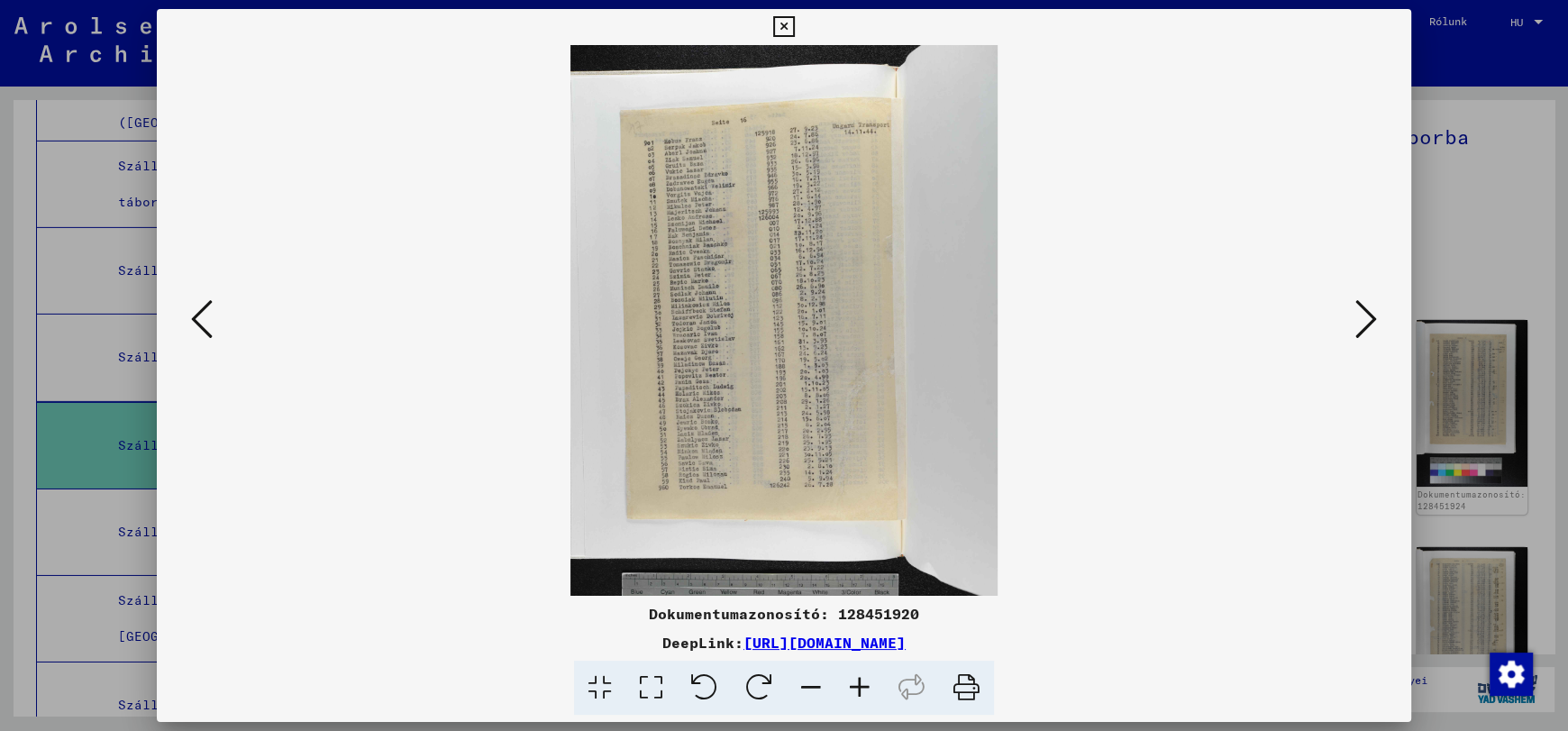
click at [858, 684] on icon at bounding box center [859, 687] width 48 height 55
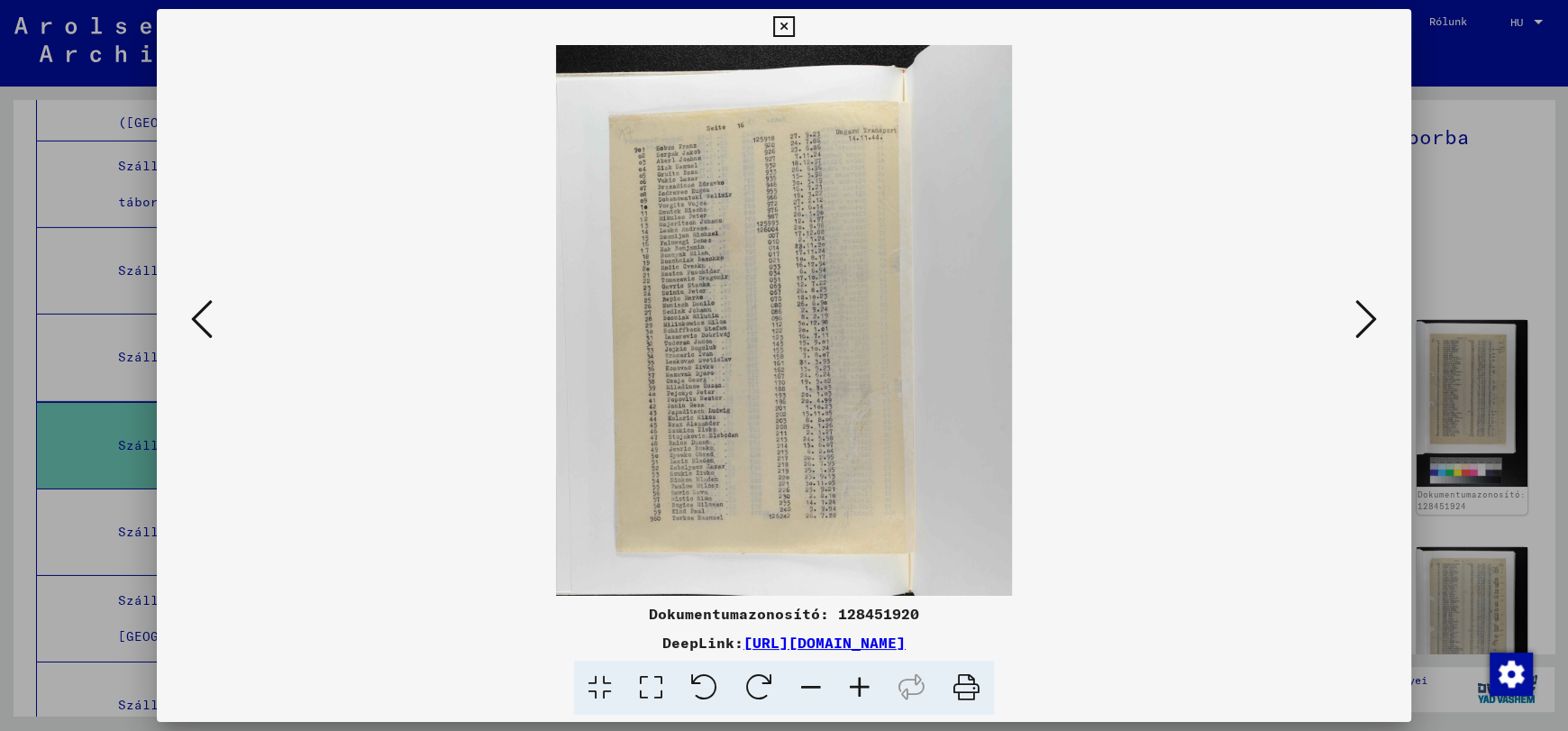
click at [858, 684] on icon at bounding box center [859, 687] width 48 height 55
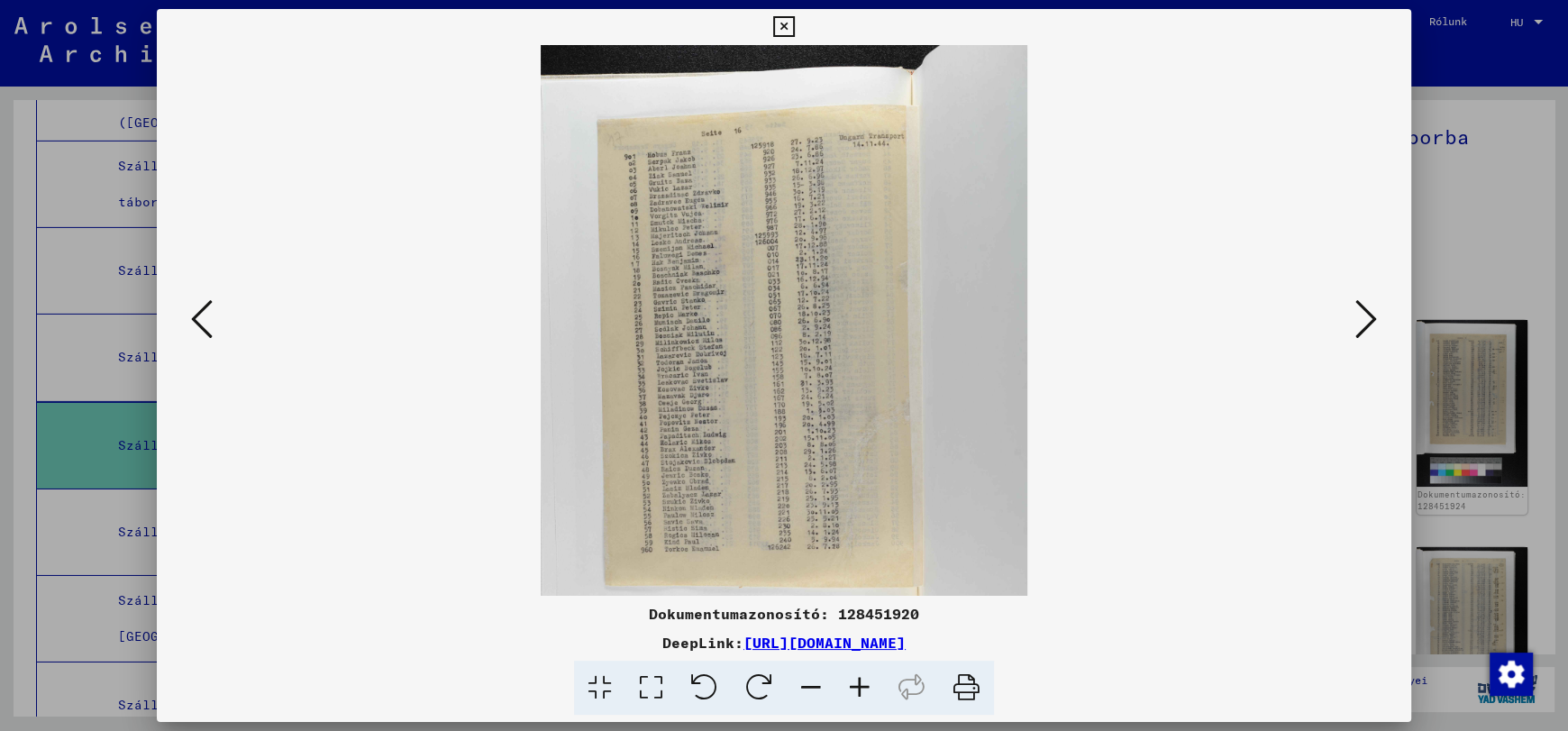
click at [858, 684] on icon at bounding box center [859, 687] width 48 height 55
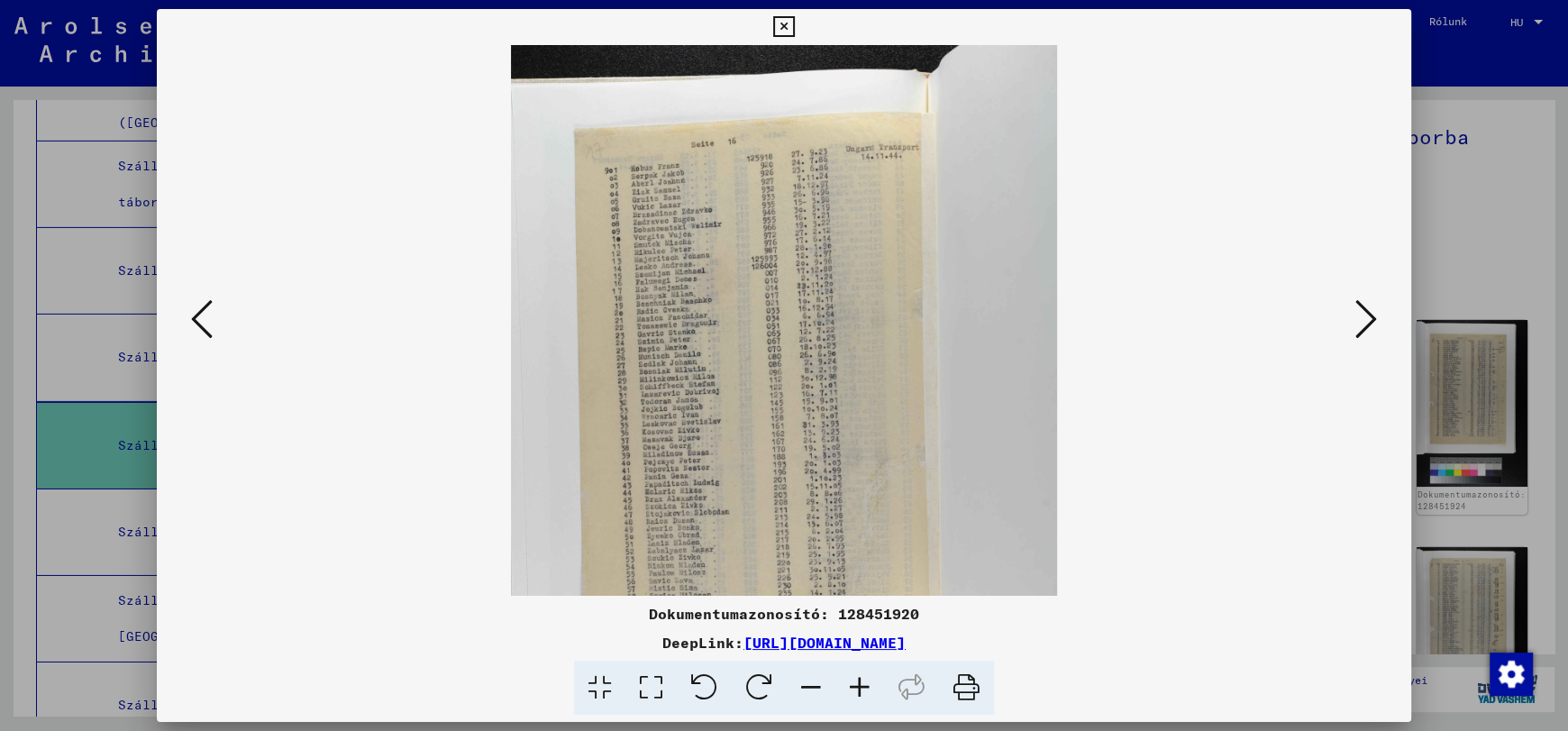
click at [858, 684] on icon at bounding box center [859, 687] width 48 height 55
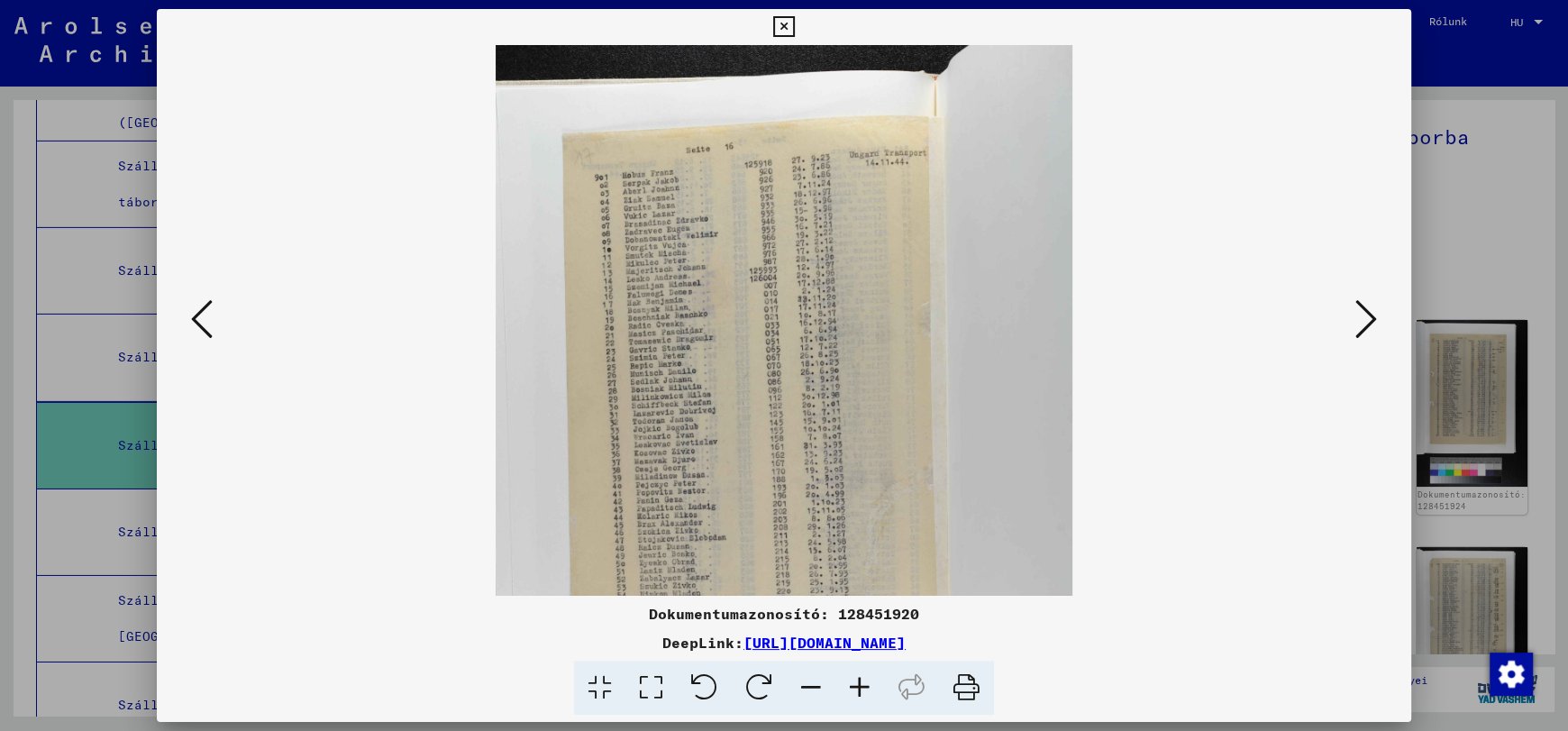
click at [858, 684] on icon at bounding box center [859, 687] width 48 height 55
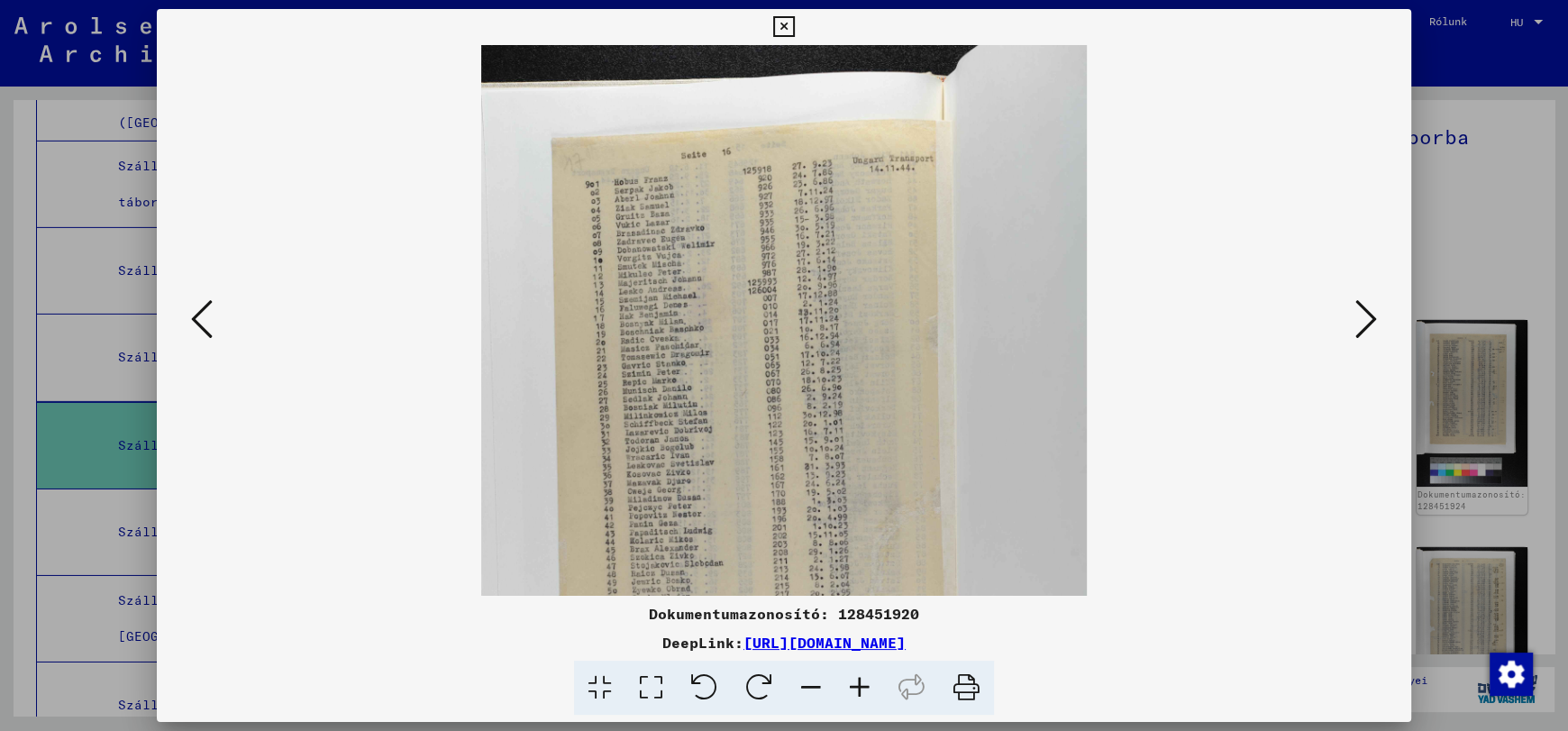
click at [858, 684] on icon at bounding box center [859, 687] width 48 height 55
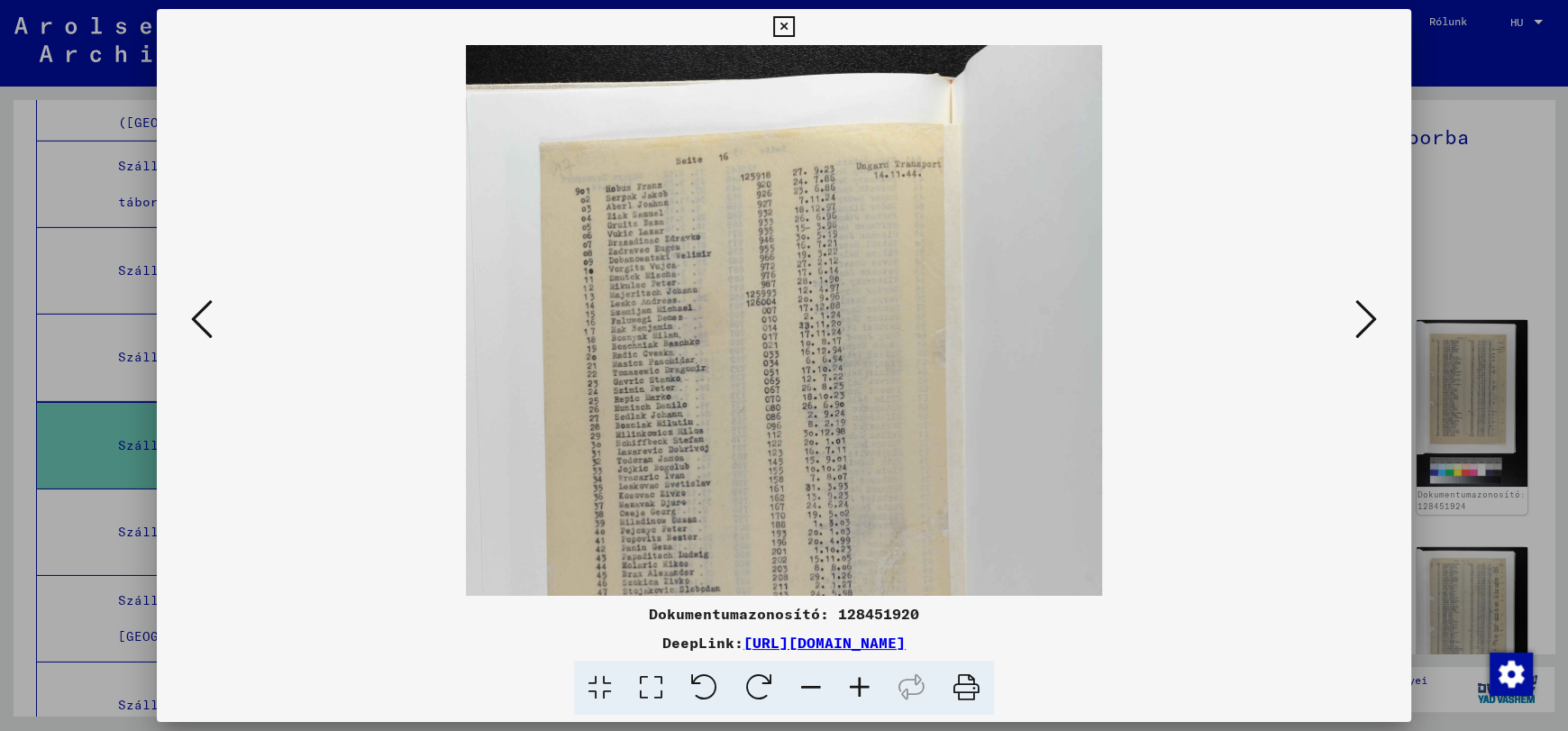
click at [858, 684] on icon at bounding box center [859, 687] width 48 height 55
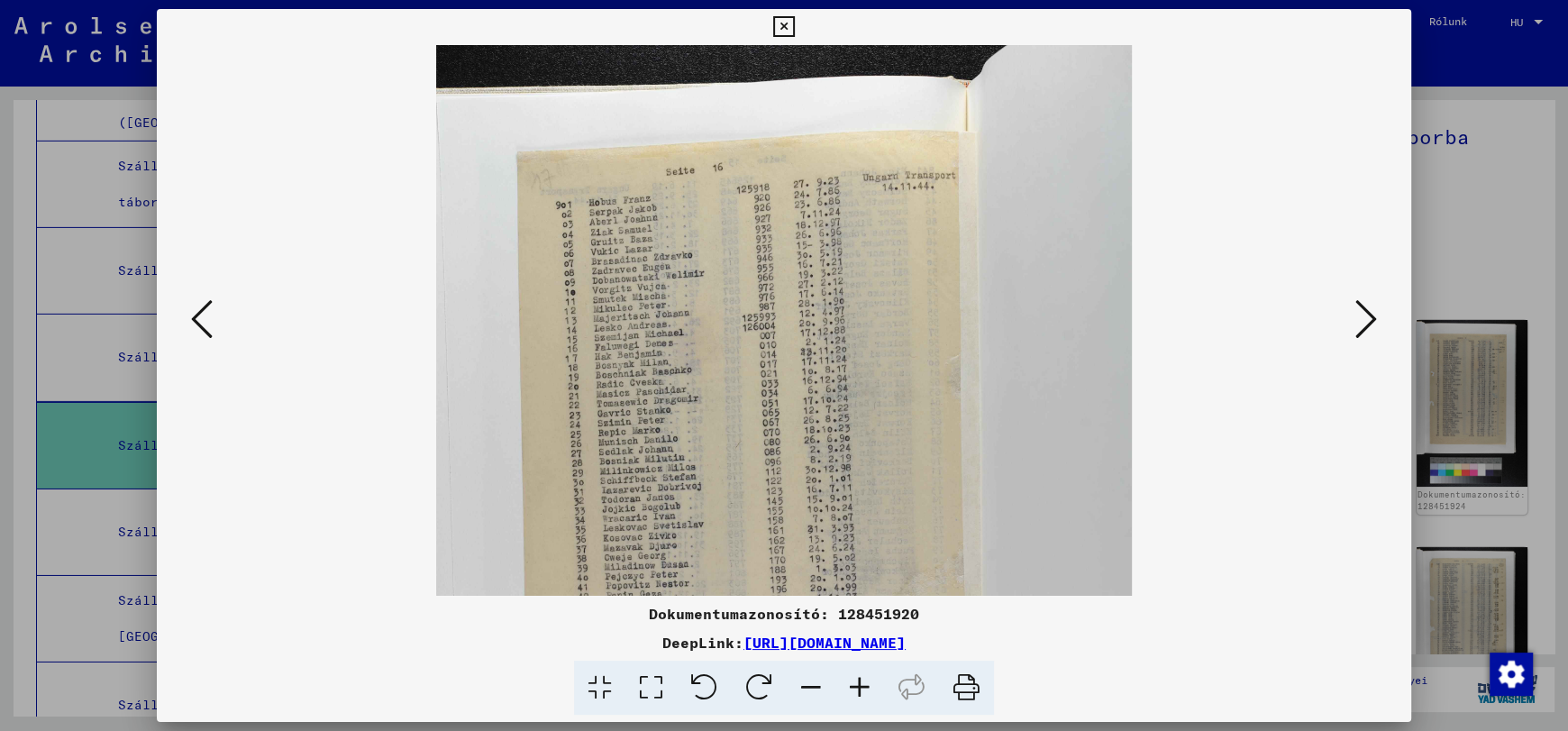
click at [858, 684] on icon at bounding box center [859, 687] width 48 height 55
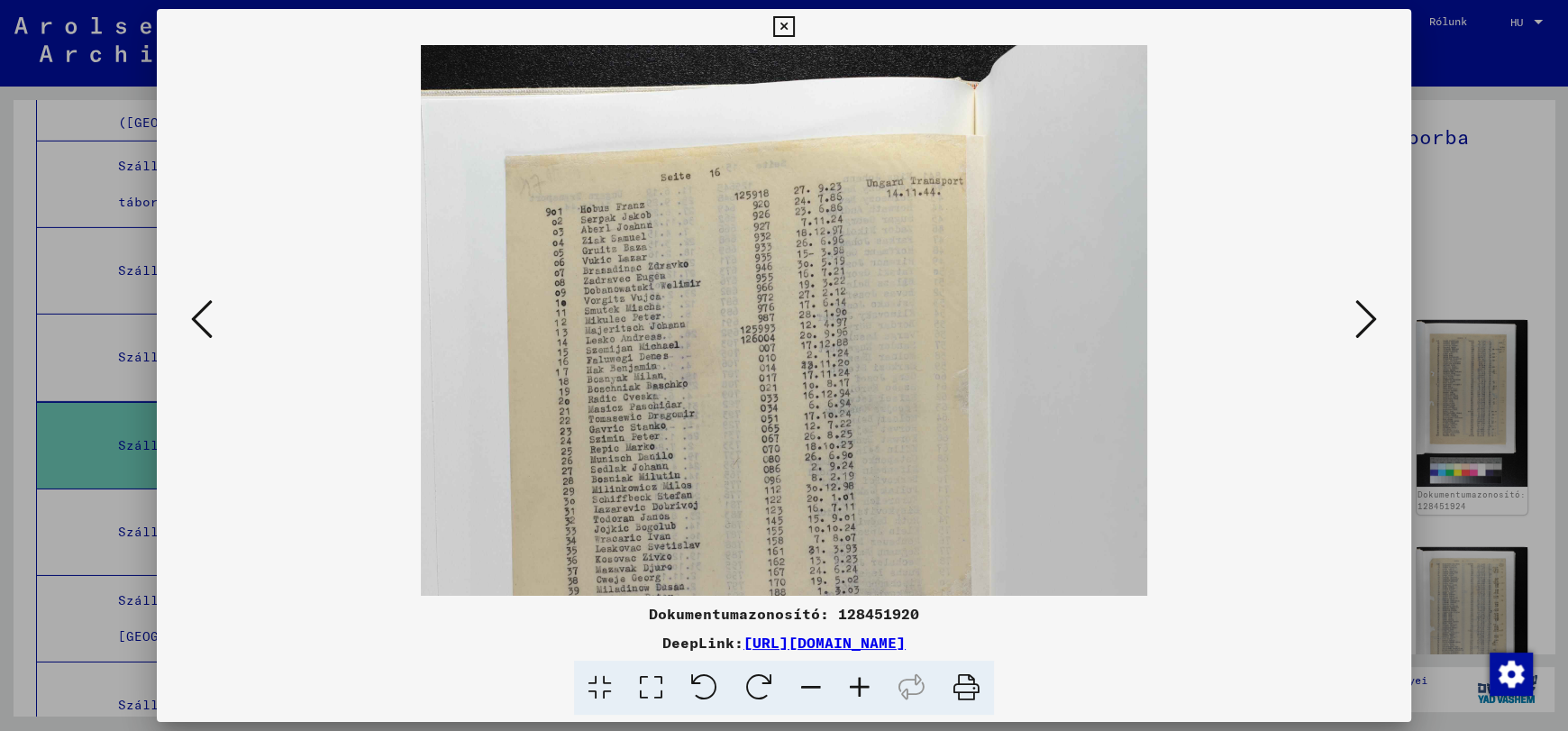
click at [858, 684] on icon at bounding box center [859, 687] width 48 height 55
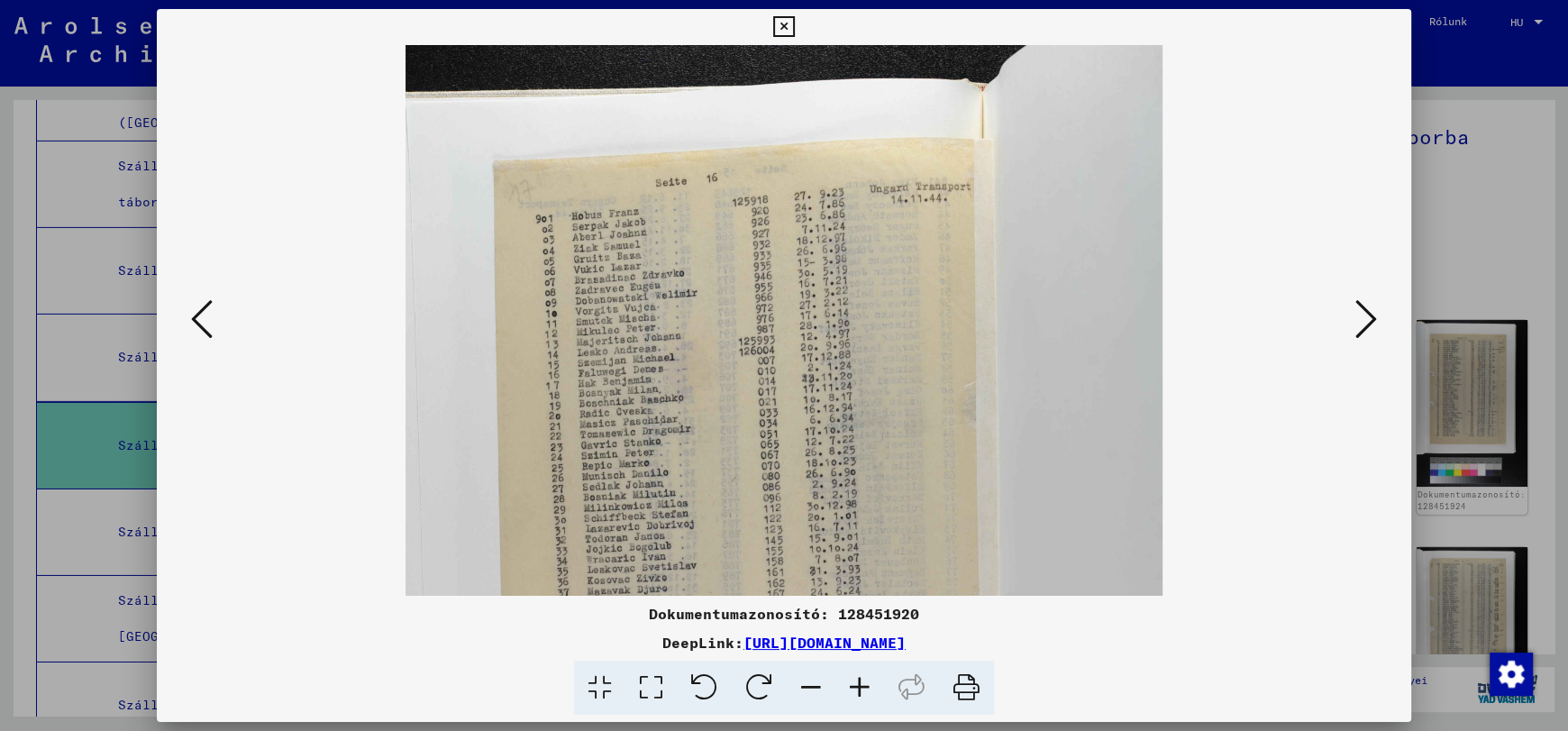
click at [858, 684] on icon at bounding box center [859, 687] width 48 height 55
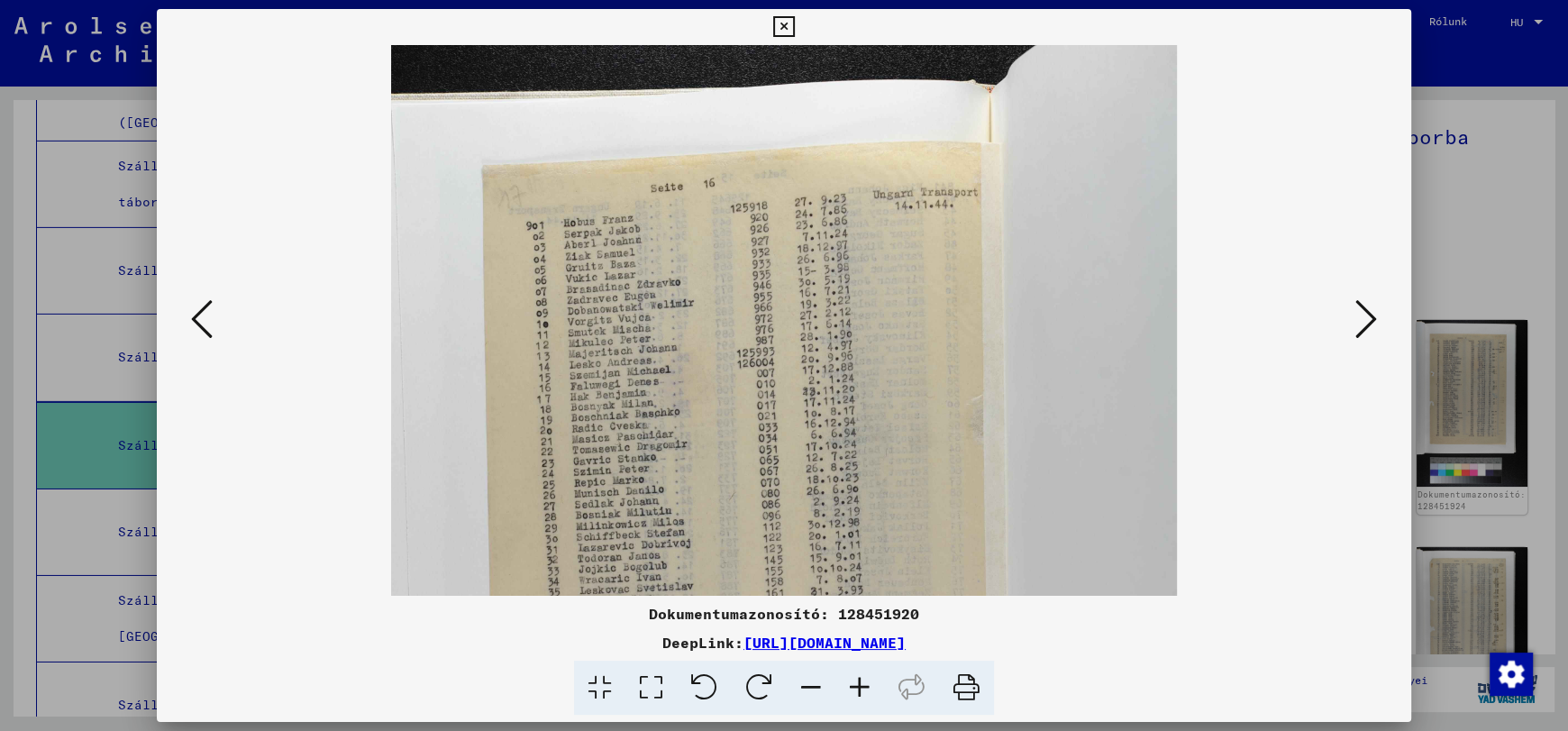
click at [858, 684] on icon at bounding box center [859, 687] width 48 height 55
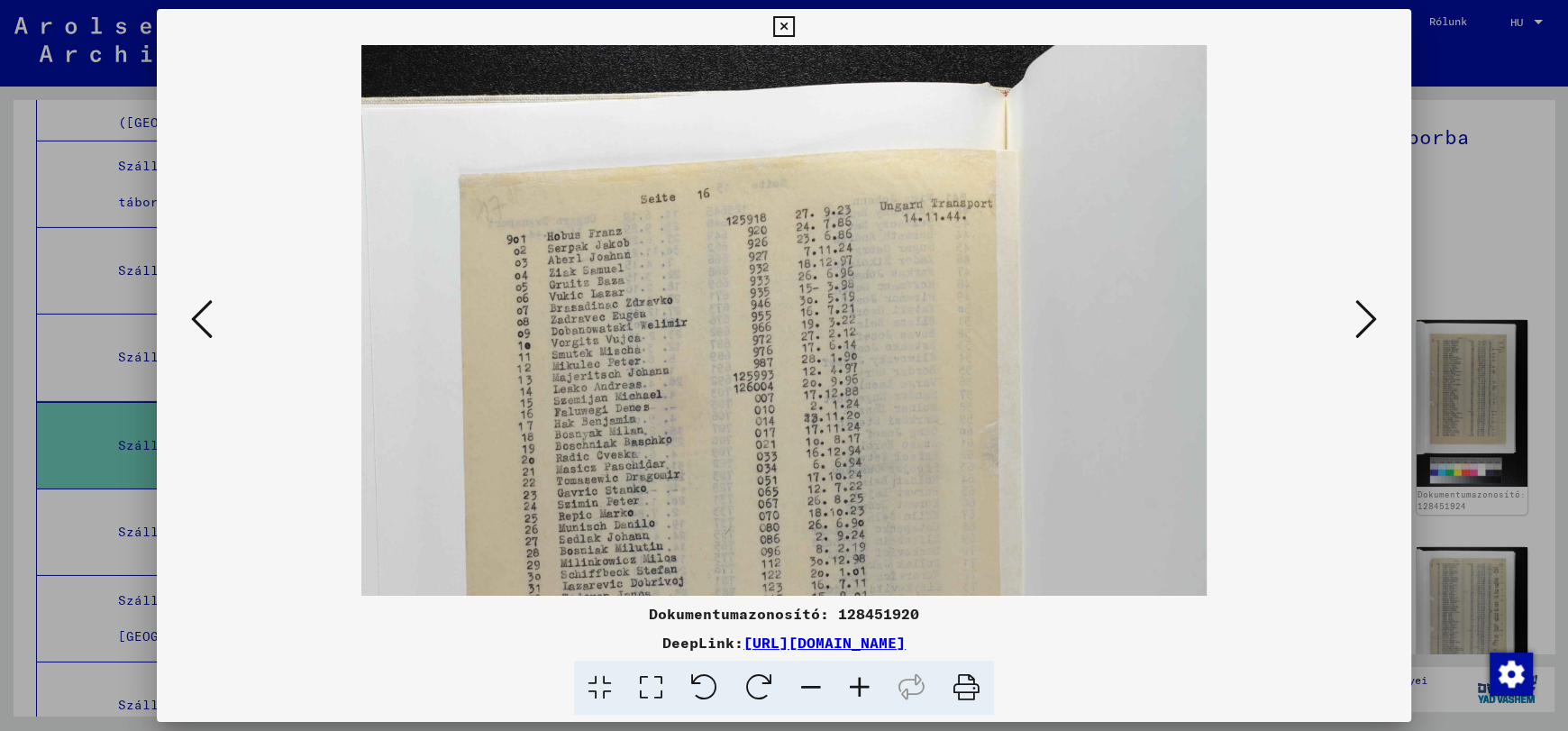
click at [858, 684] on icon at bounding box center [859, 687] width 48 height 55
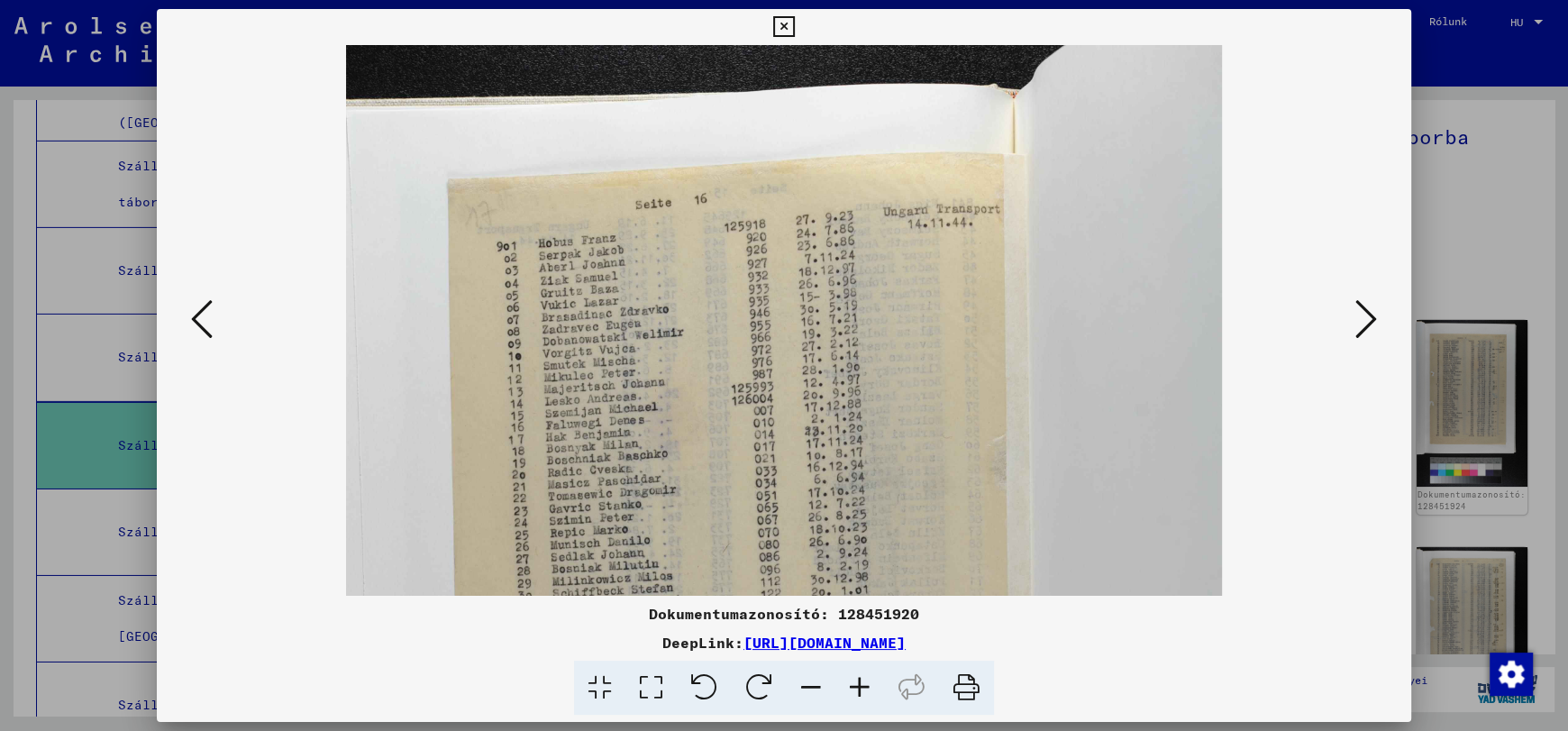
click at [858, 684] on icon at bounding box center [859, 687] width 48 height 55
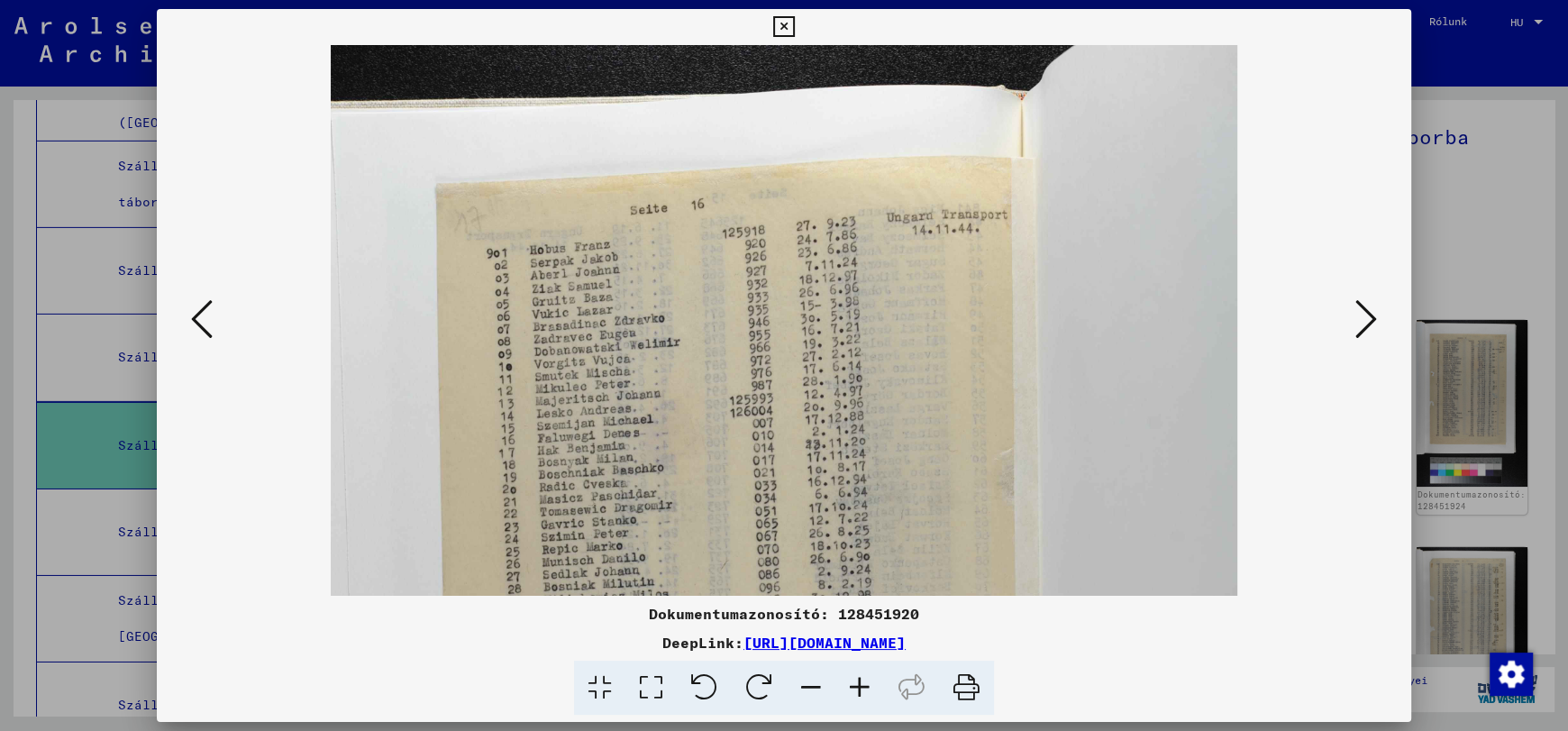
click at [858, 684] on icon at bounding box center [859, 687] width 48 height 55
click at [1361, 315] on icon at bounding box center [1365, 319] width 21 height 44
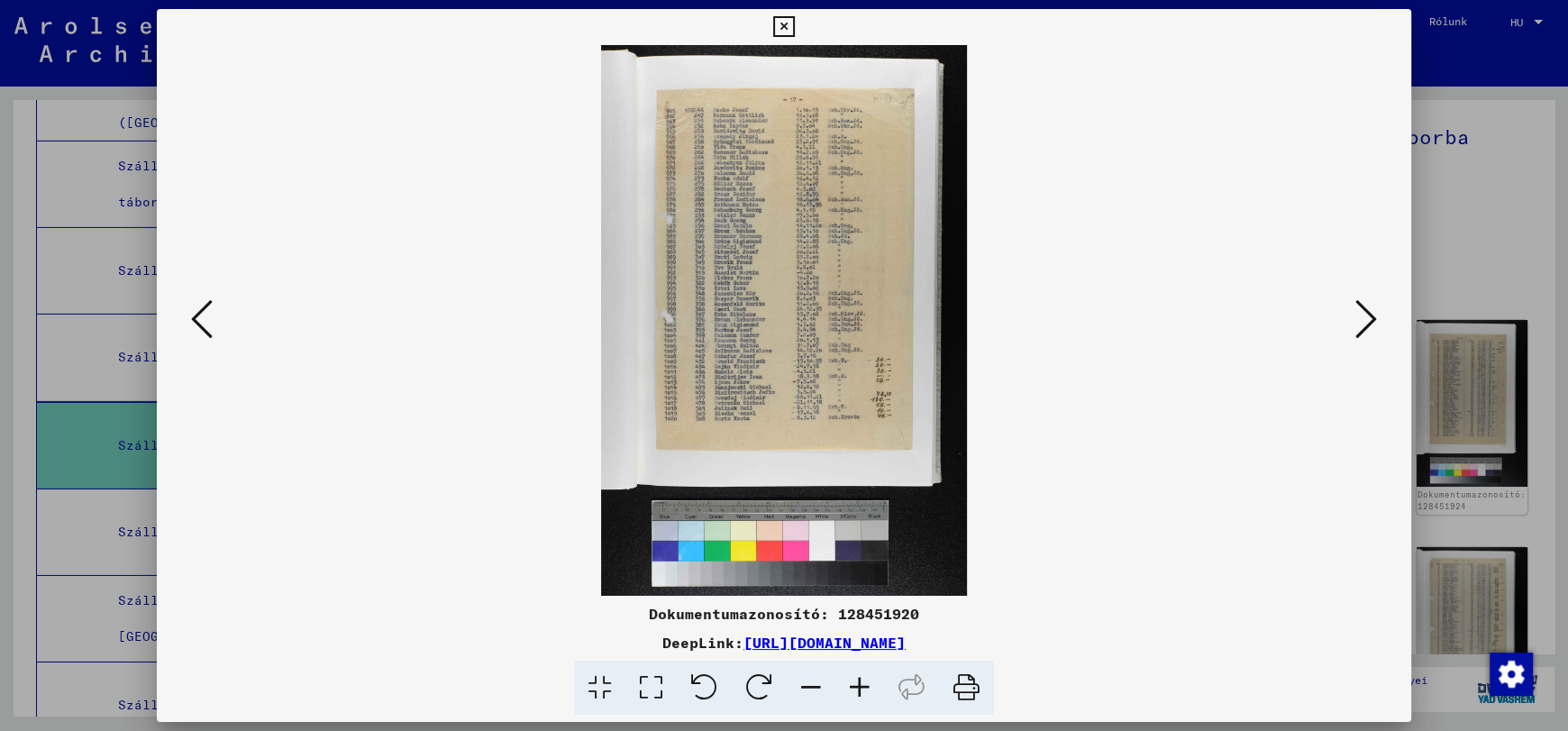
click at [856, 686] on icon at bounding box center [859, 687] width 48 height 55
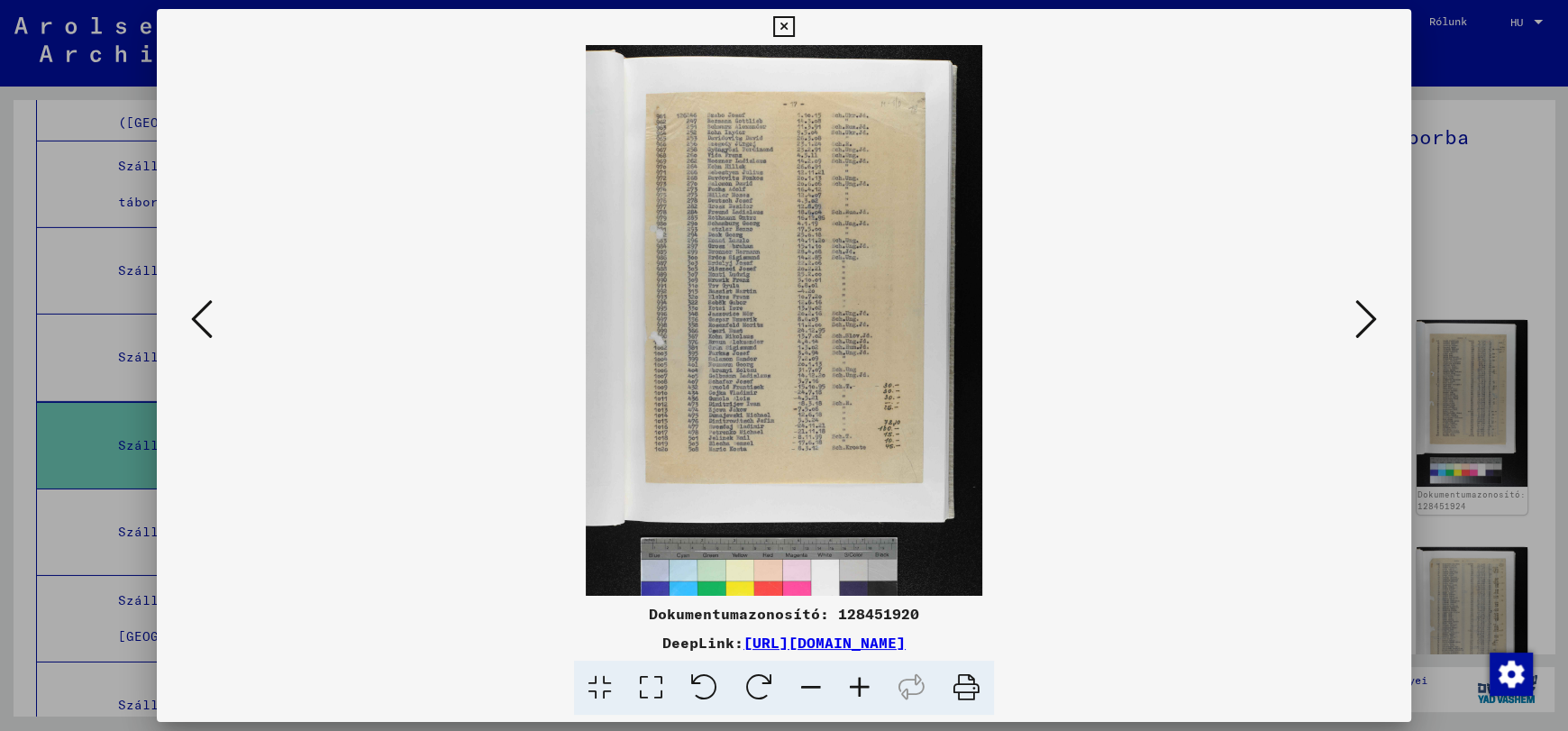
click at [856, 686] on icon at bounding box center [859, 687] width 48 height 55
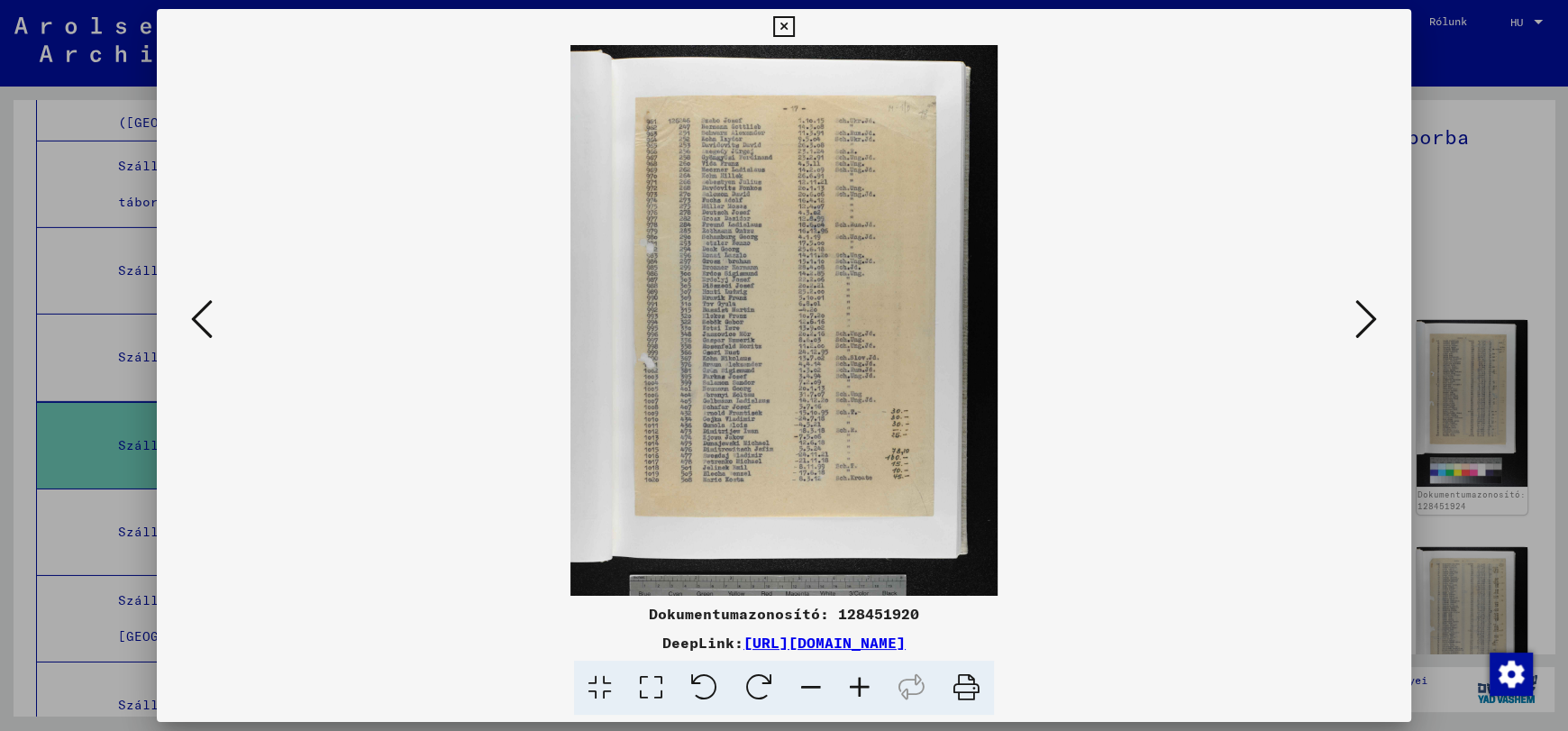
click at [856, 686] on icon at bounding box center [859, 687] width 48 height 55
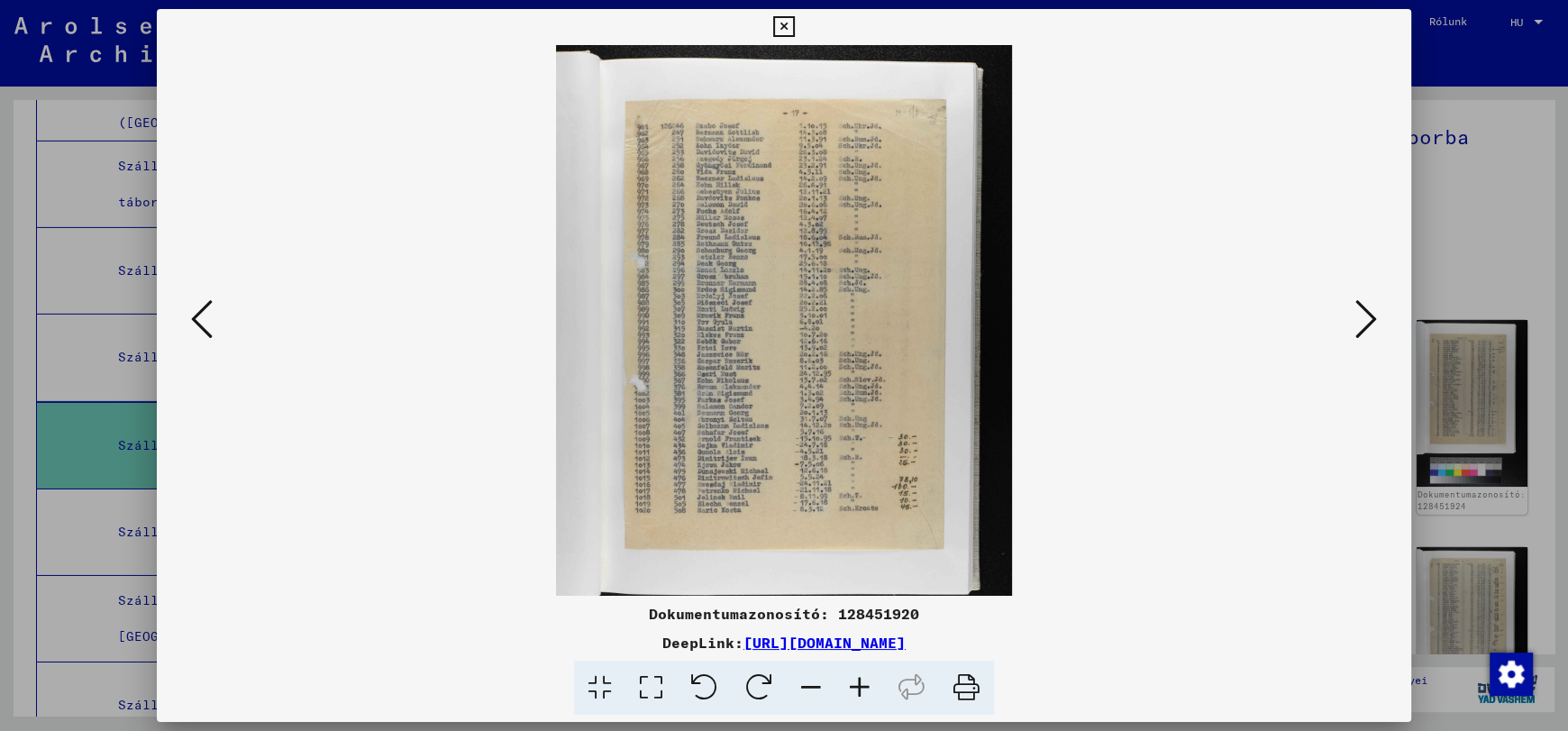
click at [856, 686] on icon at bounding box center [859, 687] width 48 height 55
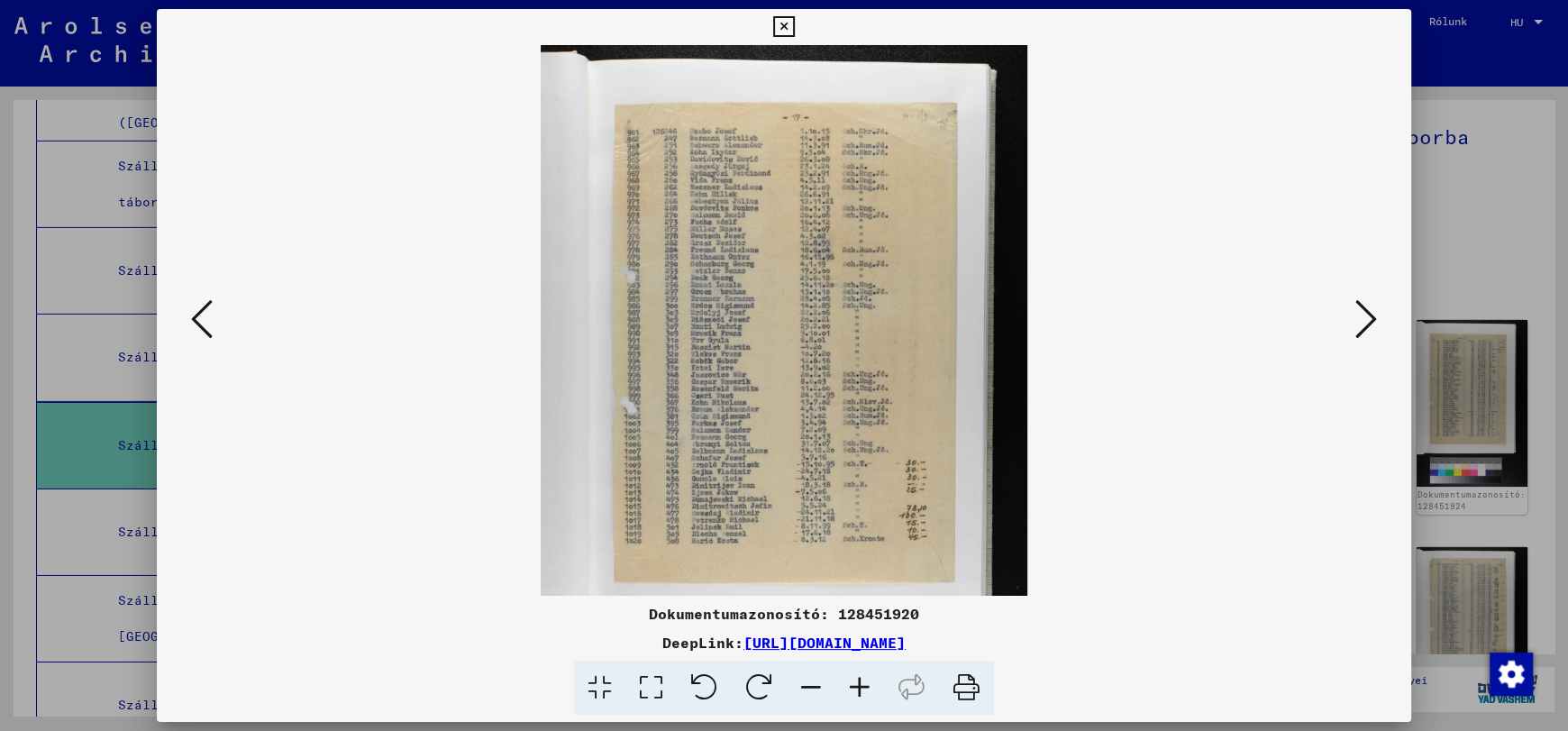
click at [856, 686] on icon at bounding box center [859, 687] width 48 height 55
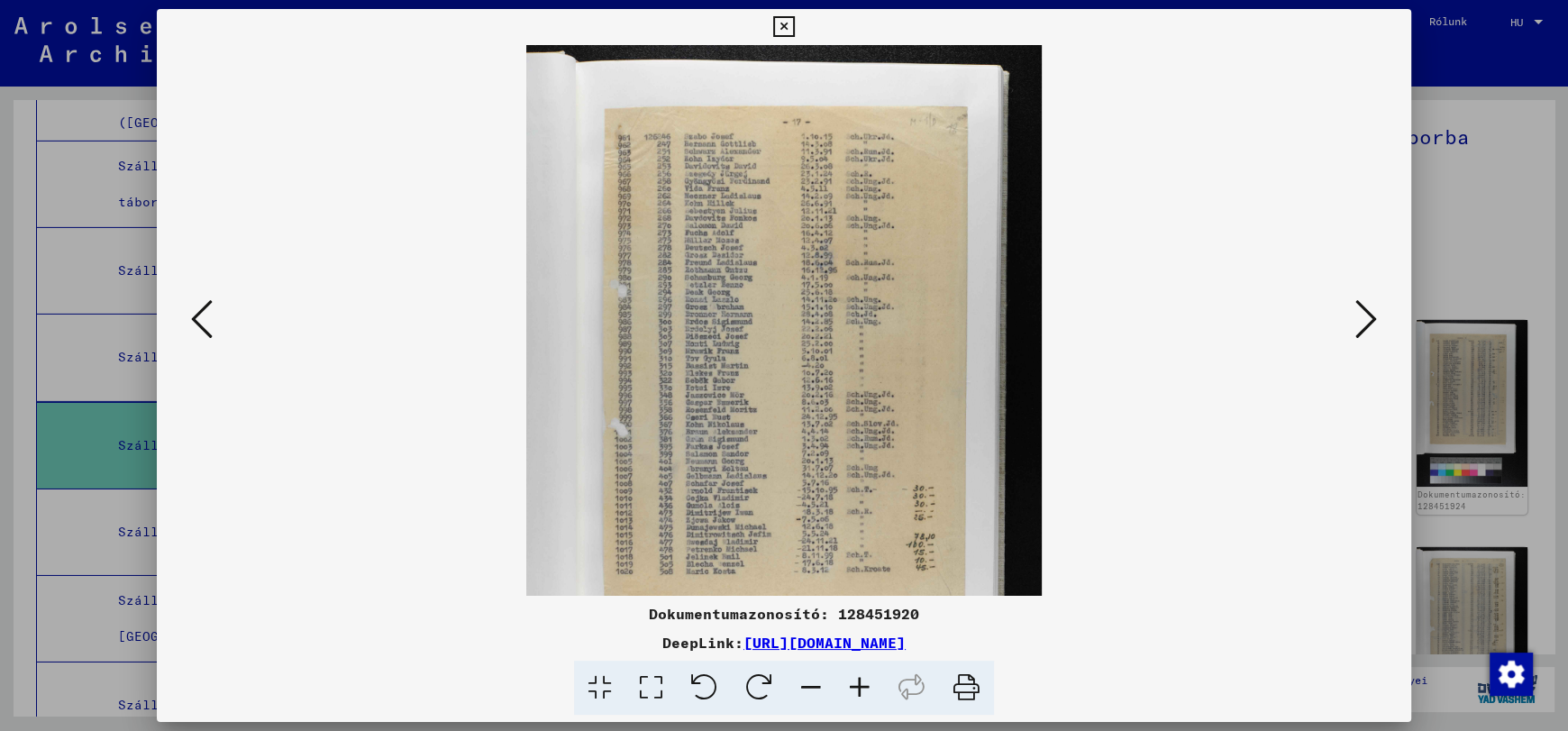
click at [856, 686] on icon at bounding box center [859, 687] width 48 height 55
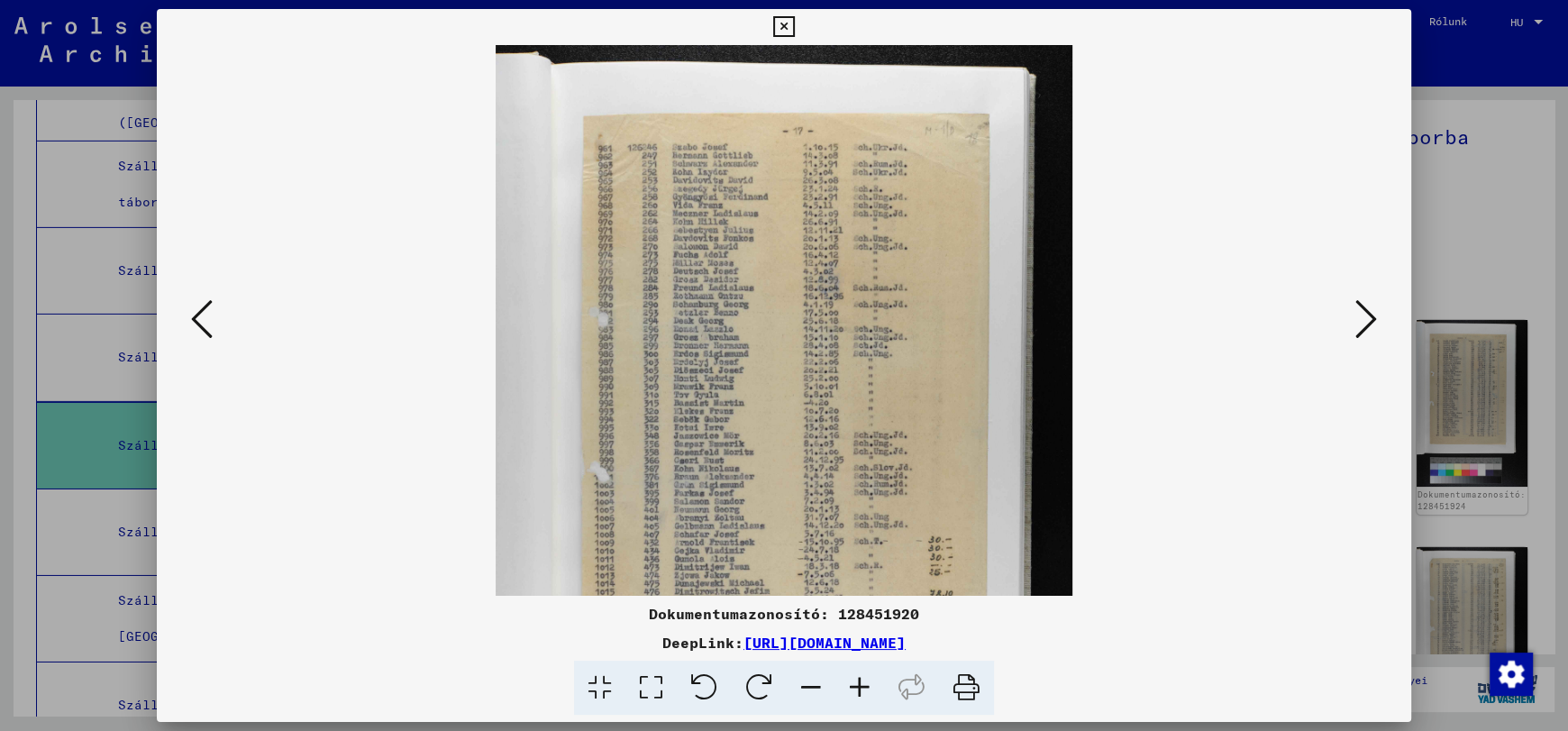
click at [856, 686] on icon at bounding box center [859, 687] width 48 height 55
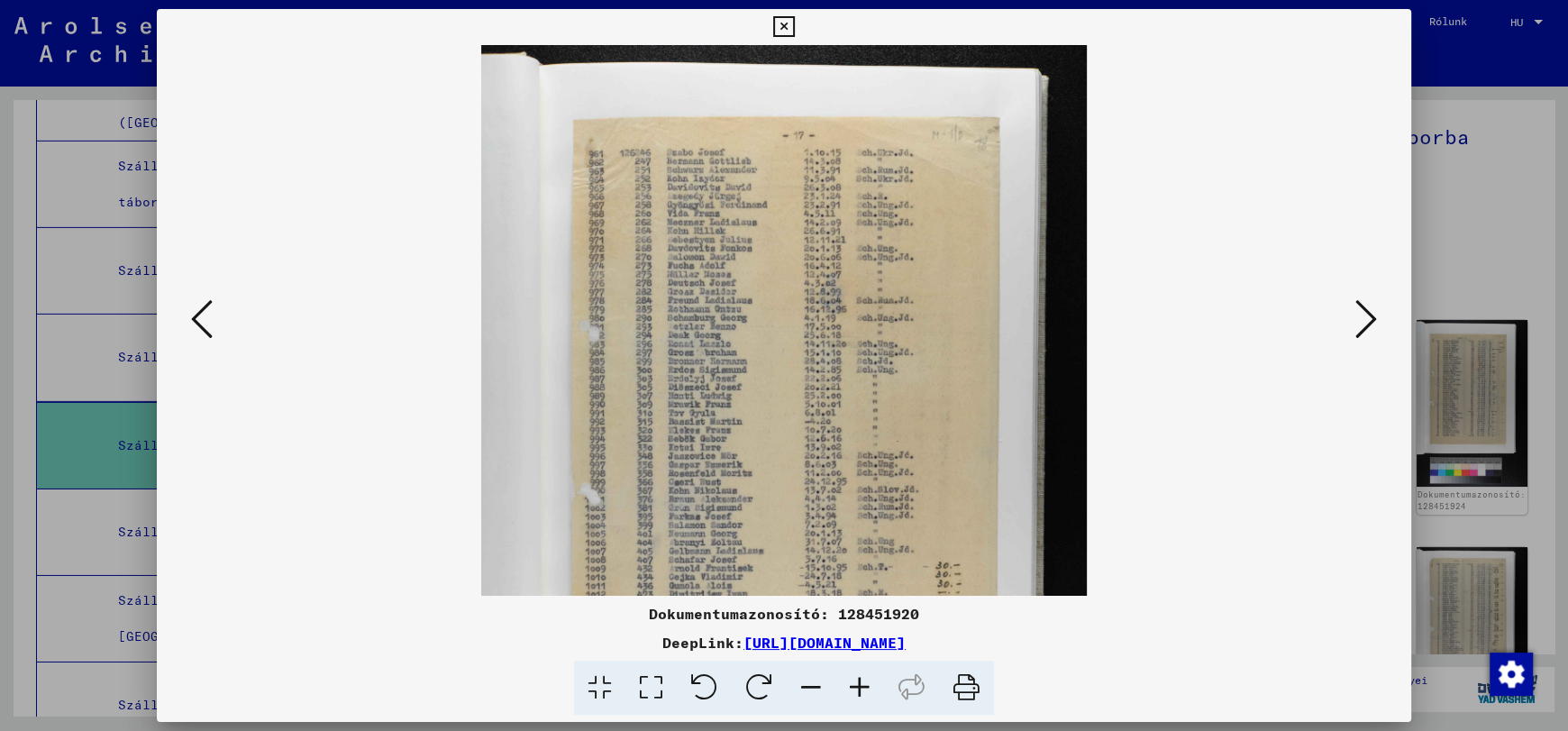
click at [856, 686] on icon at bounding box center [859, 687] width 48 height 55
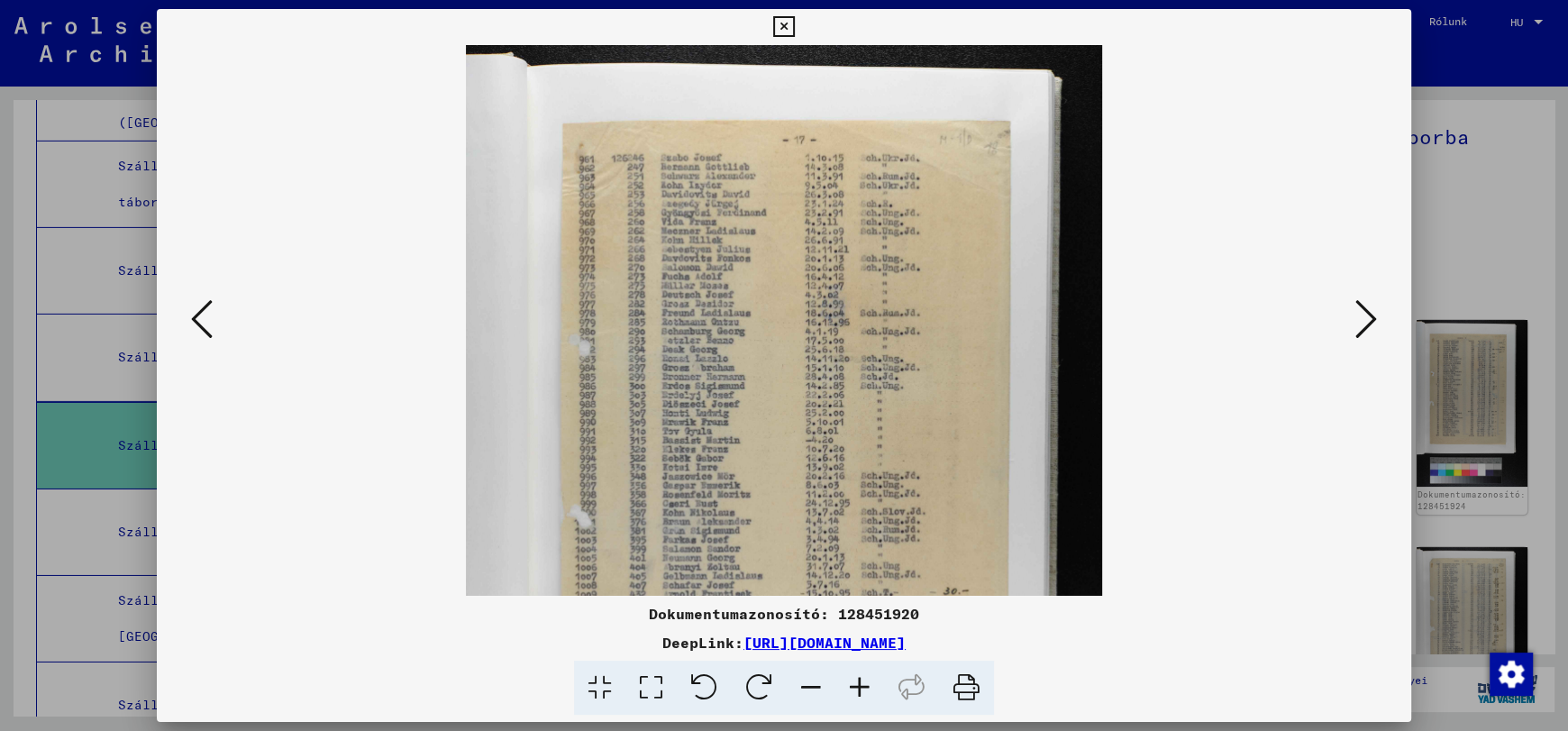
click at [856, 686] on icon at bounding box center [859, 687] width 48 height 55
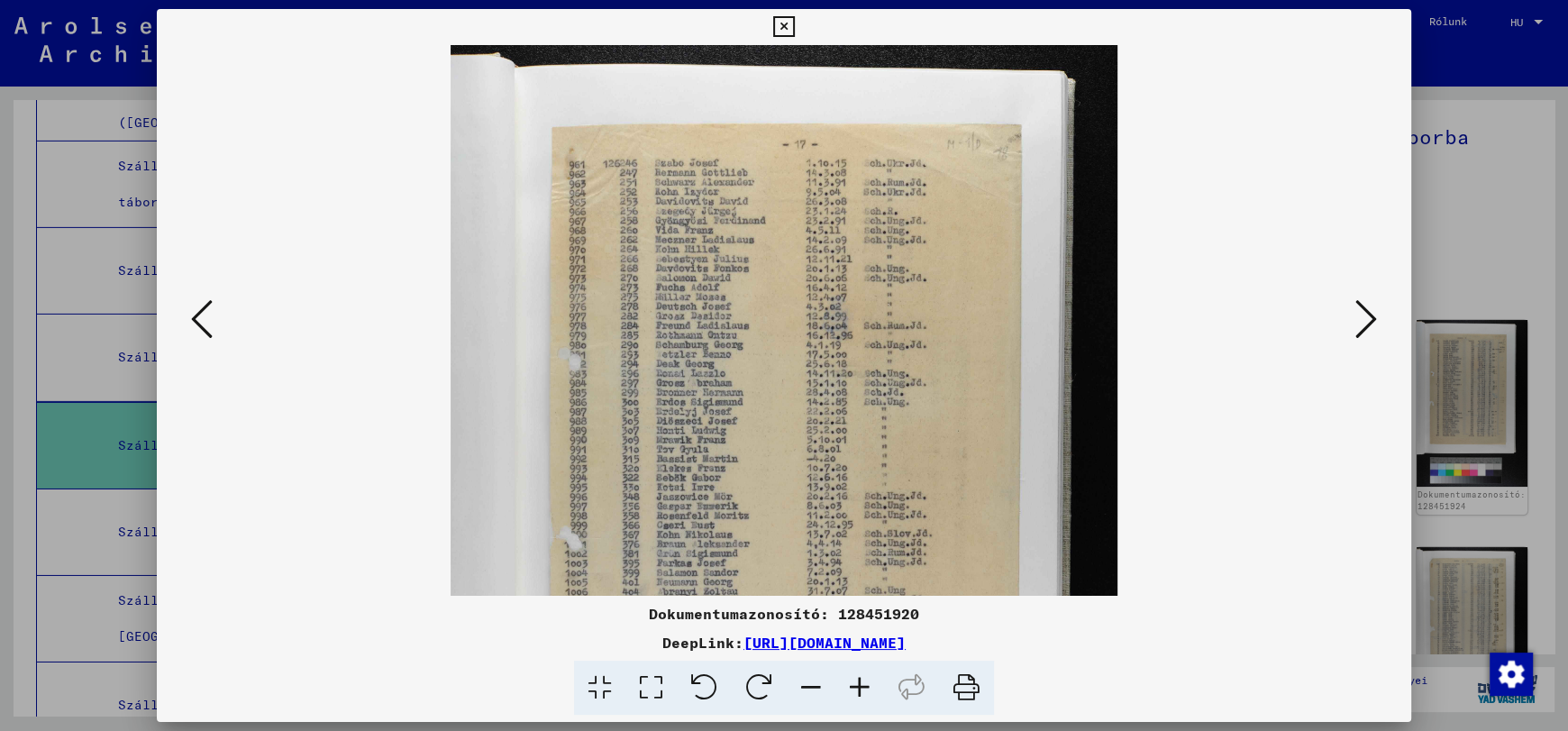
click at [856, 686] on icon at bounding box center [859, 687] width 48 height 55
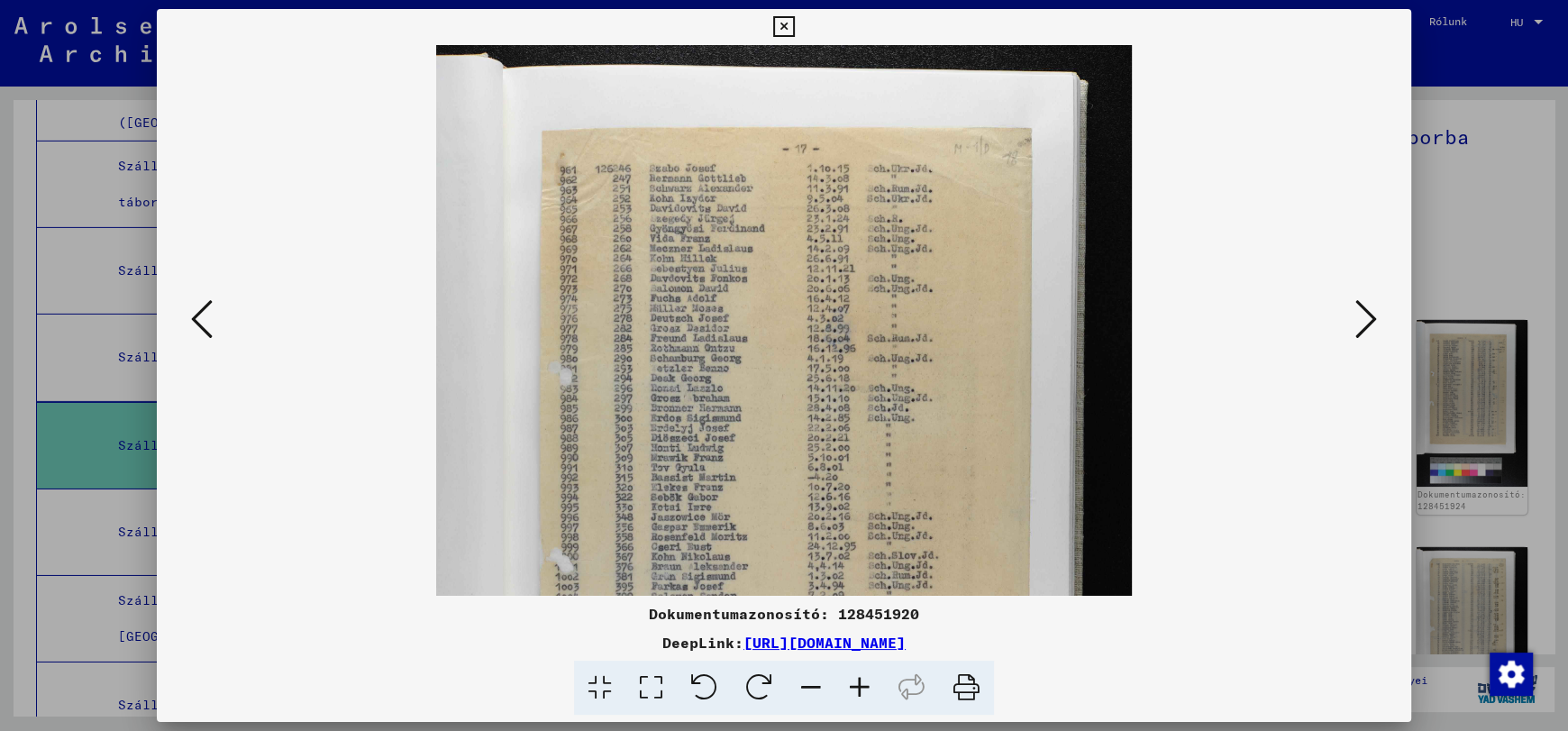
click at [856, 686] on icon at bounding box center [859, 687] width 48 height 55
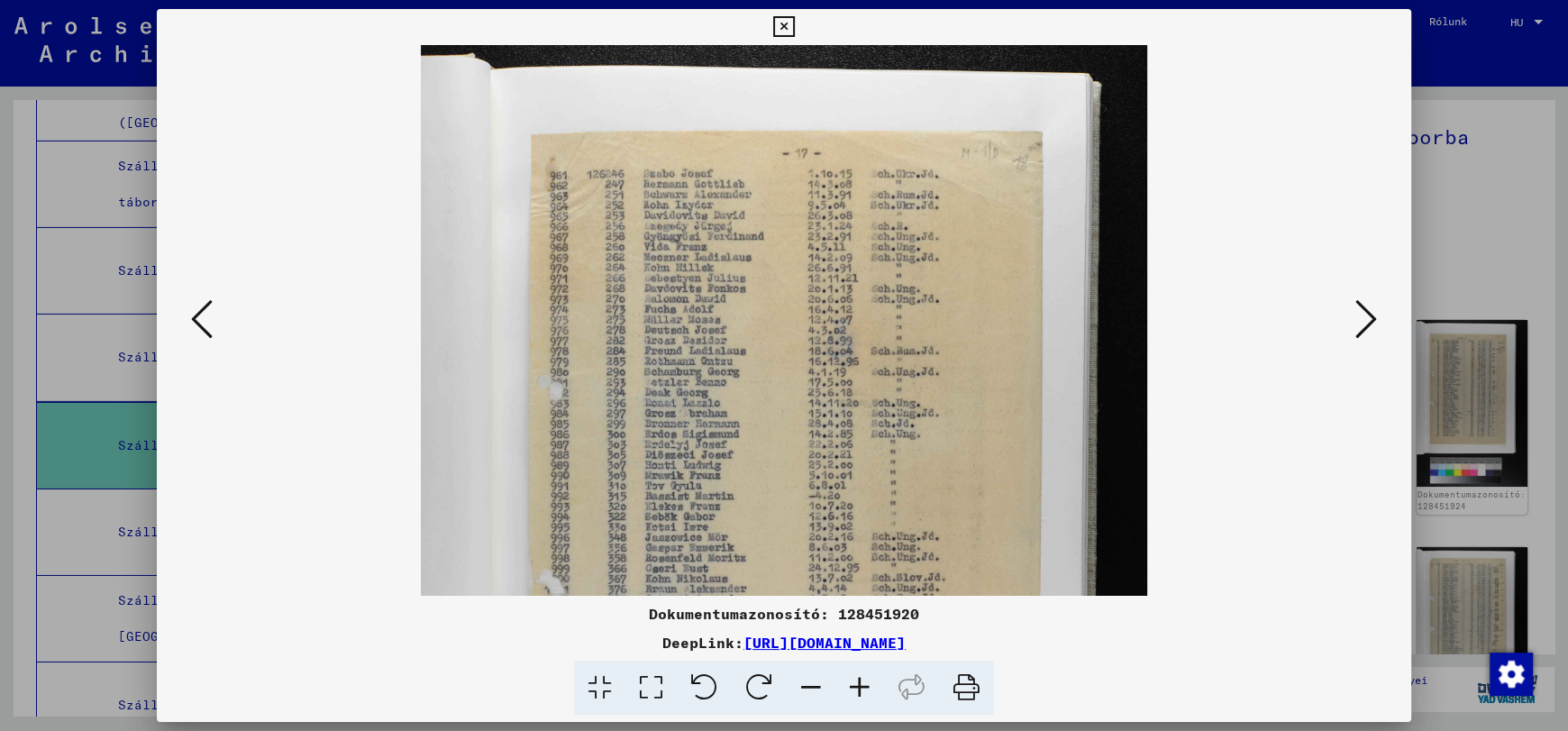
click at [856, 686] on icon at bounding box center [859, 687] width 48 height 55
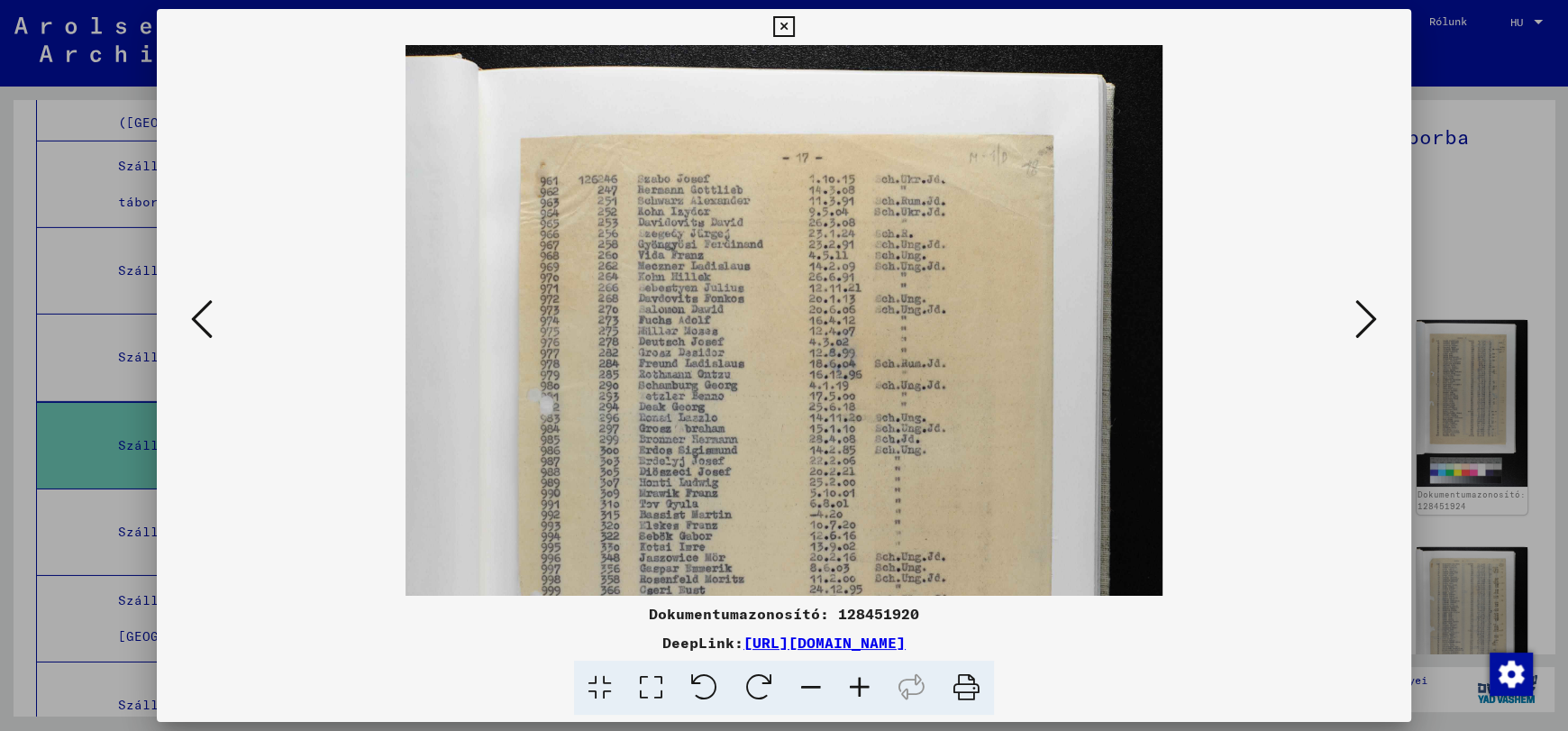
click at [856, 686] on icon at bounding box center [859, 687] width 48 height 55
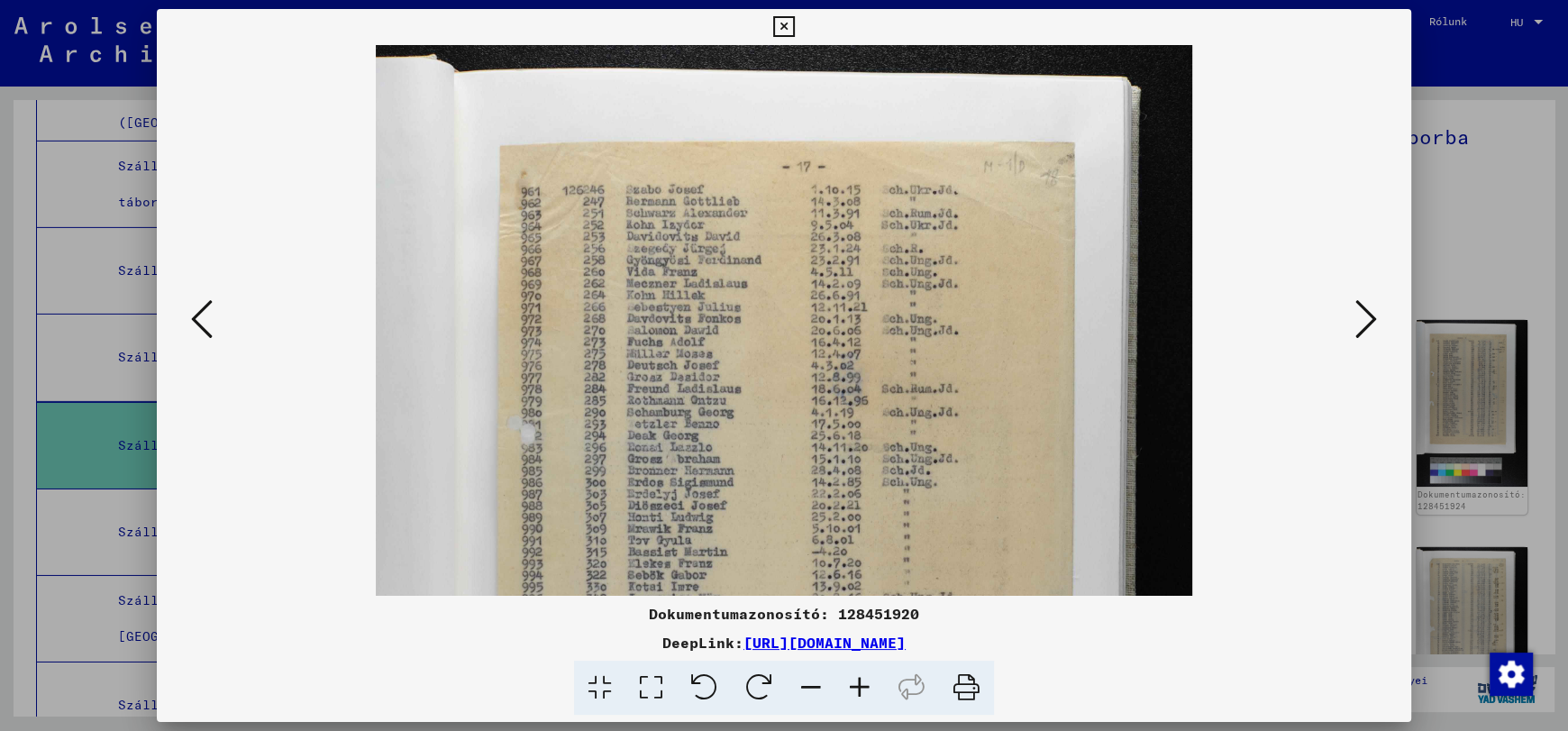
click at [856, 686] on icon at bounding box center [859, 687] width 48 height 55
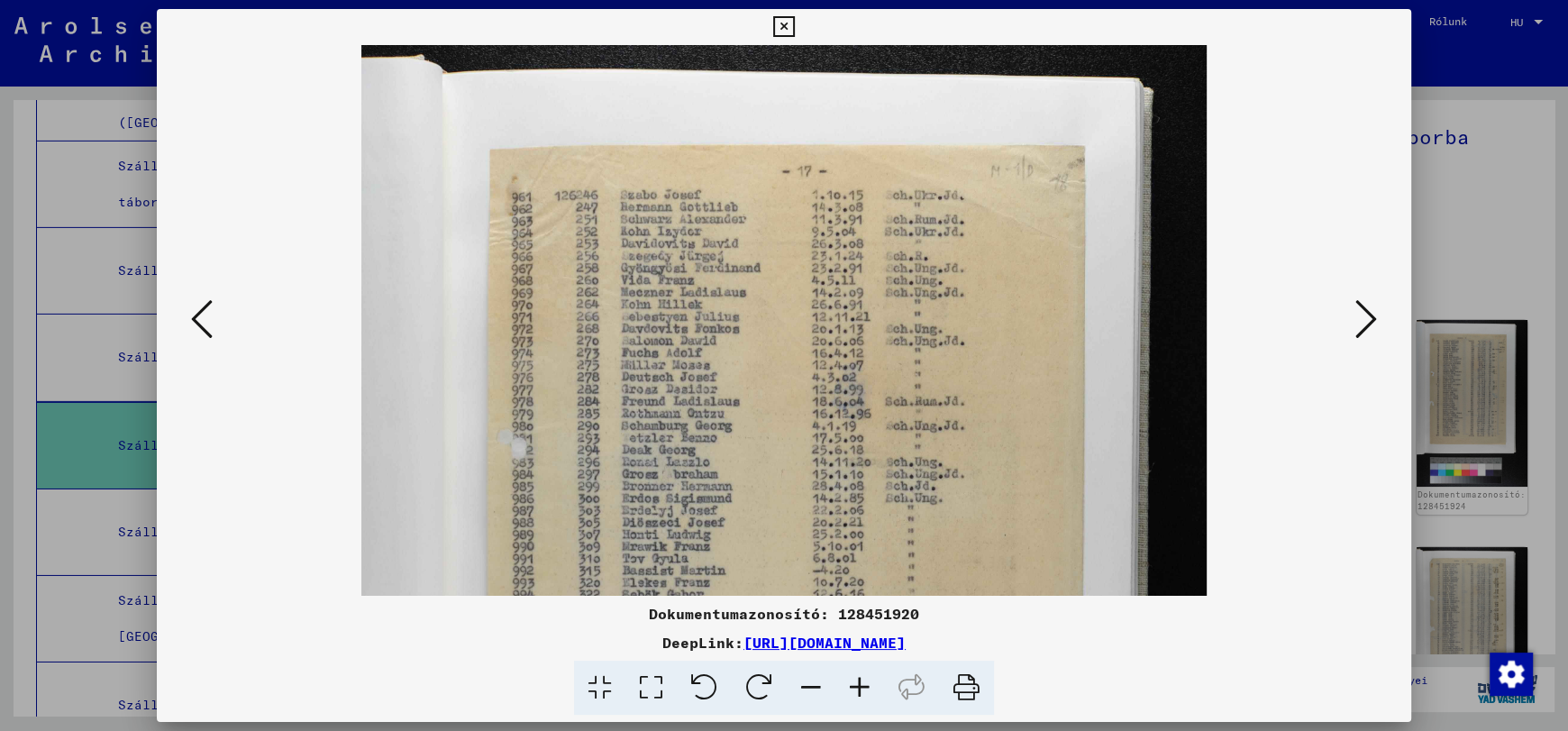
click at [856, 686] on icon at bounding box center [859, 687] width 48 height 55
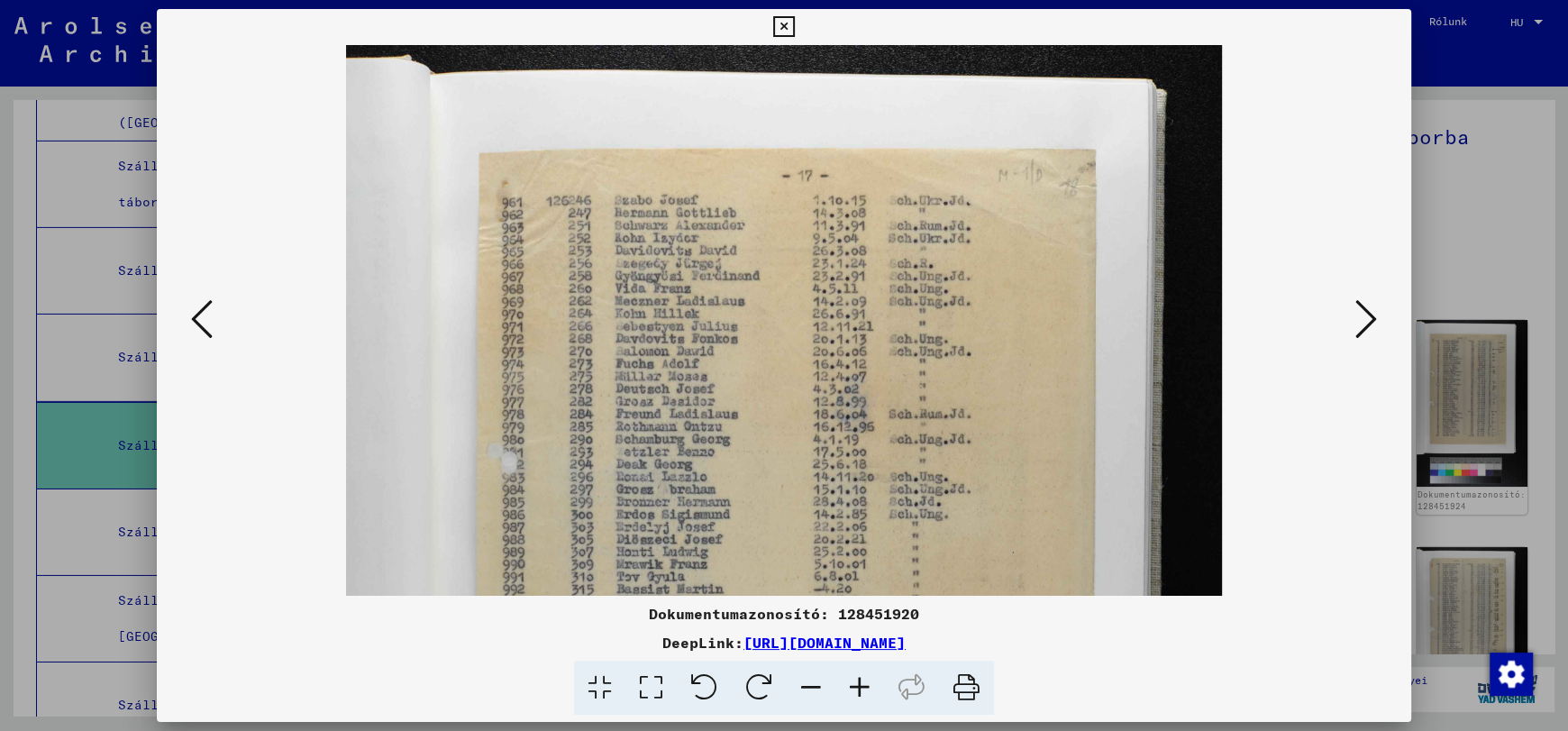
click at [856, 686] on icon at bounding box center [859, 687] width 48 height 55
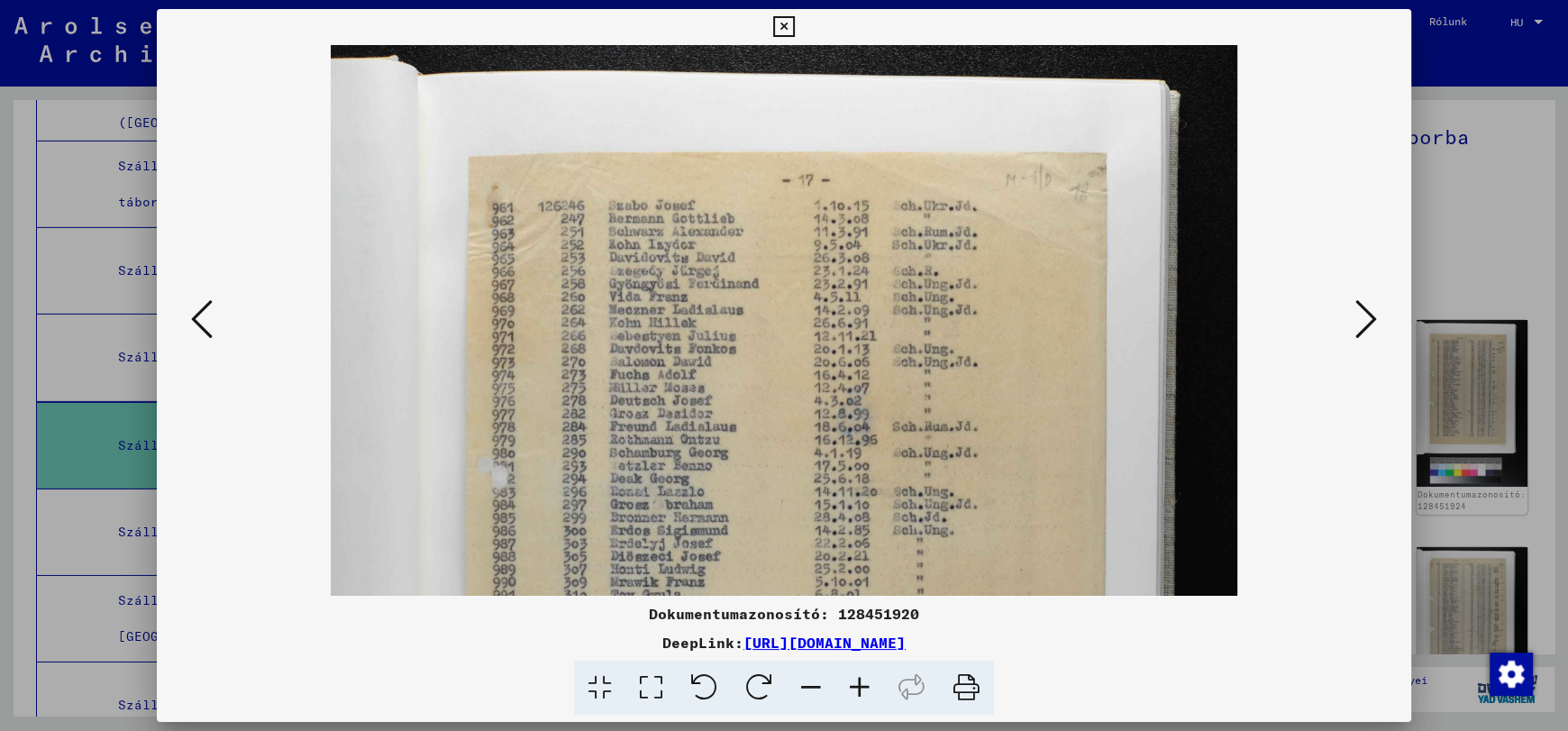
click at [856, 686] on icon at bounding box center [859, 687] width 48 height 55
click at [1362, 320] on icon at bounding box center [1365, 319] width 21 height 44
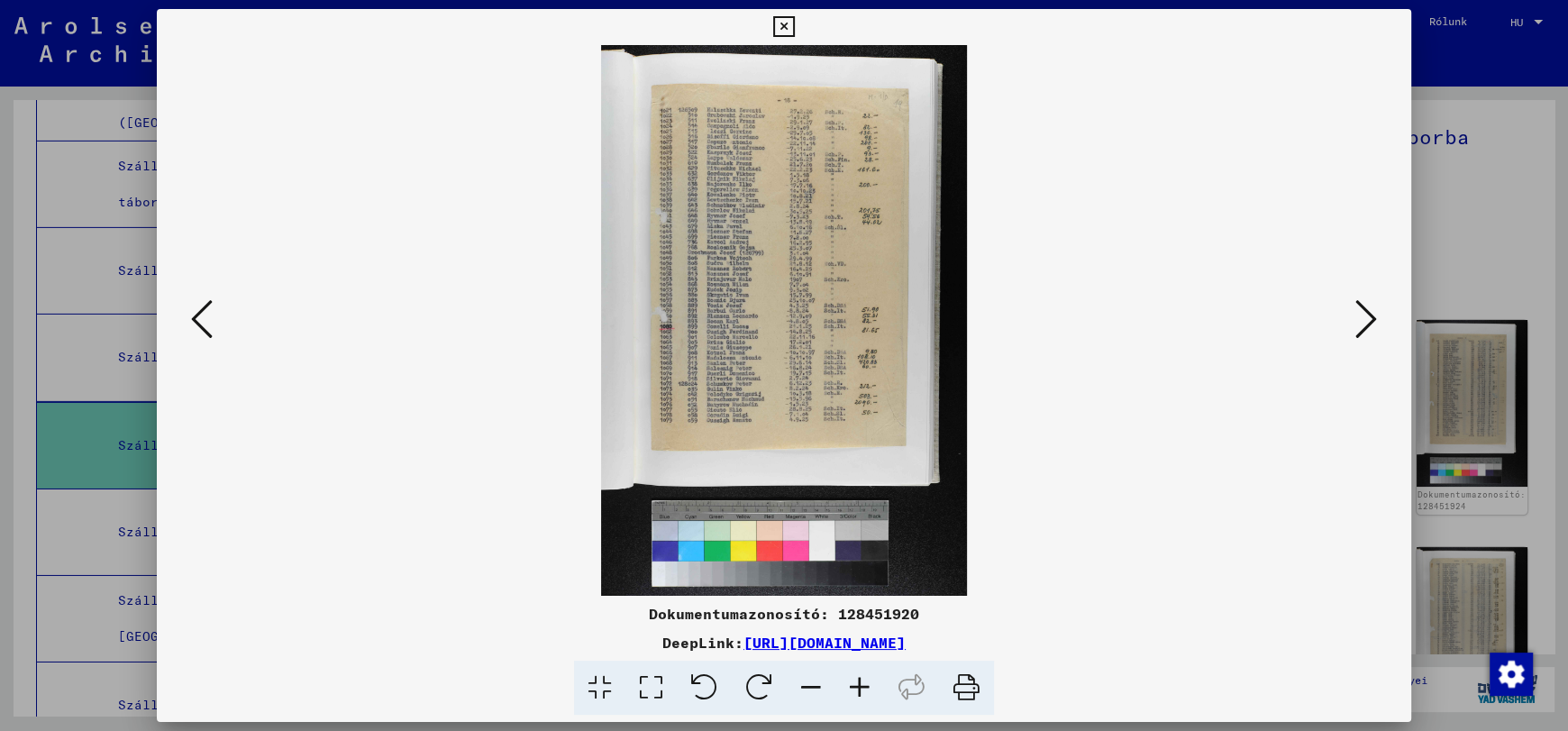
click at [1362, 320] on icon at bounding box center [1365, 319] width 21 height 44
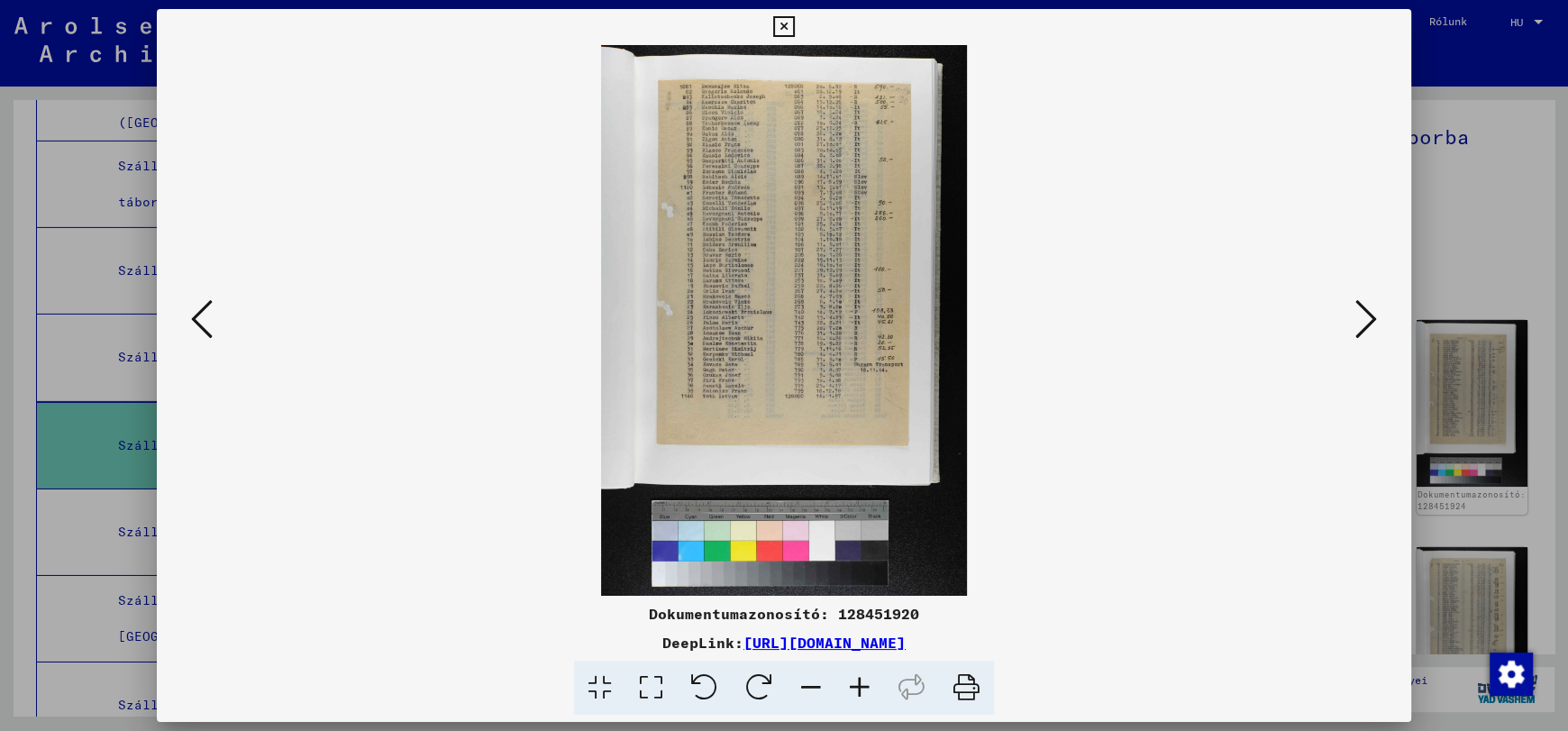
click at [1362, 323] on icon at bounding box center [1365, 319] width 21 height 44
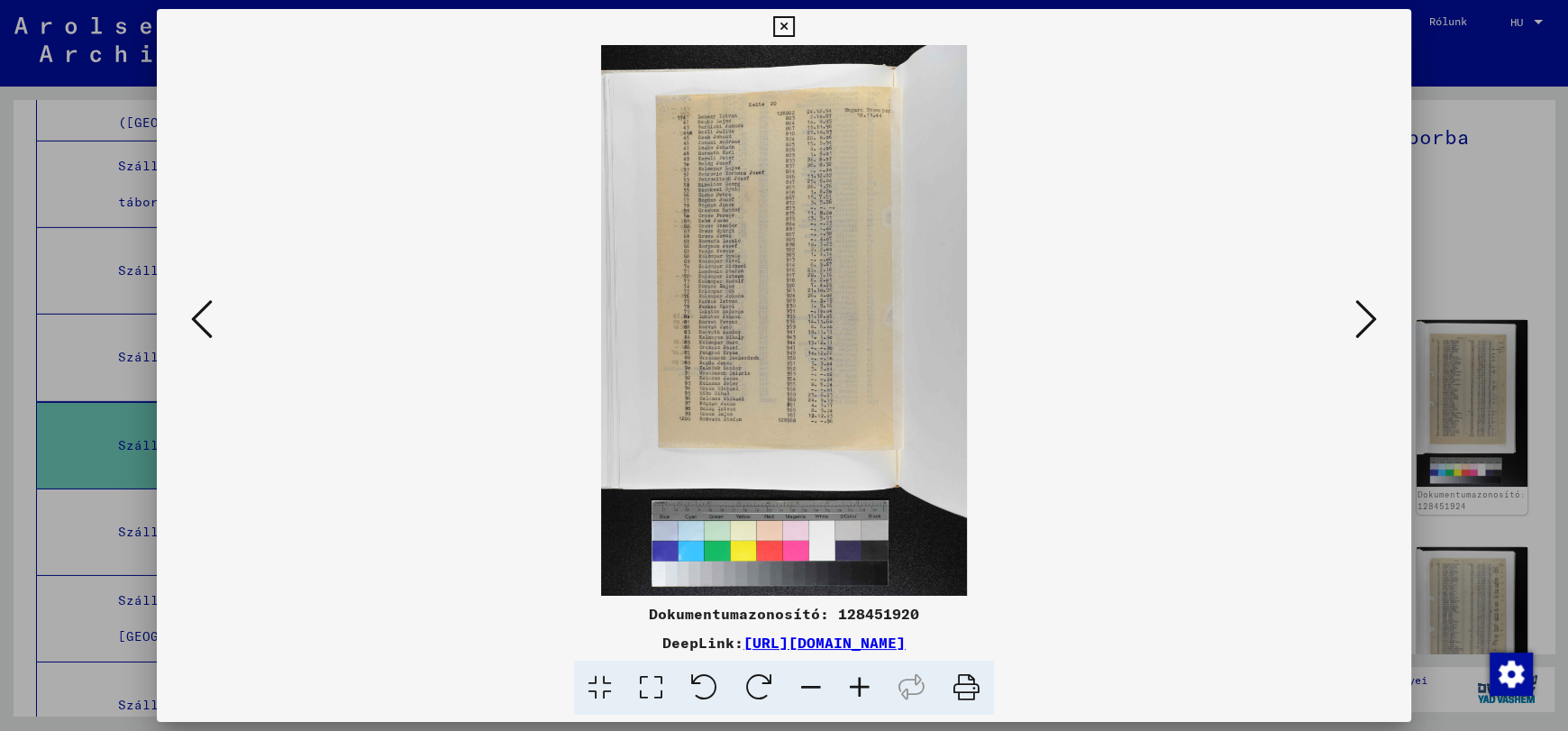
click at [856, 690] on icon at bounding box center [859, 687] width 48 height 55
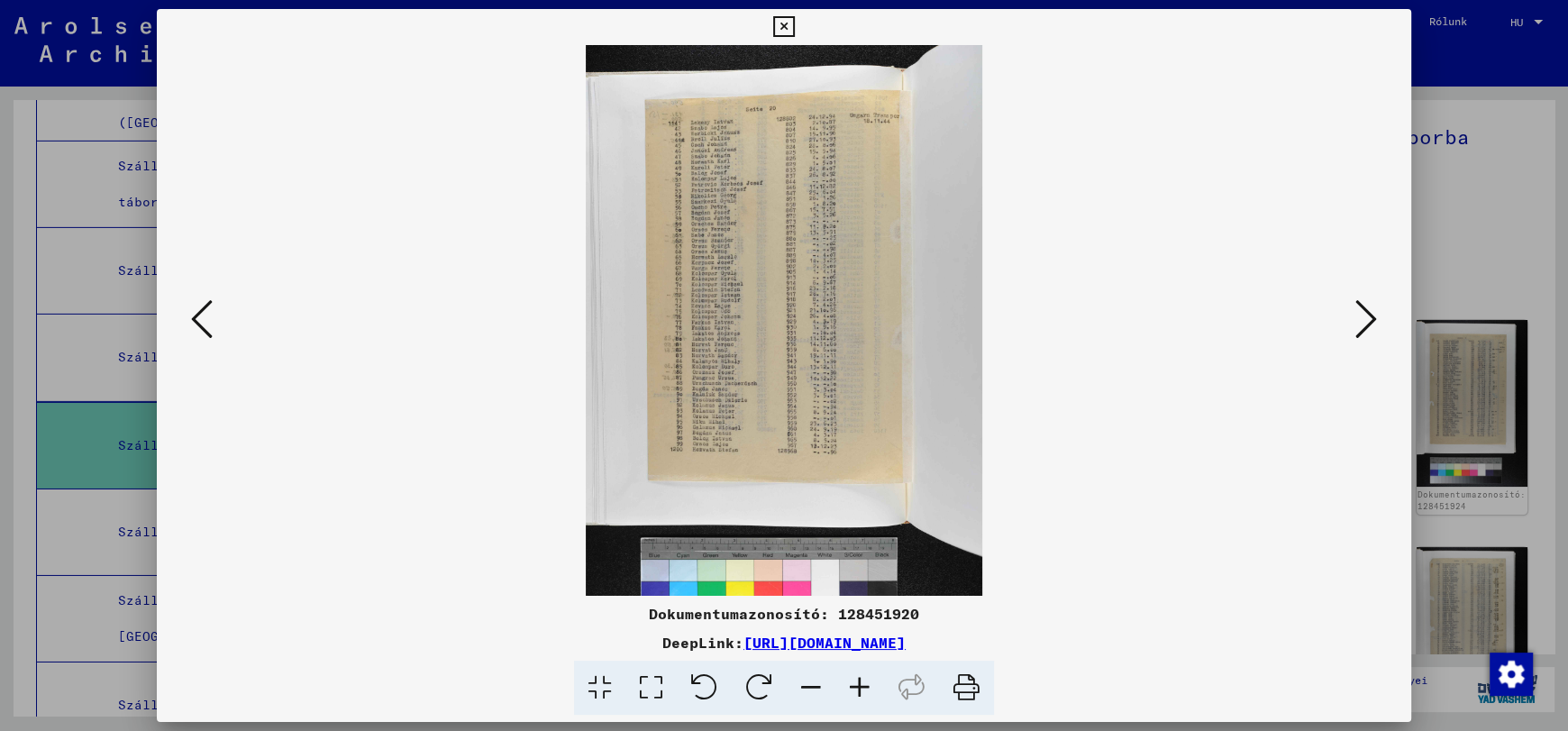
click at [856, 690] on icon at bounding box center [859, 687] width 48 height 55
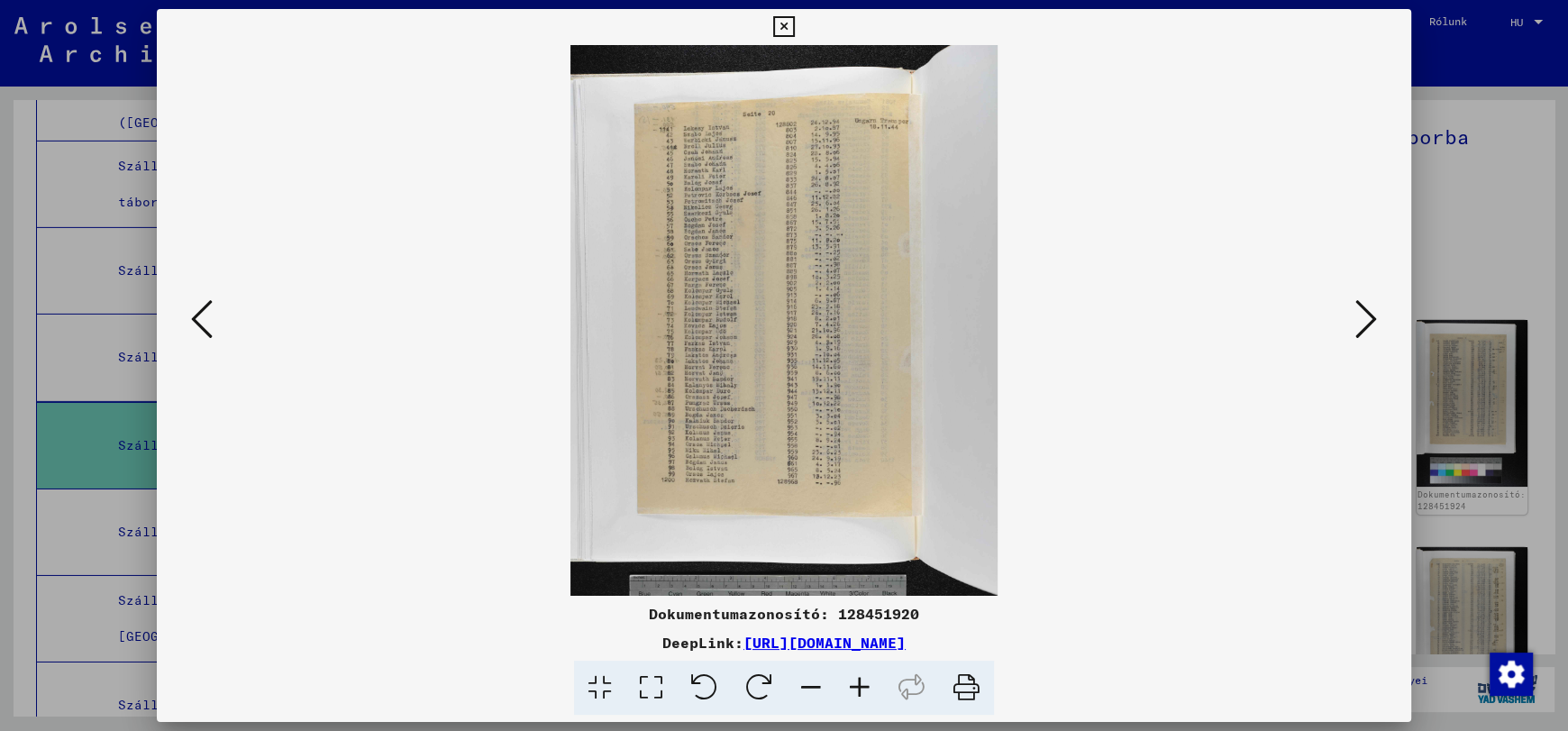
click at [856, 690] on icon at bounding box center [859, 687] width 48 height 55
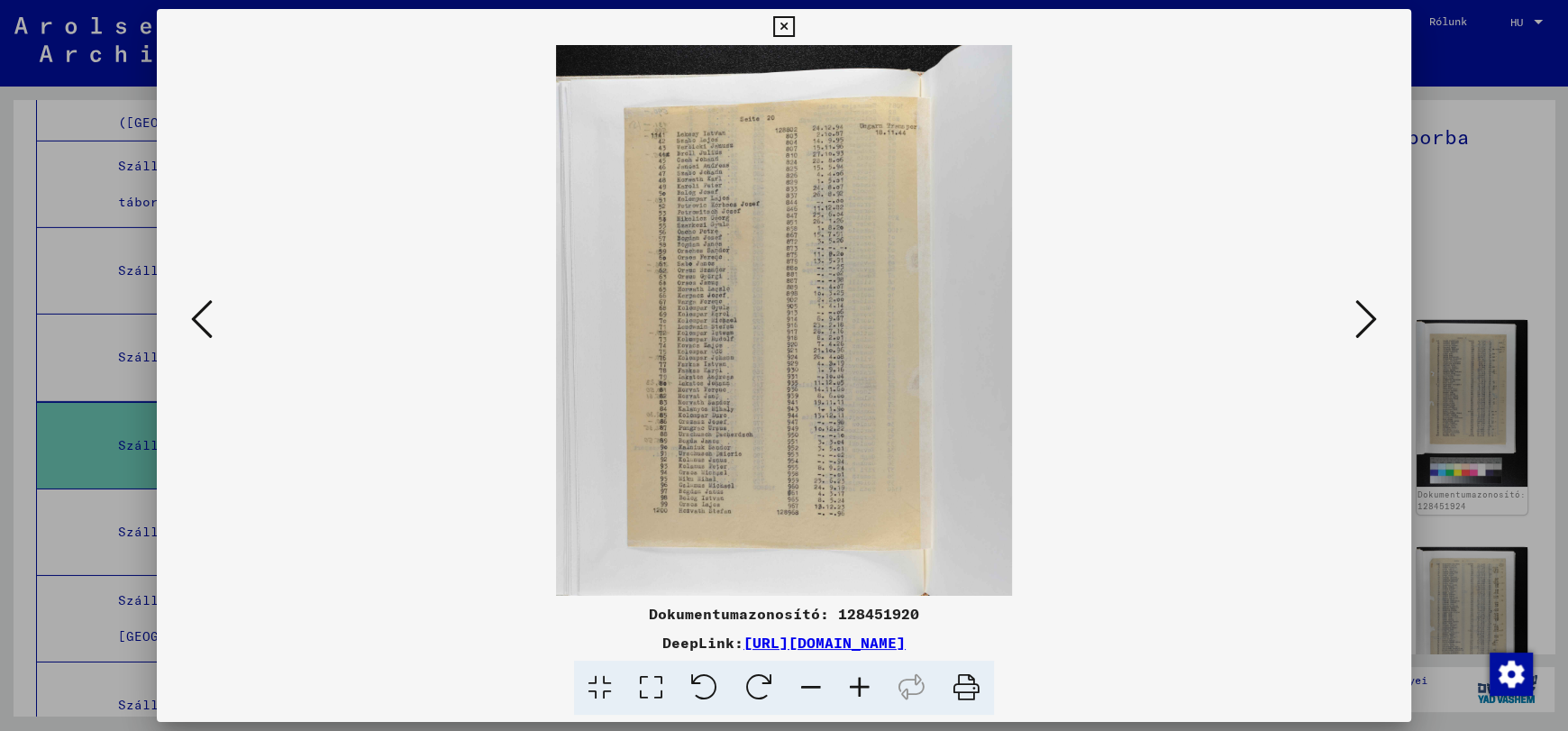
click at [856, 690] on icon at bounding box center [859, 687] width 48 height 55
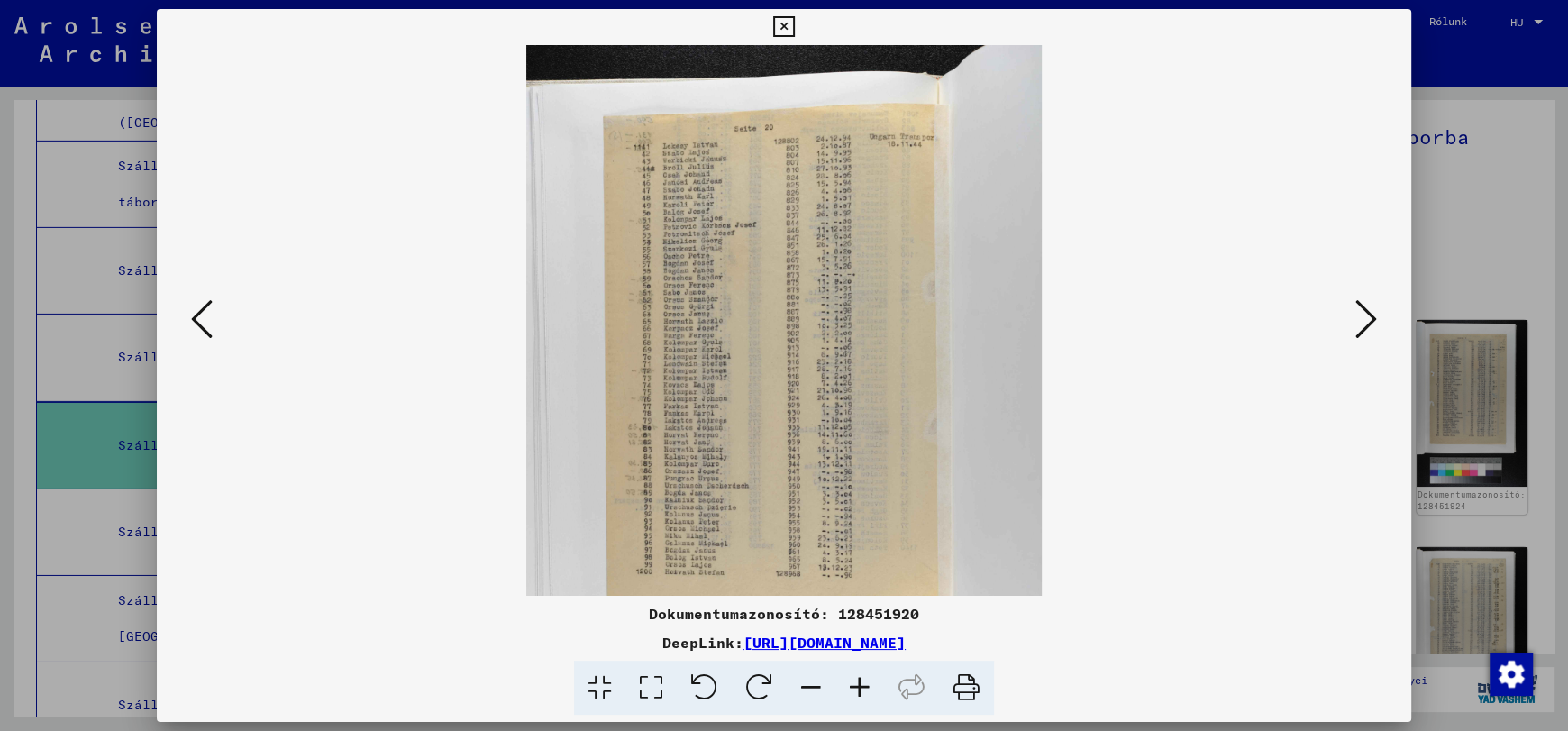
click at [856, 690] on icon at bounding box center [859, 687] width 48 height 55
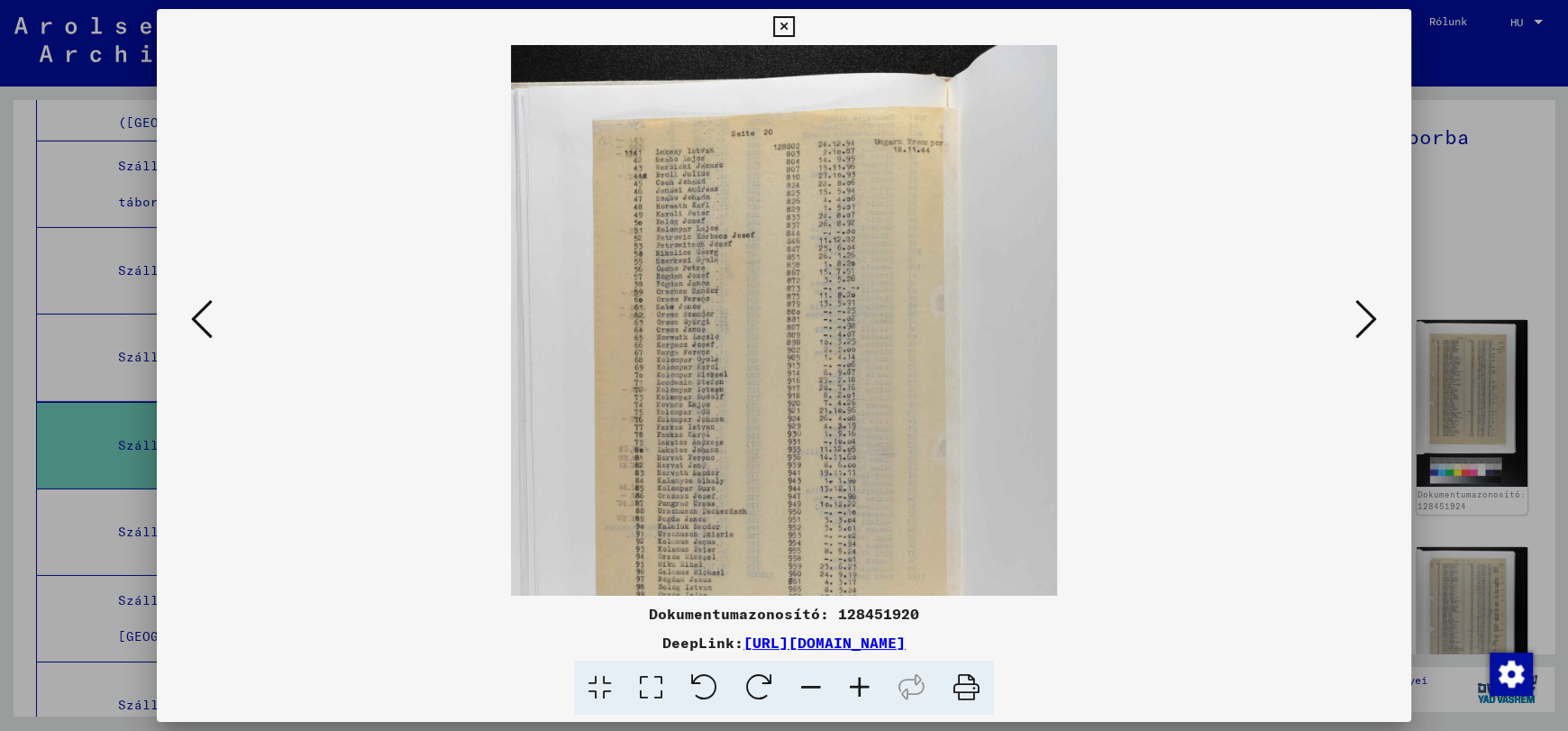
click at [856, 690] on icon at bounding box center [859, 687] width 48 height 55
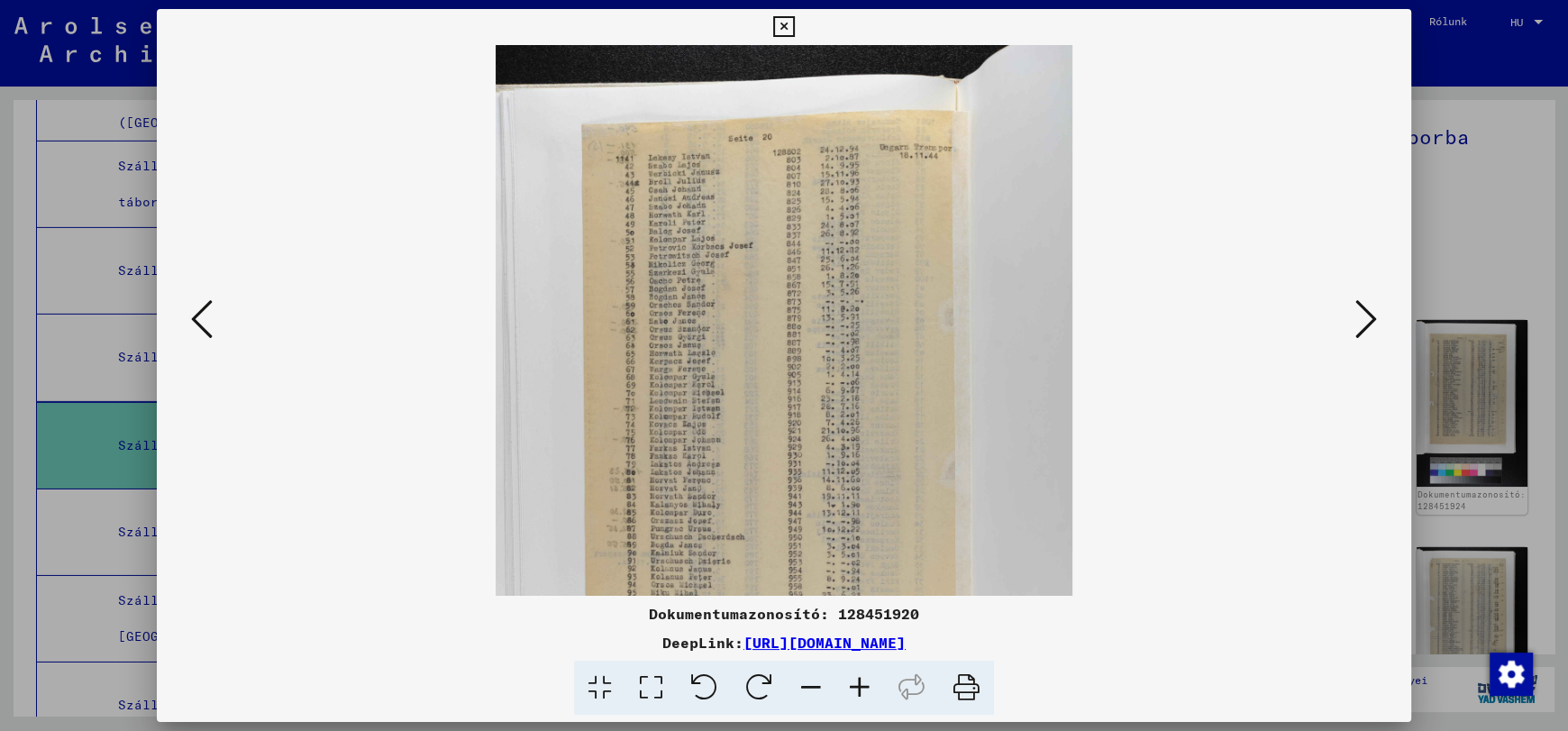
click at [856, 690] on icon at bounding box center [859, 687] width 48 height 55
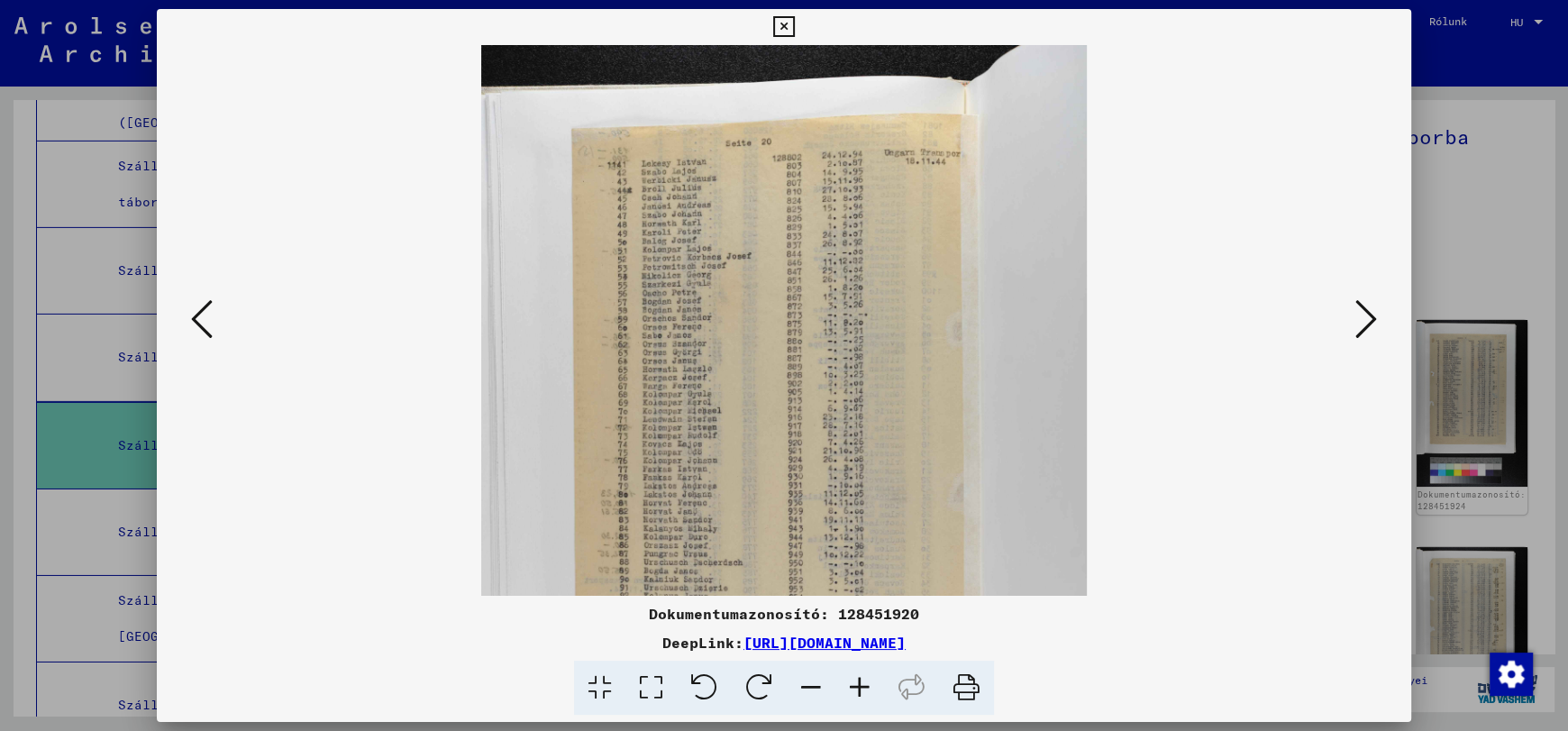
click at [856, 690] on icon at bounding box center [859, 687] width 48 height 55
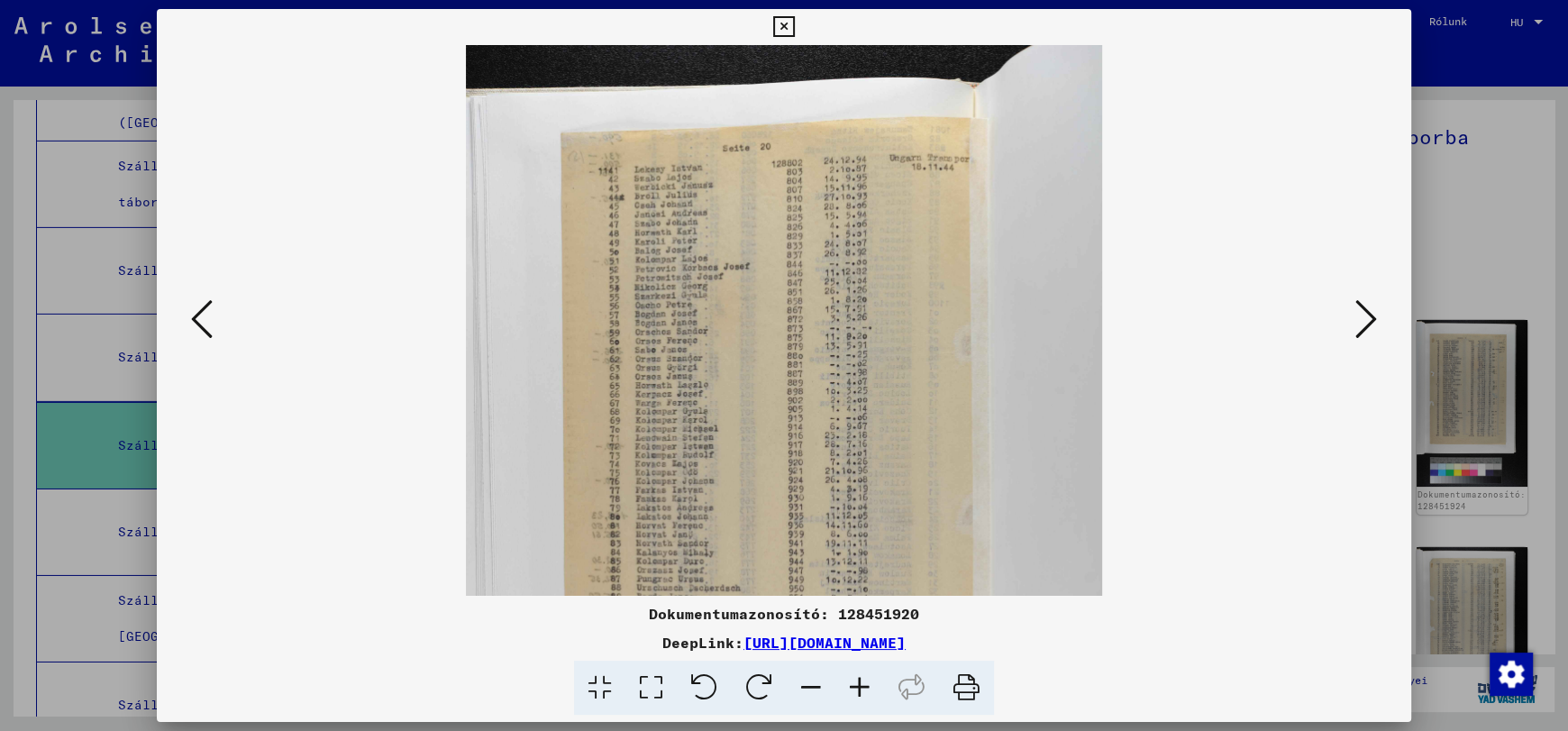
click at [856, 690] on icon at bounding box center [859, 687] width 48 height 55
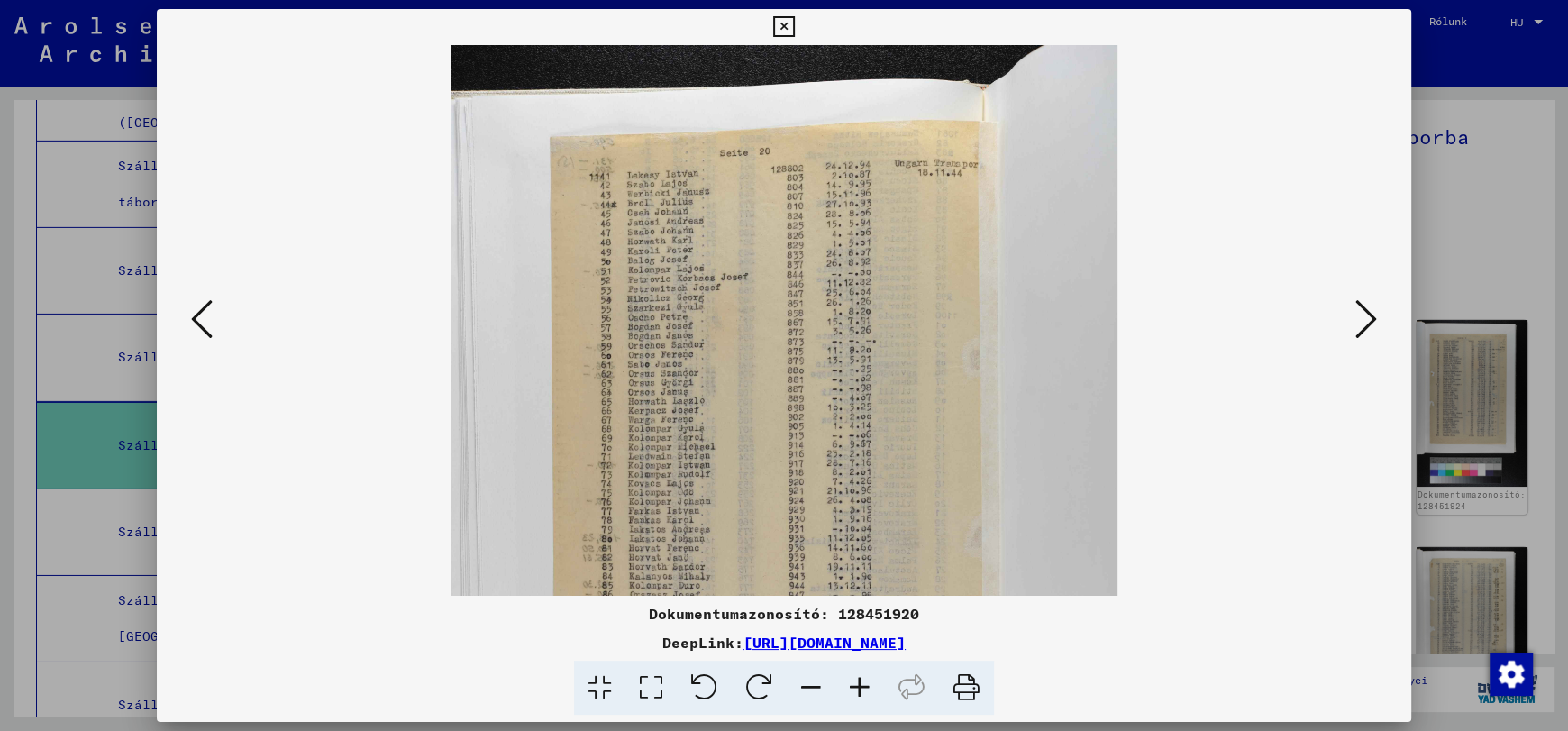
click at [856, 690] on icon at bounding box center [859, 687] width 48 height 55
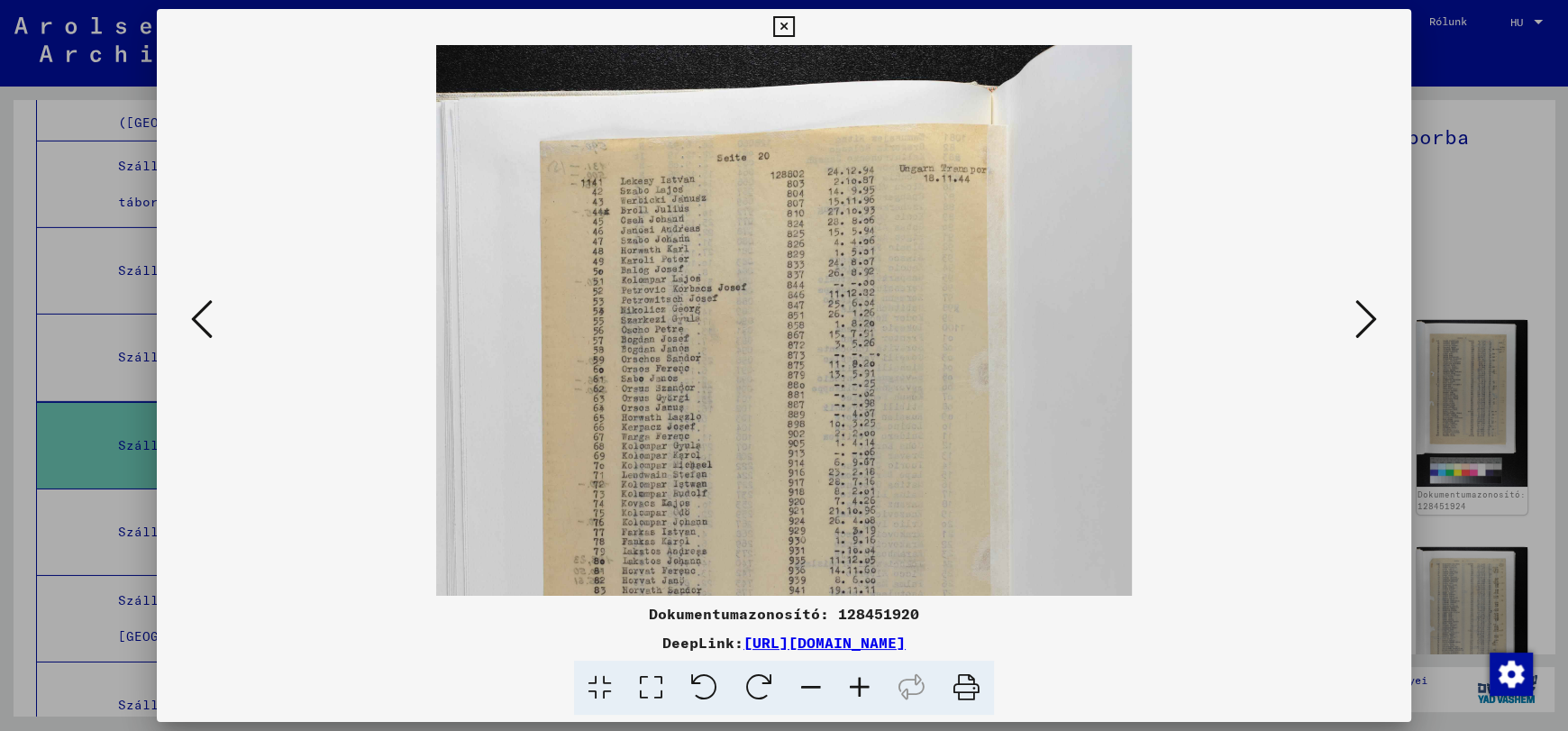
click at [856, 690] on icon at bounding box center [859, 687] width 48 height 55
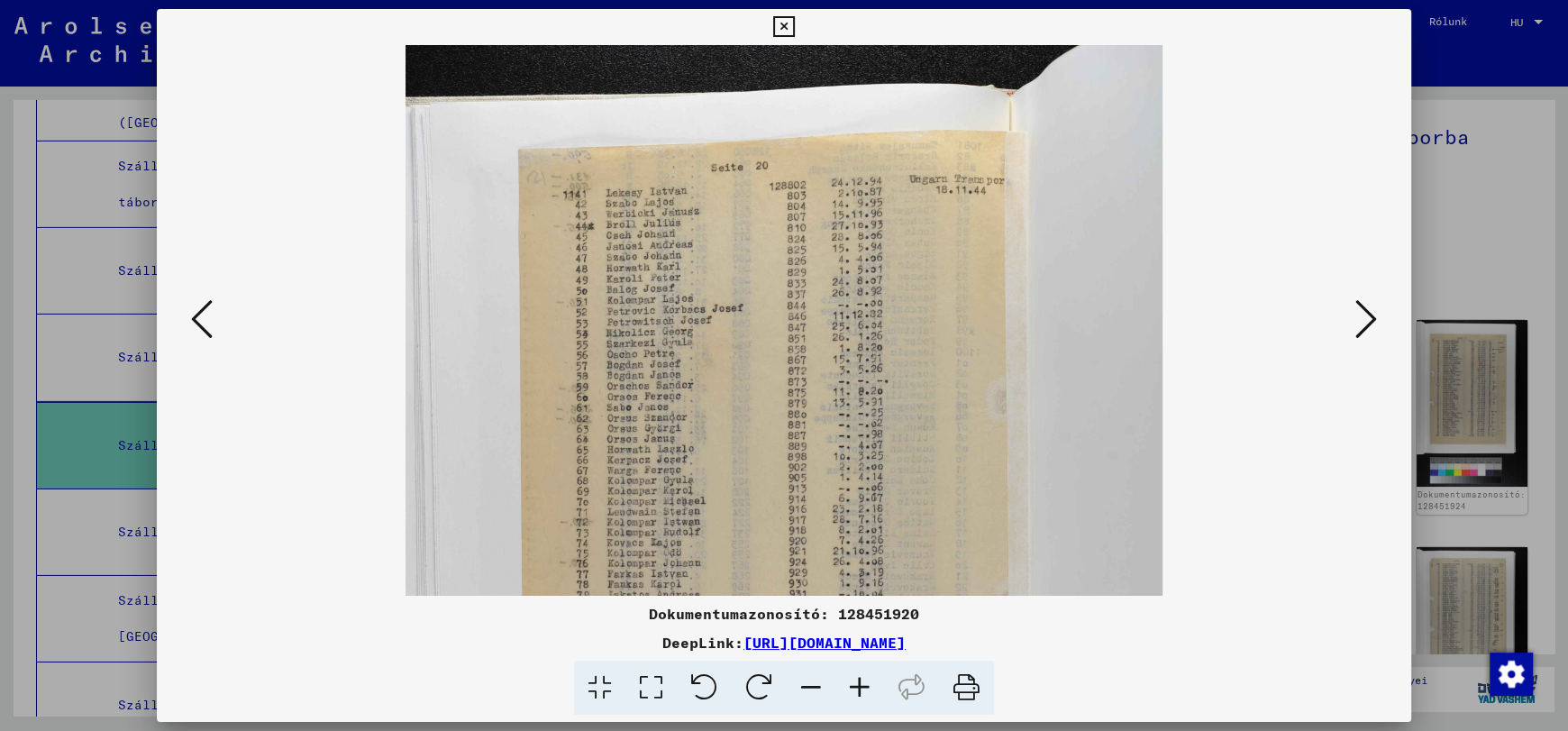
click at [856, 690] on icon at bounding box center [859, 687] width 48 height 55
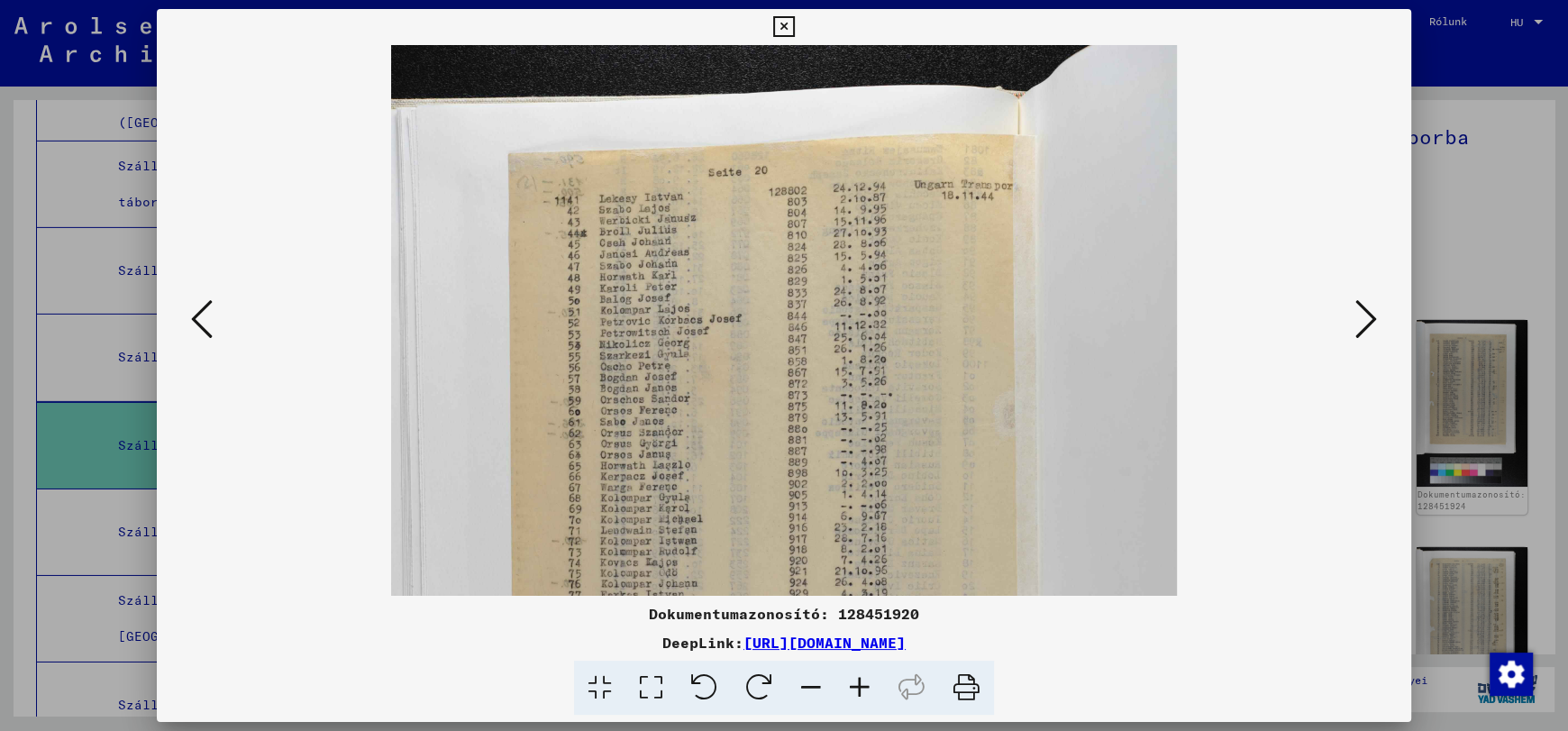
click at [856, 690] on icon at bounding box center [859, 687] width 48 height 55
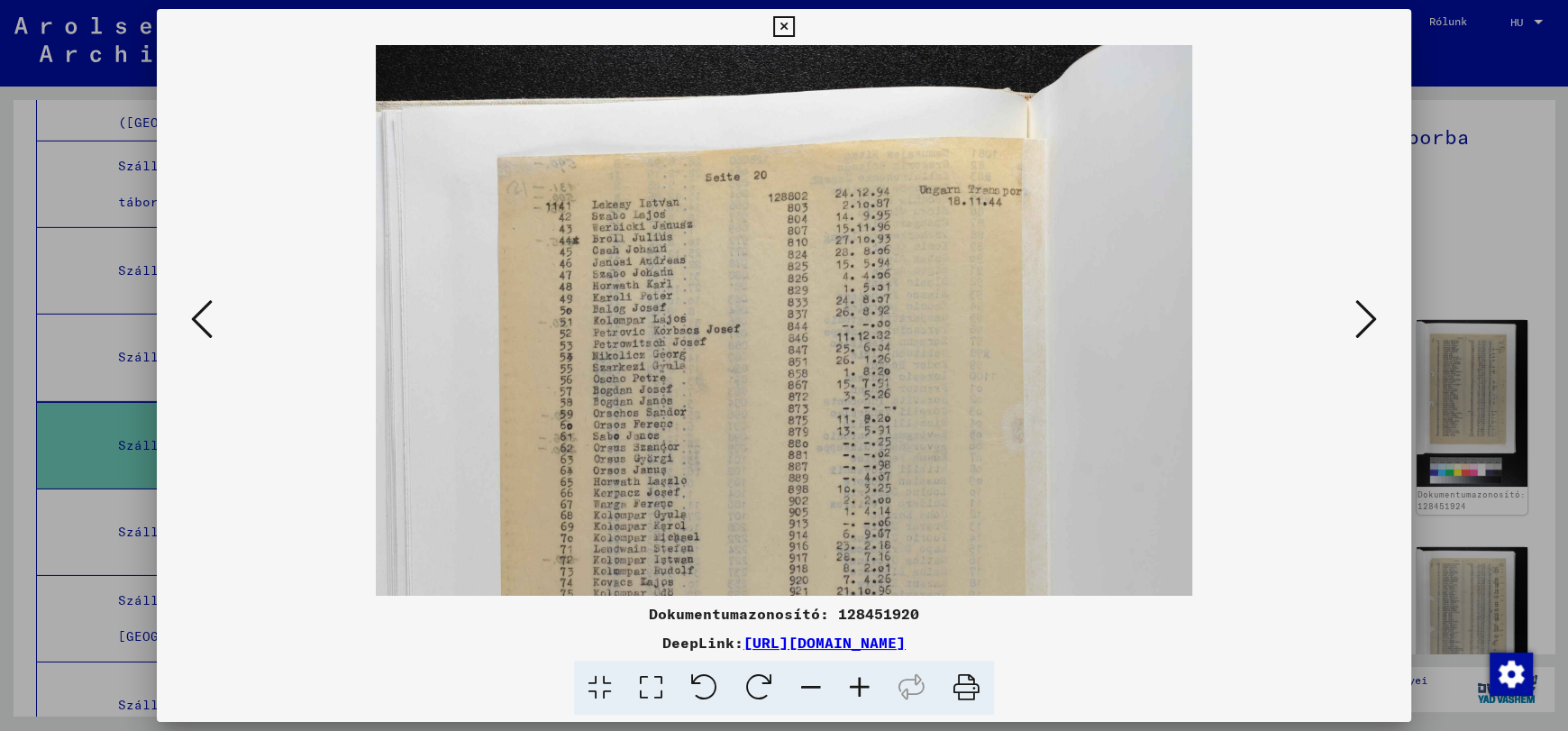
click at [856, 690] on icon at bounding box center [859, 687] width 48 height 55
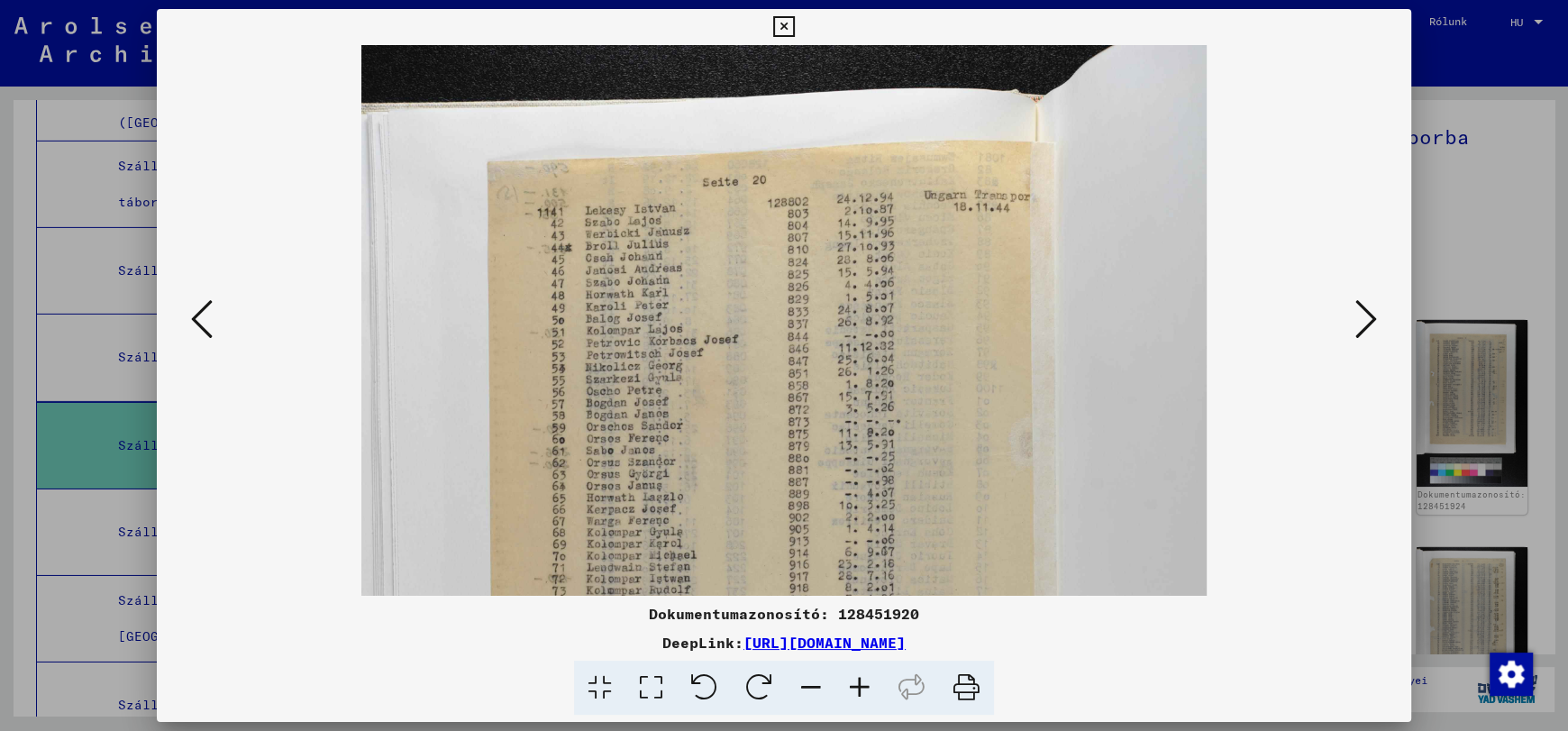
click at [856, 690] on icon at bounding box center [859, 687] width 48 height 55
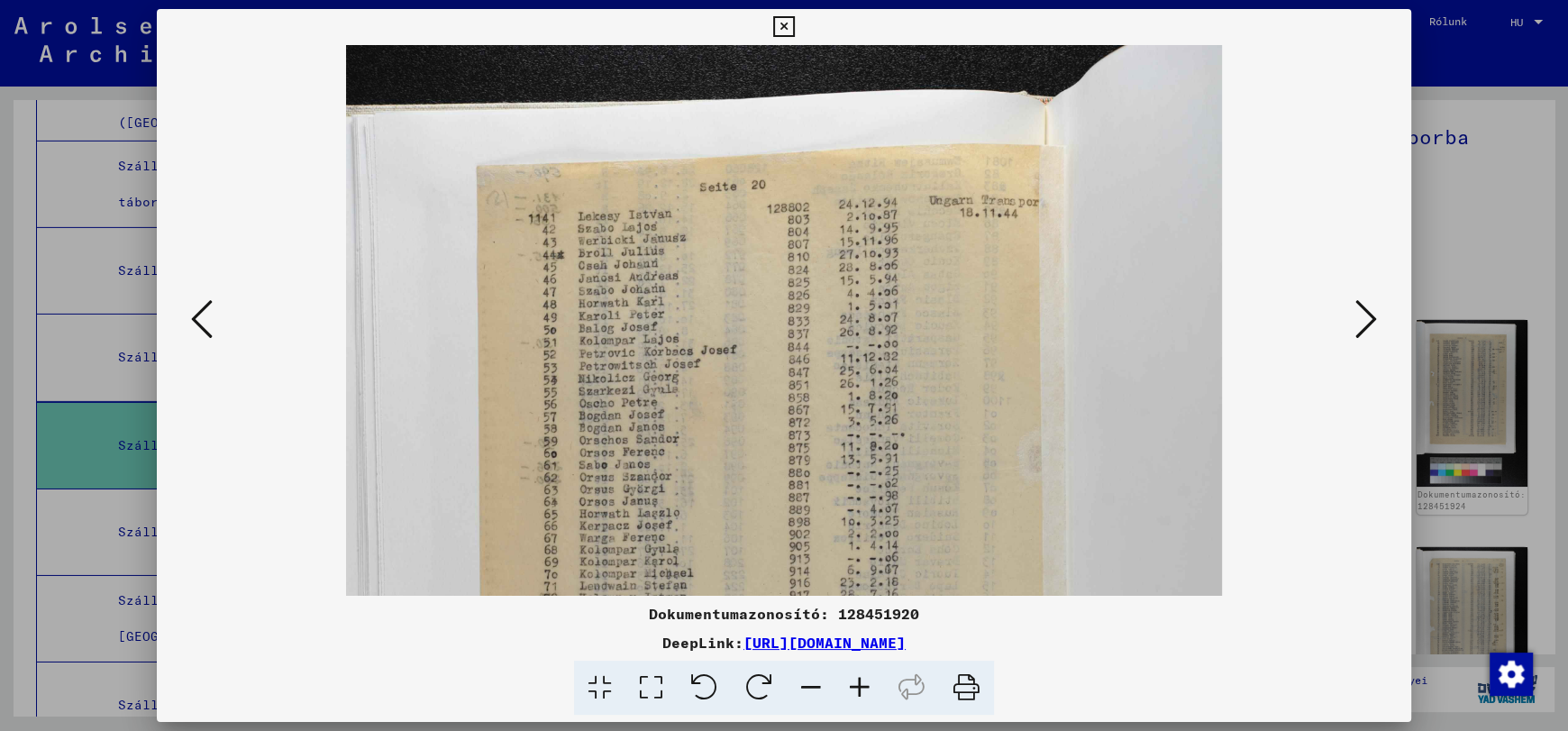
click at [856, 690] on icon at bounding box center [859, 687] width 48 height 55
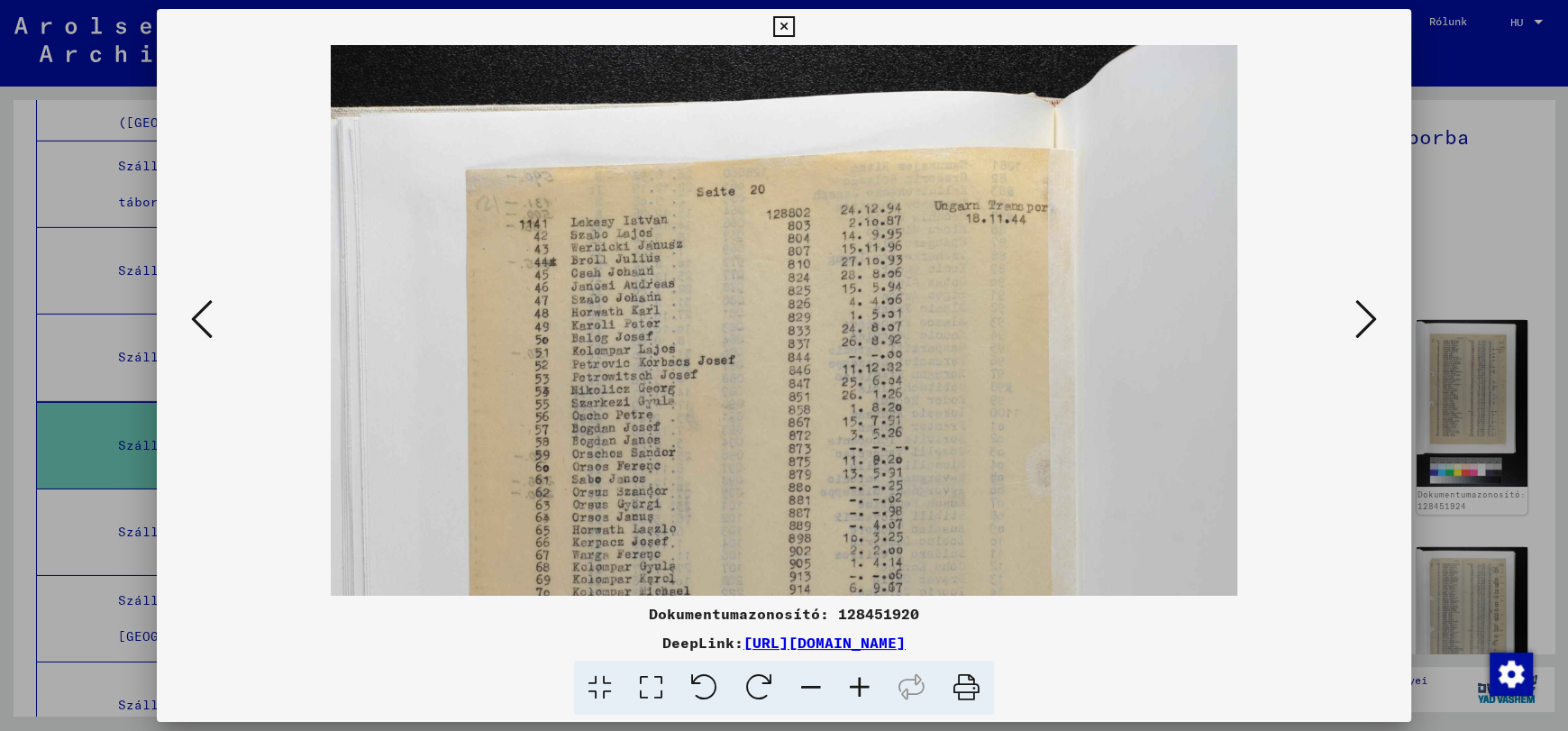
click at [856, 690] on icon at bounding box center [859, 687] width 48 height 55
drag, startPoint x: 667, startPoint y: 38, endPoint x: 780, endPoint y: 46, distance: 113.3
click at [780, 46] on div "Dokumentumazonosító: 128451920 DeepLink: [URL][DOMAIN_NAME]" at bounding box center [784, 363] width 1255 height 707
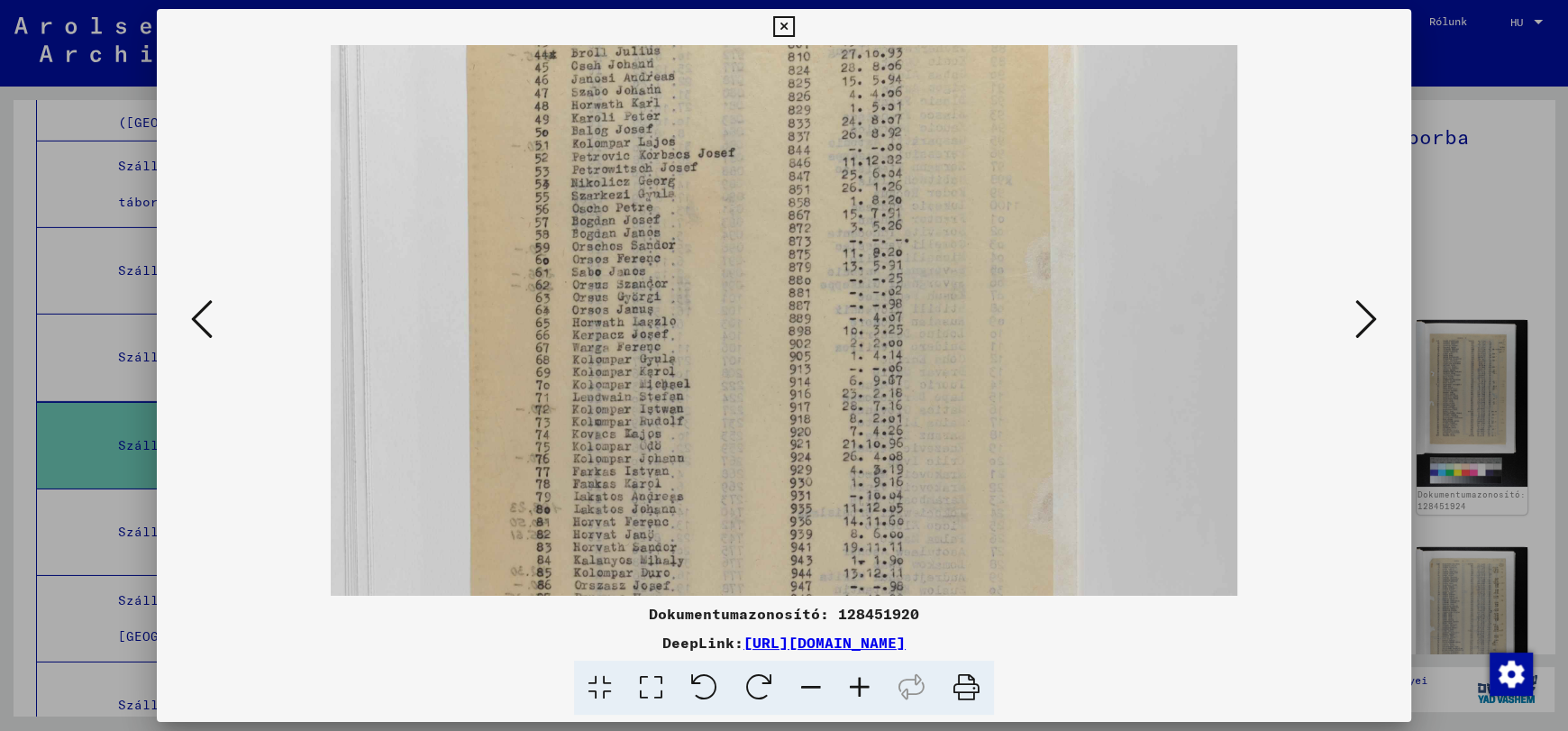
drag, startPoint x: 804, startPoint y: 438, endPoint x: 820, endPoint y: 226, distance: 212.6
click at [821, 228] on img at bounding box center [784, 519] width 906 height 1362
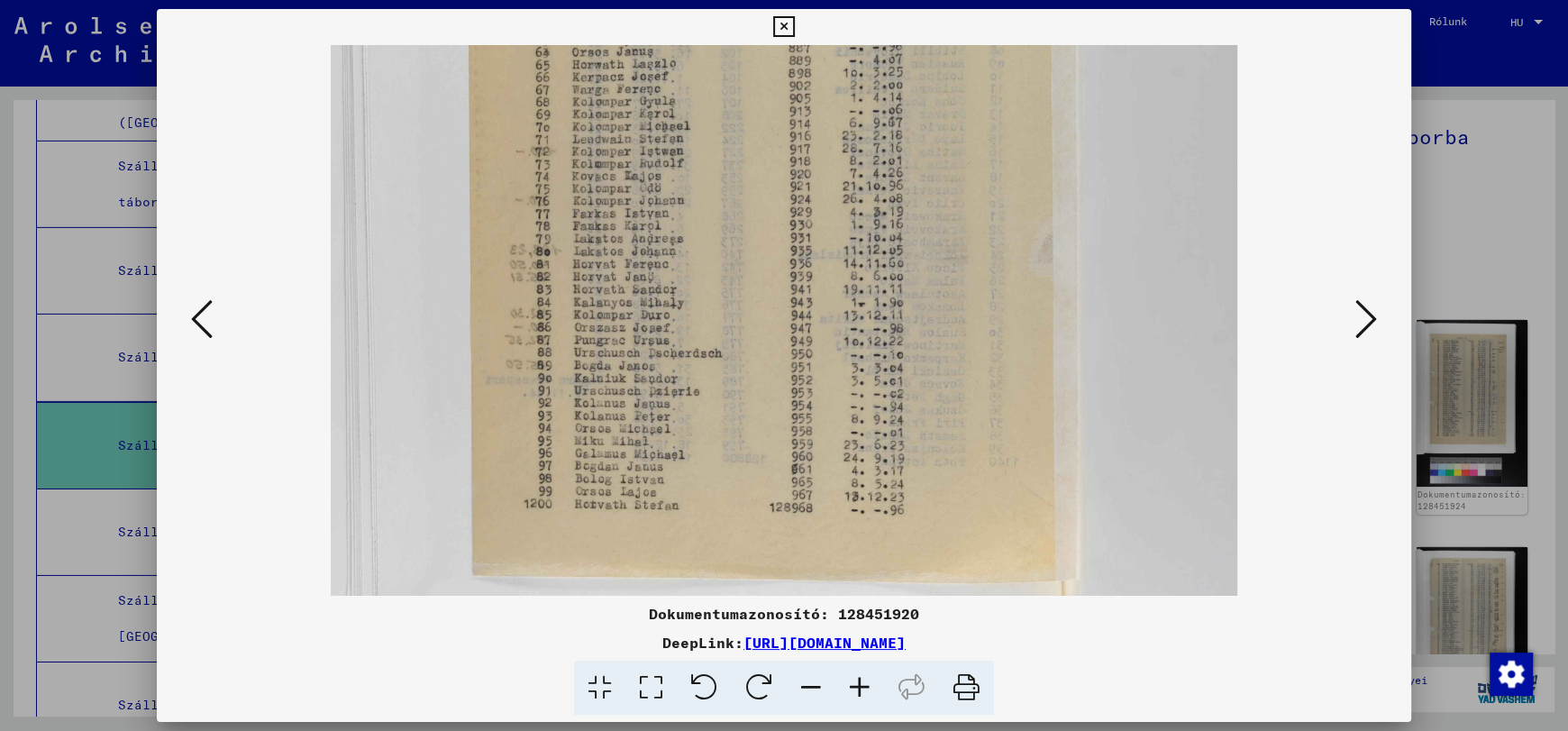
drag, startPoint x: 793, startPoint y: 447, endPoint x: 801, endPoint y: 246, distance: 201.2
click at [801, 246] on img at bounding box center [784, 261] width 906 height 1362
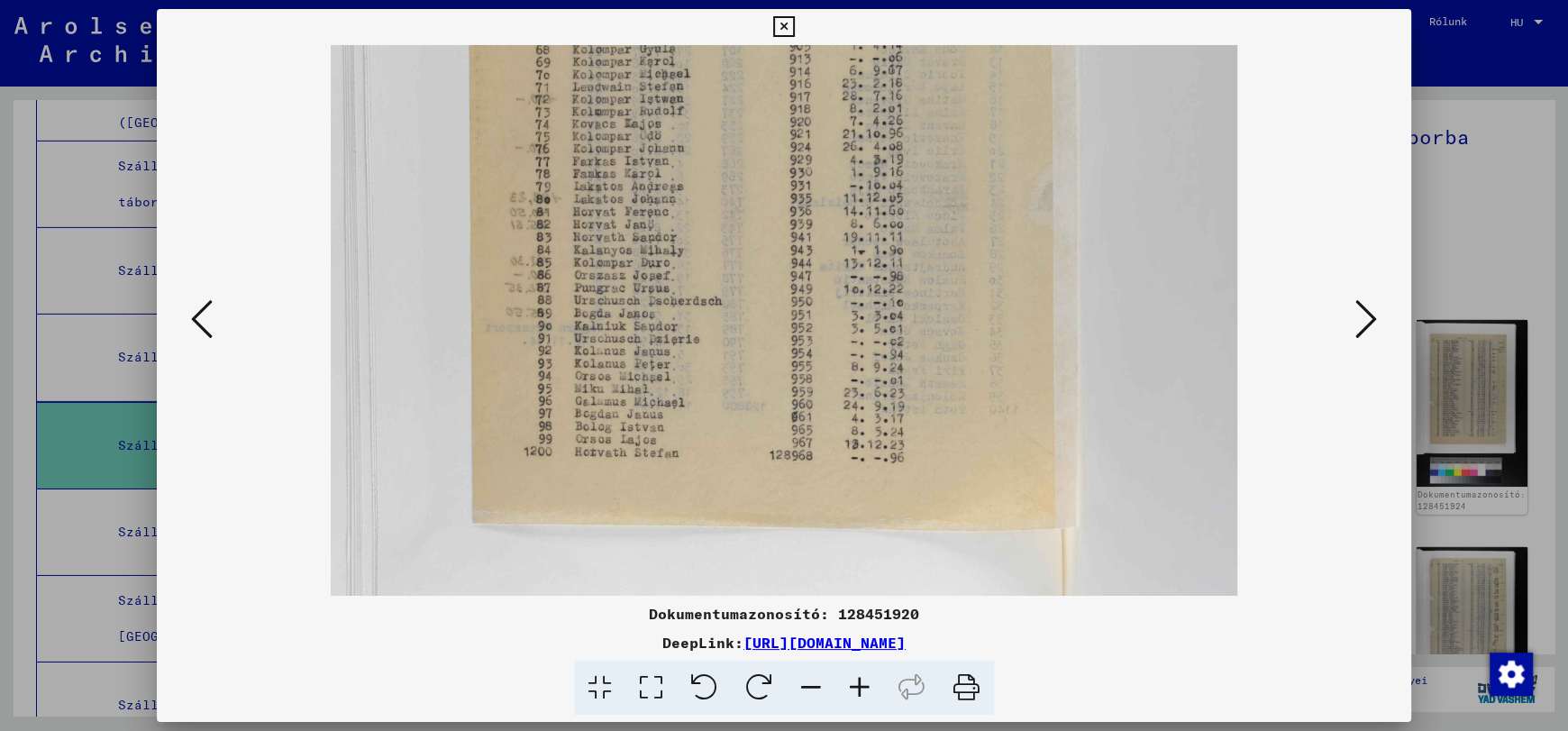
scroll to position [536, 0]
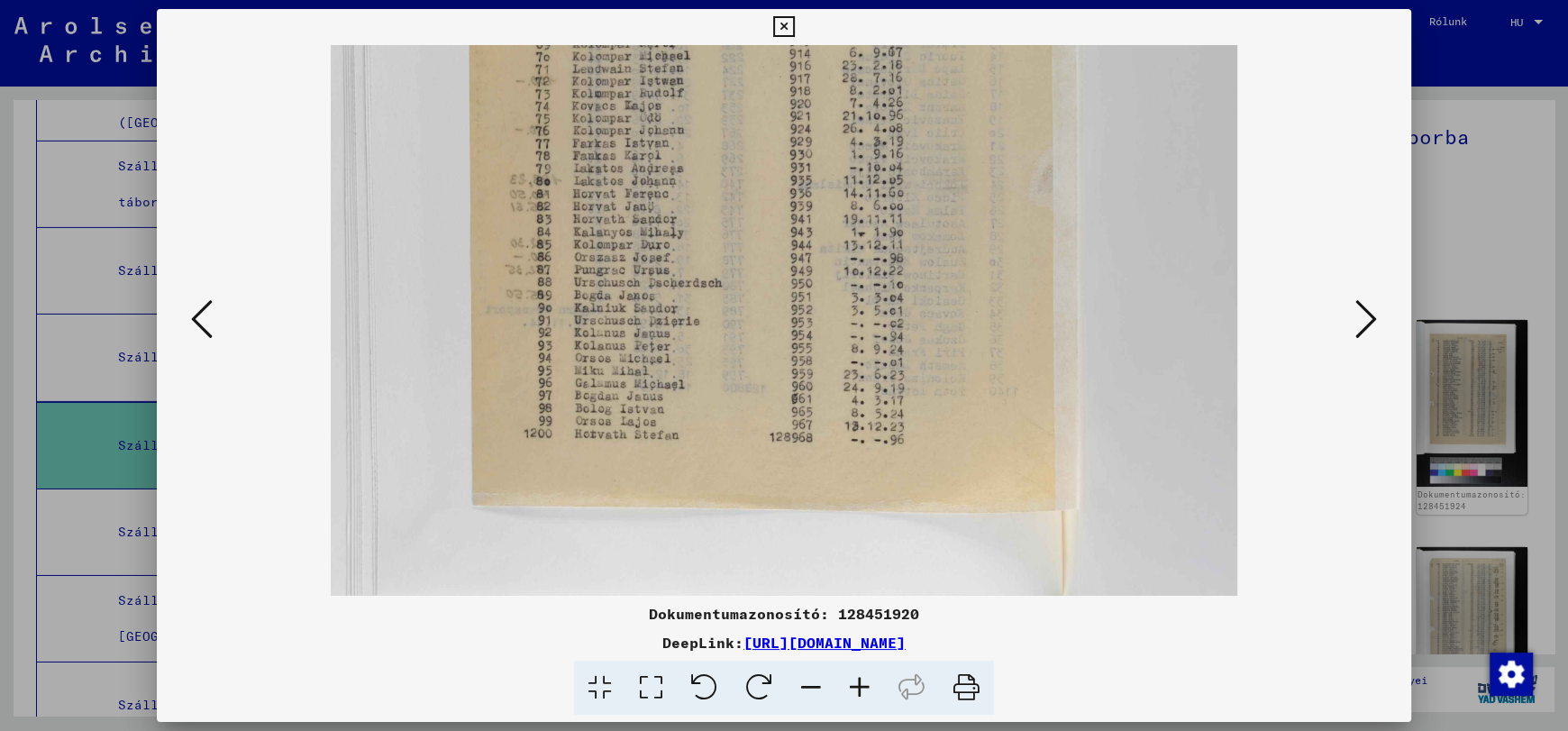
drag, startPoint x: 804, startPoint y: 333, endPoint x: 809, endPoint y: 262, distance: 71.2
click at [809, 262] on img at bounding box center [784, 191] width 906 height 1362
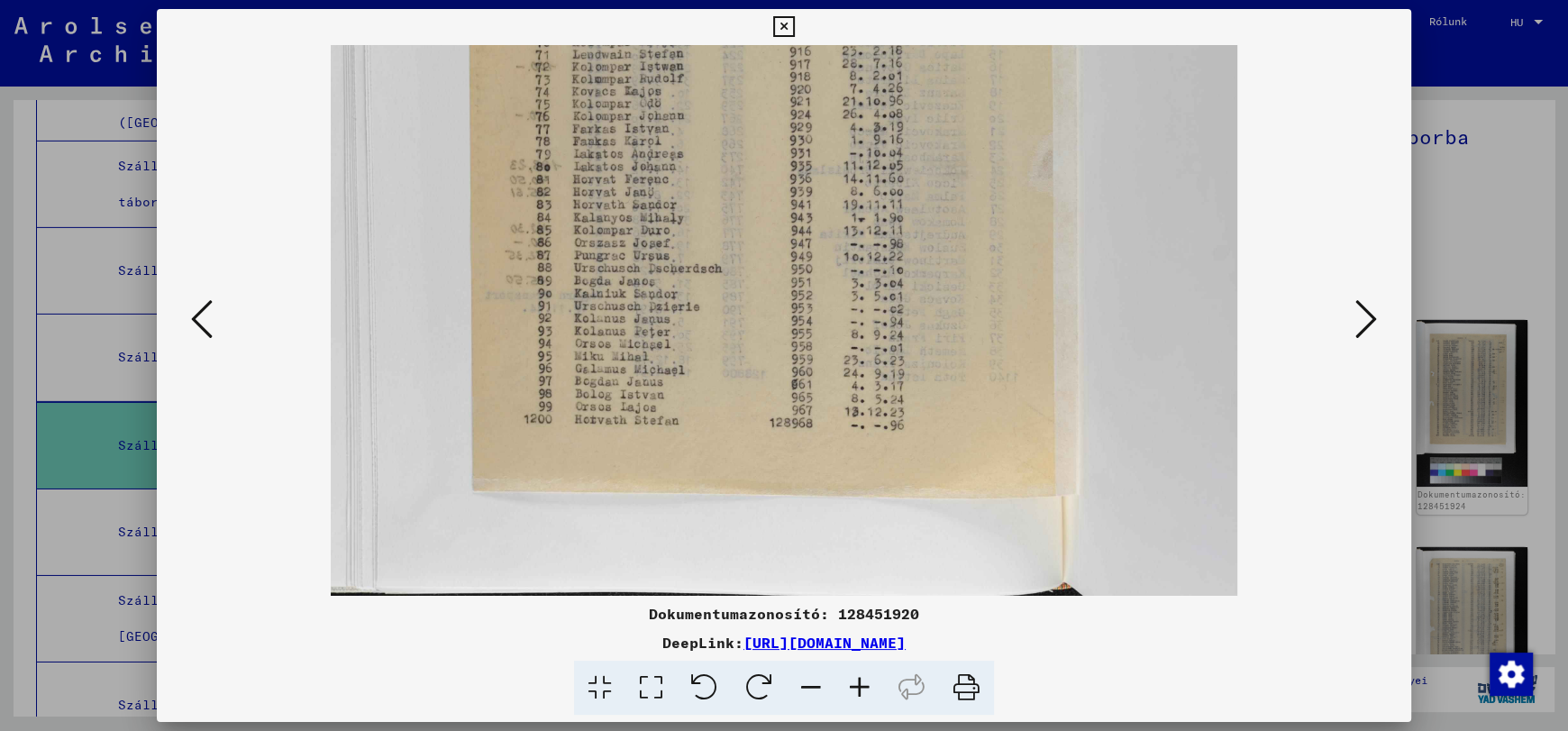
scroll to position [557, 0]
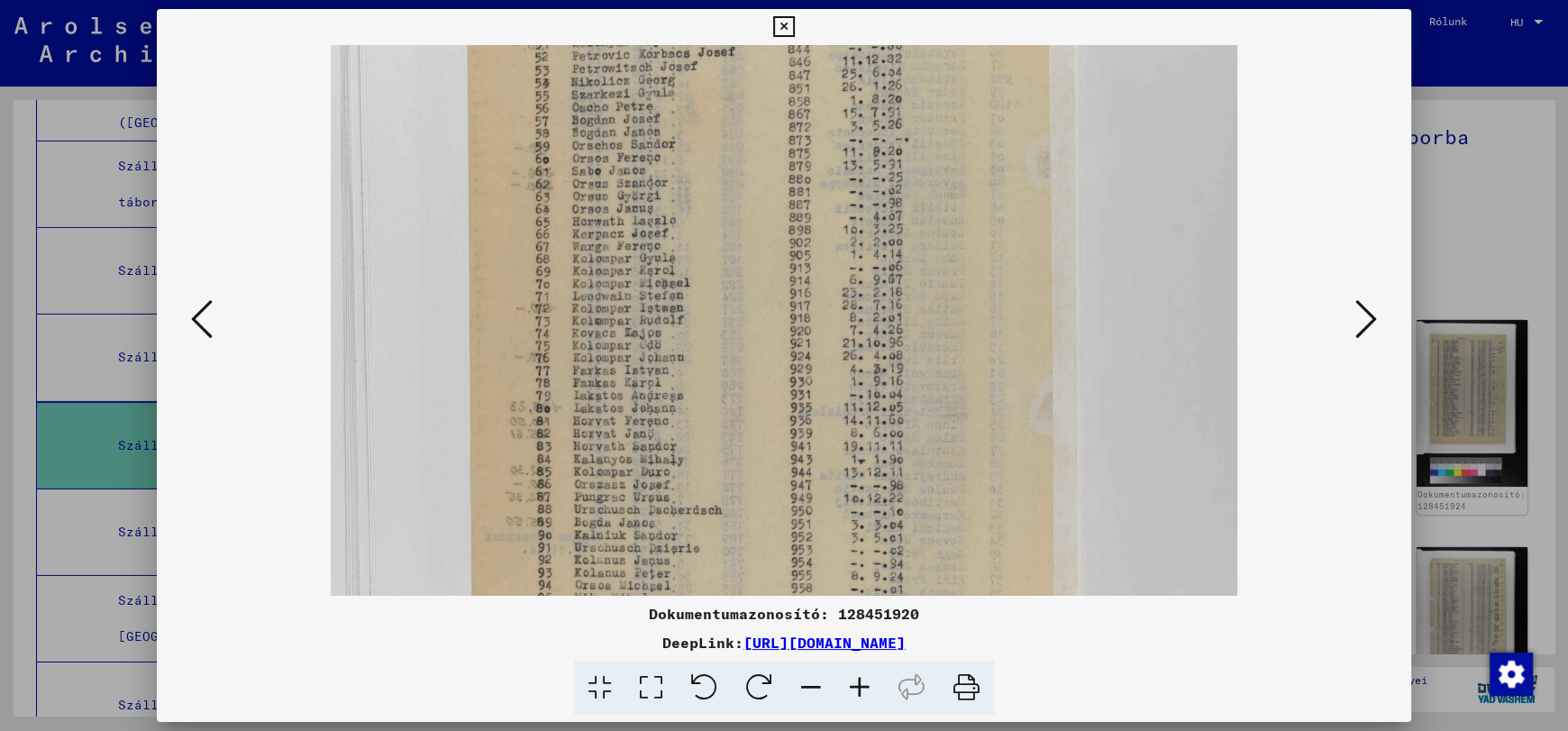
drag, startPoint x: 737, startPoint y: 225, endPoint x: 765, endPoint y: 355, distance: 133.0
click at [763, 471] on img at bounding box center [784, 418] width 906 height 1362
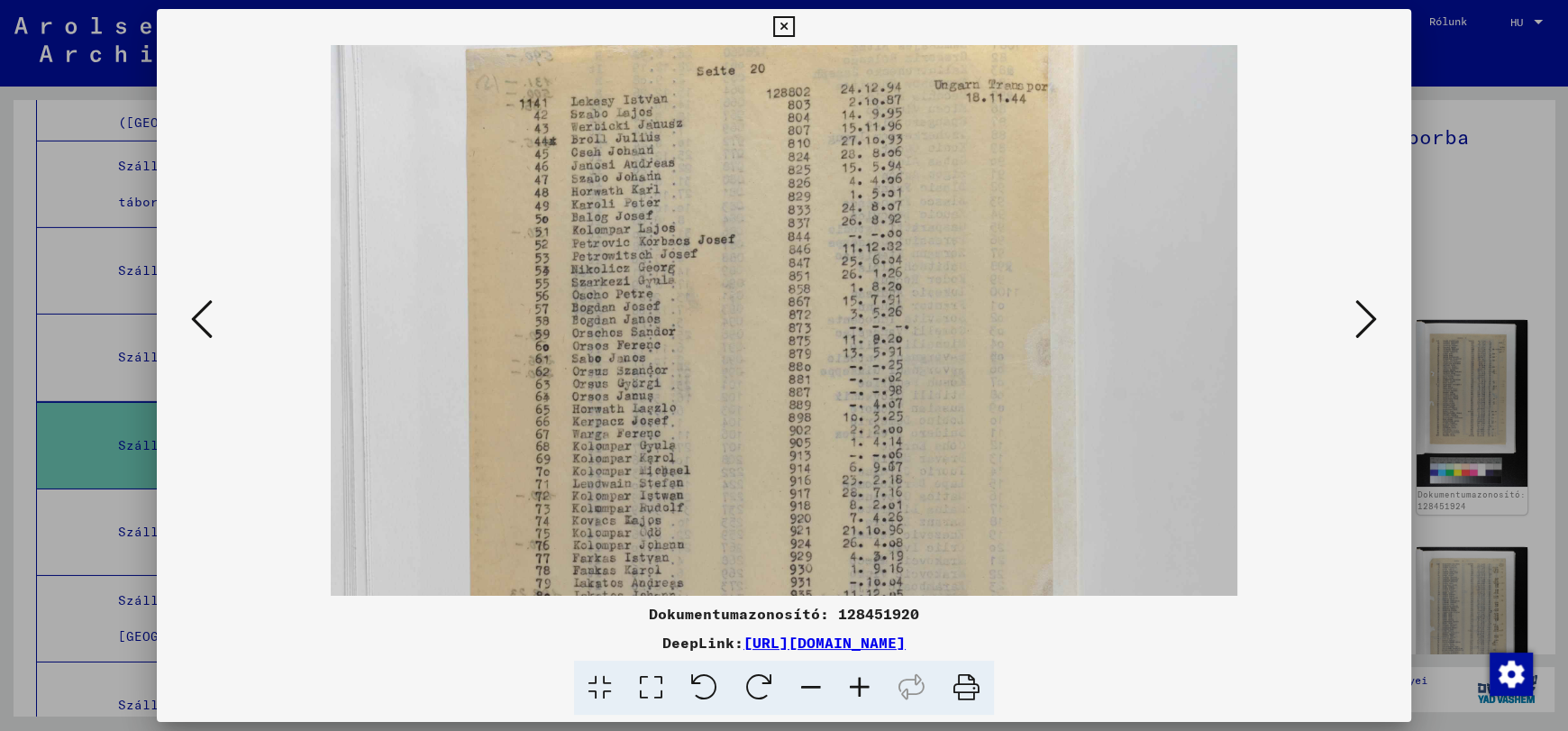
drag, startPoint x: 763, startPoint y: 275, endPoint x: 762, endPoint y: 448, distance: 173.0
click at [762, 448] on img at bounding box center [784, 605] width 906 height 1362
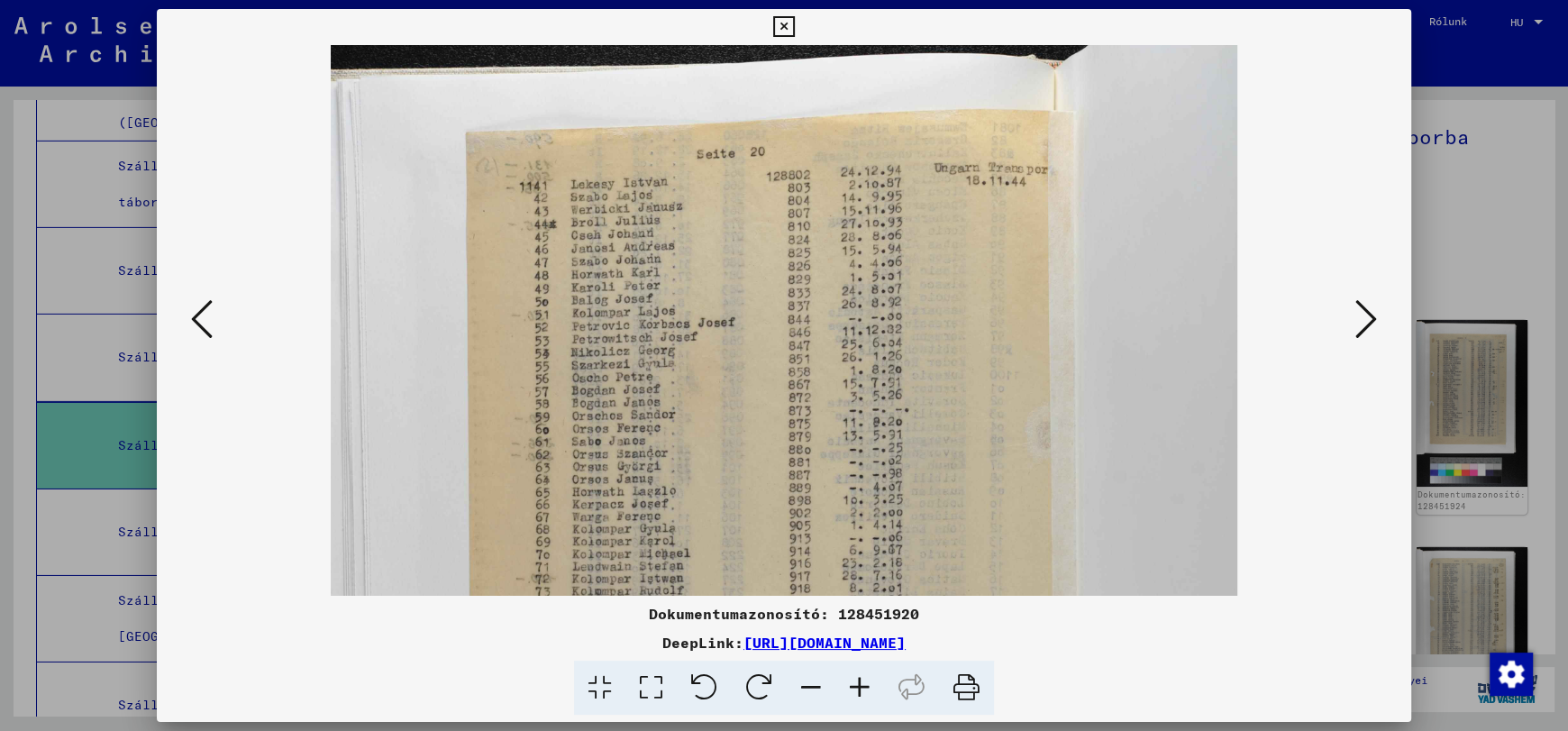
scroll to position [37, 0]
drag, startPoint x: 743, startPoint y: 246, endPoint x: 744, endPoint y: 327, distance: 81.0
click at [744, 327] on img at bounding box center [784, 689] width 906 height 1362
click at [1364, 325] on icon at bounding box center [1365, 319] width 21 height 44
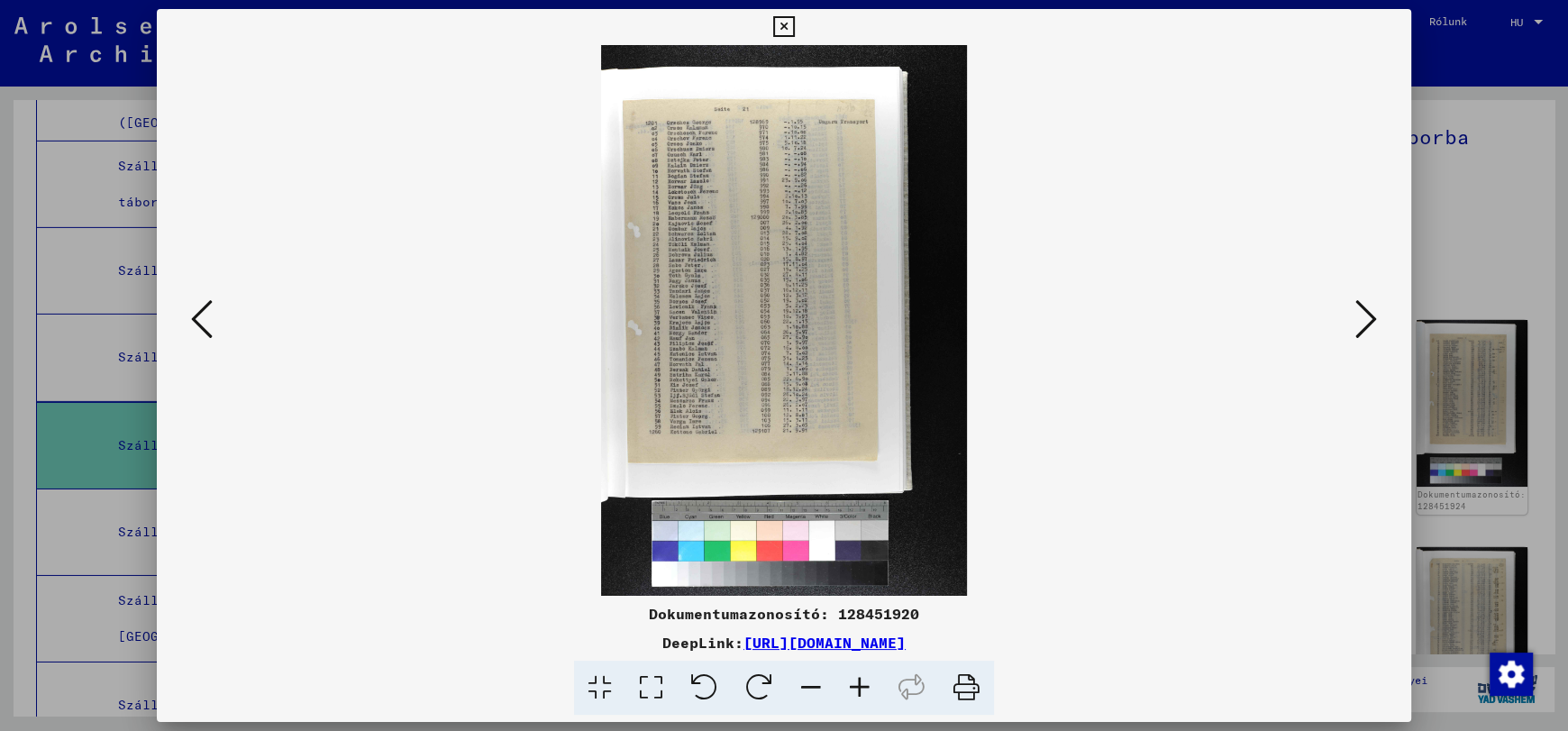
click at [855, 686] on icon at bounding box center [859, 687] width 48 height 55
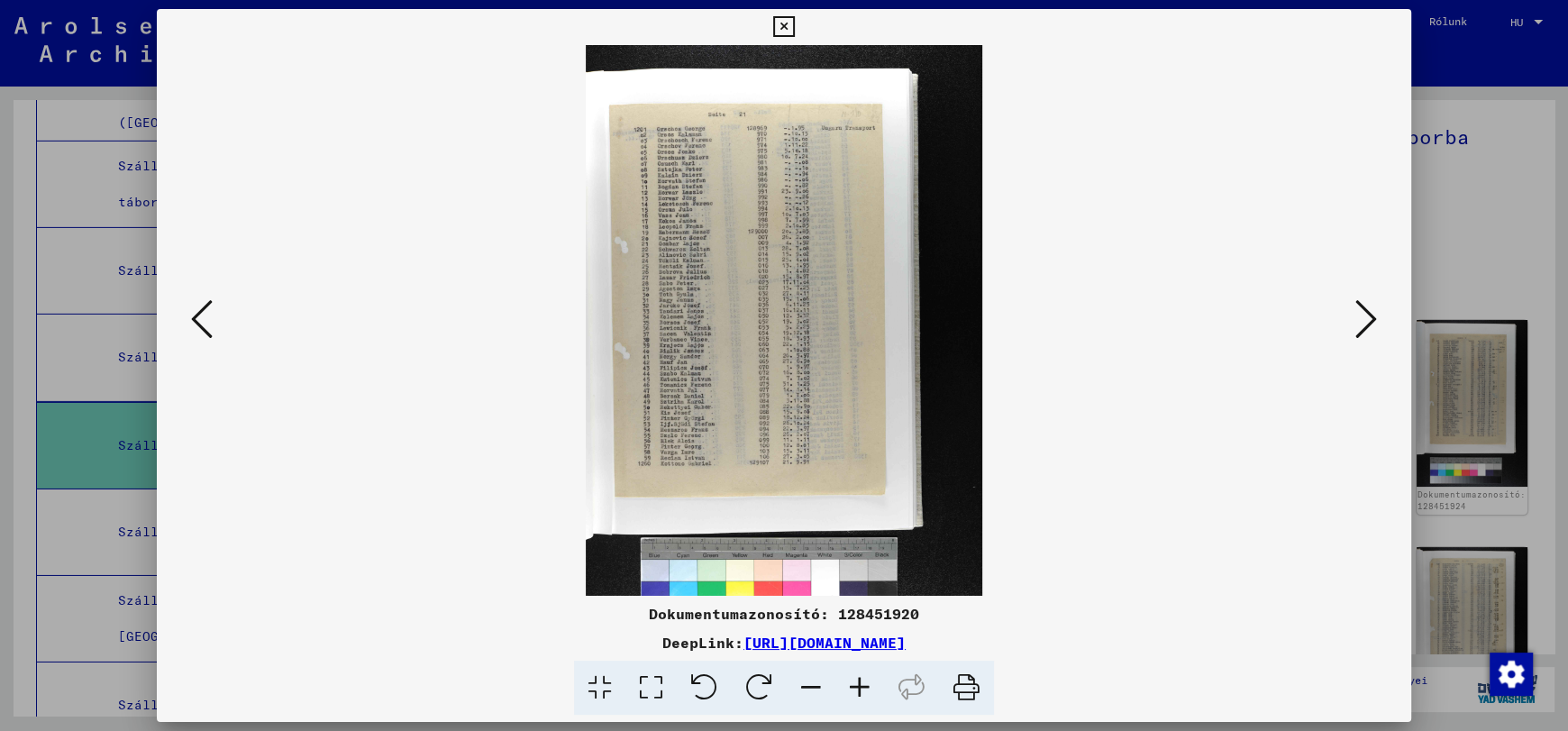
click at [855, 686] on icon at bounding box center [859, 687] width 48 height 55
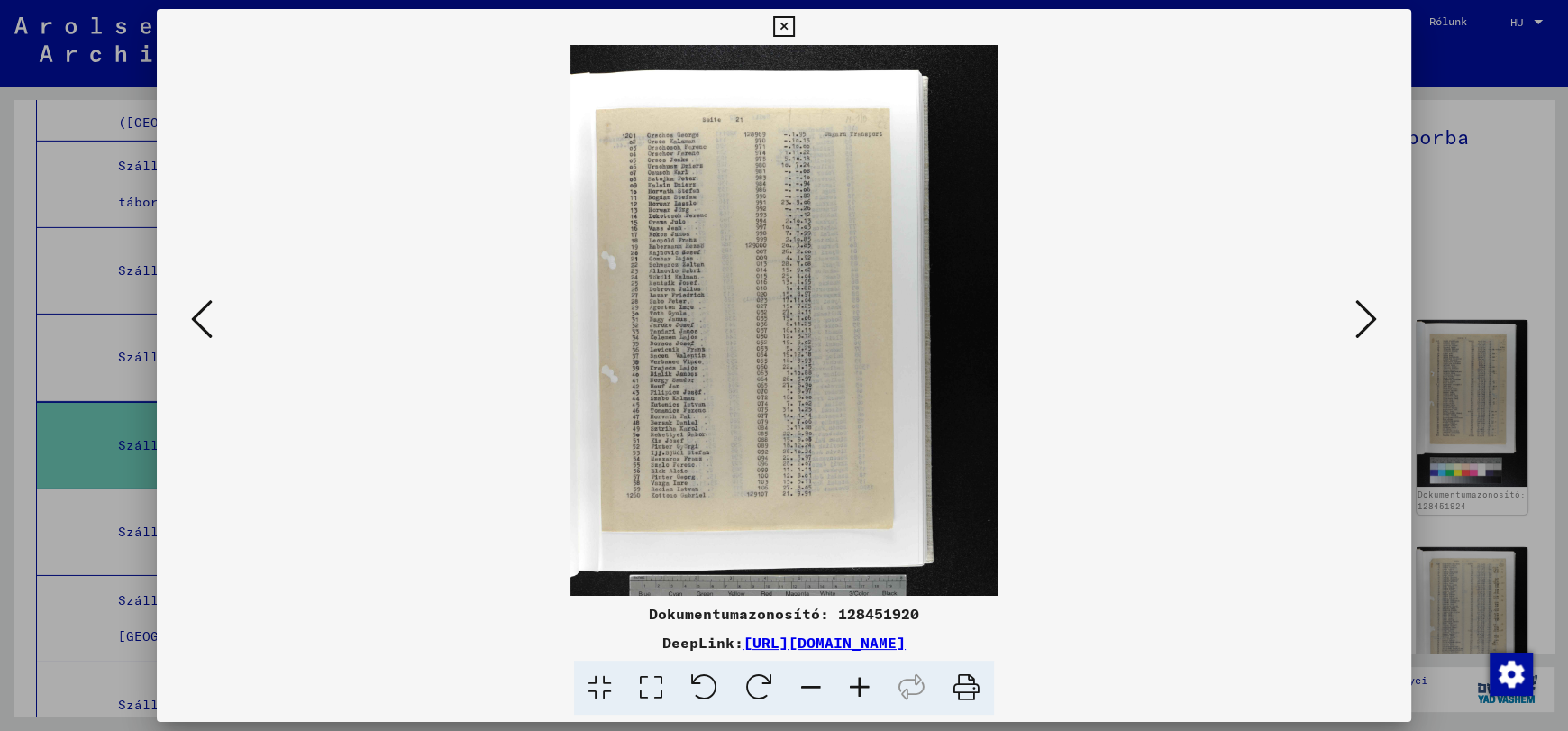
click at [855, 686] on icon at bounding box center [859, 687] width 48 height 55
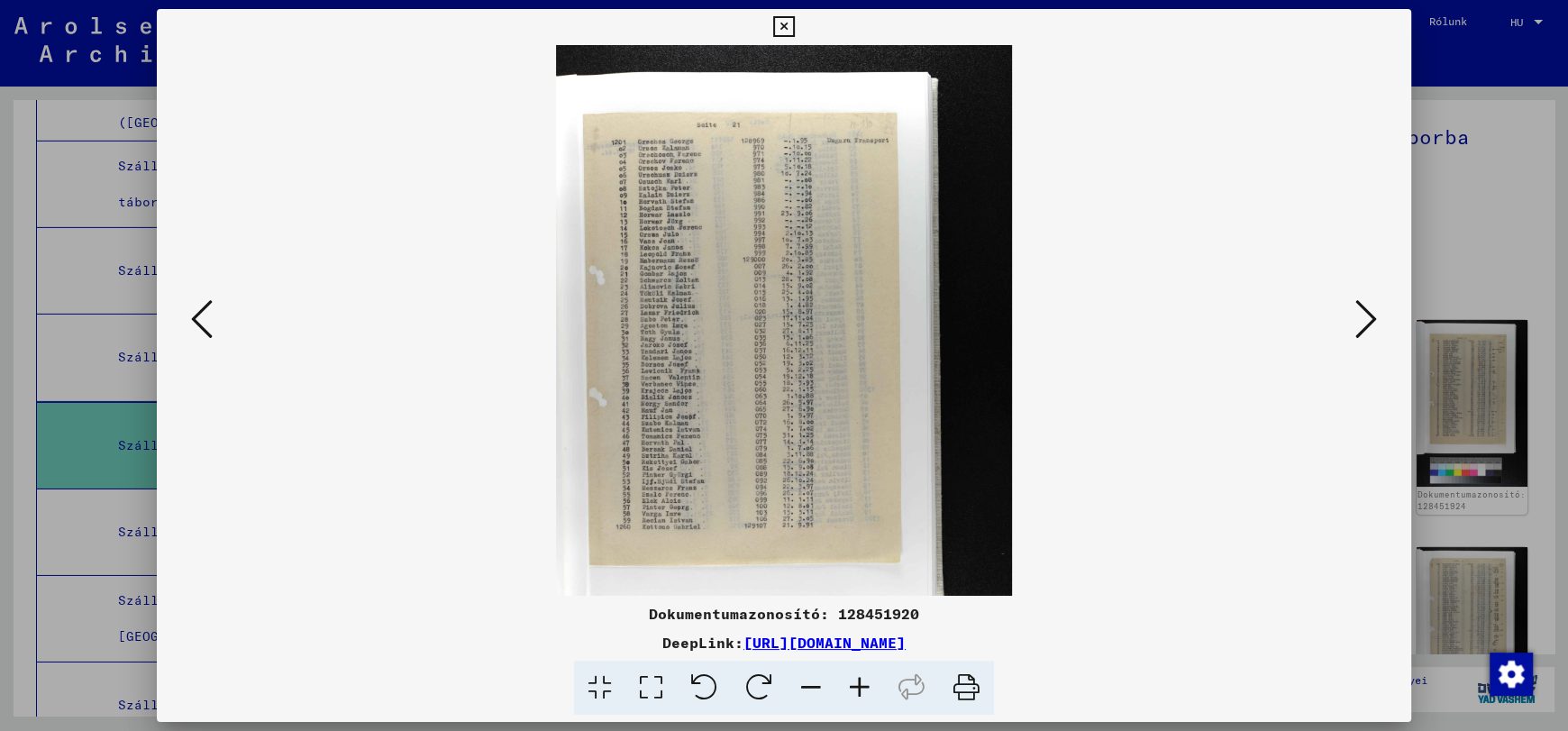
click at [855, 686] on icon at bounding box center [859, 687] width 48 height 55
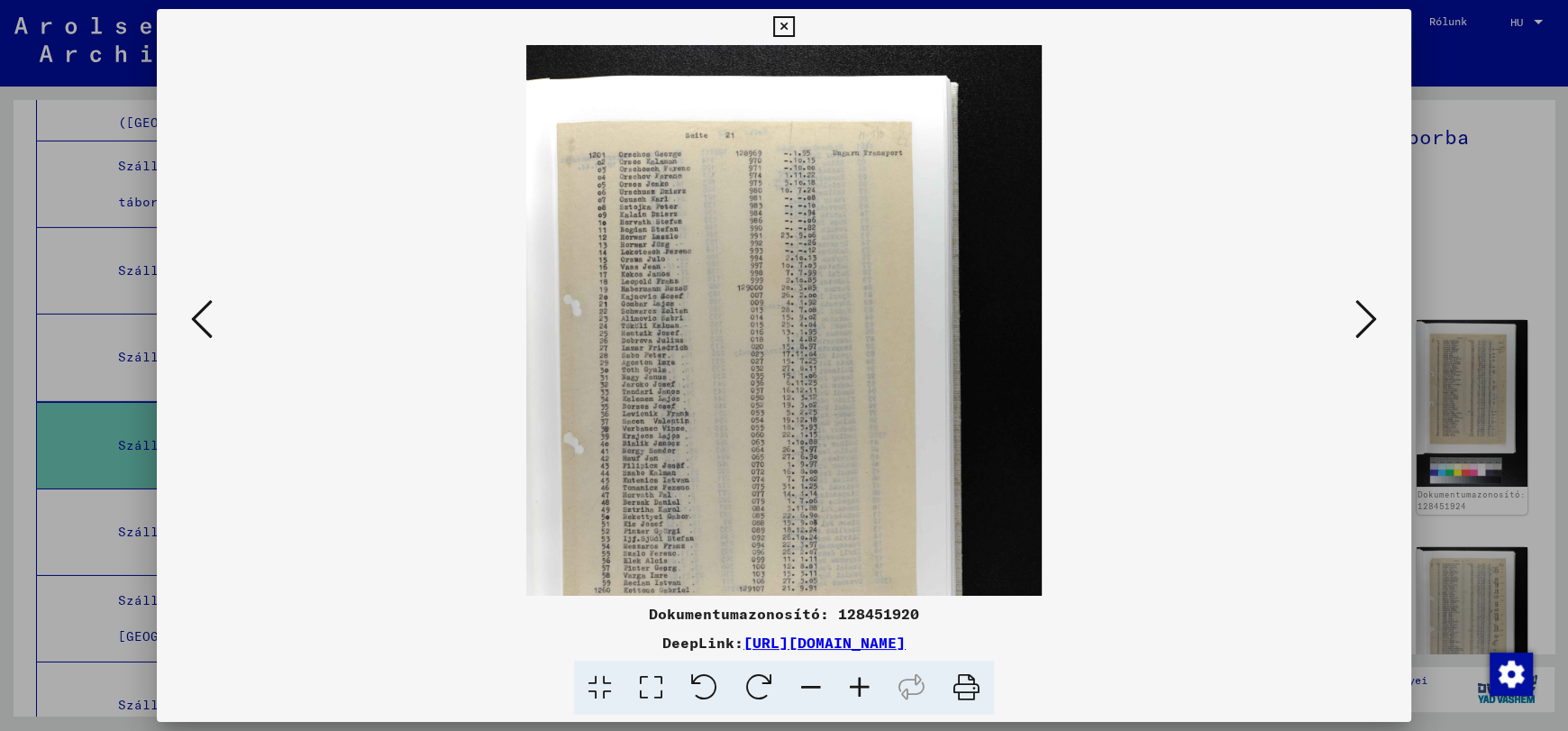
click at [855, 686] on icon at bounding box center [859, 687] width 48 height 55
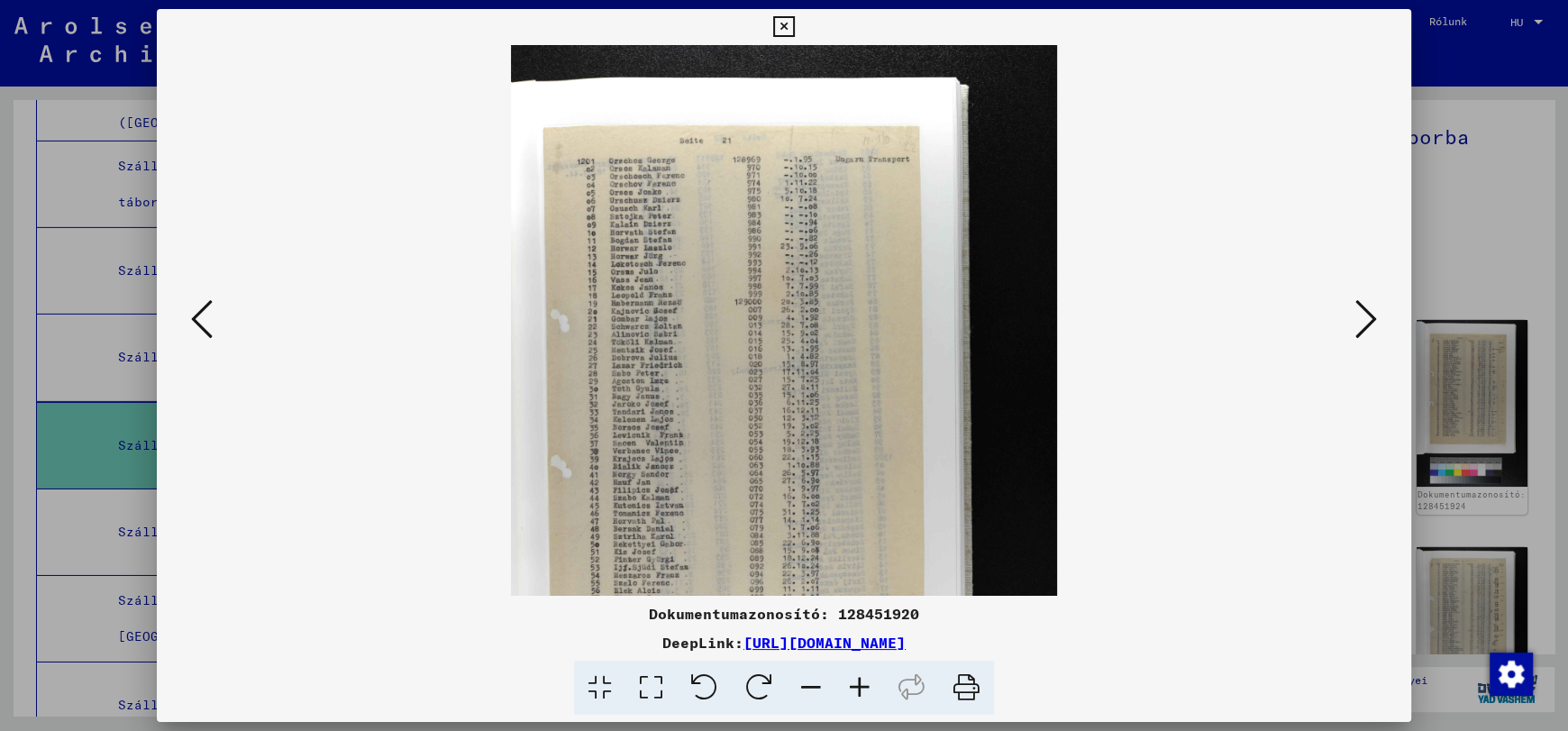
click at [855, 686] on icon at bounding box center [859, 687] width 48 height 55
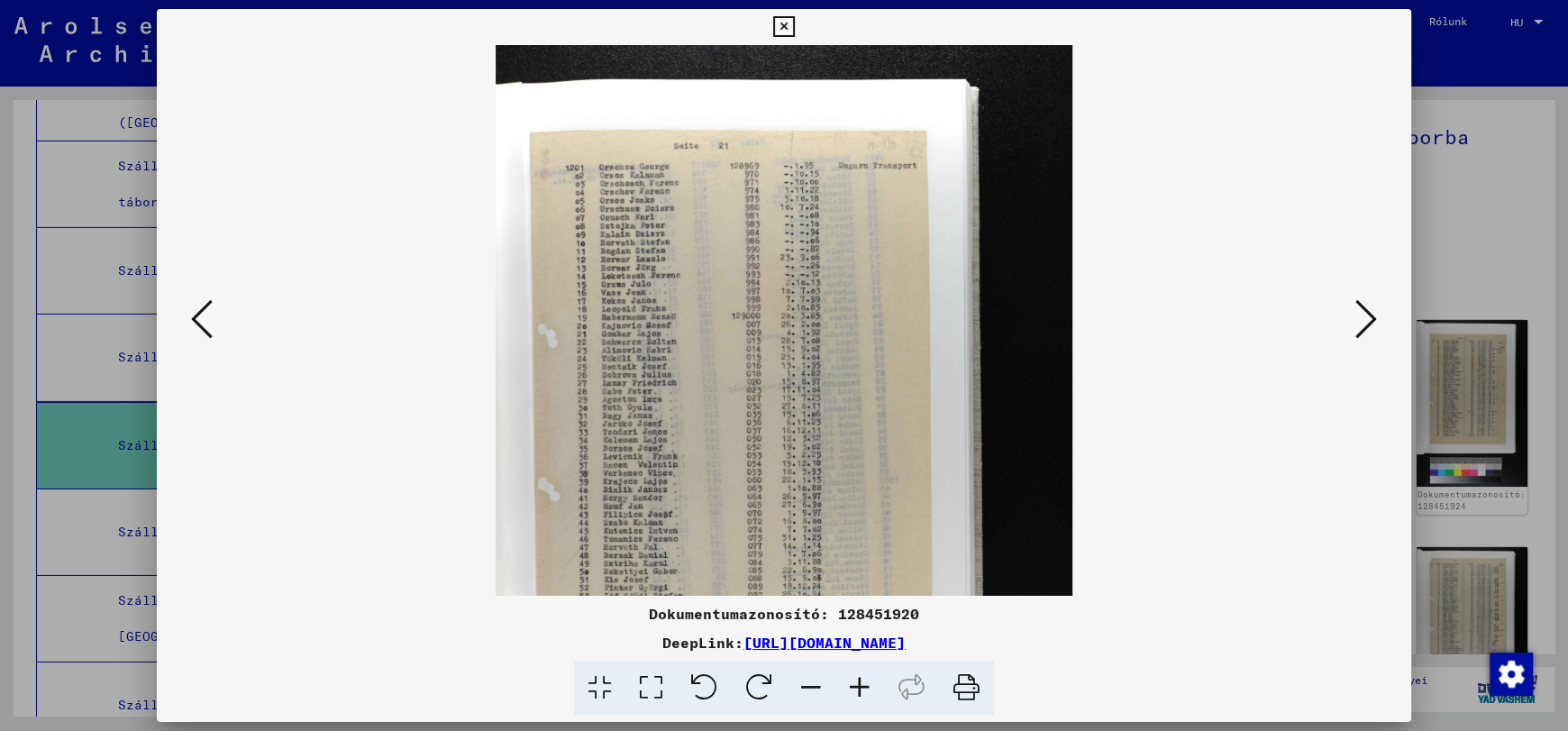
click at [855, 686] on icon at bounding box center [859, 687] width 48 height 55
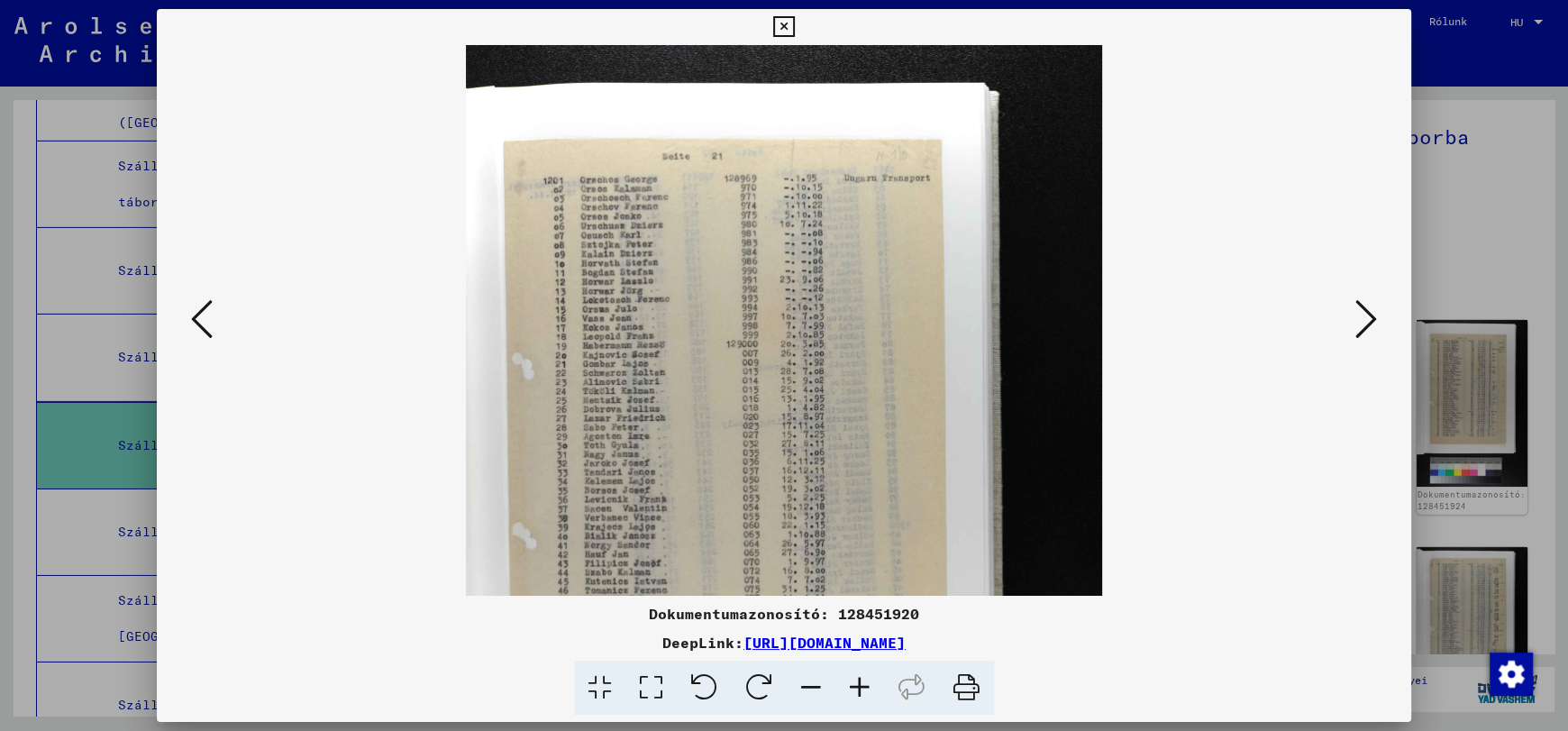
click at [855, 686] on icon at bounding box center [859, 687] width 48 height 55
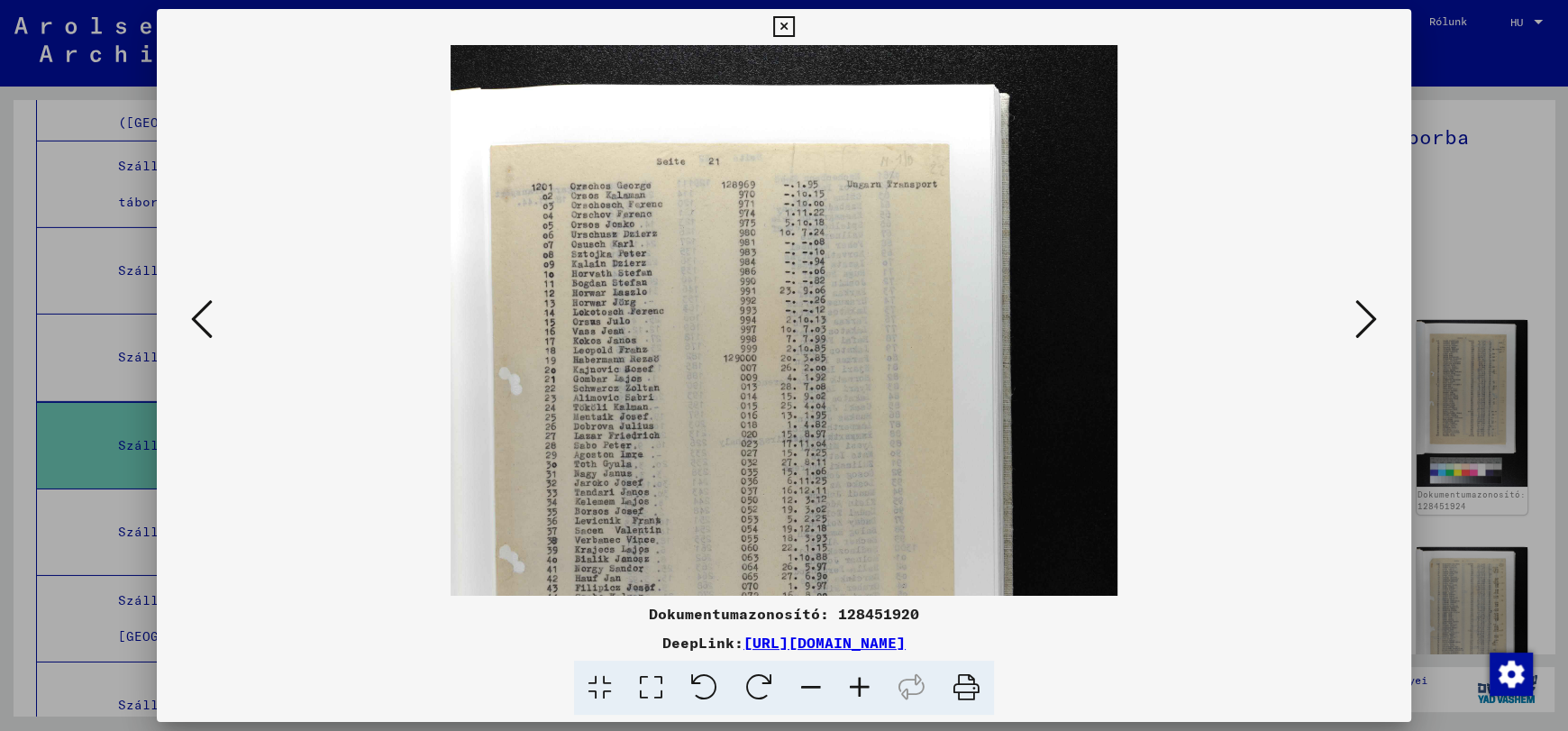
click at [855, 686] on icon at bounding box center [859, 687] width 48 height 55
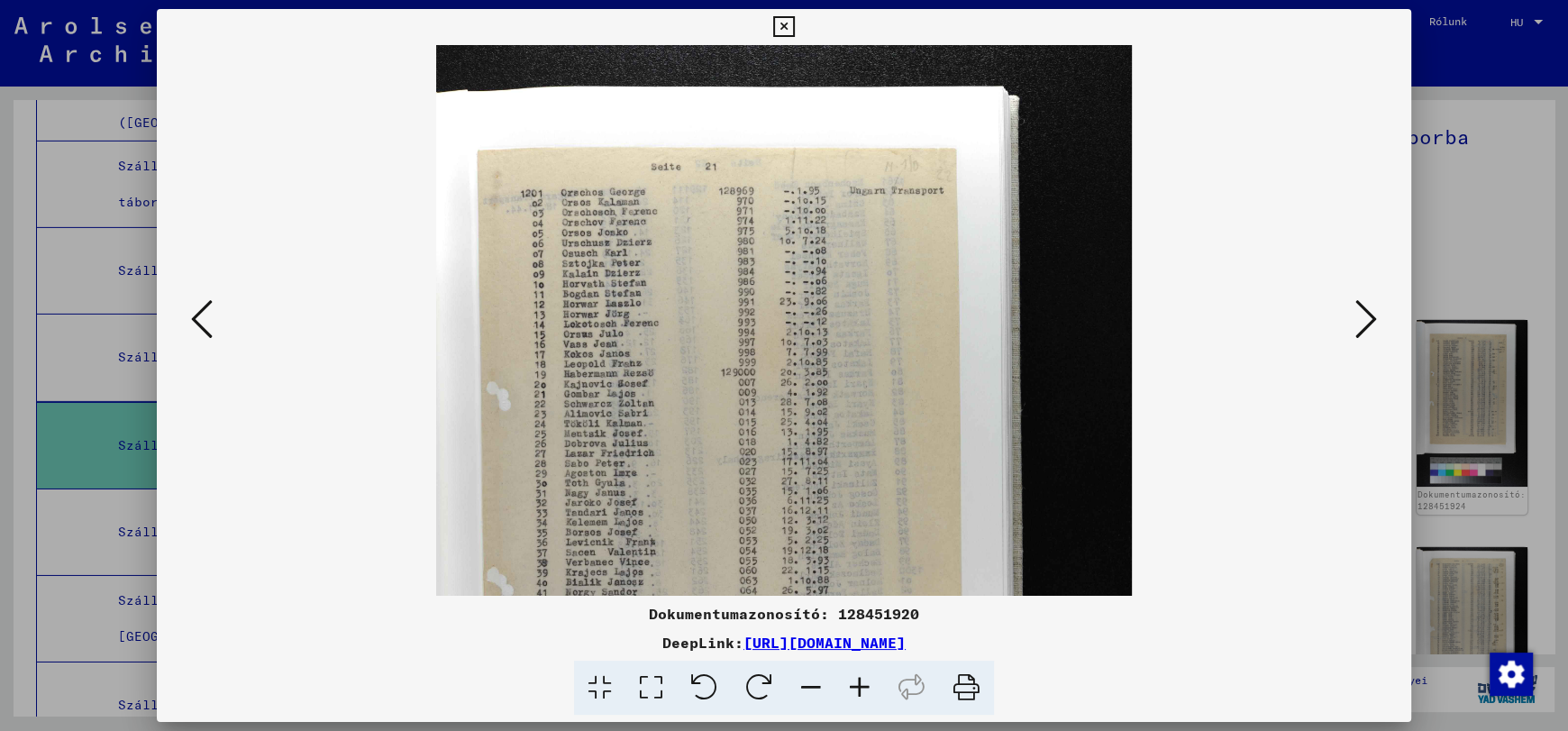
click at [855, 686] on icon at bounding box center [859, 687] width 48 height 55
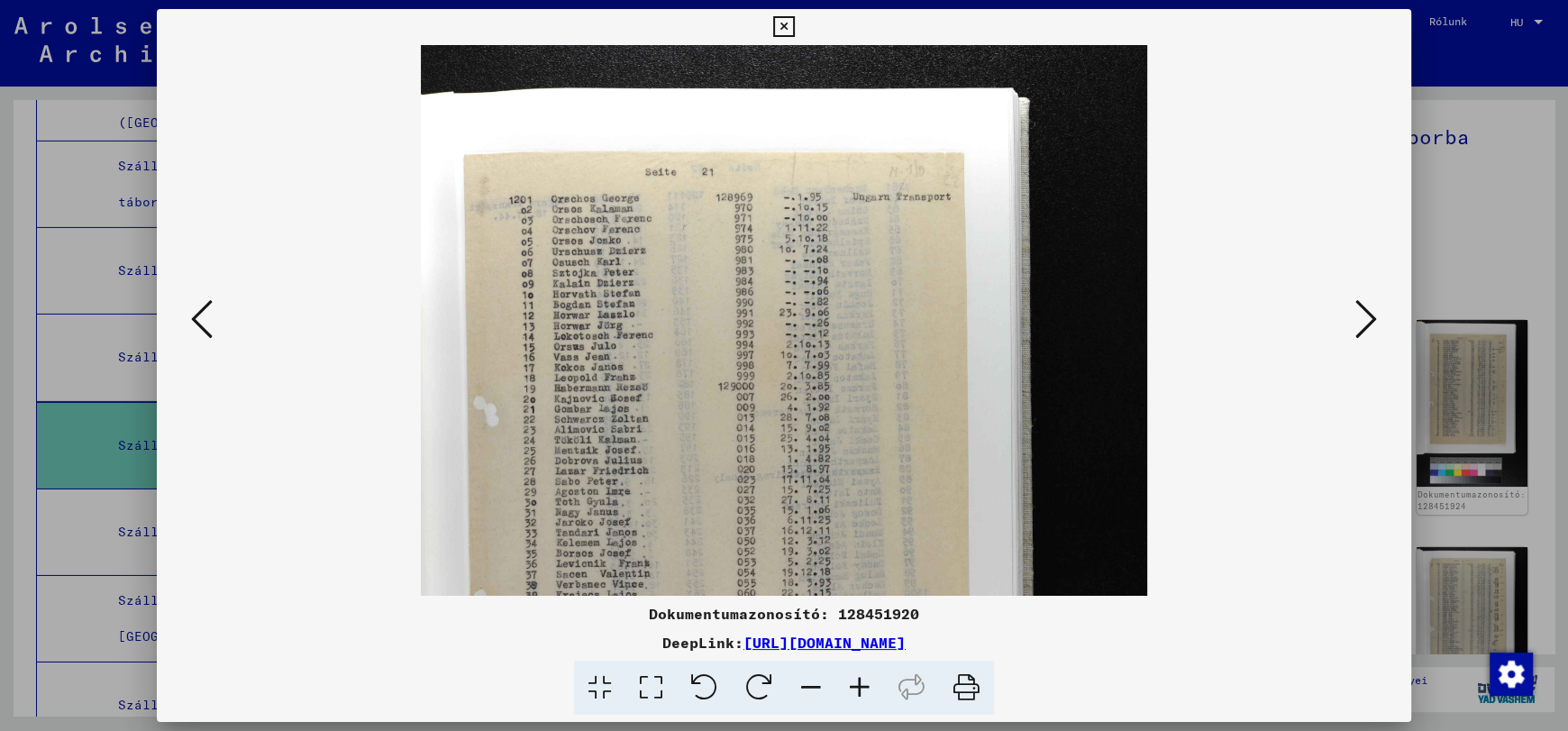
click at [855, 686] on icon at bounding box center [859, 687] width 48 height 55
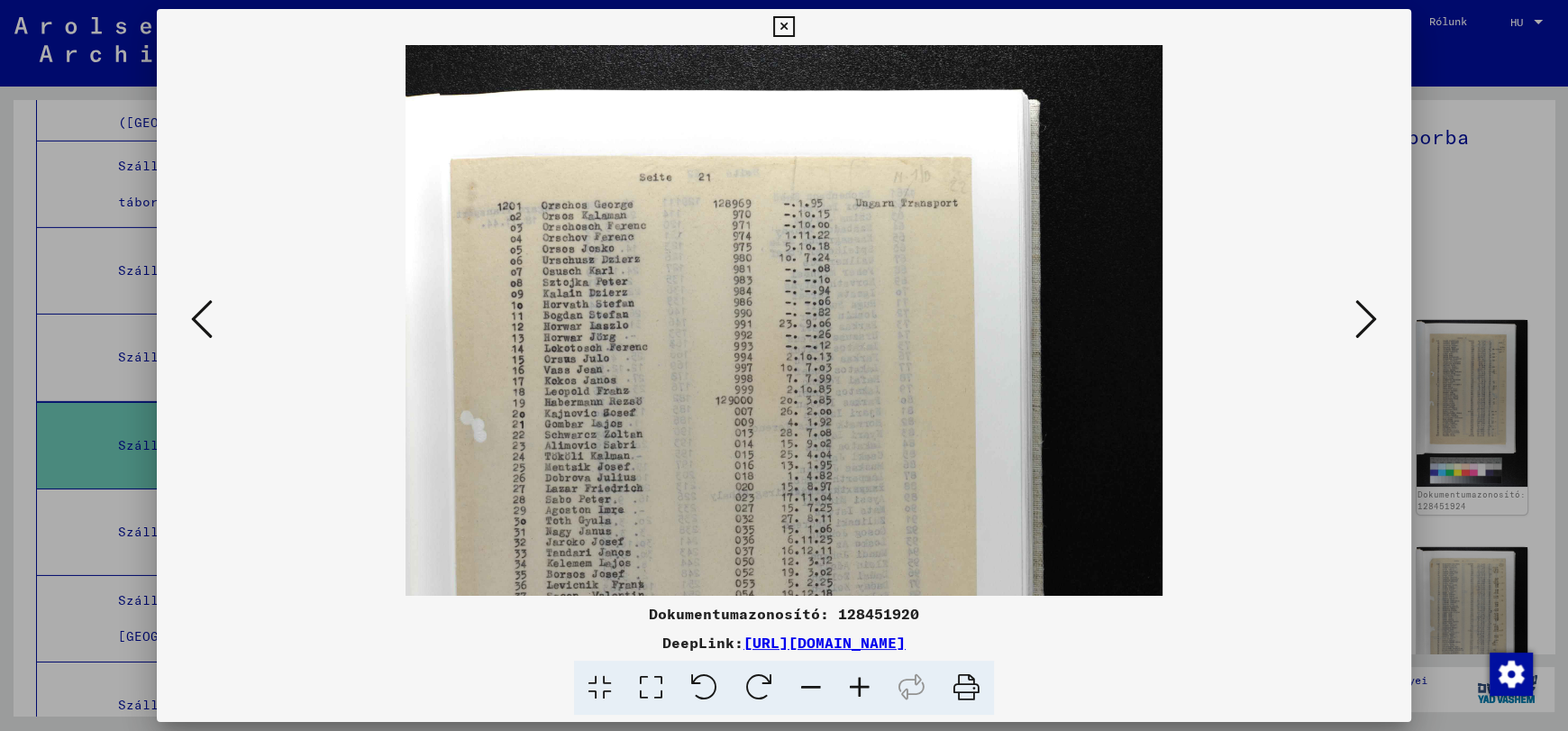
click at [855, 686] on icon at bounding box center [859, 687] width 48 height 55
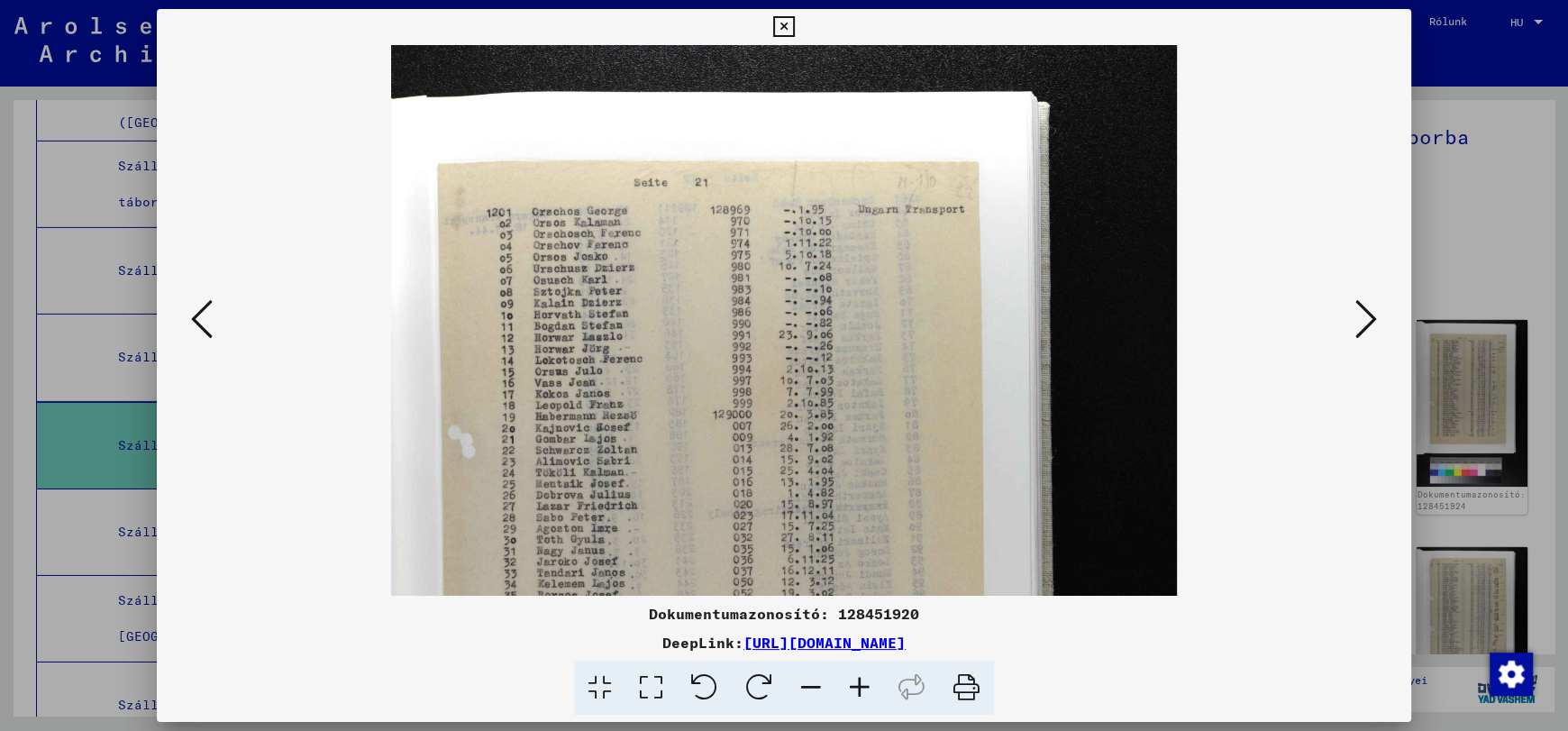
click at [855, 686] on icon at bounding box center [859, 687] width 48 height 55
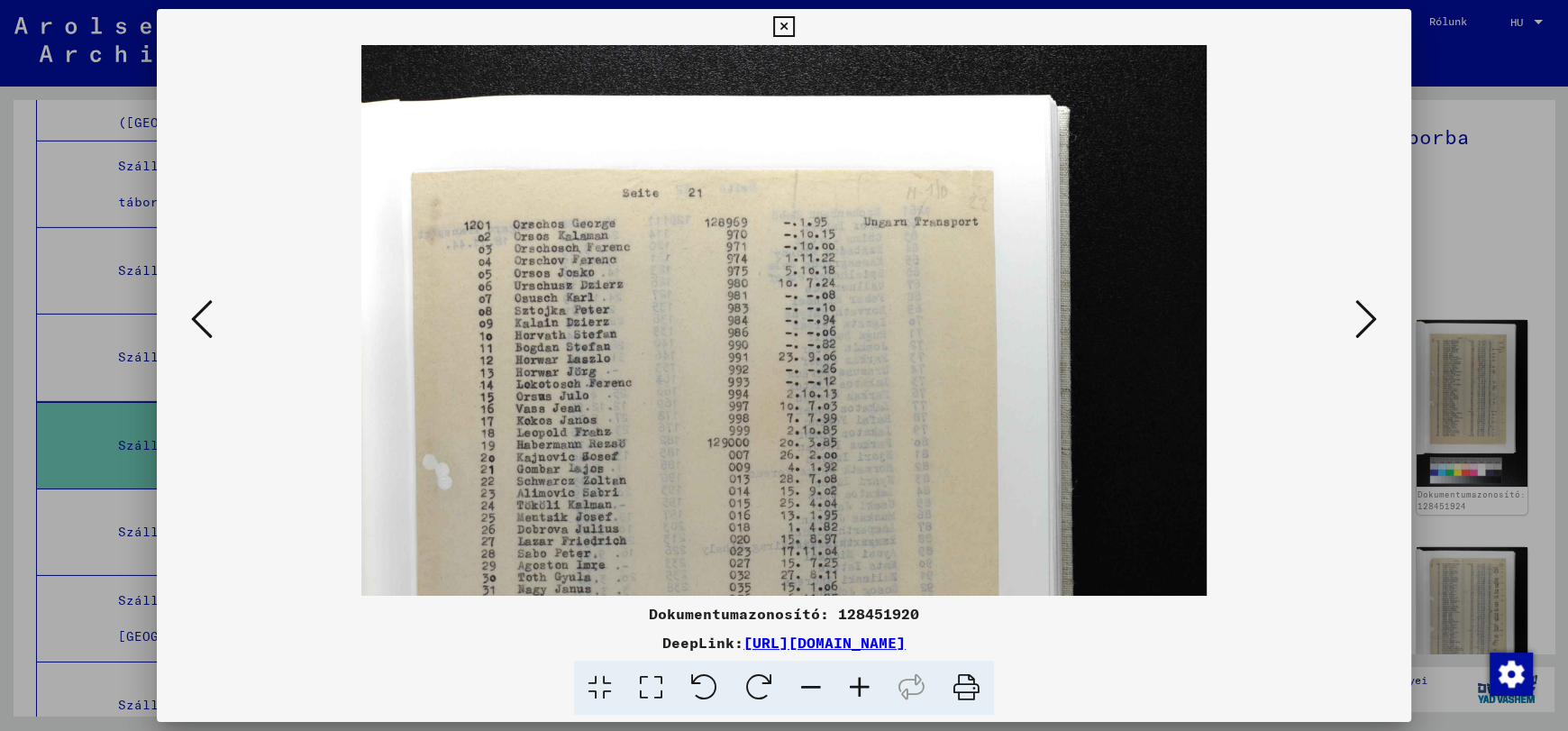
click at [855, 686] on icon at bounding box center [859, 687] width 48 height 55
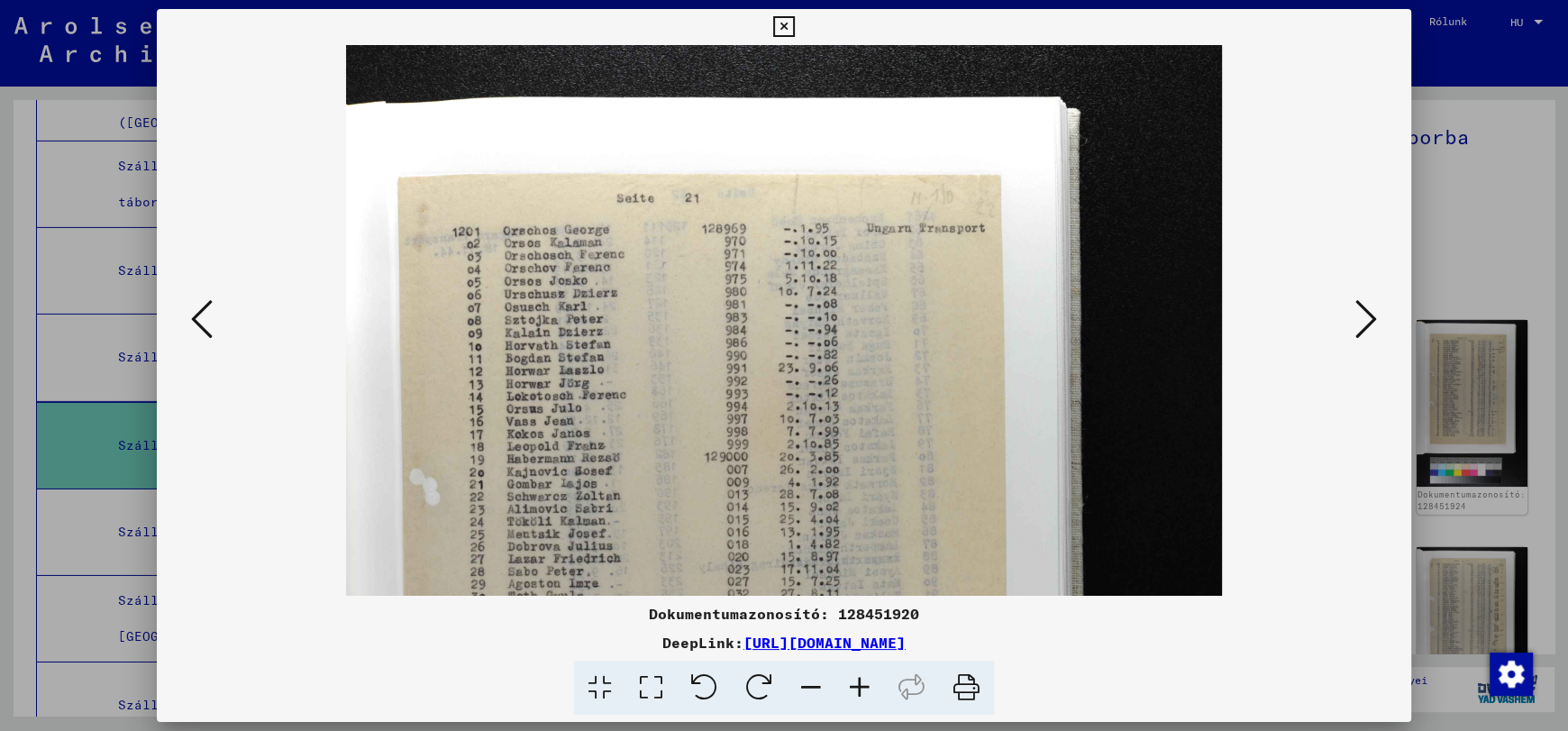
click at [855, 686] on icon at bounding box center [859, 687] width 48 height 55
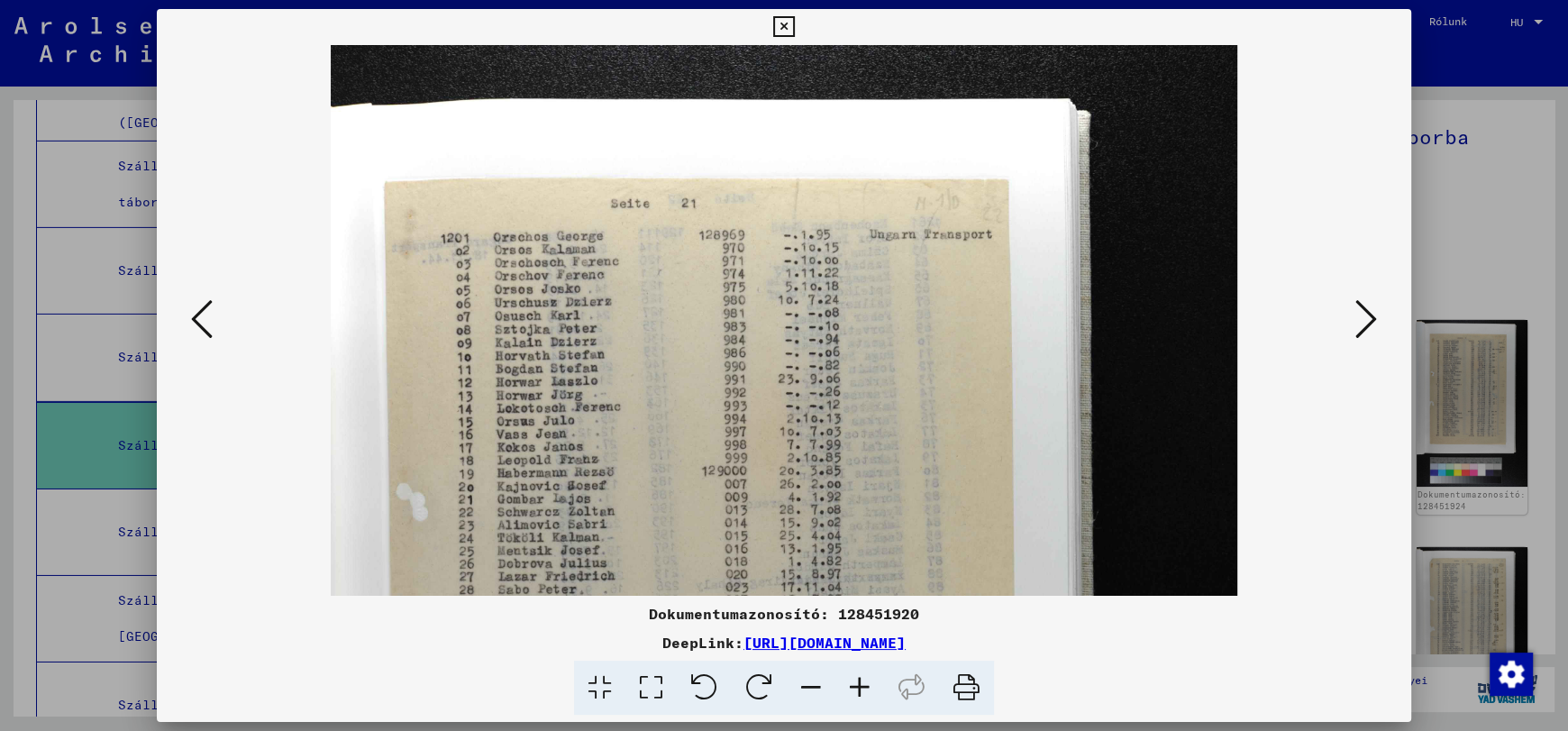
click at [855, 686] on icon at bounding box center [859, 687] width 48 height 55
click at [1367, 326] on icon at bounding box center [1365, 319] width 21 height 44
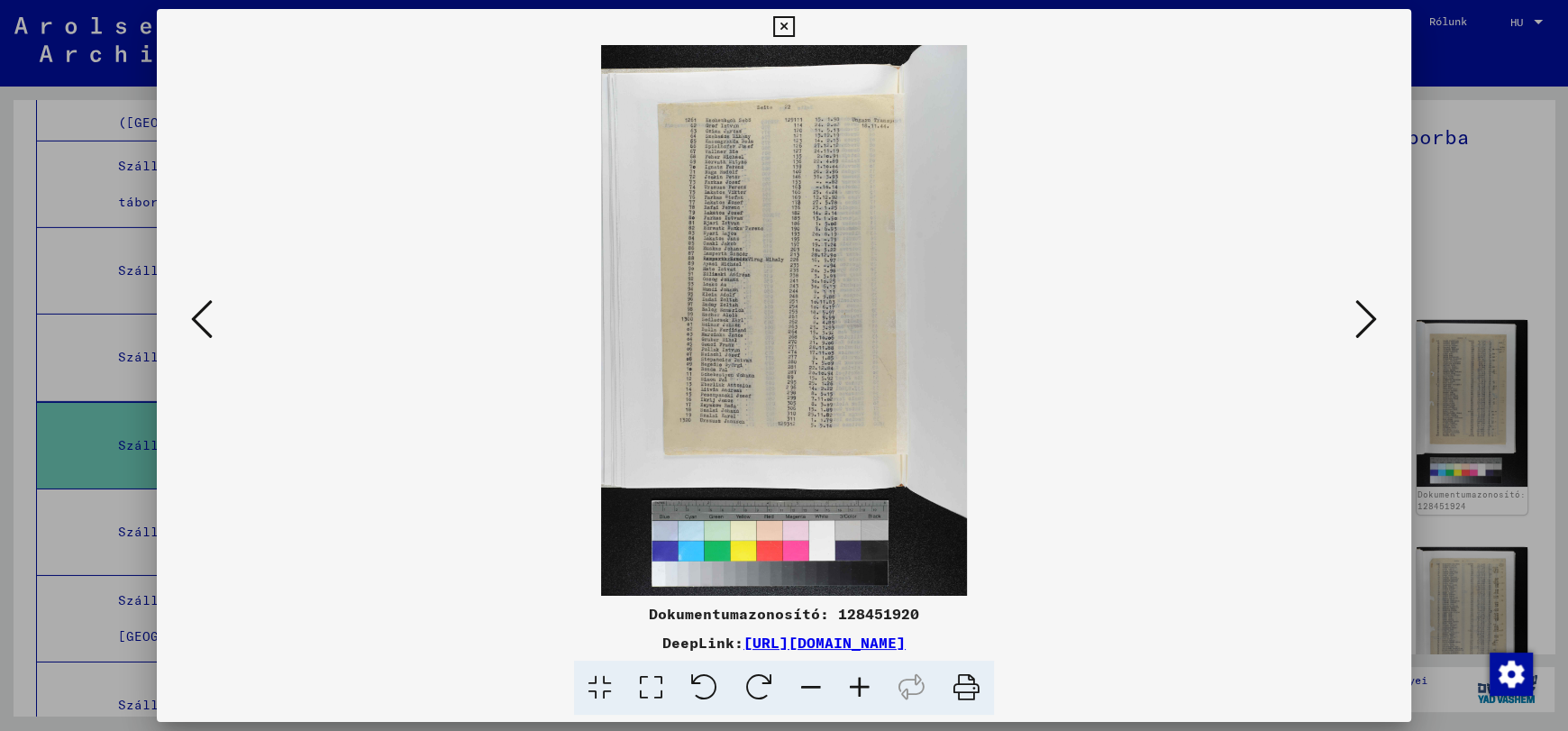
click at [855, 684] on icon at bounding box center [859, 687] width 48 height 55
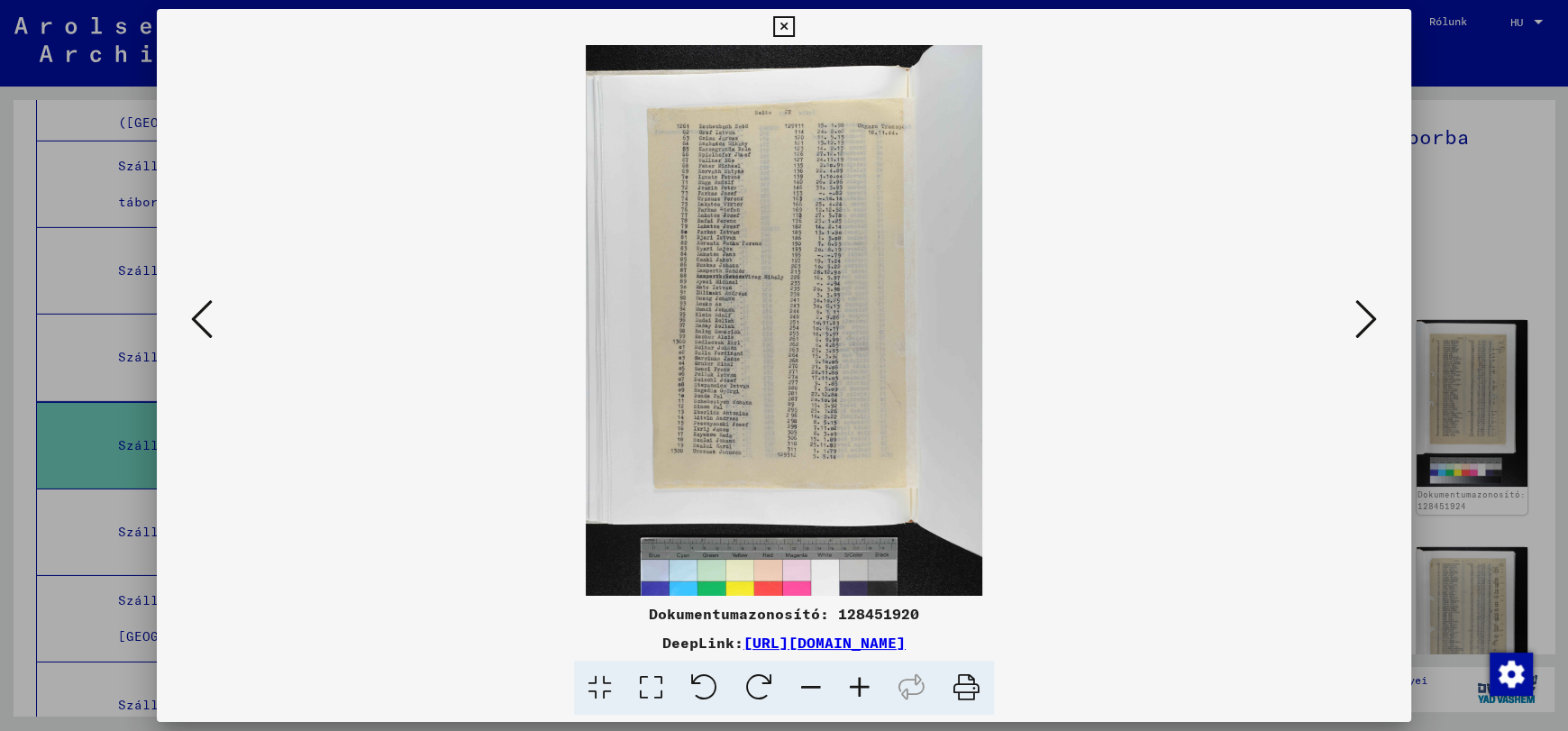
click at [855, 684] on icon at bounding box center [859, 687] width 48 height 55
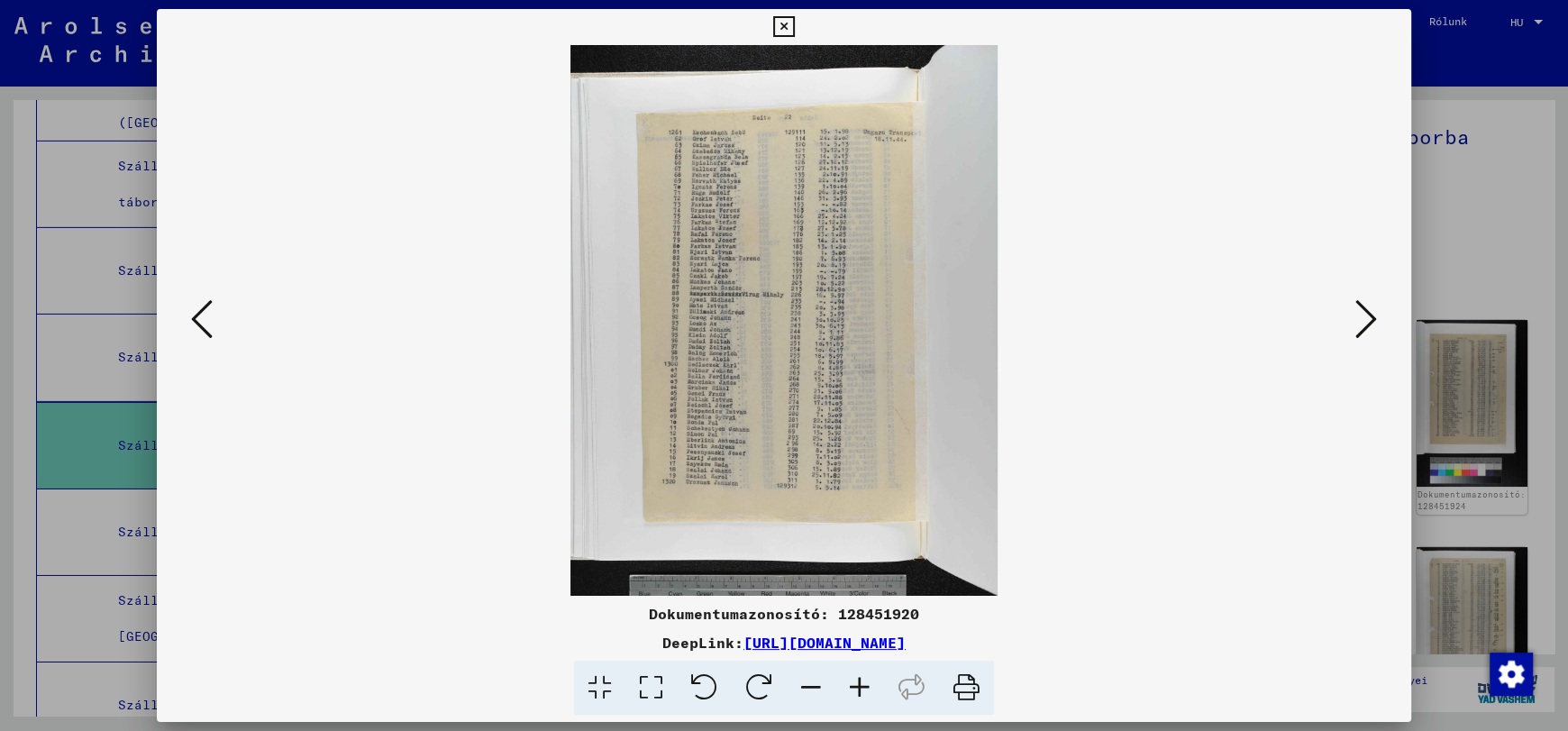
click at [855, 684] on icon at bounding box center [859, 687] width 48 height 55
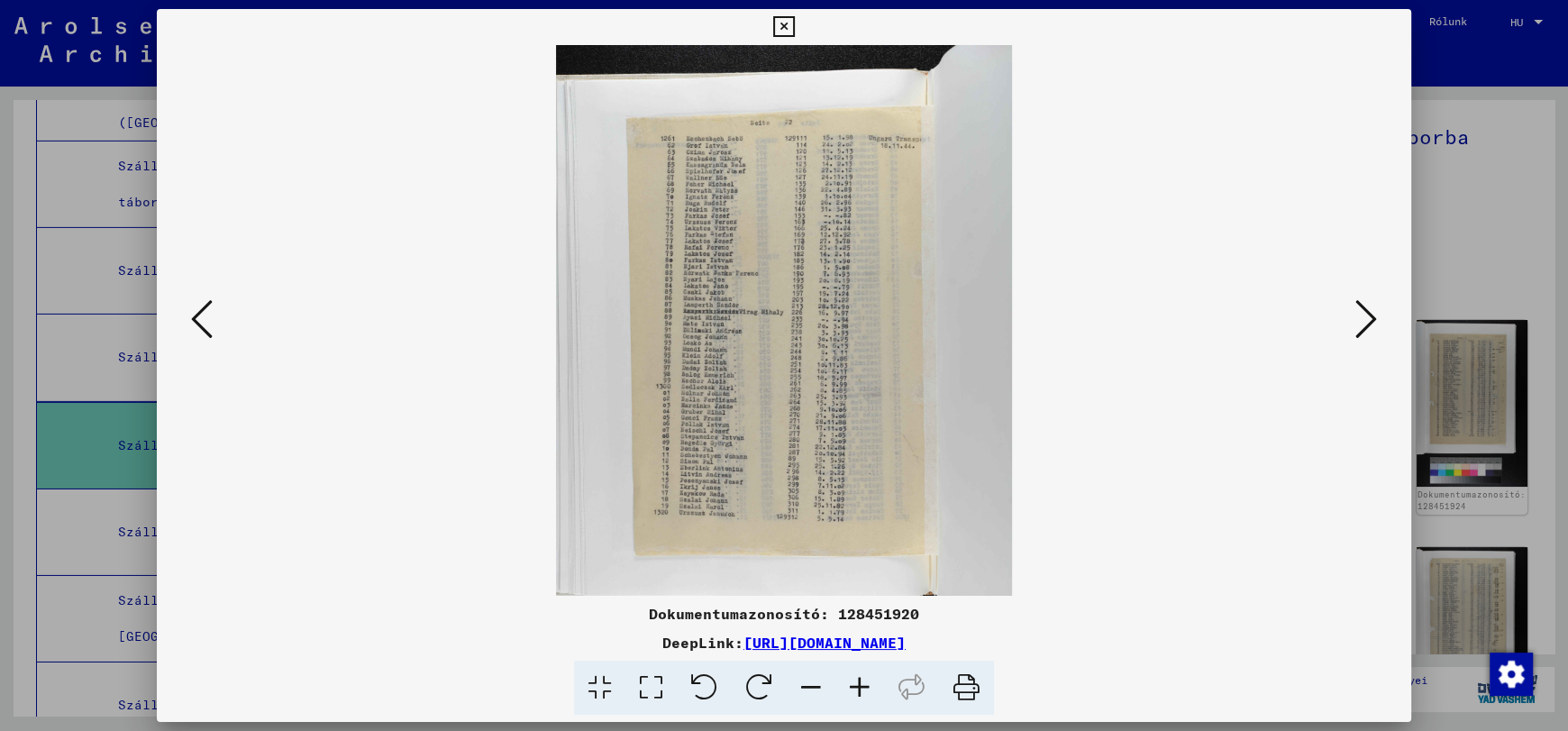
click at [855, 684] on icon at bounding box center [859, 687] width 48 height 55
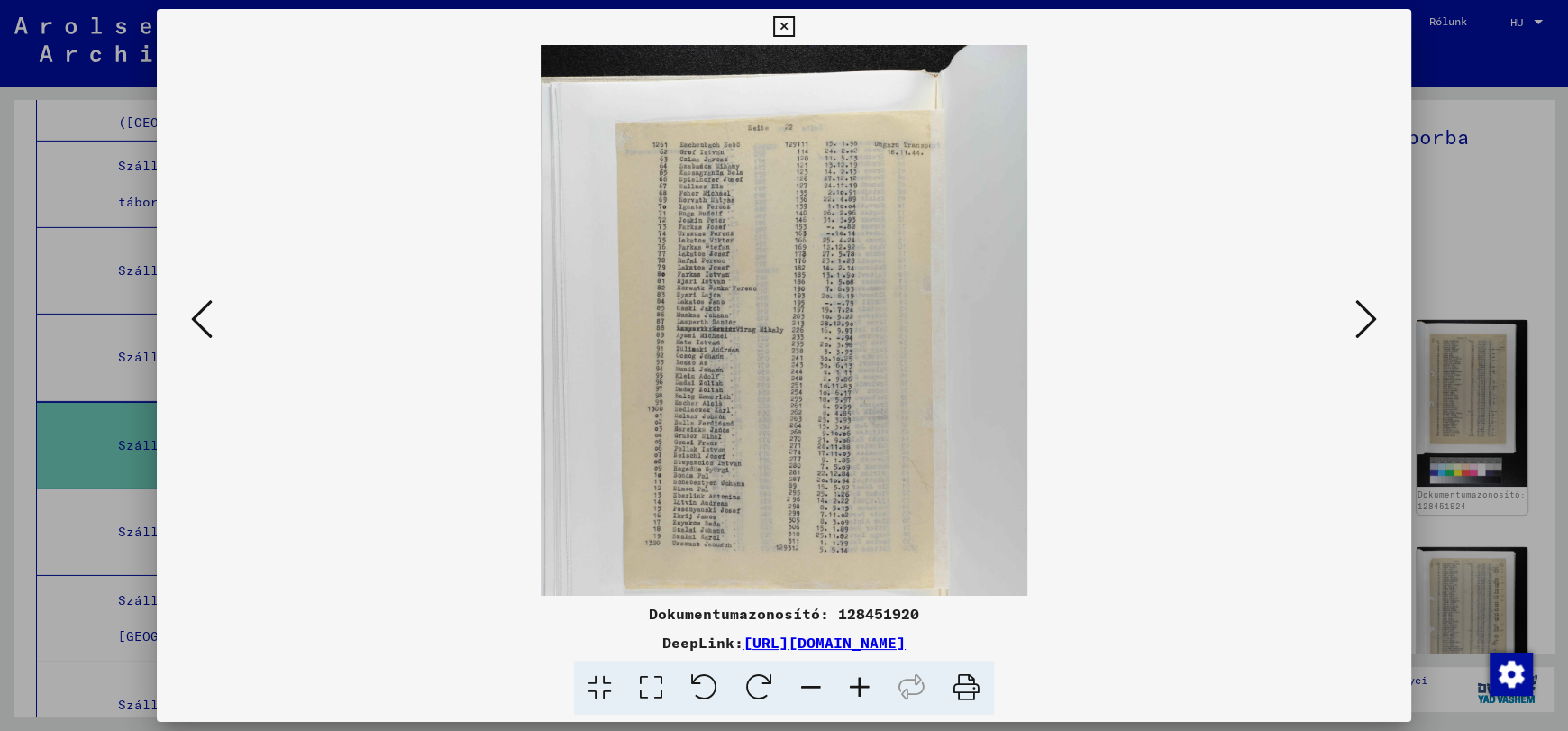
click at [855, 684] on icon at bounding box center [859, 687] width 48 height 55
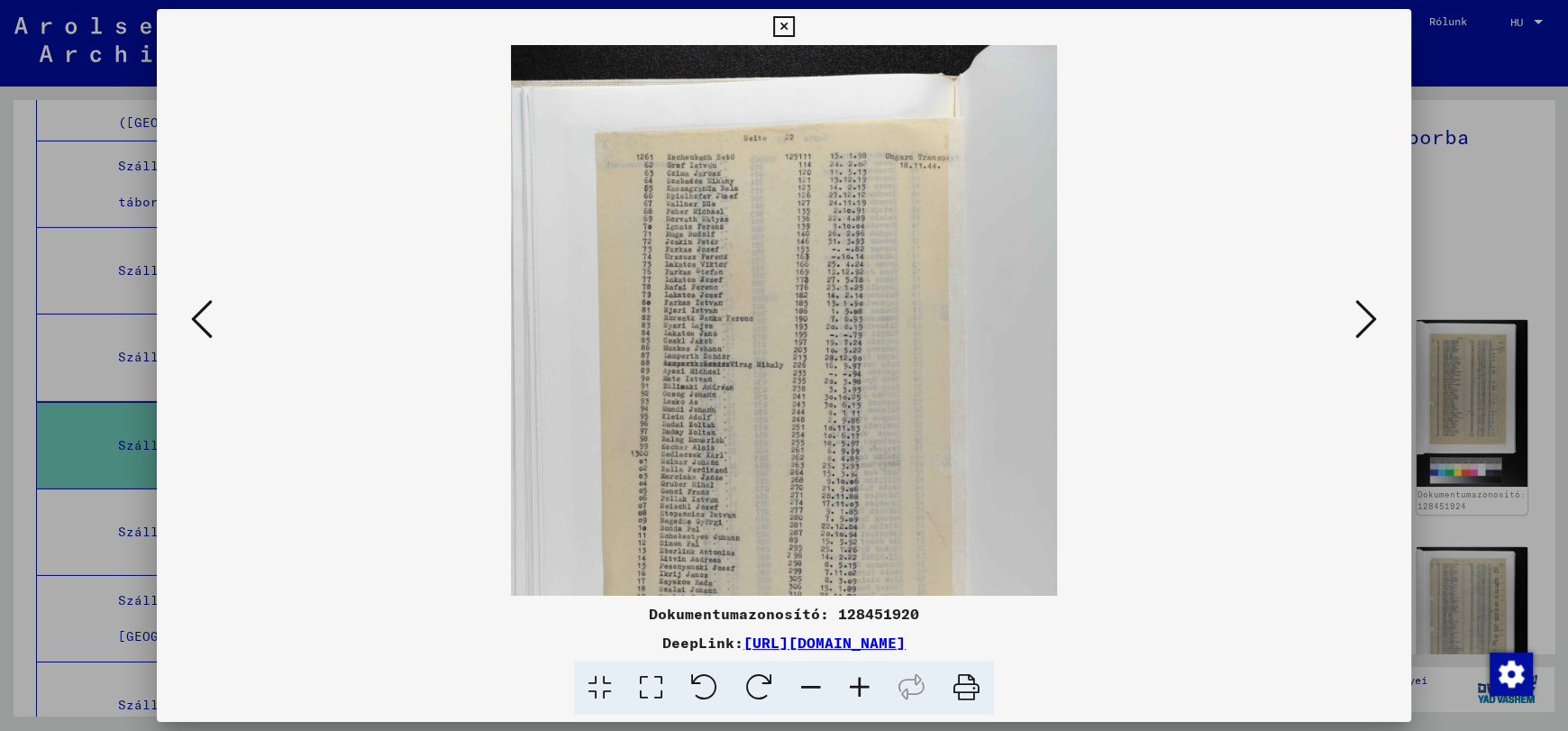
click at [855, 684] on icon at bounding box center [859, 687] width 48 height 55
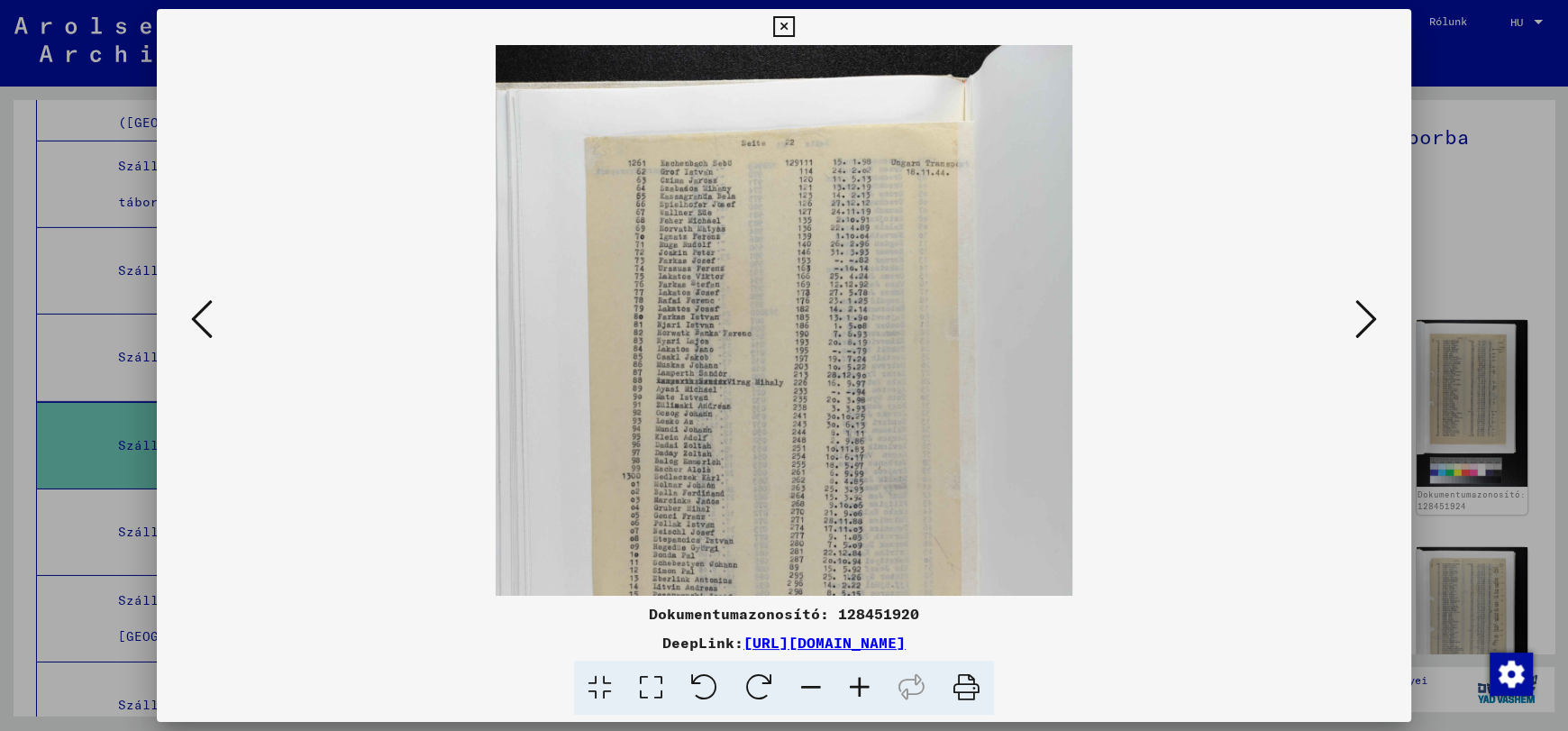
click at [855, 684] on icon at bounding box center [859, 687] width 48 height 55
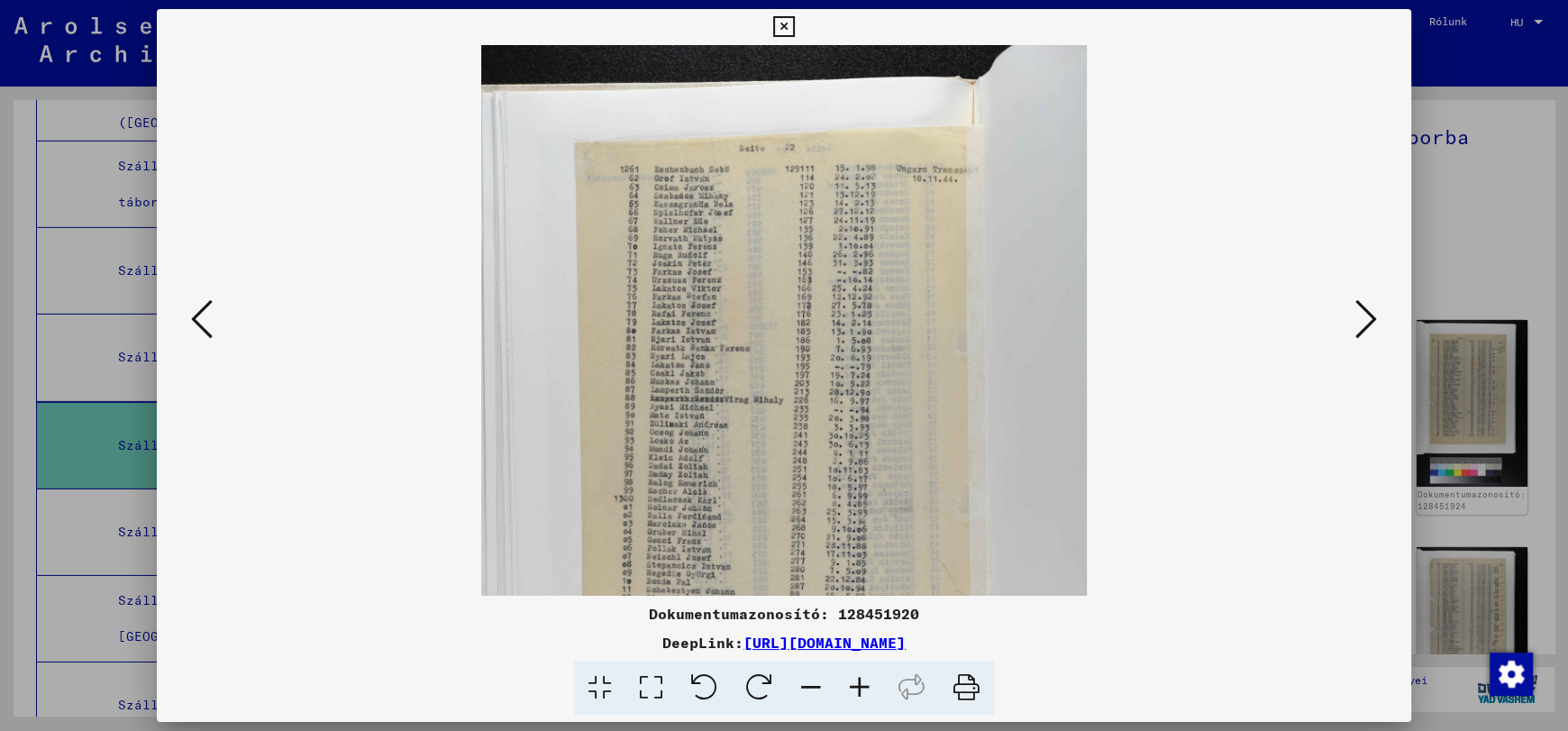
click at [855, 684] on icon at bounding box center [859, 687] width 48 height 55
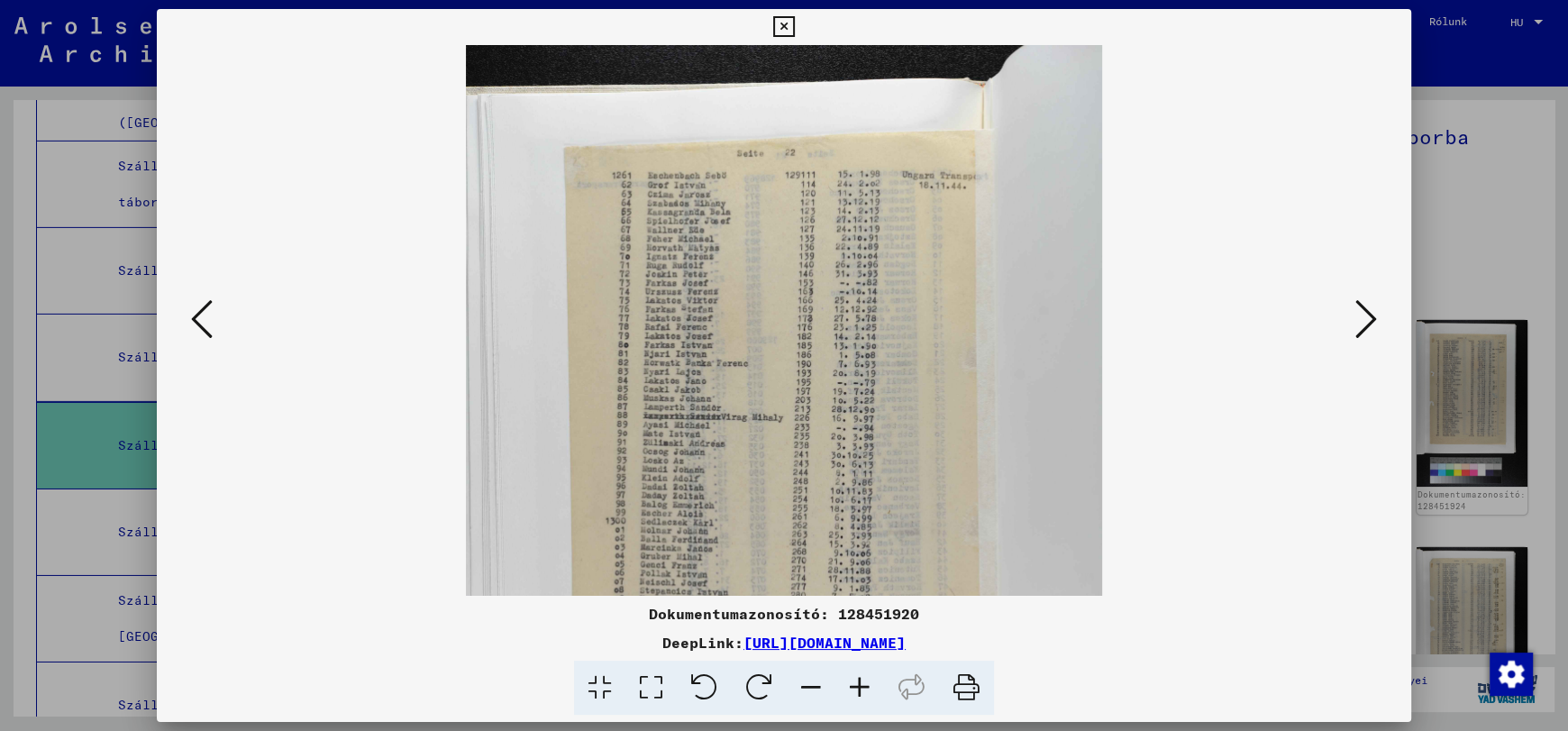
click at [855, 684] on icon at bounding box center [859, 687] width 48 height 55
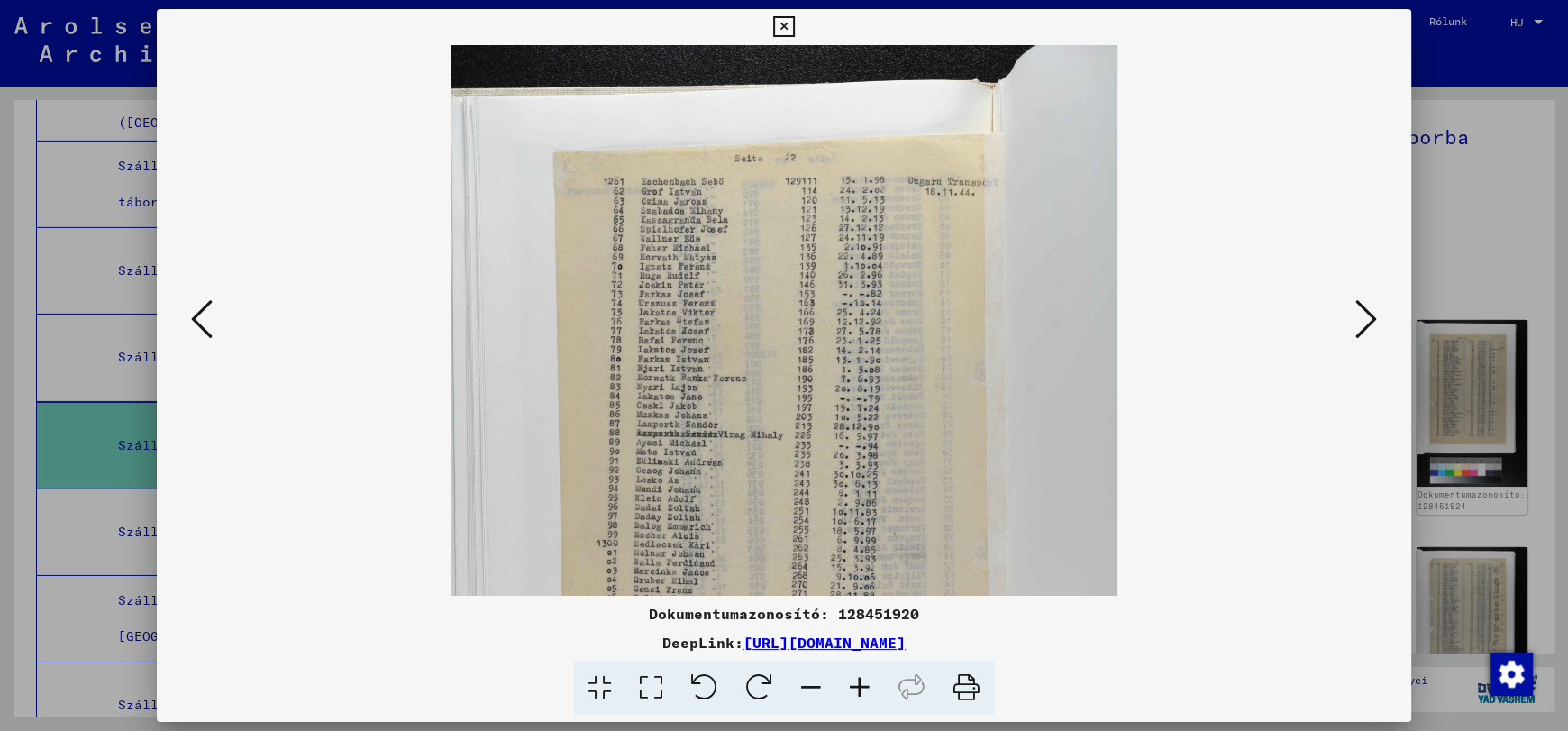
click at [855, 684] on icon at bounding box center [859, 687] width 48 height 55
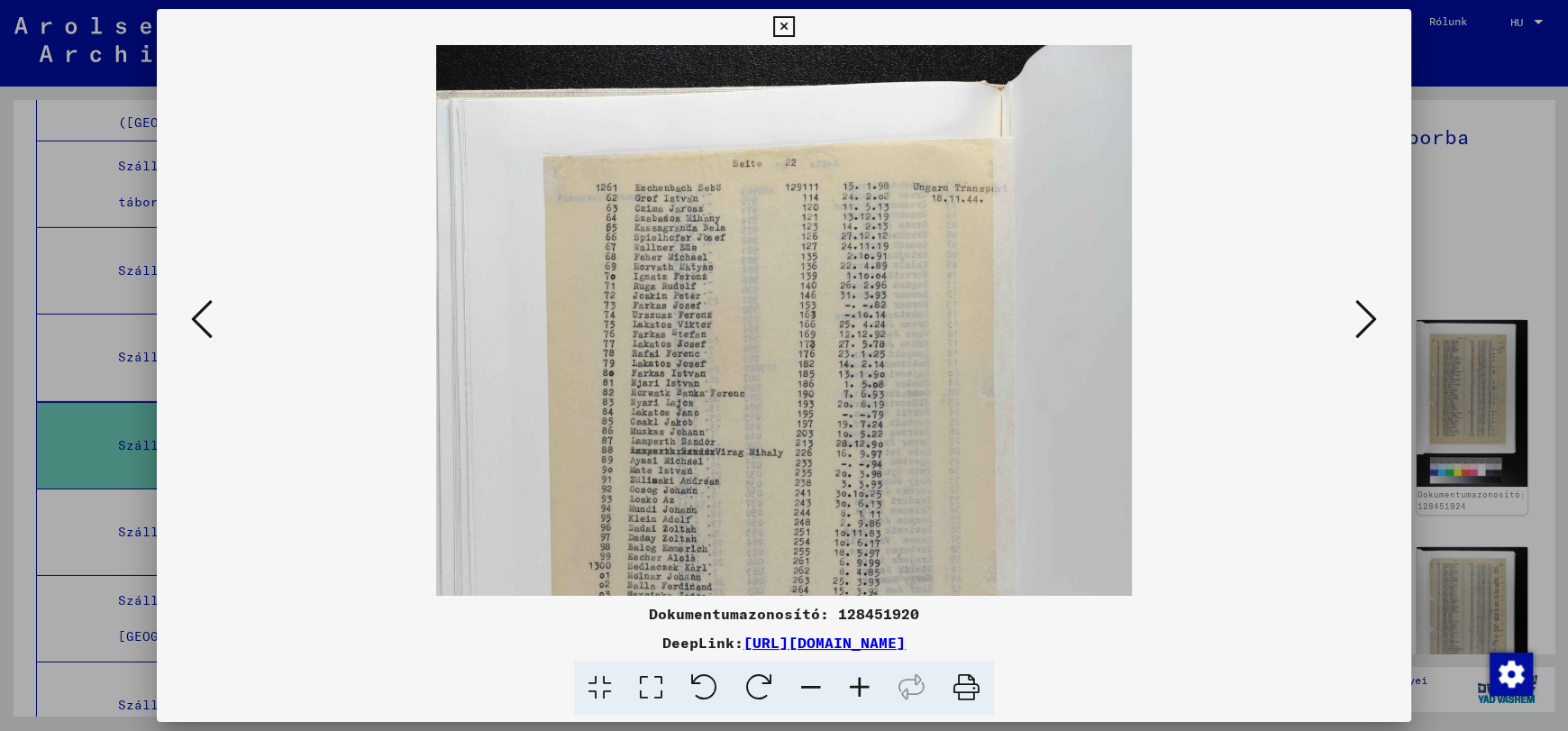
click at [855, 684] on icon at bounding box center [859, 687] width 48 height 55
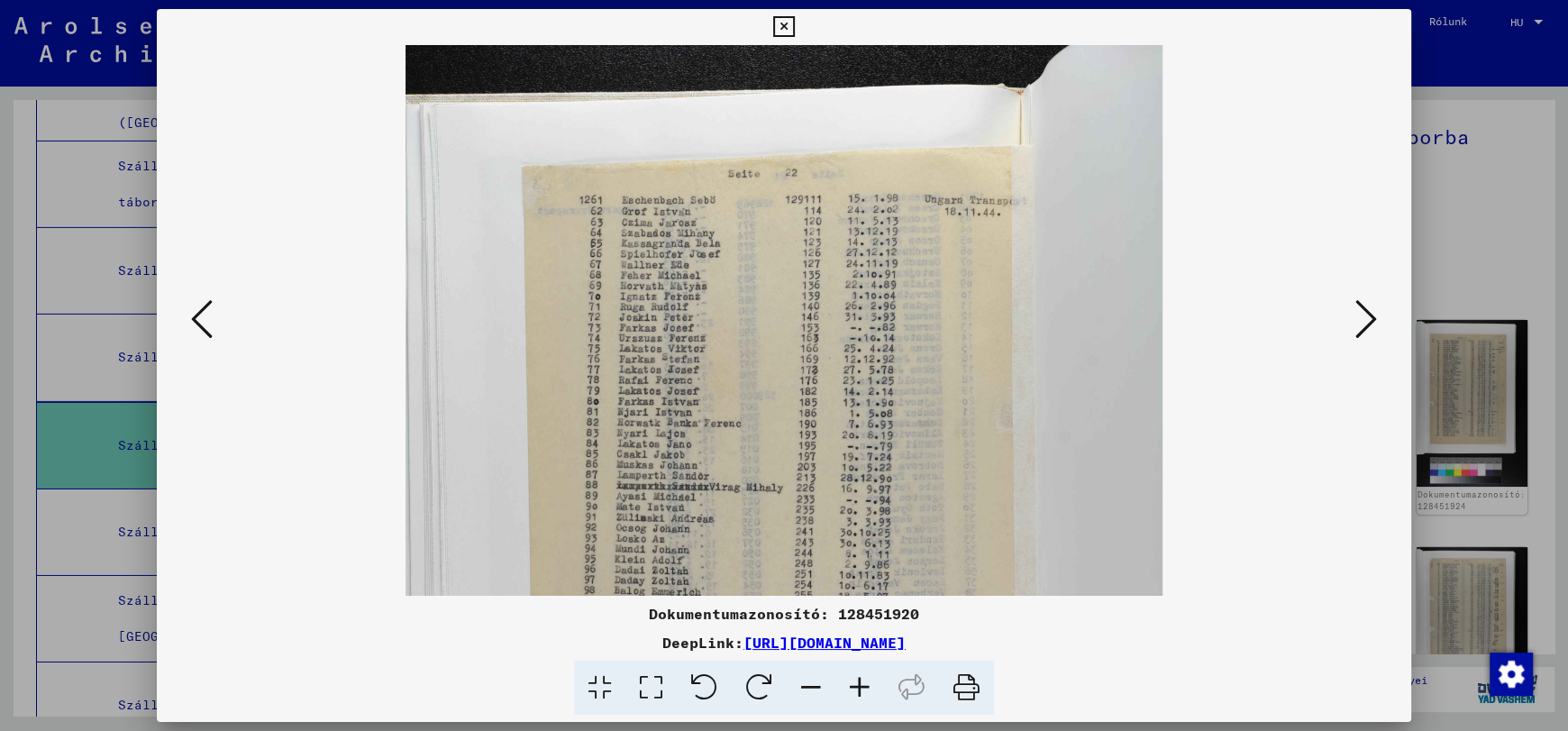
click at [855, 684] on icon at bounding box center [859, 687] width 48 height 55
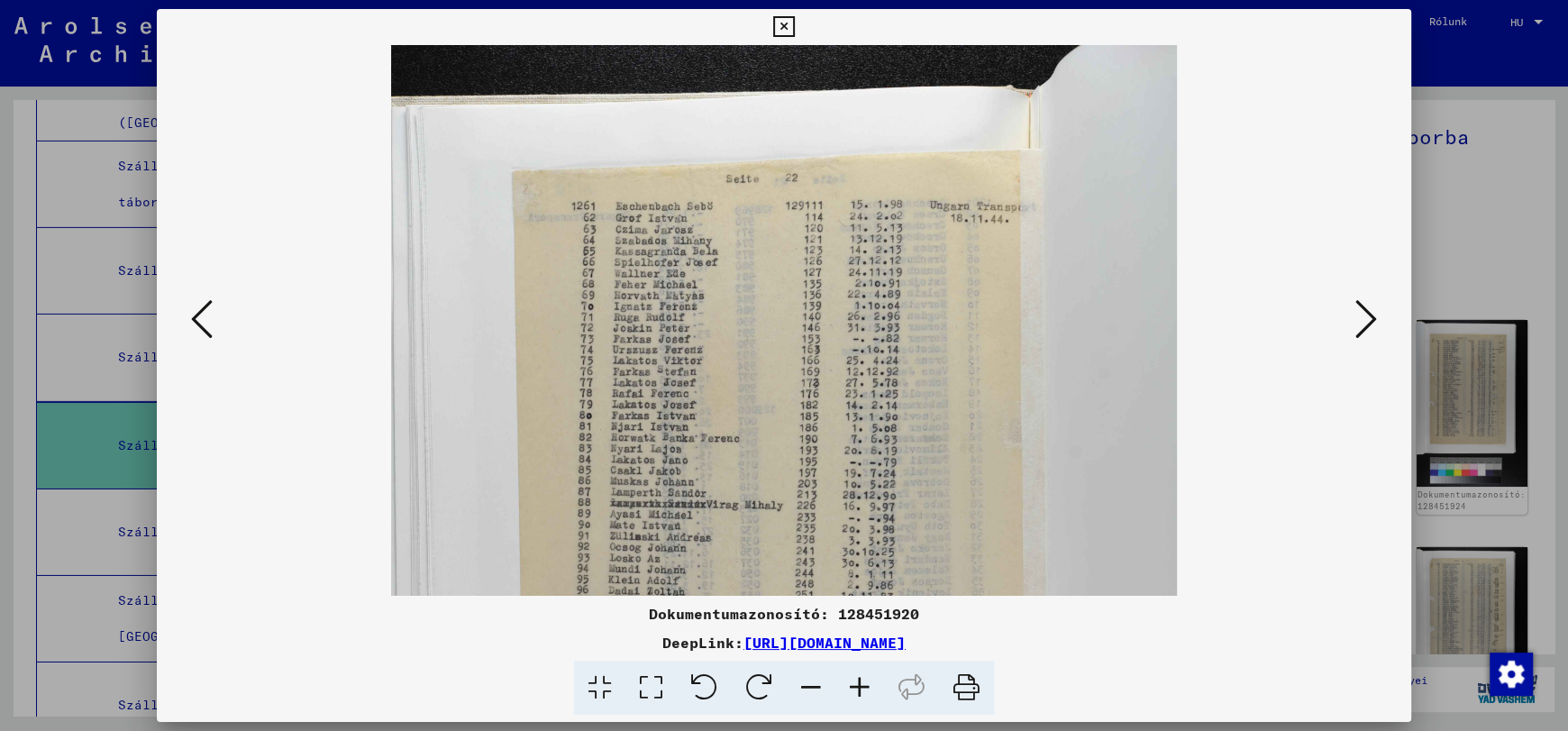
click at [855, 684] on icon at bounding box center [859, 687] width 48 height 55
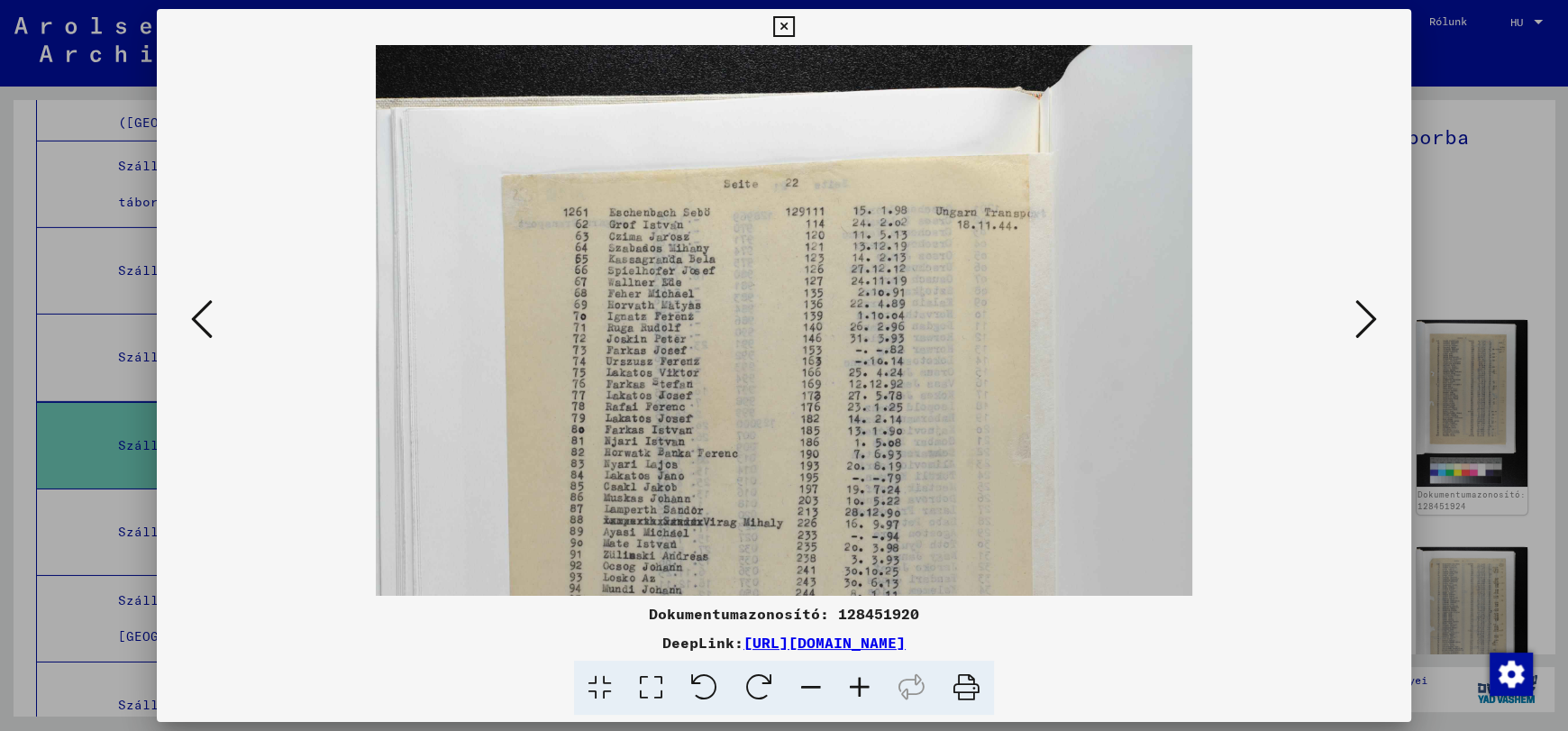
click at [855, 684] on icon at bounding box center [859, 687] width 48 height 55
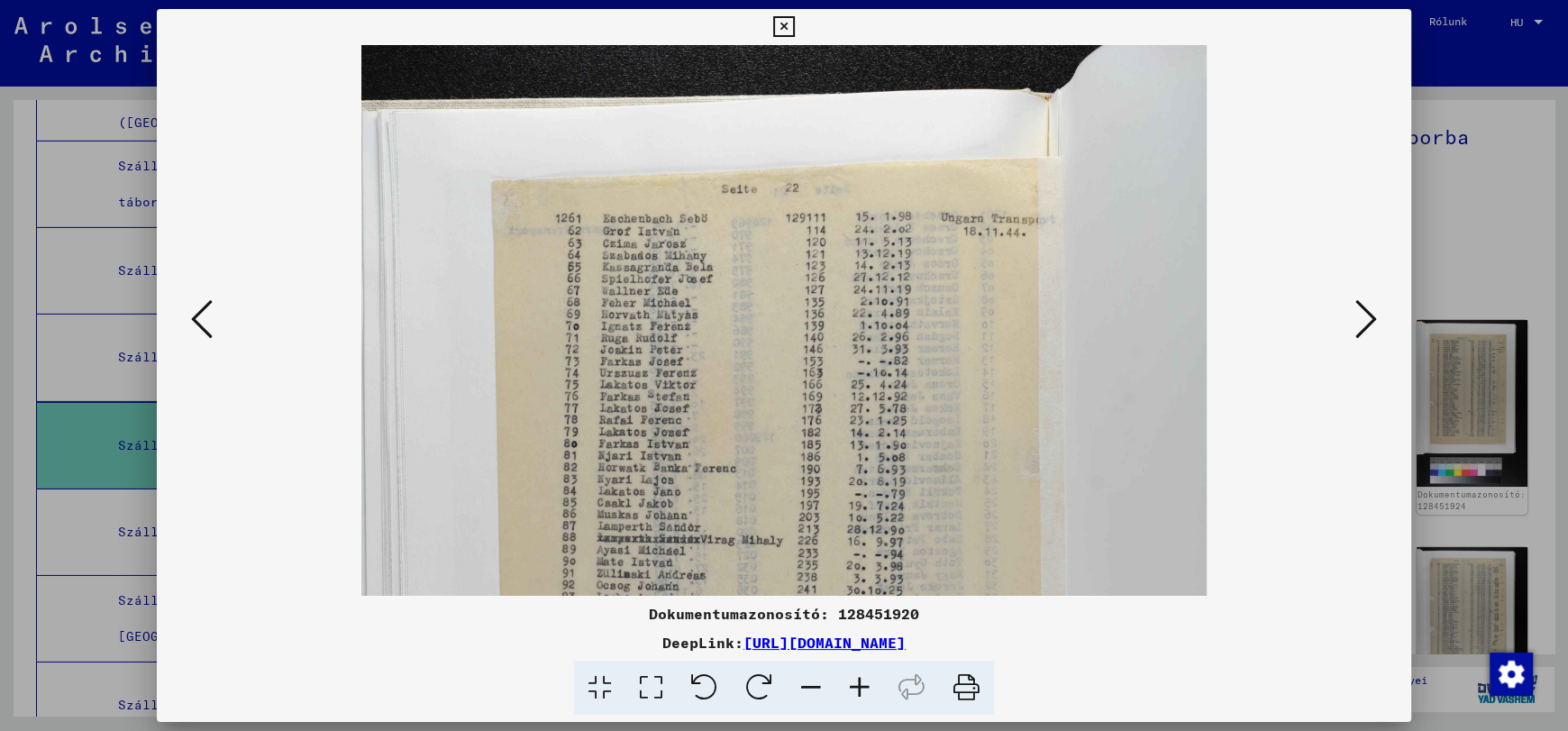
click at [855, 684] on icon at bounding box center [859, 687] width 48 height 55
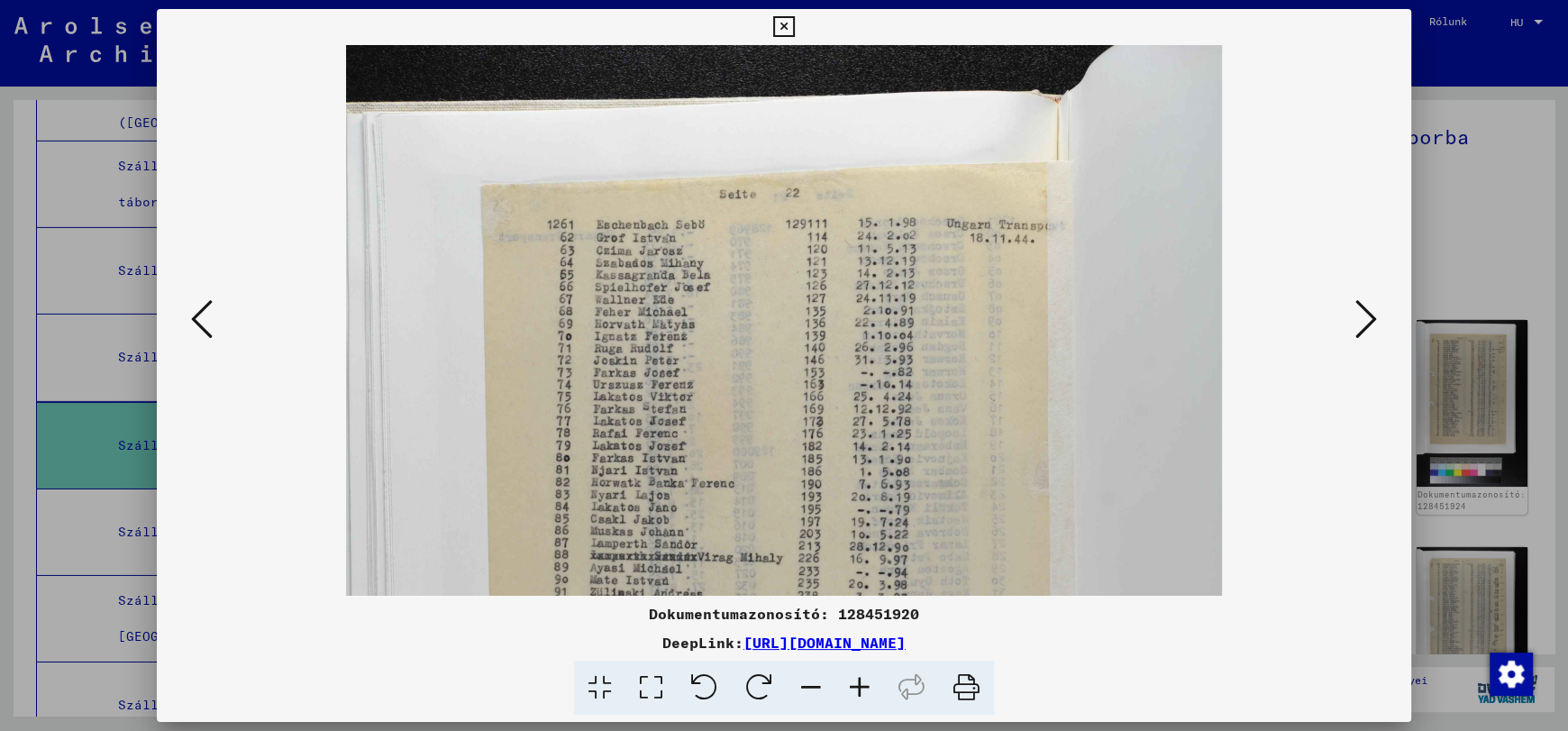
click at [855, 684] on icon at bounding box center [859, 687] width 48 height 55
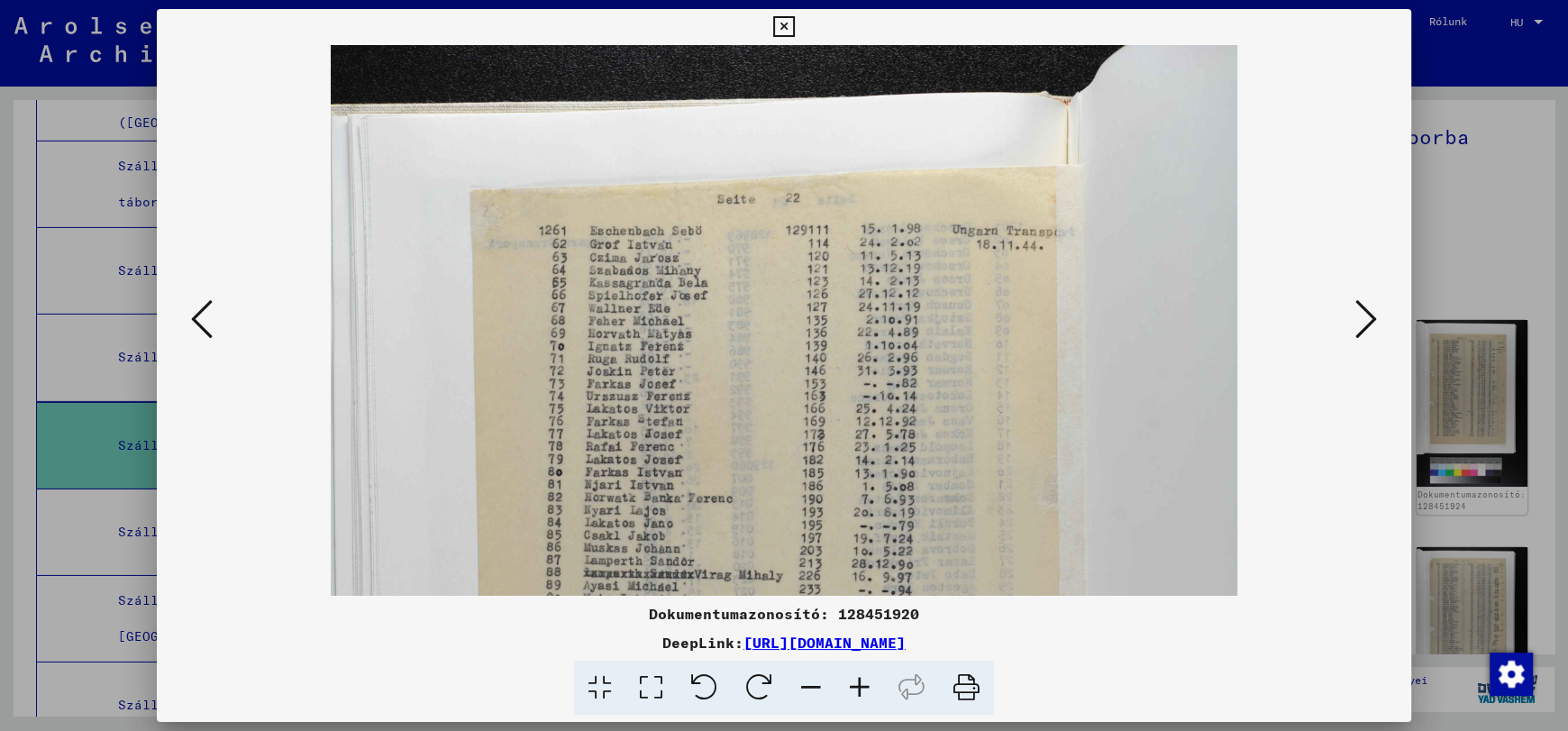
click at [855, 684] on icon at bounding box center [859, 687] width 48 height 55
